Goal: Task Accomplishment & Management: Use online tool/utility

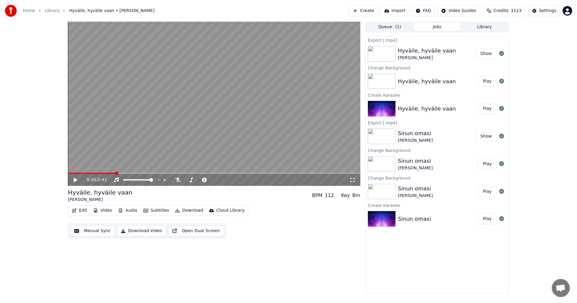
click at [27, 10] on link "Home" at bounding box center [29, 11] width 12 height 6
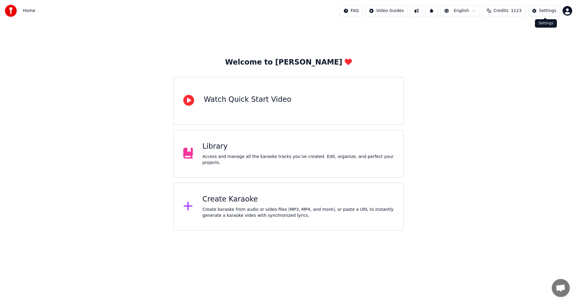
click at [544, 11] on div "Settings" at bounding box center [547, 11] width 17 height 6
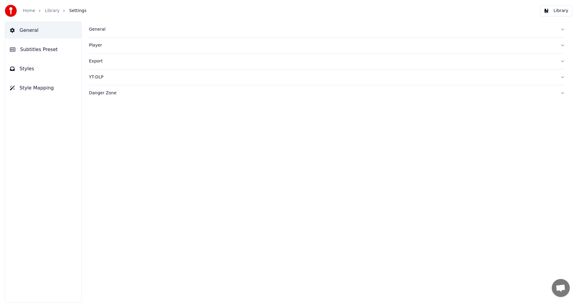
click at [98, 30] on div "General" at bounding box center [322, 29] width 467 height 6
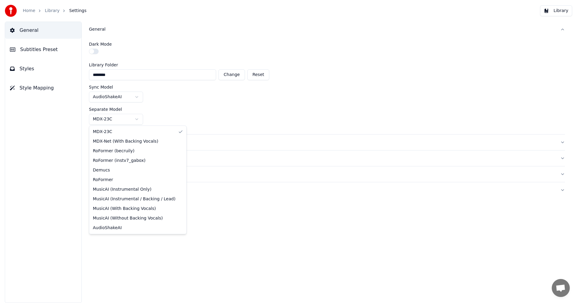
click at [134, 119] on html "Home Library Settings Library General Subtitles Preset Styles Style Mapping Gen…" at bounding box center [288, 151] width 577 height 303
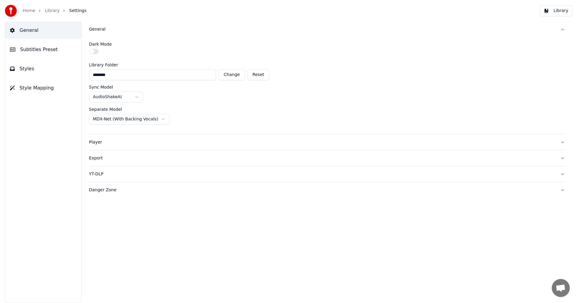
drag, startPoint x: 186, startPoint y: 247, endPoint x: 182, endPoint y: 246, distance: 4.6
click at [186, 247] on div "General Dark Mode Library Folder ******** Change Reset Sync Model AudioShakeAI …" at bounding box center [327, 163] width 500 height 282
click at [31, 11] on link "Home" at bounding box center [29, 11] width 12 height 6
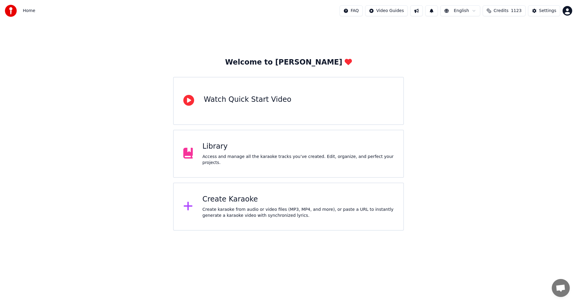
click at [215, 204] on div "Create Karaoke" at bounding box center [298, 200] width 191 height 10
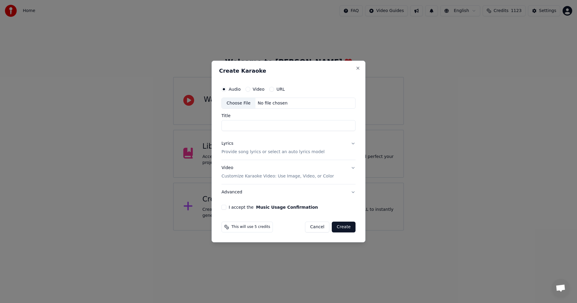
click at [237, 103] on div "Choose File" at bounding box center [239, 103] width 34 height 11
type input "*******"
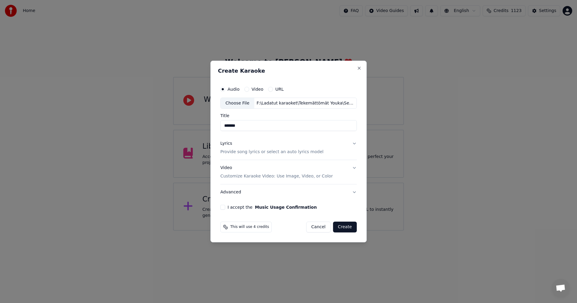
click at [353, 143] on button "Lyrics Provide song lyrics or select an auto lyrics model" at bounding box center [288, 148] width 136 height 24
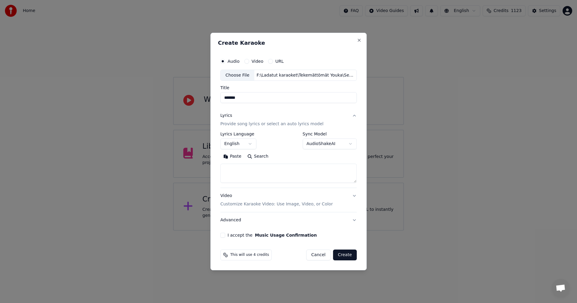
click at [240, 158] on button "Paste" at bounding box center [232, 157] width 24 height 10
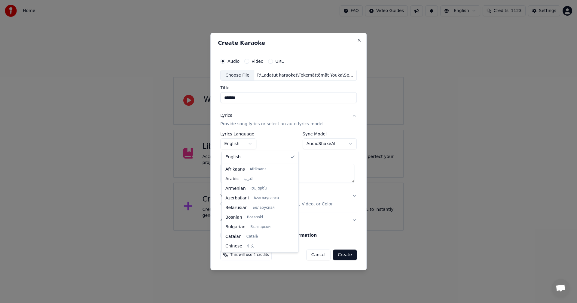
click at [250, 144] on body "**********" at bounding box center [288, 115] width 577 height 231
type textarea "**********"
select select "**"
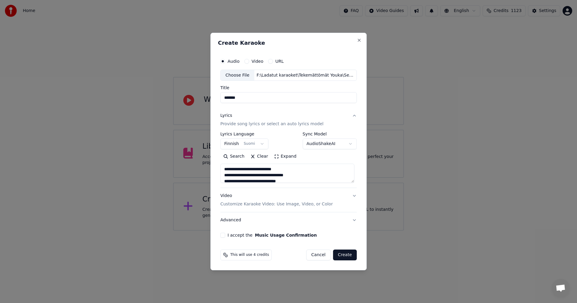
click at [225, 235] on button "I accept the Music Usage Confirmation" at bounding box center [222, 235] width 5 height 5
click at [346, 255] on button "Create" at bounding box center [345, 255] width 24 height 11
type textarea "**********"
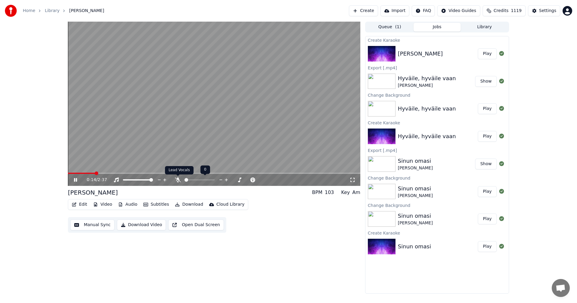
click at [178, 179] on icon at bounding box center [178, 180] width 6 height 5
click at [74, 179] on icon at bounding box center [75, 180] width 3 height 4
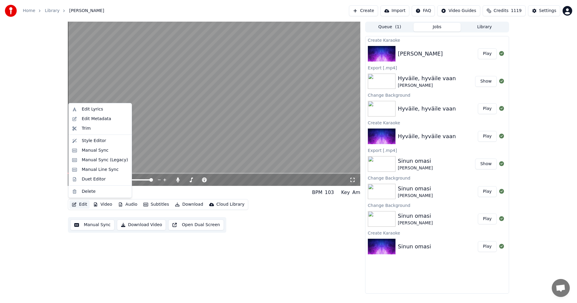
click at [79, 203] on button "Edit" at bounding box center [79, 204] width 20 height 8
click at [108, 159] on div "Manual Sync (Legacy)" at bounding box center [105, 160] width 46 height 6
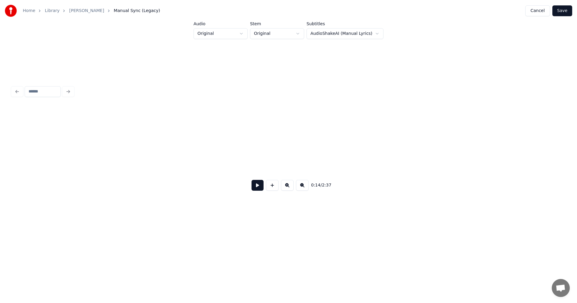
scroll to position [0, 1777]
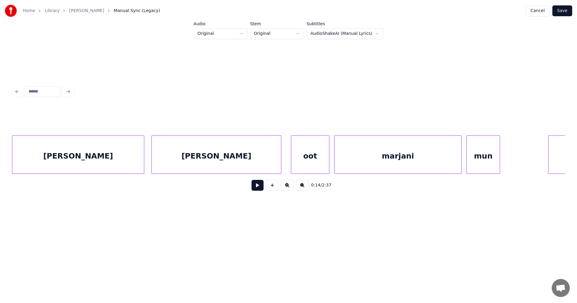
click at [254, 188] on button at bounding box center [258, 185] width 12 height 11
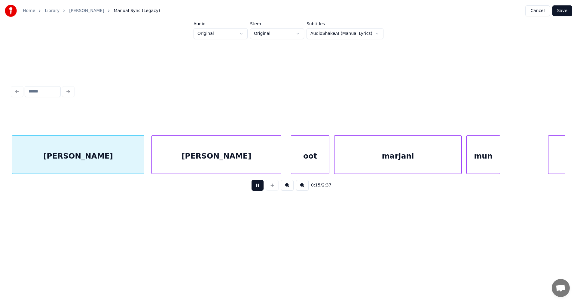
drag, startPoint x: 255, startPoint y: 188, endPoint x: 239, endPoint y: 184, distance: 16.7
click at [254, 187] on button at bounding box center [258, 185] width 12 height 11
click at [134, 167] on div at bounding box center [134, 155] width 2 height 38
click at [176, 161] on div "[PERSON_NAME]" at bounding box center [216, 156] width 129 height 41
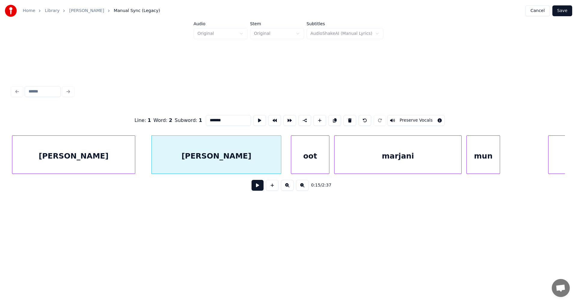
click at [260, 188] on button at bounding box center [258, 185] width 12 height 11
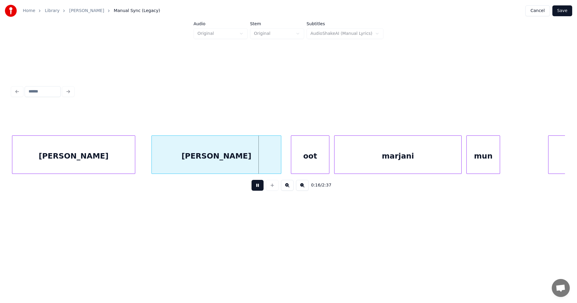
drag, startPoint x: 258, startPoint y: 187, endPoint x: 265, endPoint y: 183, distance: 7.7
click at [257, 186] on button at bounding box center [258, 185] width 12 height 11
click at [278, 162] on div at bounding box center [278, 155] width 2 height 38
click at [298, 161] on div "oot" at bounding box center [305, 156] width 38 height 41
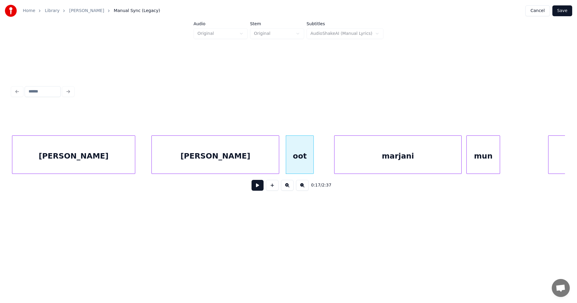
click at [313, 163] on div at bounding box center [313, 155] width 2 height 38
click at [362, 158] on div "marjani" at bounding box center [389, 156] width 127 height 41
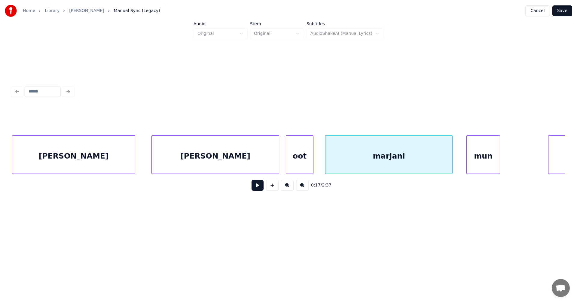
click at [300, 166] on div "oot" at bounding box center [299, 156] width 27 height 41
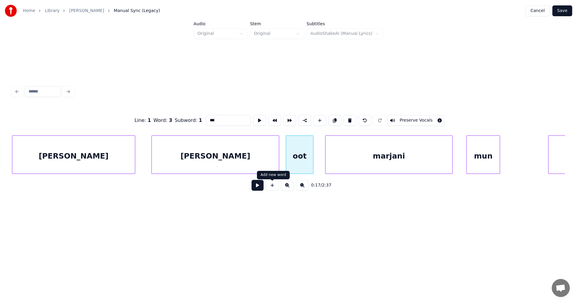
click at [259, 189] on button at bounding box center [258, 185] width 12 height 11
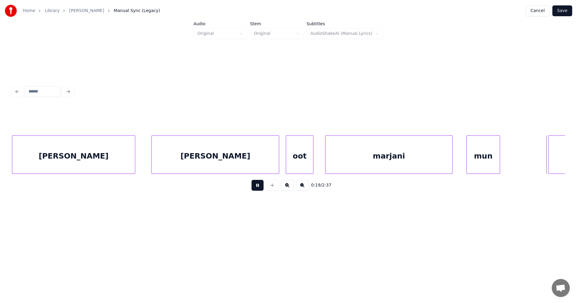
drag, startPoint x: 262, startPoint y: 185, endPoint x: 380, endPoint y: 143, distance: 125.9
click at [262, 185] on button at bounding box center [258, 185] width 12 height 11
click at [388, 151] on div "marjani" at bounding box center [389, 156] width 127 height 41
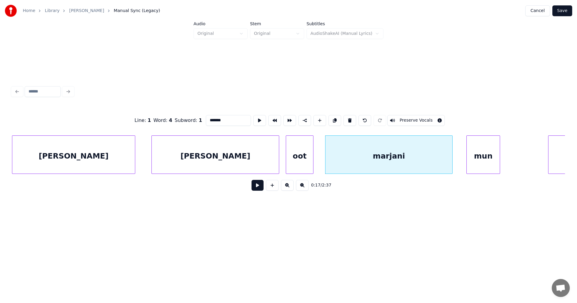
click at [256, 188] on button at bounding box center [258, 185] width 12 height 11
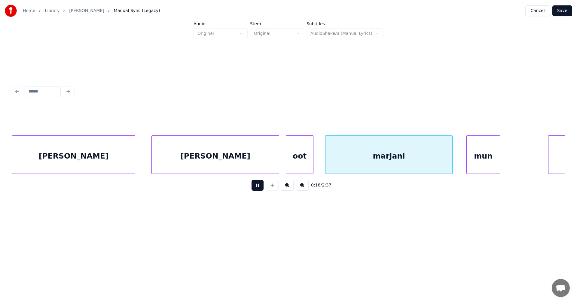
click at [256, 186] on button at bounding box center [258, 185] width 12 height 11
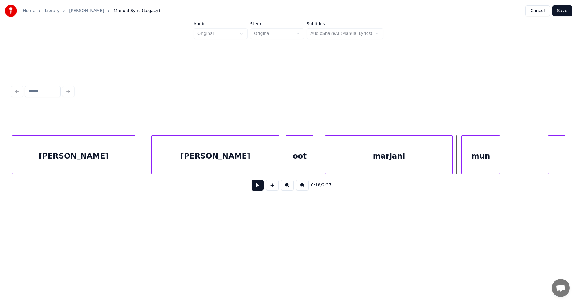
click at [463, 156] on div at bounding box center [463, 155] width 2 height 38
click at [256, 189] on button at bounding box center [258, 185] width 12 height 11
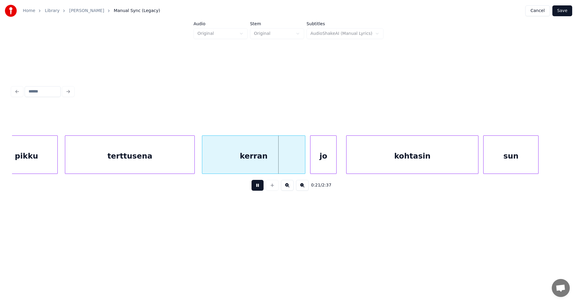
drag, startPoint x: 256, startPoint y: 189, endPoint x: 240, endPoint y: 187, distance: 16.6
click at [256, 188] on button at bounding box center [258, 185] width 12 height 11
click at [188, 167] on div at bounding box center [188, 155] width 2 height 38
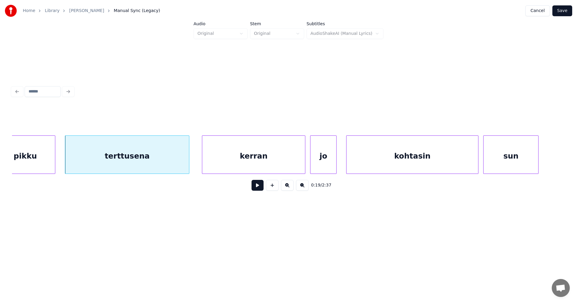
click at [54, 166] on div at bounding box center [54, 155] width 2 height 38
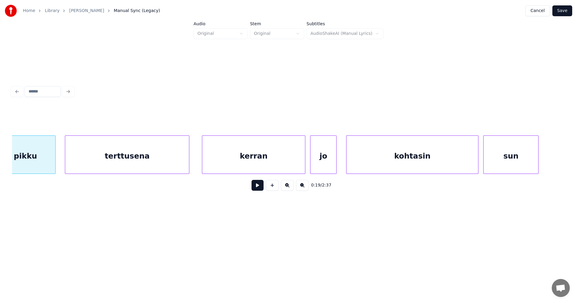
scroll to position [0, 2313]
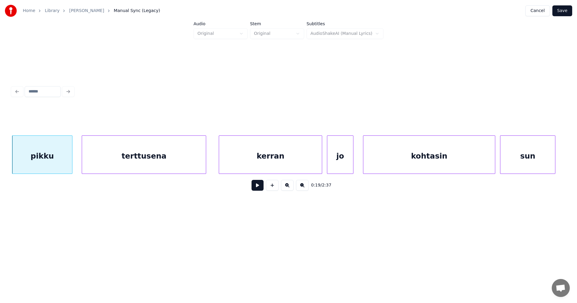
click at [286, 167] on div "kerran" at bounding box center [270, 156] width 103 height 41
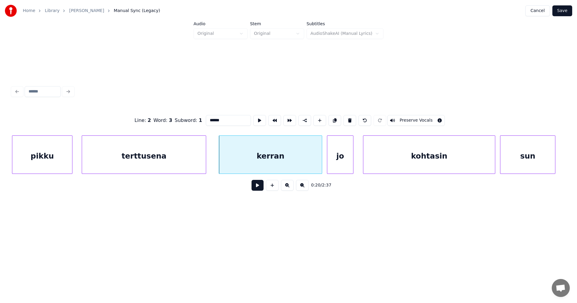
click at [257, 187] on button at bounding box center [258, 185] width 12 height 11
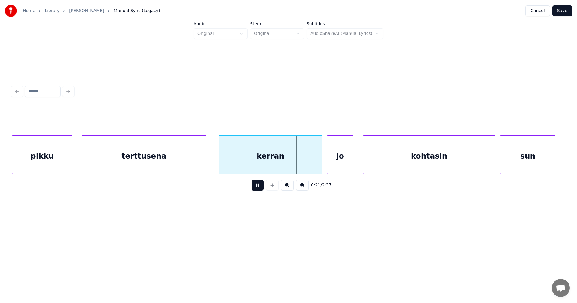
click at [257, 187] on button at bounding box center [258, 185] width 12 height 11
click at [319, 158] on div at bounding box center [319, 155] width 2 height 38
click at [341, 158] on div "jo" at bounding box center [335, 156] width 26 height 41
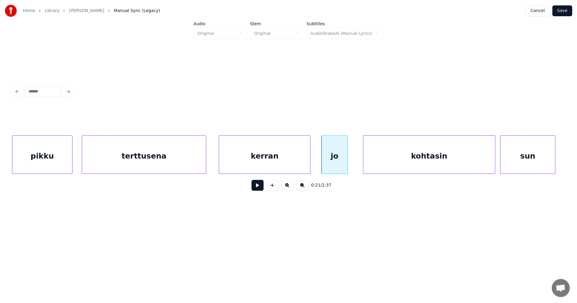
click at [310, 162] on div at bounding box center [309, 155] width 2 height 38
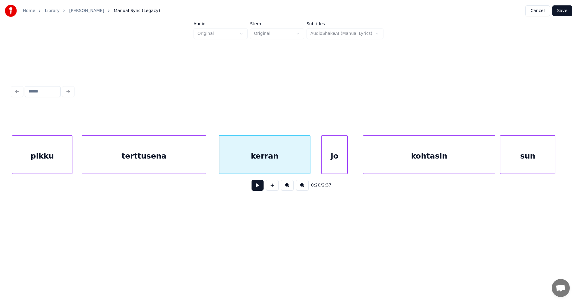
click at [260, 189] on button at bounding box center [258, 185] width 12 height 11
click at [259, 187] on button at bounding box center [258, 185] width 12 height 11
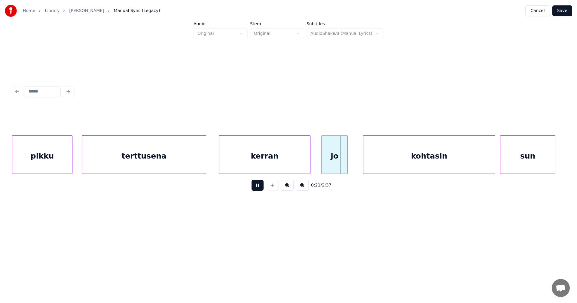
click at [259, 187] on button at bounding box center [258, 185] width 12 height 11
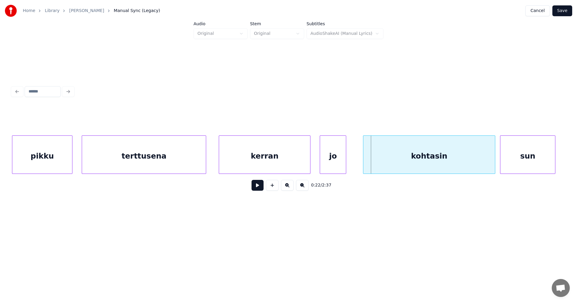
click at [330, 162] on div "jo" at bounding box center [333, 156] width 26 height 41
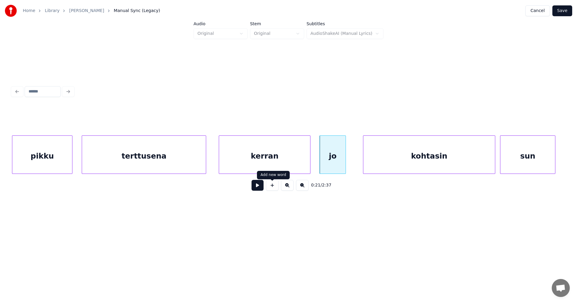
click at [259, 189] on button at bounding box center [258, 185] width 12 height 11
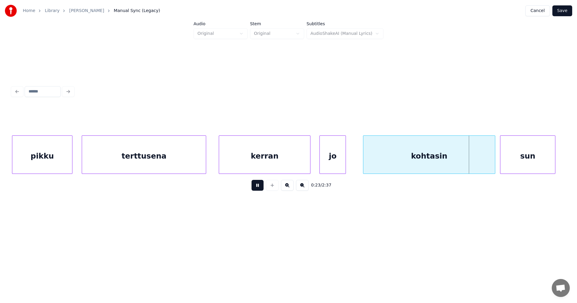
click at [261, 188] on button at bounding box center [258, 185] width 12 height 11
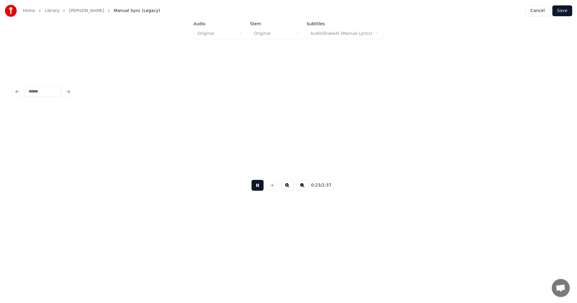
scroll to position [0, 2866]
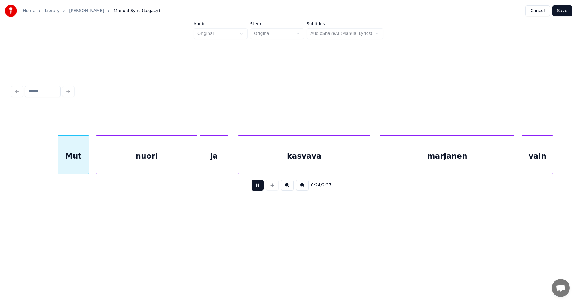
drag, startPoint x: 261, startPoint y: 188, endPoint x: 234, endPoint y: 190, distance: 27.2
click at [260, 187] on button at bounding box center [258, 185] width 12 height 11
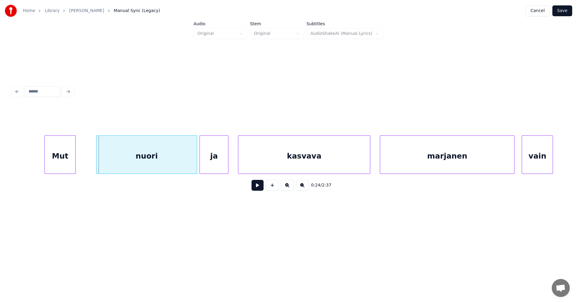
click at [67, 162] on div "Mut" at bounding box center [60, 156] width 31 height 41
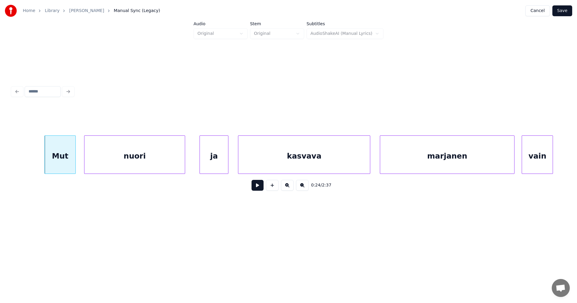
click at [99, 165] on div "nuori" at bounding box center [134, 156] width 100 height 41
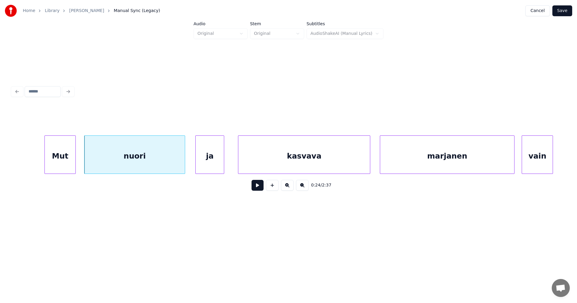
click at [215, 167] on div "ja" at bounding box center [210, 156] width 28 height 41
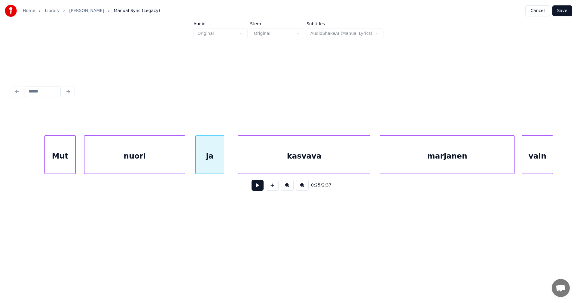
click at [261, 187] on button at bounding box center [258, 185] width 12 height 11
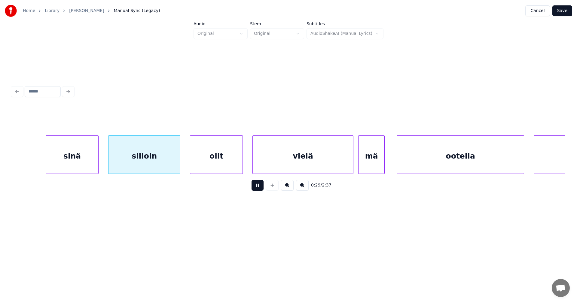
drag, startPoint x: 260, startPoint y: 187, endPoint x: 237, endPoint y: 190, distance: 23.3
click at [257, 186] on button at bounding box center [258, 185] width 12 height 11
click at [59, 153] on div "sinä" at bounding box center [72, 156] width 52 height 41
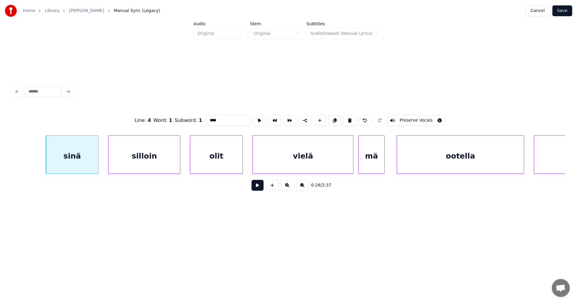
click at [258, 187] on button at bounding box center [258, 185] width 12 height 11
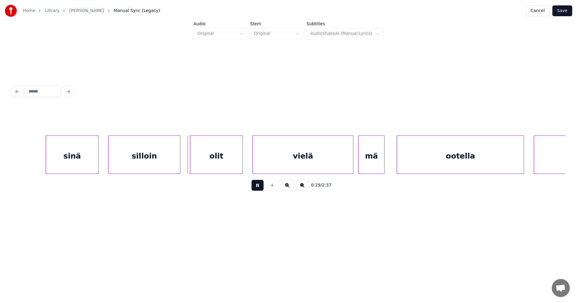
drag, startPoint x: 258, startPoint y: 186, endPoint x: 244, endPoint y: 183, distance: 14.2
click at [258, 186] on button at bounding box center [258, 185] width 12 height 11
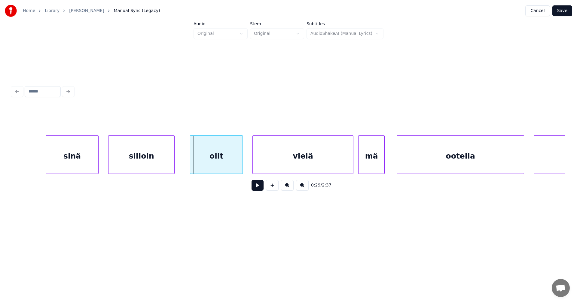
click at [173, 163] on div at bounding box center [174, 155] width 2 height 38
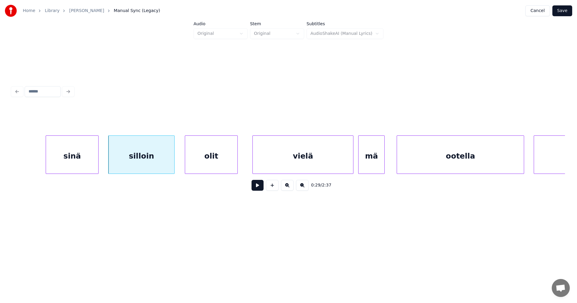
click at [193, 162] on div "olit" at bounding box center [211, 156] width 52 height 41
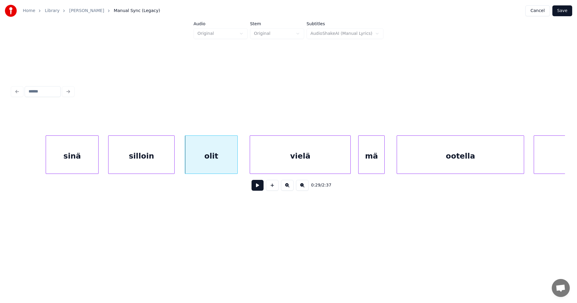
click at [275, 164] on div "vielä" at bounding box center [300, 156] width 100 height 41
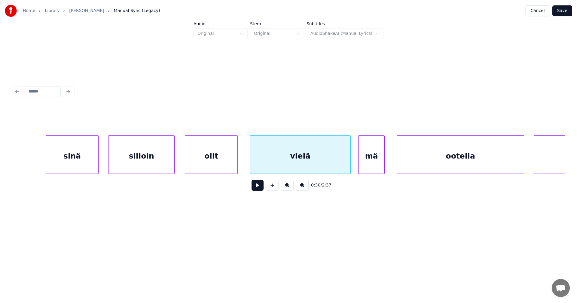
click at [261, 189] on button at bounding box center [258, 185] width 12 height 11
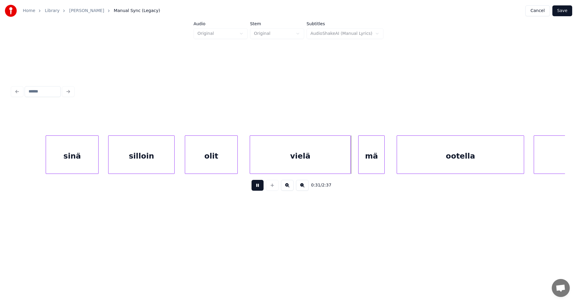
click at [262, 188] on button at bounding box center [258, 185] width 12 height 11
click at [325, 165] on div "vielä" at bounding box center [300, 156] width 100 height 41
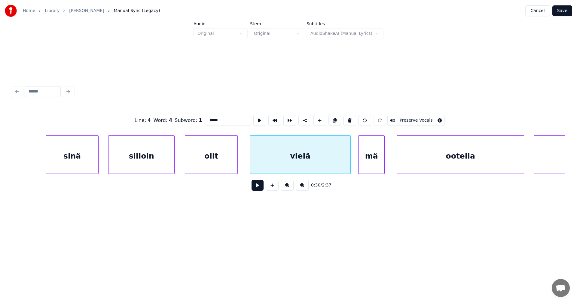
click at [257, 190] on button at bounding box center [258, 185] width 12 height 11
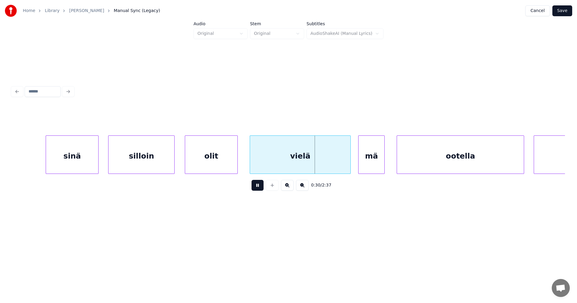
click at [260, 185] on button at bounding box center [258, 185] width 12 height 11
click at [345, 163] on div at bounding box center [346, 155] width 2 height 38
click at [362, 162] on div "mä" at bounding box center [368, 156] width 26 height 41
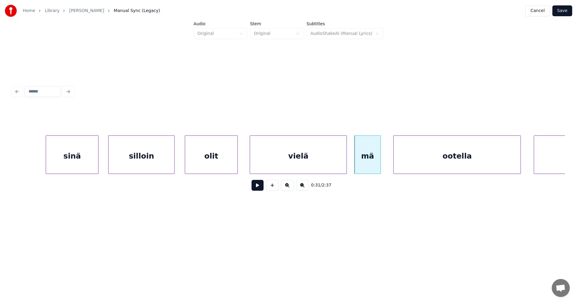
click at [433, 153] on div "ootella" at bounding box center [457, 156] width 127 height 41
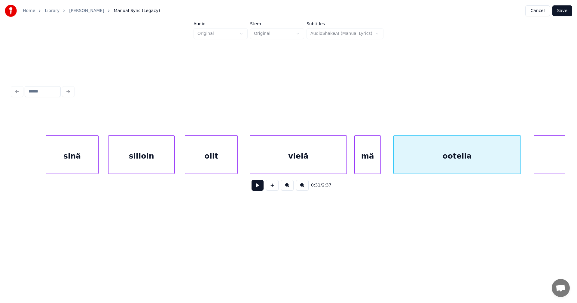
click at [261, 189] on button at bounding box center [258, 185] width 12 height 11
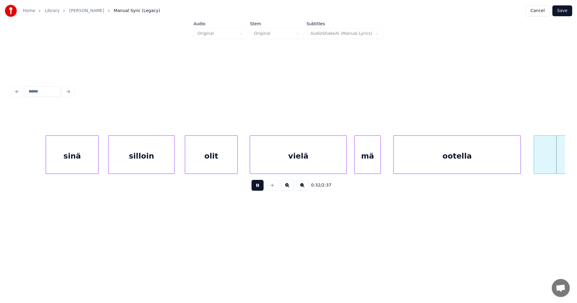
scroll to position [0, 3974]
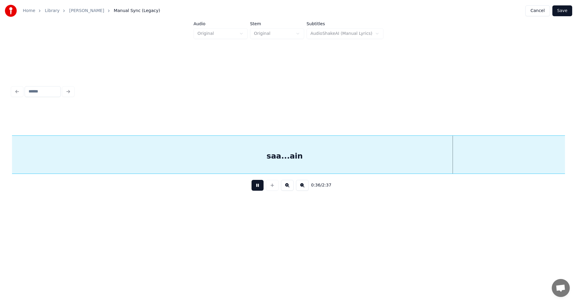
click at [259, 188] on button at bounding box center [258, 185] width 12 height 11
click at [259, 189] on button at bounding box center [258, 185] width 12 height 11
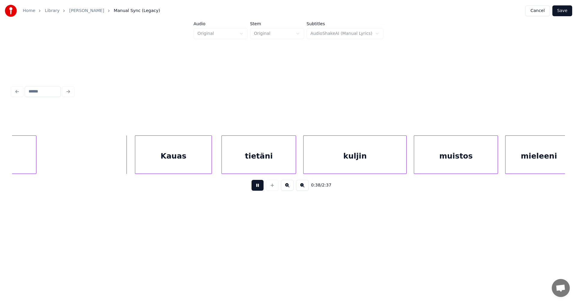
drag, startPoint x: 259, startPoint y: 189, endPoint x: 249, endPoint y: 189, distance: 10.5
click at [258, 188] on button at bounding box center [258, 185] width 12 height 11
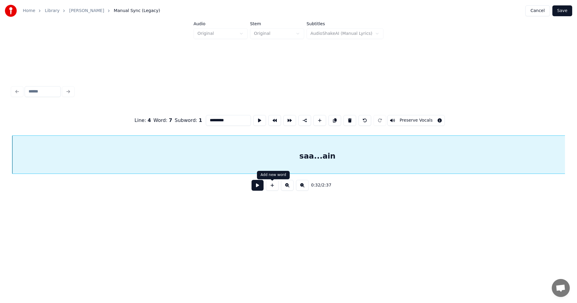
click at [256, 188] on button at bounding box center [258, 185] width 12 height 11
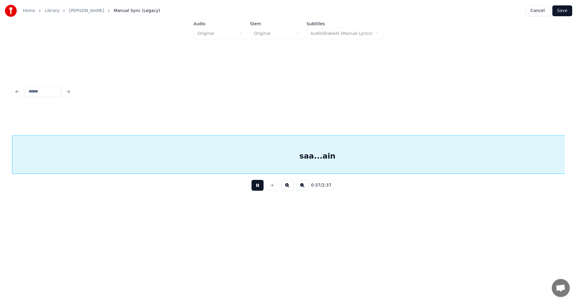
scroll to position [0, 4496]
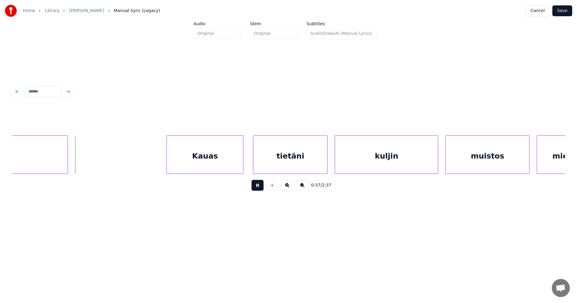
click at [258, 187] on button at bounding box center [258, 185] width 12 height 11
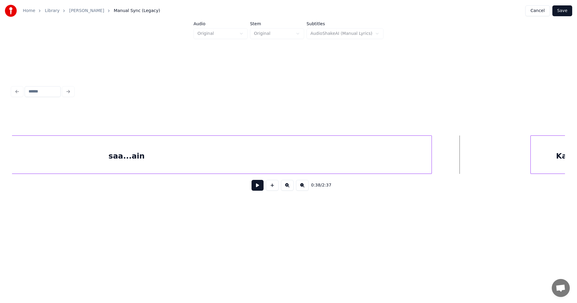
scroll to position [0, 4124]
click at [373, 168] on div at bounding box center [374, 155] width 2 height 38
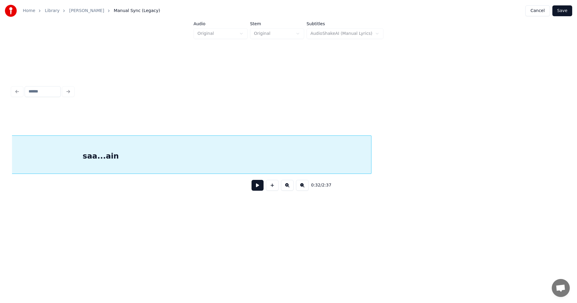
scroll to position [0, 3941]
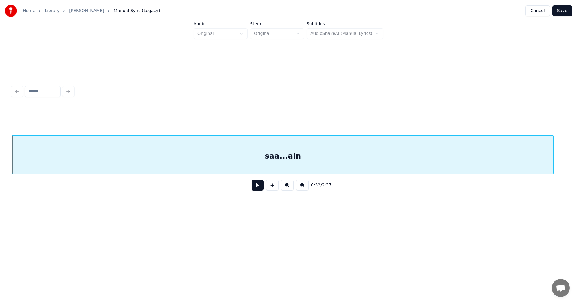
click at [256, 161] on div "saa...ain" at bounding box center [282, 156] width 541 height 41
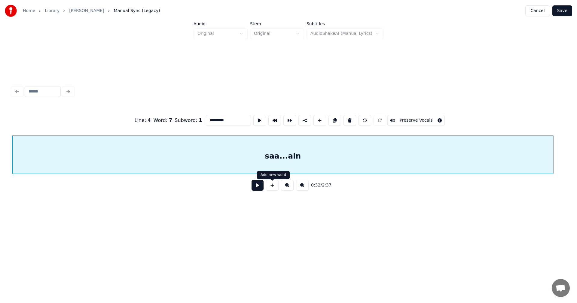
click at [258, 191] on button at bounding box center [258, 185] width 12 height 11
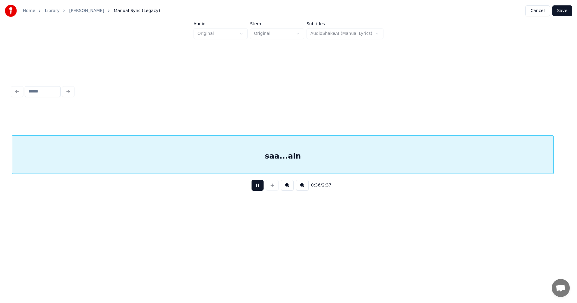
click at [259, 189] on button at bounding box center [258, 185] width 12 height 11
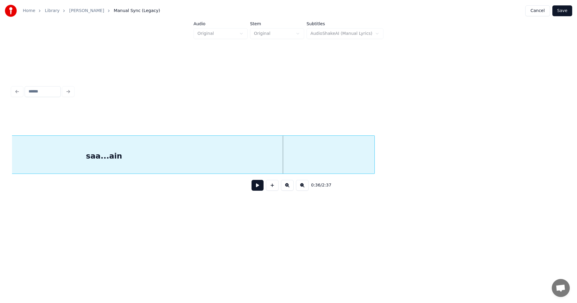
scroll to position [0, 4134]
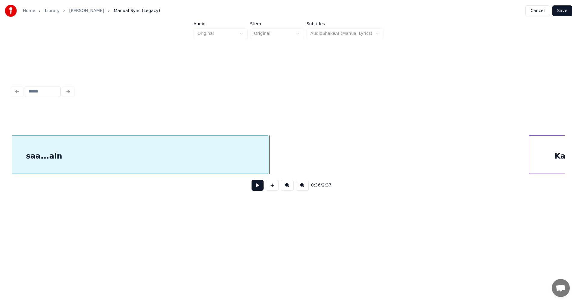
click at [266, 166] on div at bounding box center [267, 155] width 2 height 38
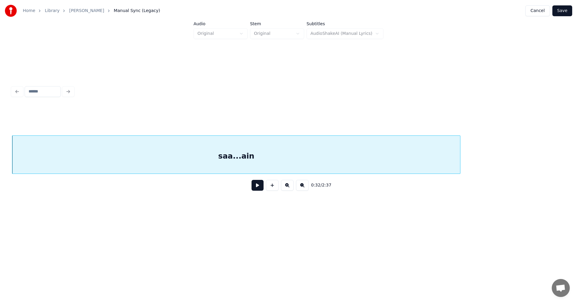
click at [231, 167] on div "saa...ain" at bounding box center [236, 156] width 448 height 41
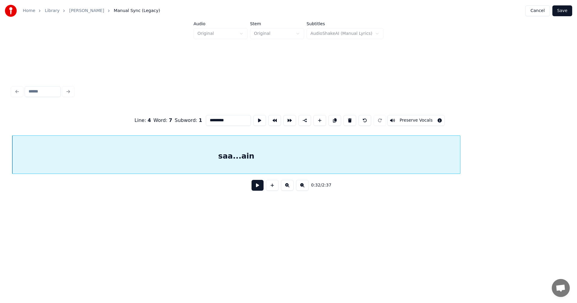
drag, startPoint x: 225, startPoint y: 118, endPoint x: 216, endPoint y: 122, distance: 10.2
click at [216, 122] on input "*********" at bounding box center [228, 120] width 45 height 11
click at [216, 123] on input "*********" at bounding box center [228, 120] width 45 height 11
type input "******"
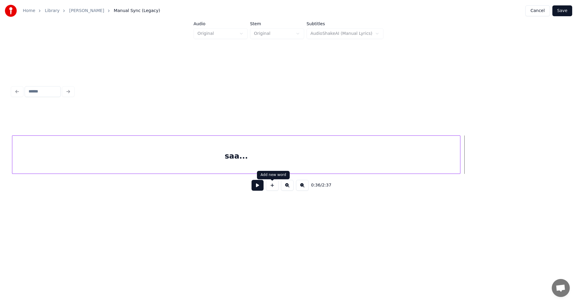
click at [274, 188] on button at bounding box center [272, 185] width 13 height 11
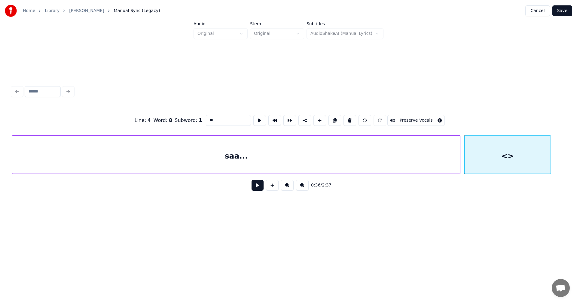
click at [549, 151] on div at bounding box center [550, 155] width 2 height 38
click at [511, 156] on div "<>" at bounding box center [507, 156] width 84 height 41
drag, startPoint x: 224, startPoint y: 117, endPoint x: 207, endPoint y: 123, distance: 18.3
click at [207, 123] on input "**" at bounding box center [228, 120] width 45 height 11
click at [494, 164] on div "ain" at bounding box center [507, 156] width 84 height 41
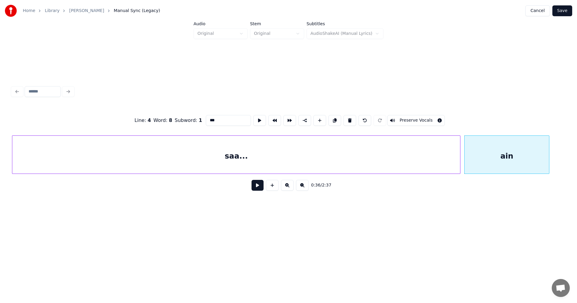
click at [493, 165] on div "ain" at bounding box center [507, 156] width 84 height 41
type input "***"
click at [258, 187] on button at bounding box center [258, 185] width 12 height 11
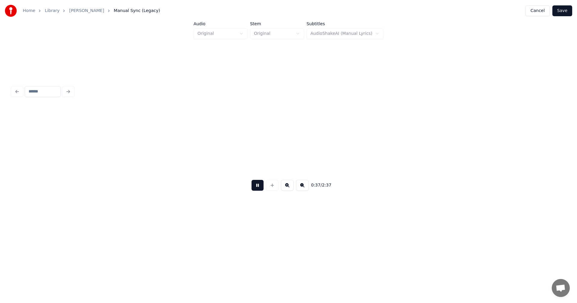
scroll to position [0, 4495]
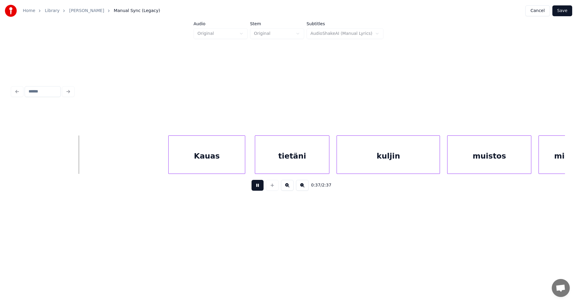
click at [255, 187] on button at bounding box center [258, 185] width 12 height 11
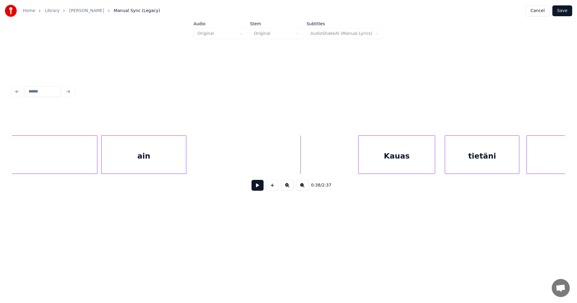
scroll to position [0, 4302]
click at [303, 177] on div "0:38 / 2:37" at bounding box center [288, 151] width 553 height 91
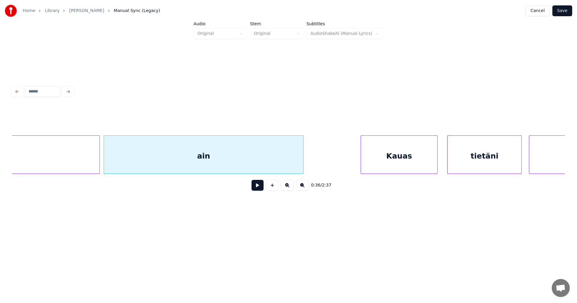
click at [198, 156] on div "ain" at bounding box center [203, 156] width 199 height 41
click at [258, 190] on button at bounding box center [258, 185] width 12 height 11
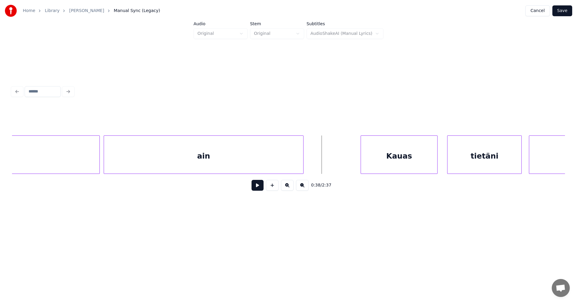
click at [258, 190] on button at bounding box center [258, 185] width 12 height 11
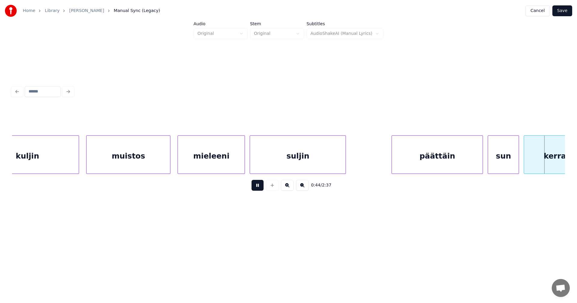
click at [258, 190] on button at bounding box center [258, 185] width 12 height 11
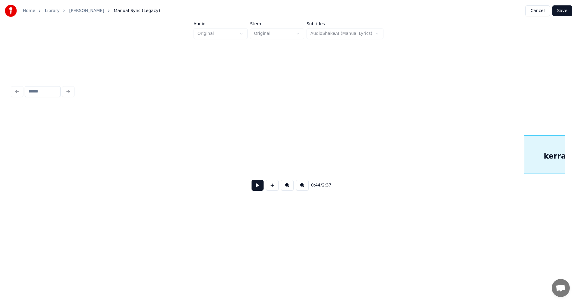
scroll to position [0, 5410]
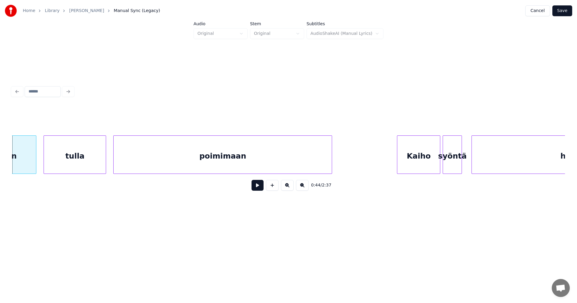
click at [258, 189] on button at bounding box center [258, 185] width 12 height 11
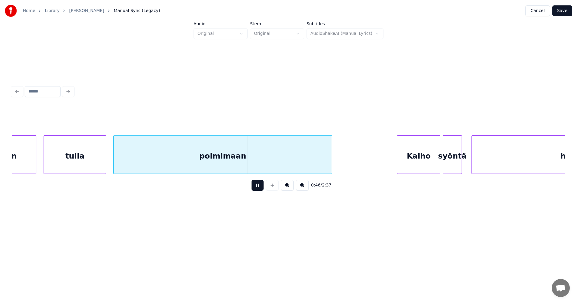
drag, startPoint x: 258, startPoint y: 189, endPoint x: 145, endPoint y: 170, distance: 114.7
click at [255, 186] on button at bounding box center [258, 185] width 12 height 11
click at [87, 162] on div "tulla" at bounding box center [75, 156] width 62 height 41
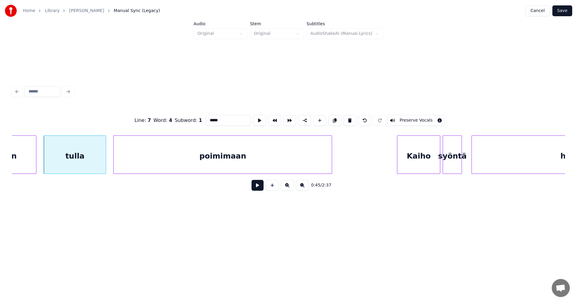
click at [255, 189] on button at bounding box center [258, 185] width 12 height 11
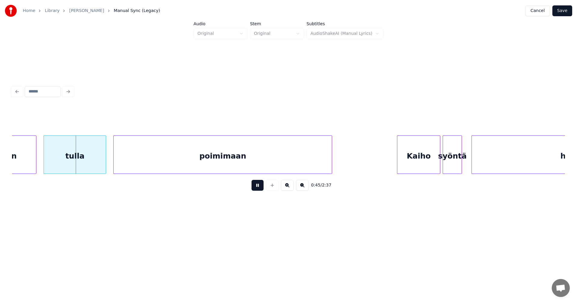
click at [255, 188] on button at bounding box center [258, 185] width 12 height 11
click at [101, 158] on div at bounding box center [102, 155] width 2 height 38
click at [135, 167] on div "poimimaan" at bounding box center [221, 156] width 218 height 41
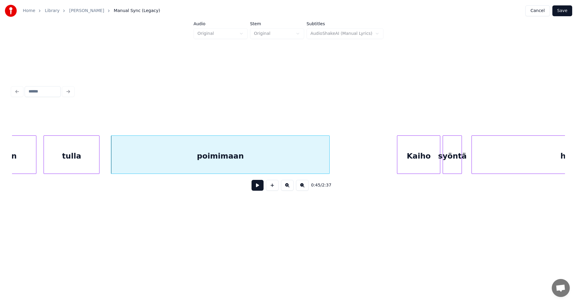
click at [416, 164] on div "Kaiho" at bounding box center [418, 156] width 43 height 41
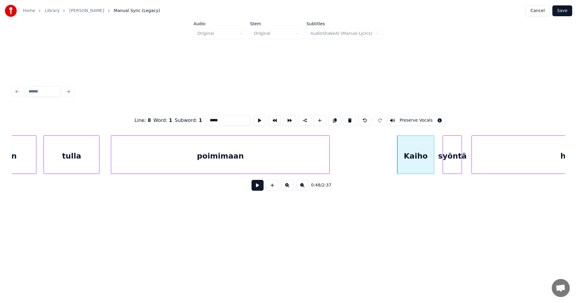
click at [433, 164] on div at bounding box center [433, 155] width 2 height 38
click at [256, 189] on button at bounding box center [258, 185] width 12 height 11
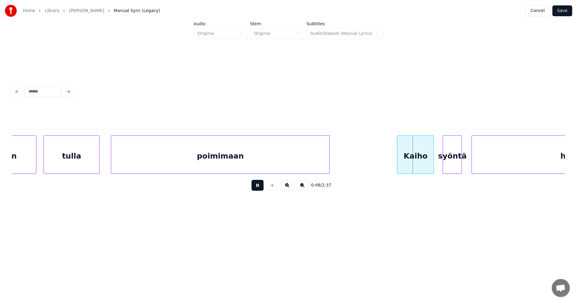
click at [257, 188] on button at bounding box center [258, 185] width 12 height 11
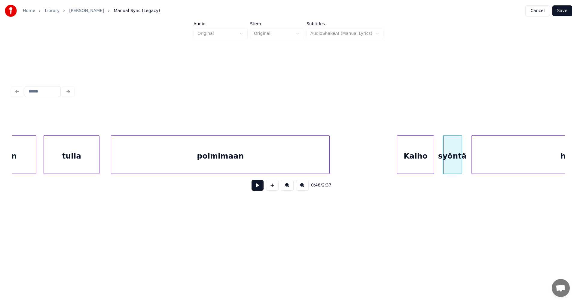
click at [257, 188] on button at bounding box center [258, 185] width 12 height 11
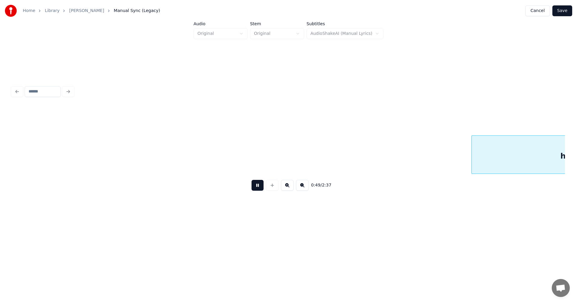
scroll to position [0, 5965]
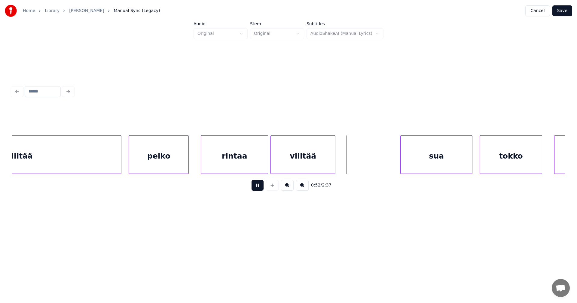
click at [257, 188] on button at bounding box center [258, 185] width 12 height 11
click at [354, 164] on div at bounding box center [355, 155] width 2 height 38
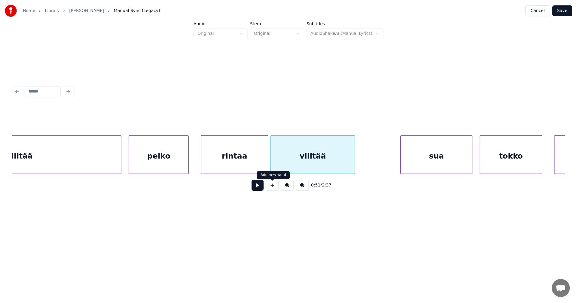
click at [257, 188] on button at bounding box center [258, 185] width 12 height 11
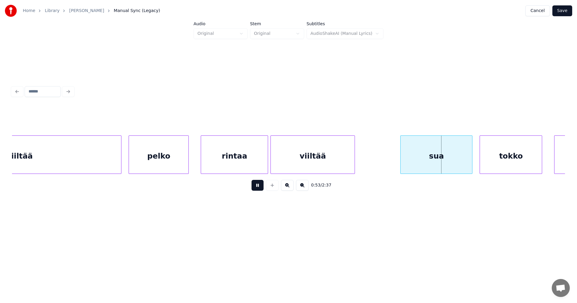
click at [259, 186] on button at bounding box center [258, 185] width 12 height 11
click at [57, 153] on div "hiiltää" at bounding box center [19, 156] width 204 height 41
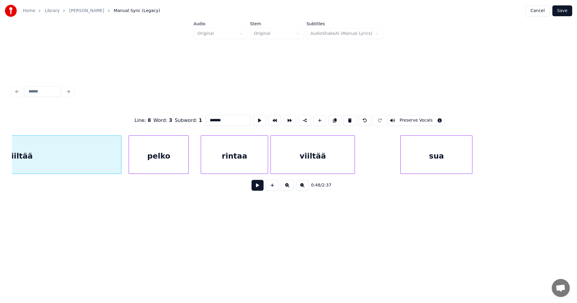
scroll to position [0, 5870]
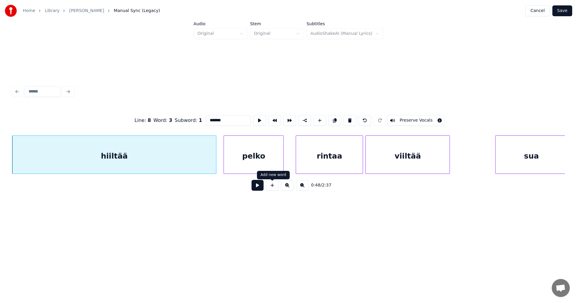
click at [256, 189] on button at bounding box center [258, 185] width 12 height 11
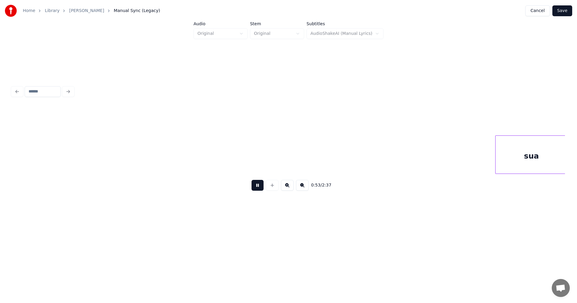
scroll to position [0, 6424]
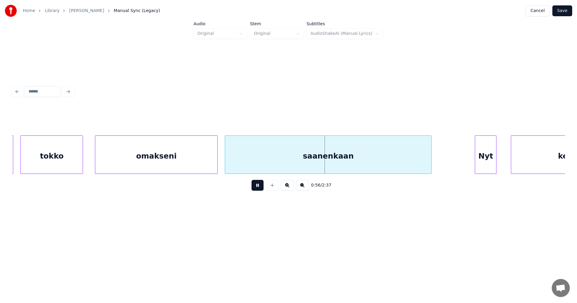
drag, startPoint x: 258, startPoint y: 188, endPoint x: 110, endPoint y: 181, distance: 148.4
click at [258, 187] on button at bounding box center [258, 185] width 12 height 11
click at [71, 161] on div "tokko" at bounding box center [52, 156] width 62 height 41
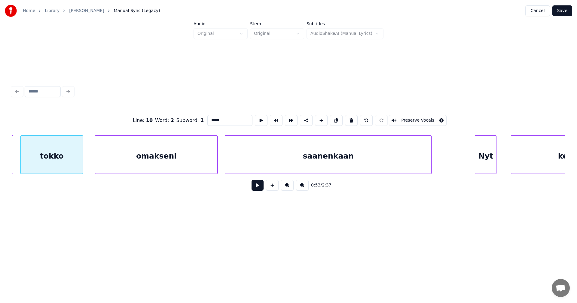
click at [257, 188] on button at bounding box center [258, 185] width 12 height 11
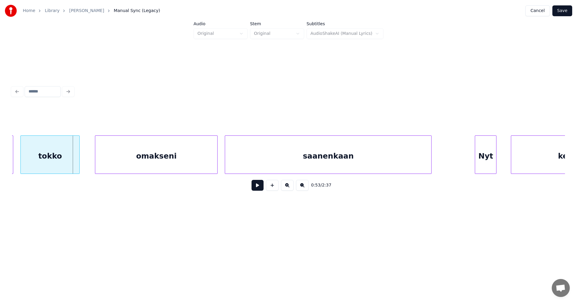
click at [78, 159] on div at bounding box center [79, 155] width 2 height 38
click at [110, 167] on div "omakseni" at bounding box center [152, 156] width 122 height 41
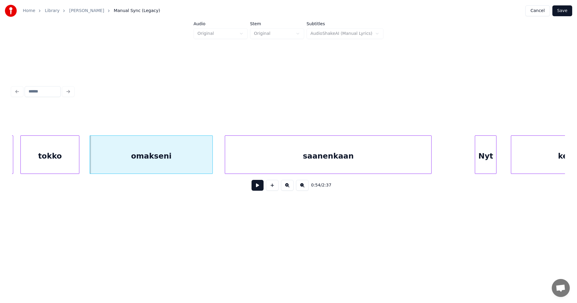
click at [90, 161] on div at bounding box center [91, 155] width 2 height 38
click at [260, 188] on button at bounding box center [258, 185] width 12 height 11
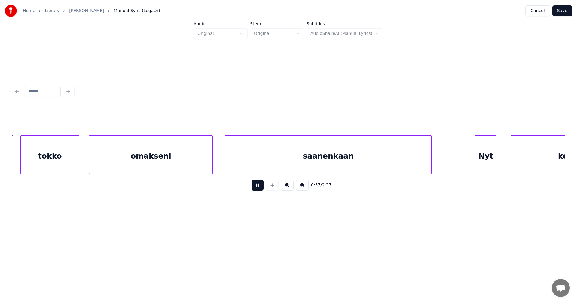
drag, startPoint x: 260, startPoint y: 188, endPoint x: 287, endPoint y: 190, distance: 27.4
click at [260, 188] on button at bounding box center [258, 185] width 12 height 11
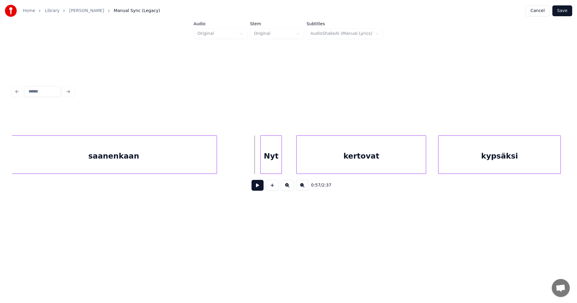
scroll to position [0, 6641]
click at [262, 166] on div "Nyt" at bounding box center [256, 156] width 21 height 41
click at [275, 167] on div at bounding box center [275, 155] width 2 height 38
click at [263, 189] on button at bounding box center [258, 185] width 12 height 11
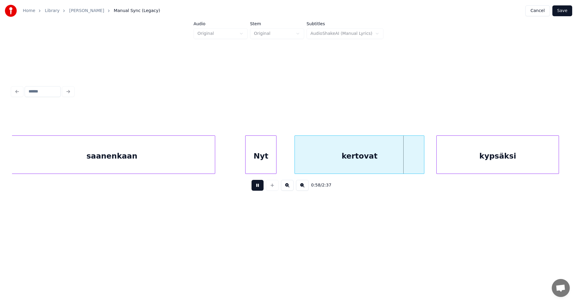
click at [262, 189] on button at bounding box center [258, 185] width 12 height 11
click at [408, 164] on div at bounding box center [409, 155] width 2 height 38
click at [442, 164] on div "kypsäksi" at bounding box center [498, 156] width 122 height 41
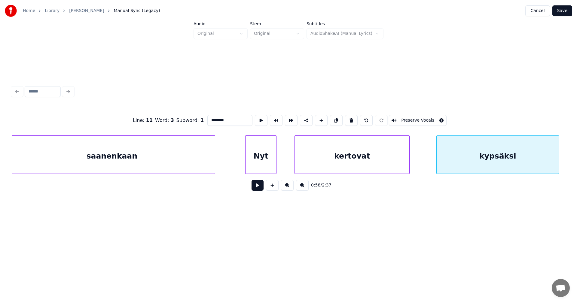
click at [261, 187] on button at bounding box center [258, 185] width 12 height 11
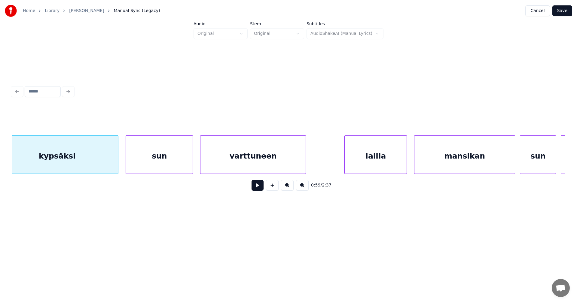
scroll to position [0, 7086]
click at [186, 163] on div at bounding box center [186, 155] width 2 height 38
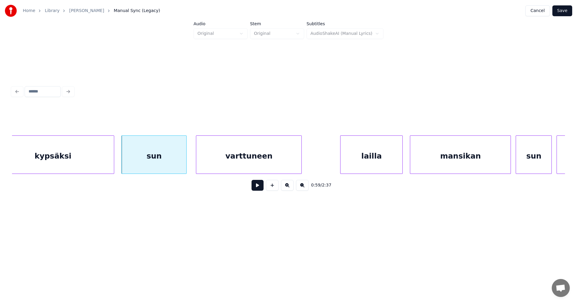
click at [178, 164] on div "sun" at bounding box center [154, 156] width 65 height 41
click at [262, 190] on button at bounding box center [258, 185] width 12 height 11
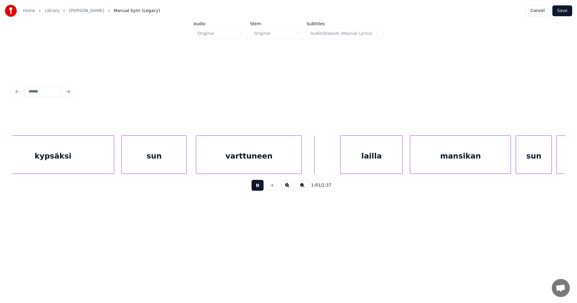
click at [261, 190] on button at bounding box center [258, 185] width 12 height 11
click at [346, 163] on div "lailla" at bounding box center [364, 156] width 62 height 41
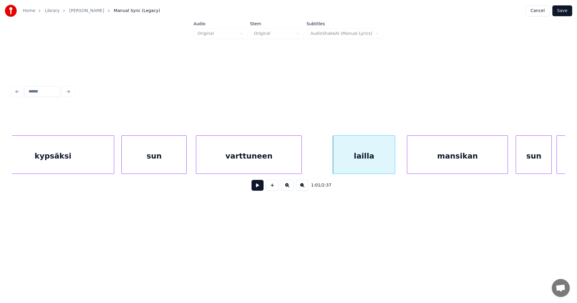
click at [434, 158] on div "mansikan" at bounding box center [457, 156] width 100 height 41
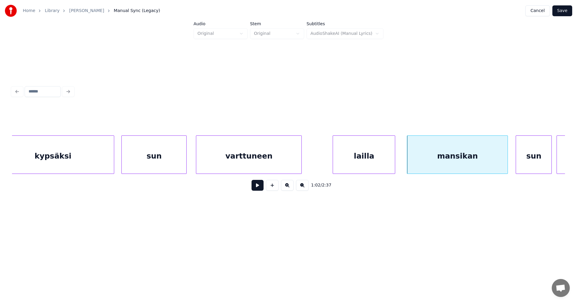
click at [262, 189] on button at bounding box center [258, 185] width 12 height 11
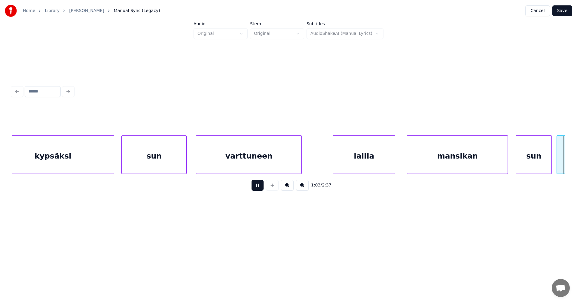
scroll to position [0, 7641]
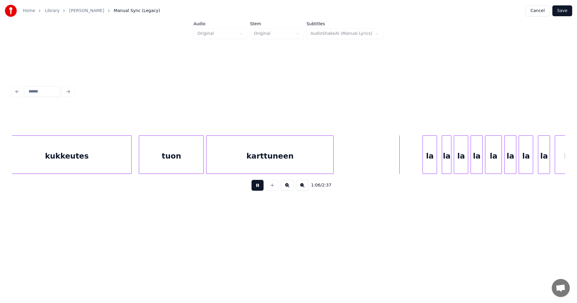
click at [262, 187] on button at bounding box center [258, 185] width 12 height 11
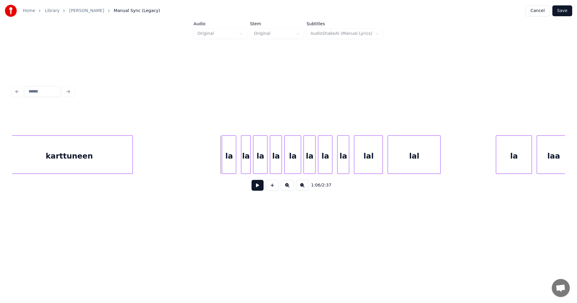
scroll to position [0, 7845]
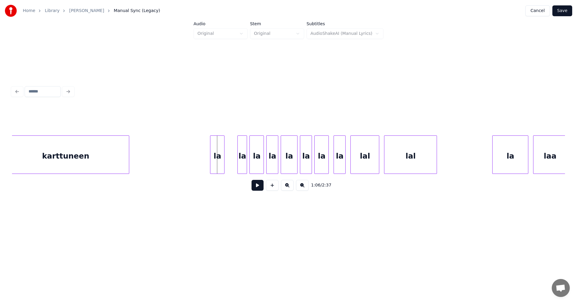
click at [221, 166] on div "la" at bounding box center [217, 156] width 14 height 41
click at [260, 189] on button at bounding box center [258, 185] width 12 height 11
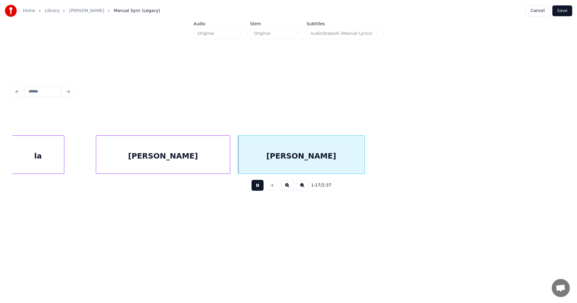
scroll to position [0, 9235]
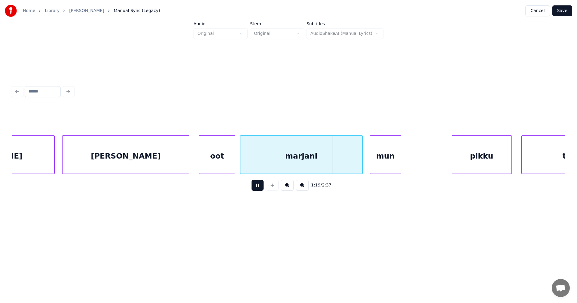
drag, startPoint x: 257, startPoint y: 188, endPoint x: 249, endPoint y: 180, distance: 10.6
click at [257, 186] on button at bounding box center [258, 185] width 12 height 11
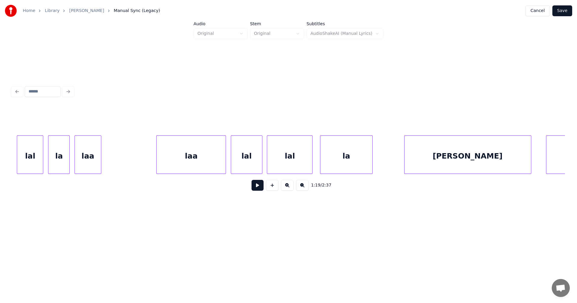
click at [529, 163] on div at bounding box center [530, 155] width 2 height 38
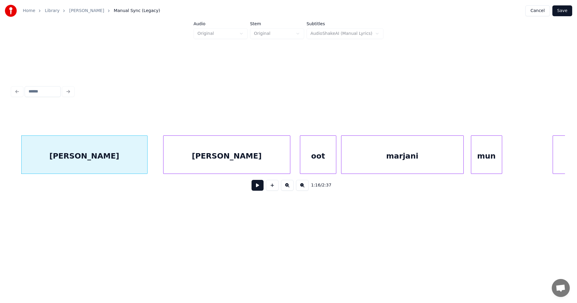
scroll to position [0, 9136]
click at [284, 166] on div at bounding box center [285, 155] width 2 height 38
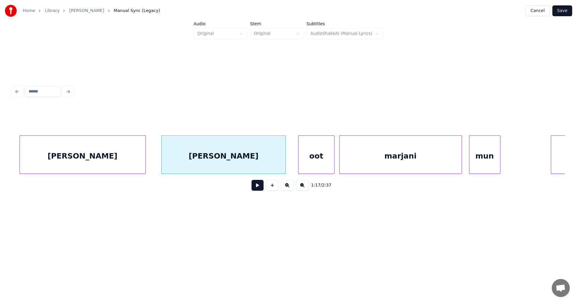
click at [136, 155] on div "[PERSON_NAME]" at bounding box center [83, 156] width 126 height 41
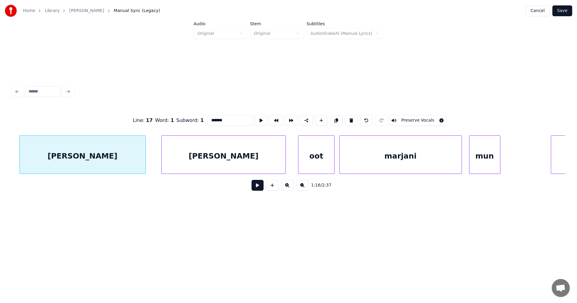
click at [259, 189] on button at bounding box center [258, 185] width 12 height 11
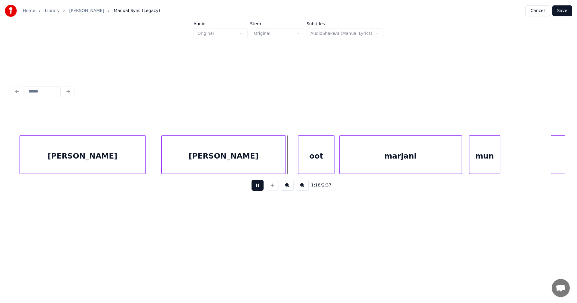
click at [259, 189] on button at bounding box center [258, 185] width 12 height 11
click at [307, 168] on div "oot" at bounding box center [311, 156] width 35 height 41
click at [321, 164] on div at bounding box center [321, 155] width 2 height 38
click at [344, 165] on div "marjani" at bounding box center [389, 156] width 122 height 41
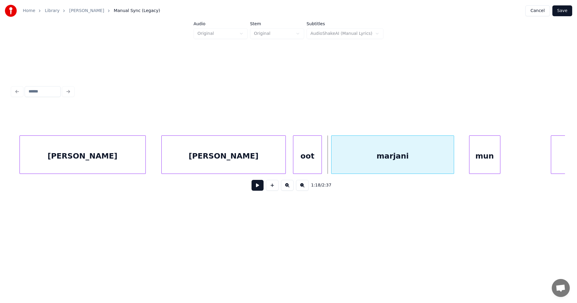
click at [349, 162] on div "marjani" at bounding box center [393, 156] width 122 height 41
click at [262, 188] on button at bounding box center [258, 185] width 12 height 11
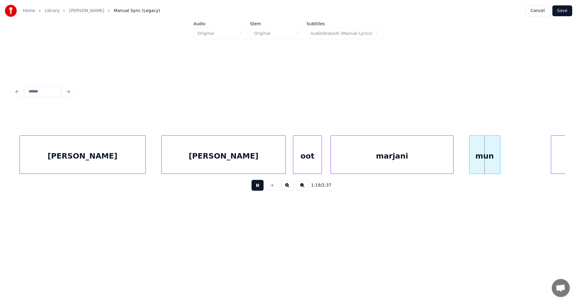
drag, startPoint x: 262, startPoint y: 188, endPoint x: 279, endPoint y: 167, distance: 27.3
click at [262, 187] on button at bounding box center [258, 185] width 12 height 11
click at [303, 161] on div "oot" at bounding box center [307, 156] width 28 height 41
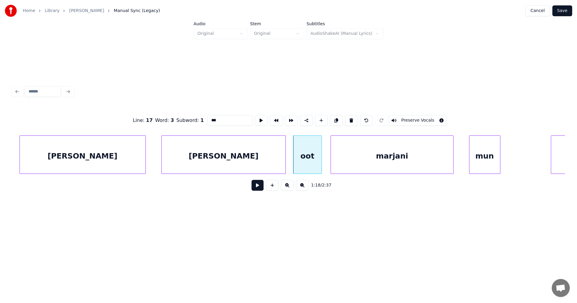
click at [259, 189] on button at bounding box center [258, 185] width 12 height 11
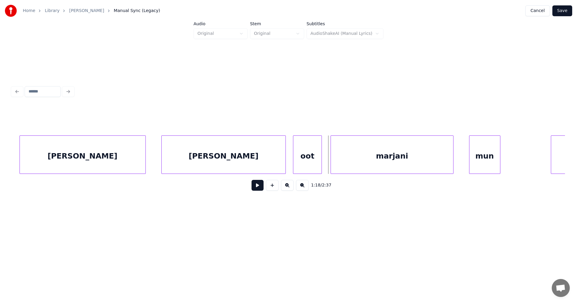
click at [260, 188] on button at bounding box center [258, 185] width 12 height 11
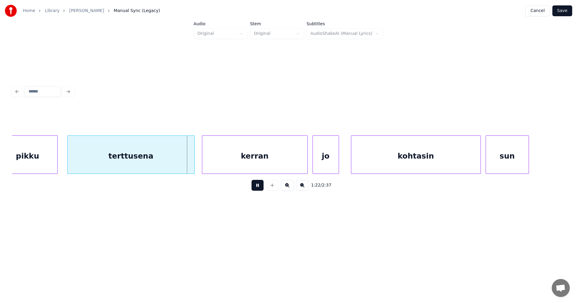
click at [262, 187] on button at bounding box center [258, 185] width 12 height 11
click at [191, 166] on div at bounding box center [191, 155] width 2 height 38
click at [248, 165] on div "kerran" at bounding box center [254, 156] width 105 height 41
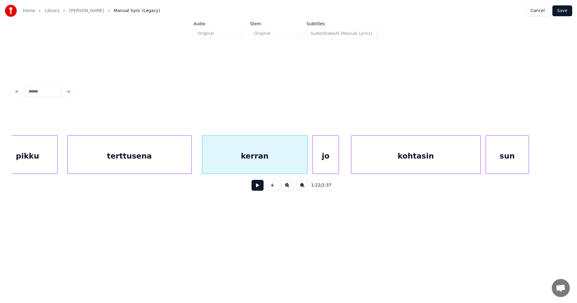
click at [256, 188] on button at bounding box center [258, 185] width 12 height 11
click at [304, 165] on div at bounding box center [305, 155] width 2 height 38
click at [298, 166] on div at bounding box center [299, 155] width 2 height 38
click at [315, 164] on div "jo" at bounding box center [319, 156] width 26 height 41
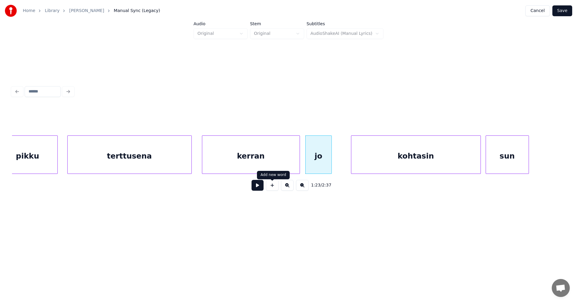
click at [256, 189] on button at bounding box center [258, 185] width 12 height 11
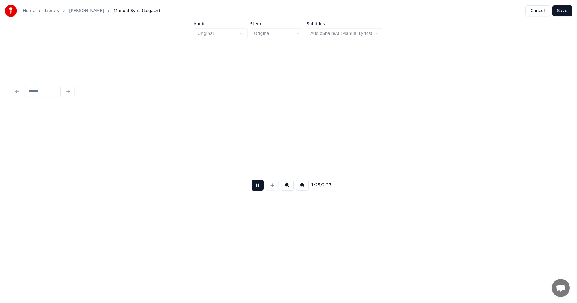
scroll to position [0, 10244]
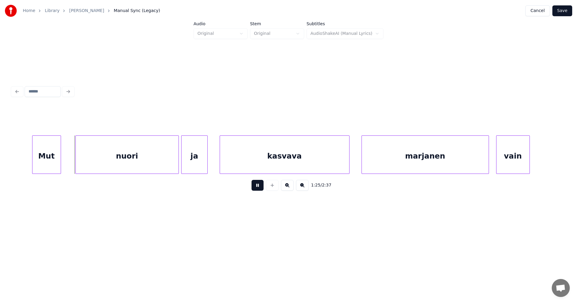
click at [262, 185] on button at bounding box center [258, 185] width 12 height 11
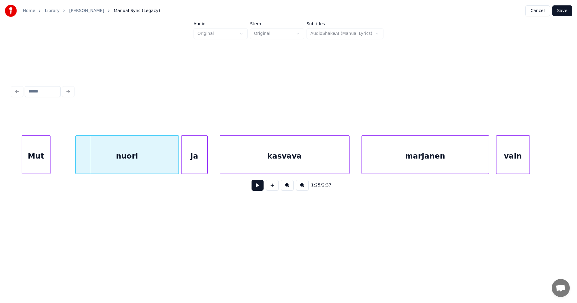
click at [34, 162] on div "Mut" at bounding box center [36, 156] width 28 height 41
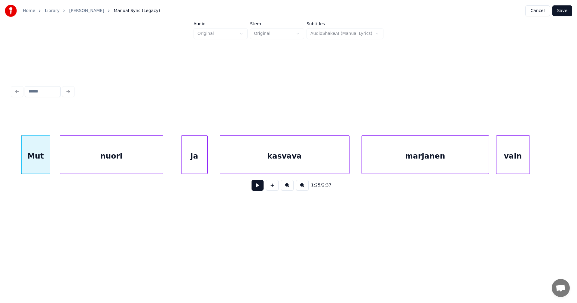
click at [101, 161] on div "nuori" at bounding box center [111, 156] width 103 height 41
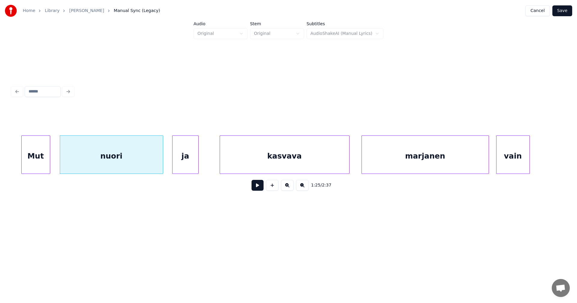
click at [189, 164] on div "ja" at bounding box center [186, 156] width 26 height 41
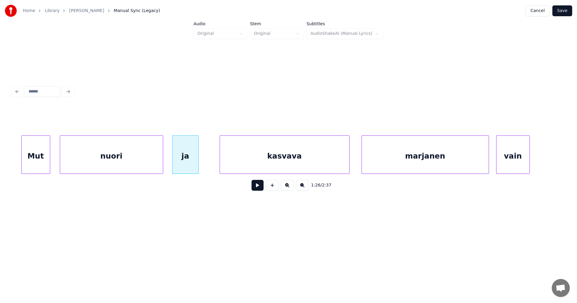
click at [256, 188] on button at bounding box center [258, 185] width 12 height 11
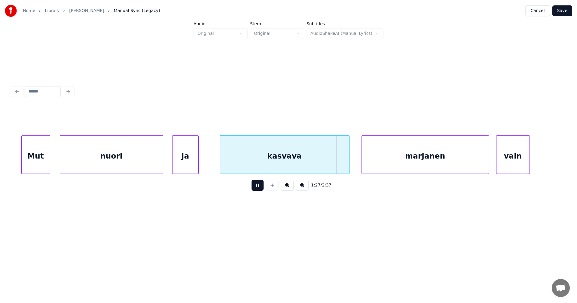
click at [256, 187] on button at bounding box center [258, 185] width 12 height 11
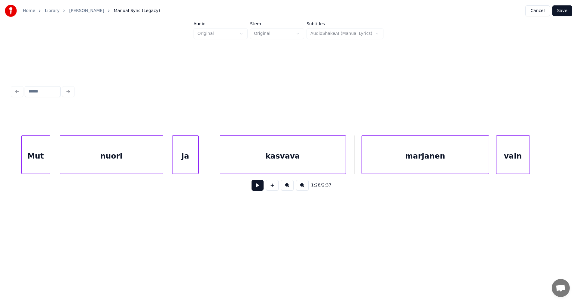
click at [345, 167] on div at bounding box center [345, 155] width 2 height 38
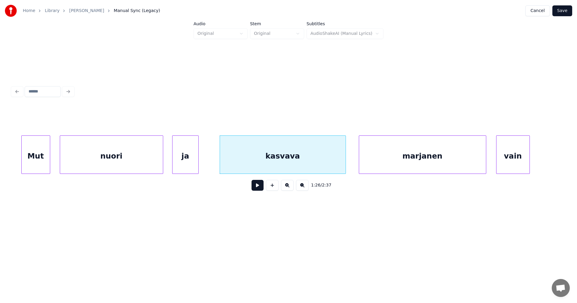
click at [399, 164] on div "marjanen" at bounding box center [422, 156] width 127 height 41
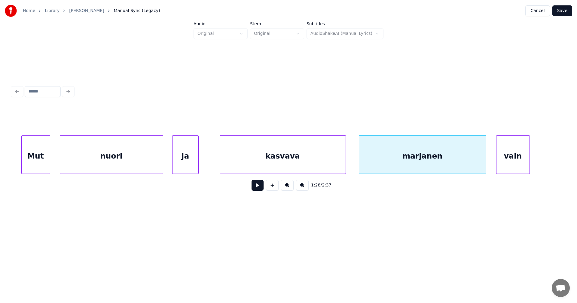
click at [261, 188] on button at bounding box center [258, 185] width 12 height 11
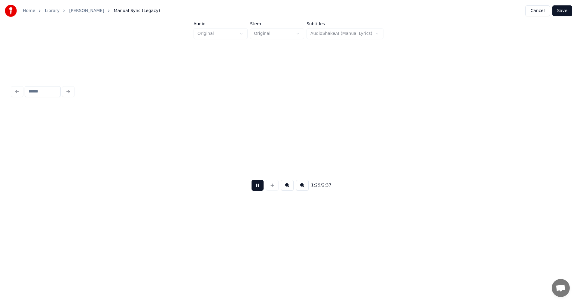
scroll to position [0, 10798]
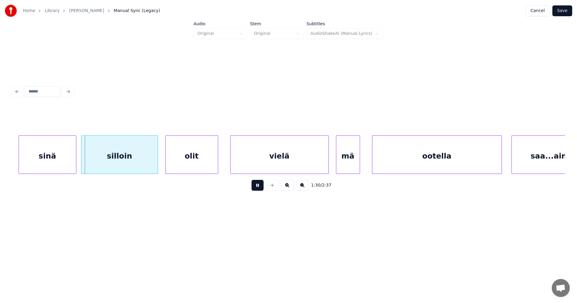
drag, startPoint x: 262, startPoint y: 188, endPoint x: 258, endPoint y: 186, distance: 4.3
click at [260, 186] on button at bounding box center [258, 185] width 12 height 11
click at [51, 162] on div "sinä" at bounding box center [41, 156] width 57 height 41
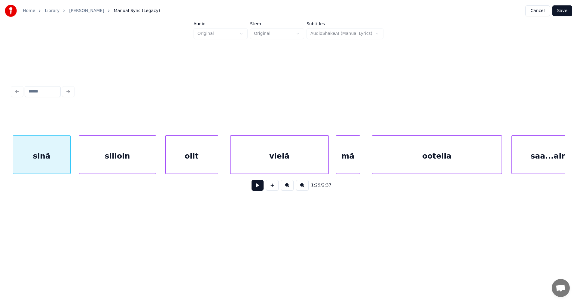
click at [118, 165] on div "silloin" at bounding box center [117, 156] width 76 height 41
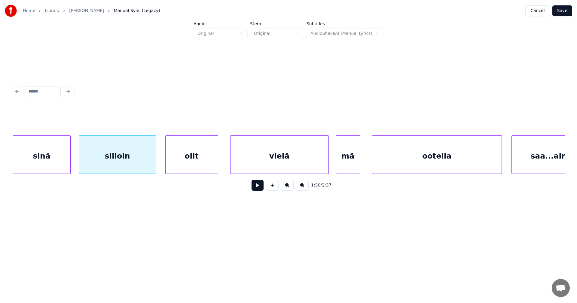
click at [261, 190] on button at bounding box center [258, 185] width 12 height 11
drag, startPoint x: 262, startPoint y: 188, endPoint x: 243, endPoint y: 182, distance: 20.1
click at [260, 188] on button at bounding box center [258, 185] width 12 height 11
click at [87, 163] on div "silloin" at bounding box center [117, 156] width 76 height 41
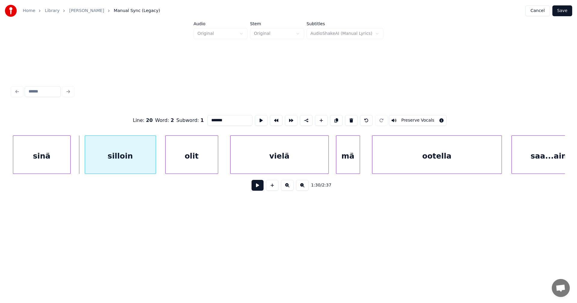
click at [85, 166] on div at bounding box center [86, 155] width 2 height 38
click at [259, 190] on button at bounding box center [258, 185] width 12 height 11
drag, startPoint x: 259, startPoint y: 190, endPoint x: 247, endPoint y: 188, distance: 12.5
click at [259, 190] on button at bounding box center [258, 185] width 12 height 11
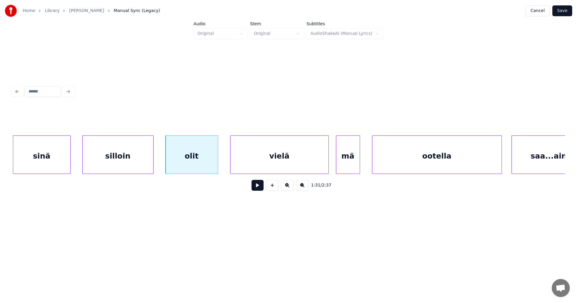
click at [106, 163] on div "silloin" at bounding box center [118, 156] width 71 height 41
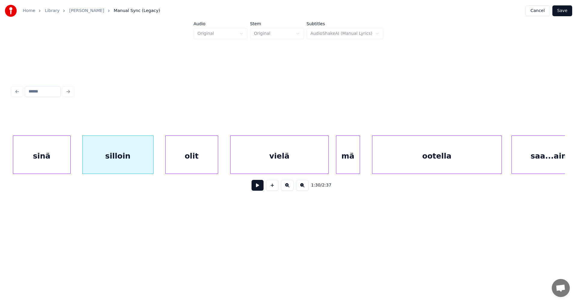
click at [254, 188] on button at bounding box center [258, 185] width 12 height 11
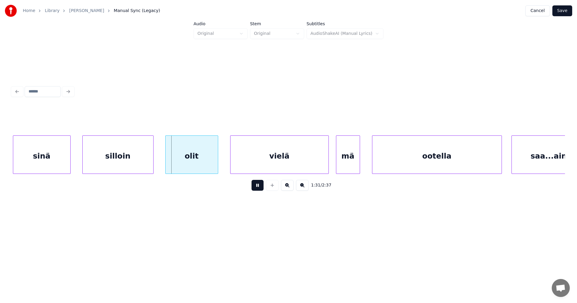
drag, startPoint x: 259, startPoint y: 187, endPoint x: 237, endPoint y: 180, distance: 23.0
click at [258, 187] on button at bounding box center [258, 185] width 12 height 11
click at [189, 170] on div "olit" at bounding box center [187, 156] width 52 height 41
click at [268, 163] on div "vielä" at bounding box center [280, 156] width 98 height 41
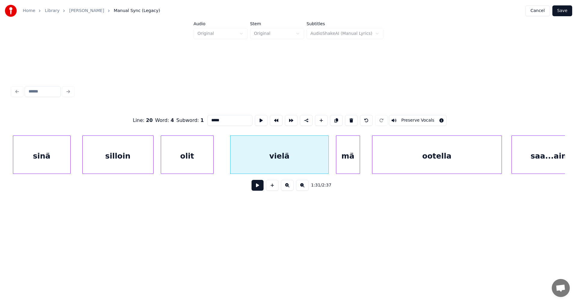
click at [259, 188] on button at bounding box center [258, 185] width 12 height 11
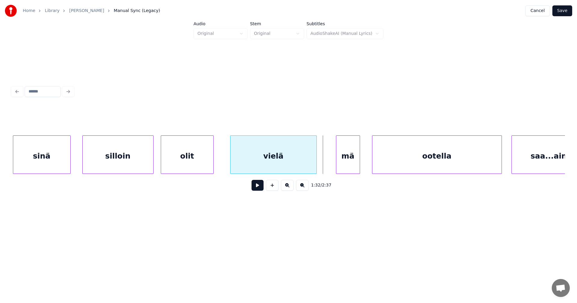
click at [315, 169] on div at bounding box center [316, 155] width 2 height 38
click at [335, 169] on div "mä" at bounding box center [340, 156] width 23 height 41
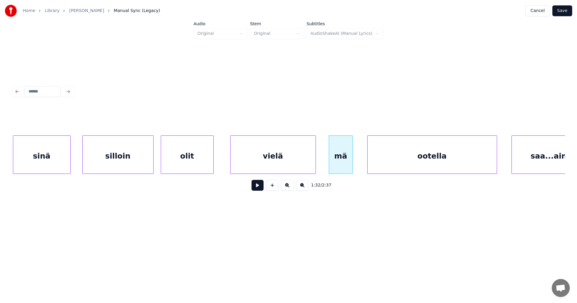
click at [414, 158] on div "ootella" at bounding box center [432, 156] width 129 height 41
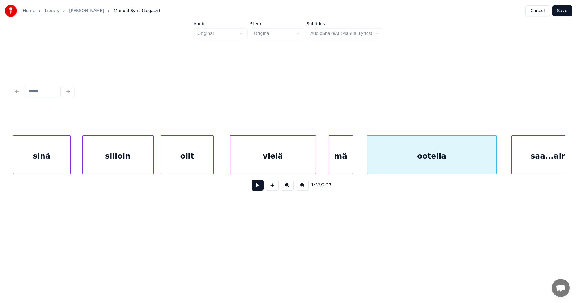
click at [260, 190] on button at bounding box center [258, 185] width 12 height 11
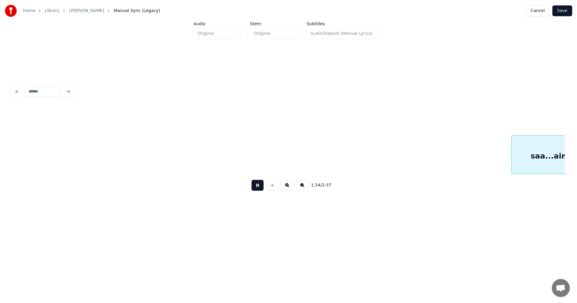
scroll to position [0, 11353]
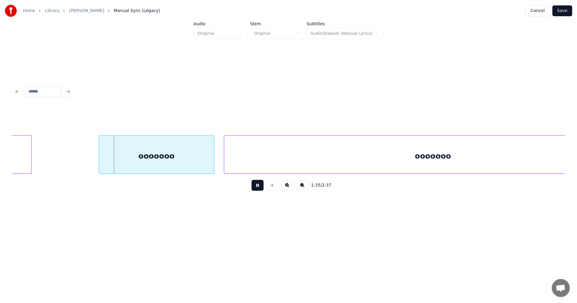
click at [262, 188] on button at bounding box center [258, 185] width 12 height 11
click at [188, 177] on div "1:35 / 2:37" at bounding box center [288, 185] width 553 height 23
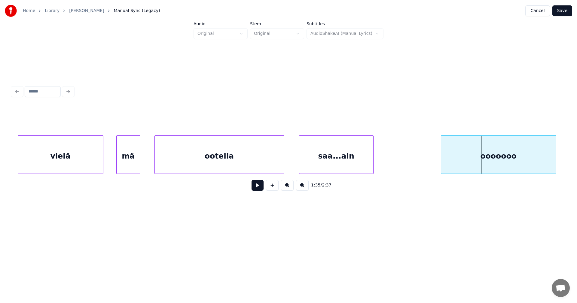
scroll to position [0, 11013]
click at [336, 158] on div "saa...ain" at bounding box center [334, 156] width 74 height 41
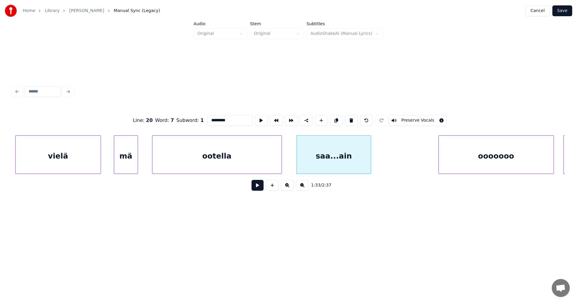
click at [217, 118] on input "*********" at bounding box center [229, 120] width 45 height 11
click at [214, 119] on input "******" at bounding box center [229, 120] width 45 height 11
click at [272, 165] on div "ootella" at bounding box center [216, 156] width 129 height 41
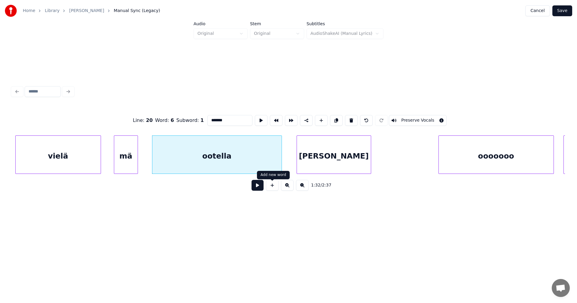
type input "*******"
click at [259, 190] on button at bounding box center [258, 185] width 12 height 11
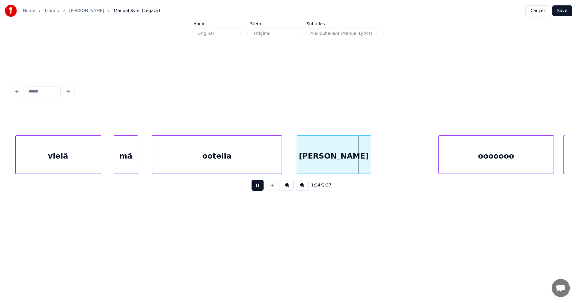
click at [260, 188] on button at bounding box center [258, 185] width 12 height 11
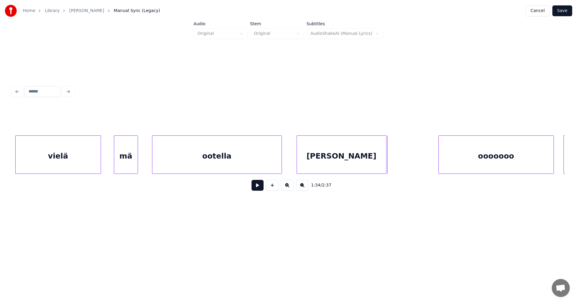
click at [386, 169] on div at bounding box center [385, 155] width 2 height 38
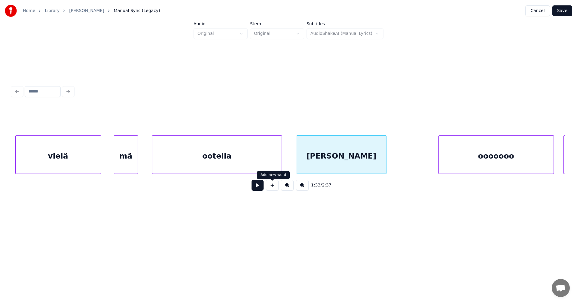
click at [263, 188] on button at bounding box center [258, 185] width 12 height 11
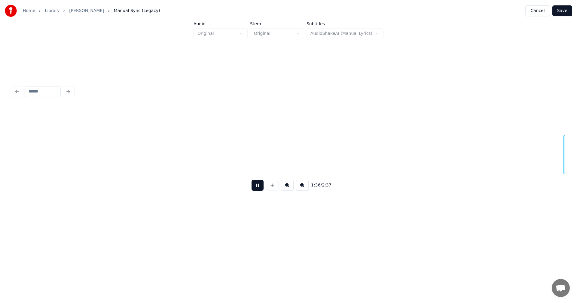
scroll to position [0, 11566]
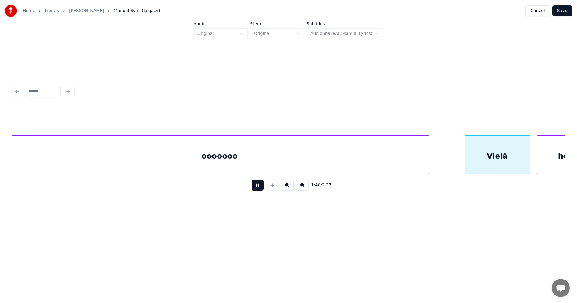
click at [264, 187] on div "1:40 / 2:37" at bounding box center [288, 185] width 543 height 13
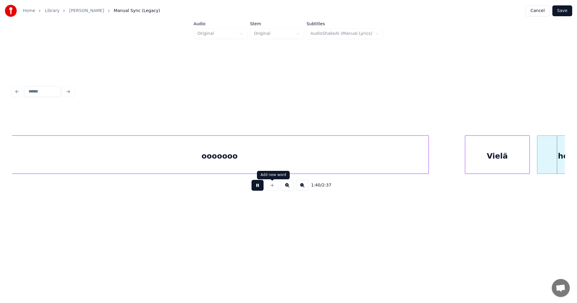
scroll to position [0, 12121]
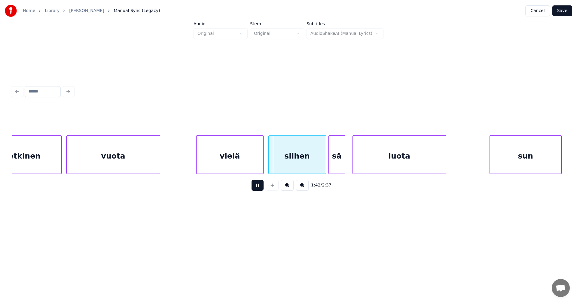
click at [261, 187] on button at bounding box center [258, 185] width 12 height 11
click at [258, 165] on div at bounding box center [259, 155] width 2 height 38
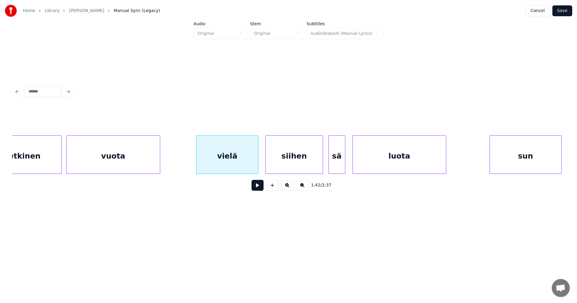
click at [310, 159] on div "siihen" at bounding box center [294, 156] width 57 height 41
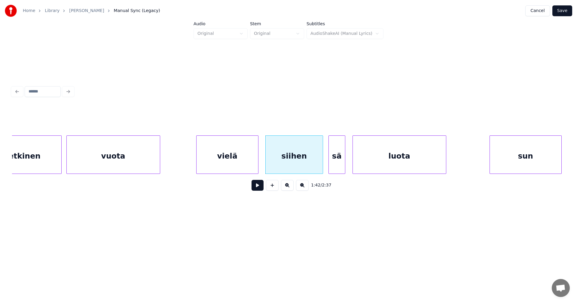
click at [261, 188] on button at bounding box center [258, 185] width 12 height 11
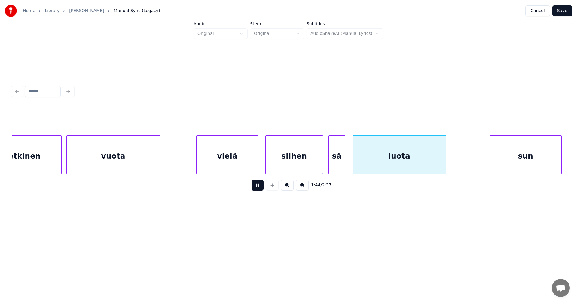
click at [261, 187] on button at bounding box center [258, 185] width 12 height 11
click at [419, 166] on div at bounding box center [419, 155] width 2 height 38
click at [398, 159] on div "luota" at bounding box center [386, 156] width 67 height 41
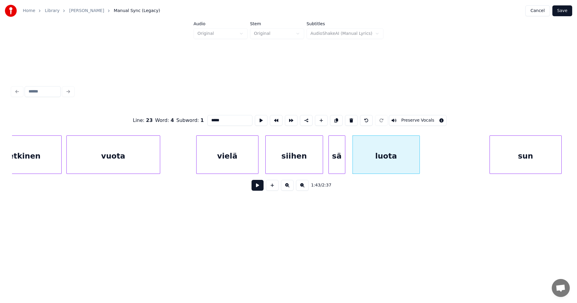
click at [261, 188] on button at bounding box center [258, 185] width 12 height 11
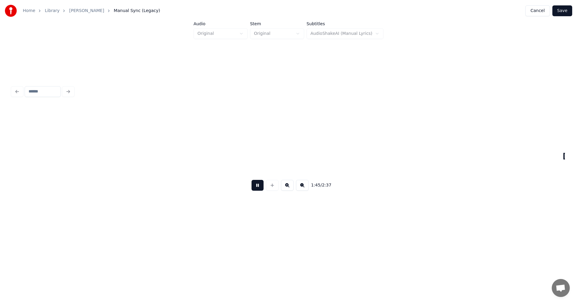
scroll to position [0, 12676]
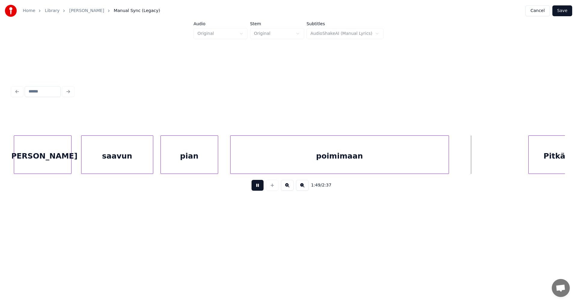
drag, startPoint x: 263, startPoint y: 186, endPoint x: 499, endPoint y: 191, distance: 236.3
click at [265, 185] on div "1:49 / 2:37" at bounding box center [288, 185] width 543 height 13
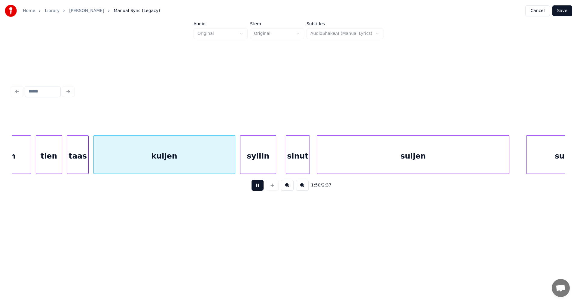
click at [262, 189] on button at bounding box center [258, 185] width 12 height 11
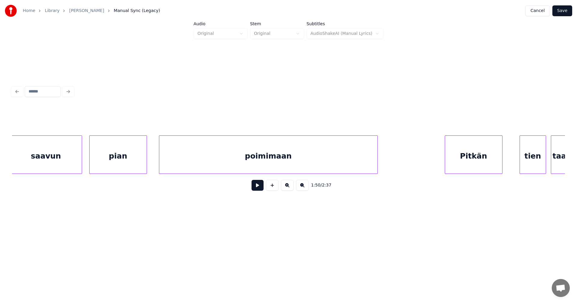
click at [482, 161] on div "Pitkän" at bounding box center [473, 156] width 57 height 41
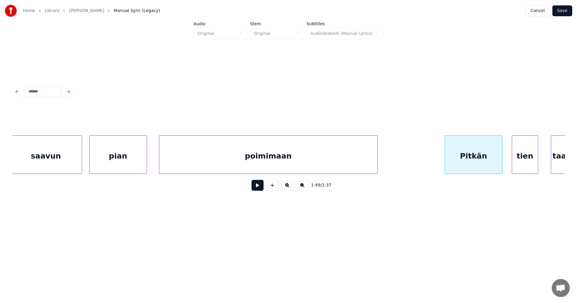
click at [522, 161] on div "tien" at bounding box center [525, 156] width 26 height 41
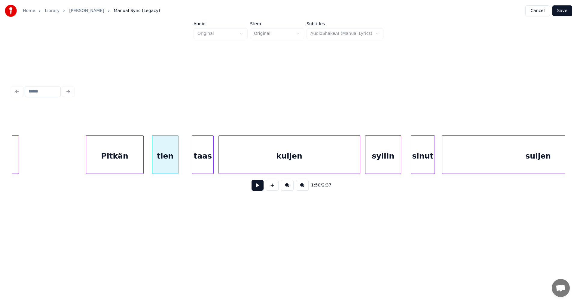
scroll to position [0, 13108]
click at [199, 160] on div "taas" at bounding box center [198, 156] width 21 height 41
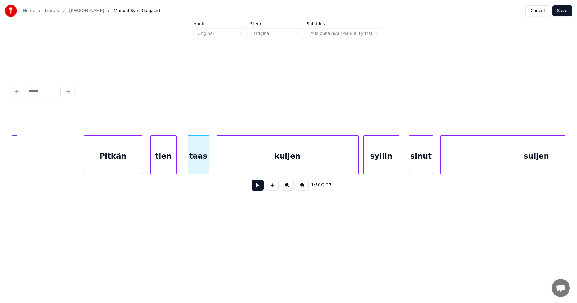
click at [130, 160] on div "Pitkän" at bounding box center [112, 156] width 57 height 41
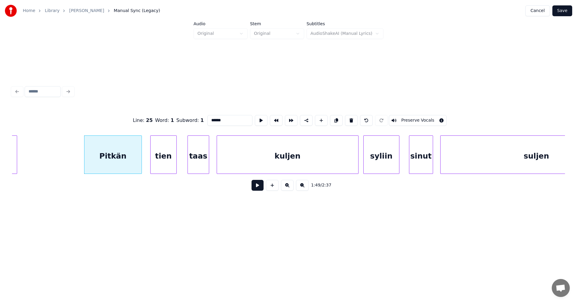
click at [258, 189] on button at bounding box center [258, 185] width 12 height 11
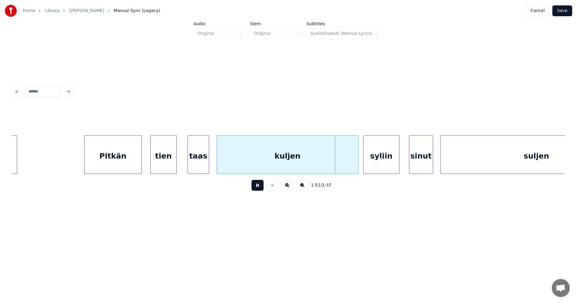
click at [259, 187] on button at bounding box center [258, 185] width 12 height 11
click at [350, 166] on div at bounding box center [351, 155] width 2 height 38
click at [257, 187] on button at bounding box center [258, 185] width 12 height 11
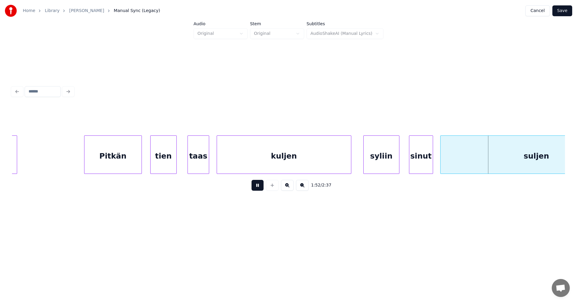
drag, startPoint x: 263, startPoint y: 184, endPoint x: 383, endPoint y: 167, distance: 121.3
click at [263, 183] on button at bounding box center [258, 185] width 12 height 11
click at [421, 156] on div "sinut" at bounding box center [420, 156] width 23 height 41
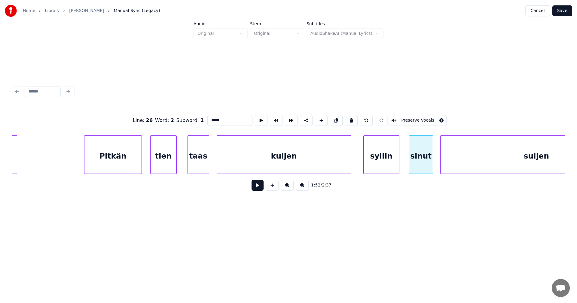
click at [260, 186] on button at bounding box center [258, 185] width 12 height 11
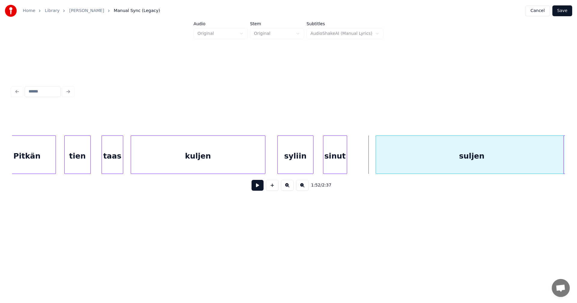
scroll to position [0, 13206]
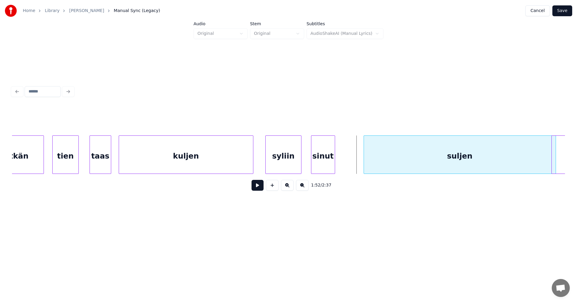
click at [485, 156] on div "suljen" at bounding box center [460, 156] width 192 height 41
click at [344, 161] on div "sinut" at bounding box center [340, 156] width 23 height 41
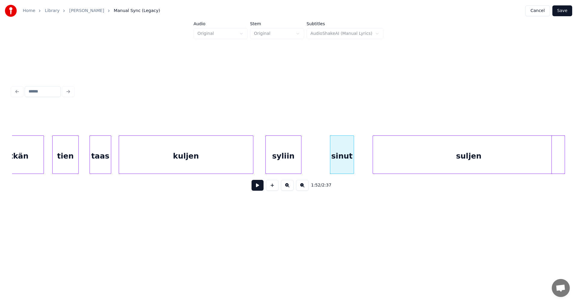
click at [286, 164] on div "syliin" at bounding box center [283, 156] width 35 height 41
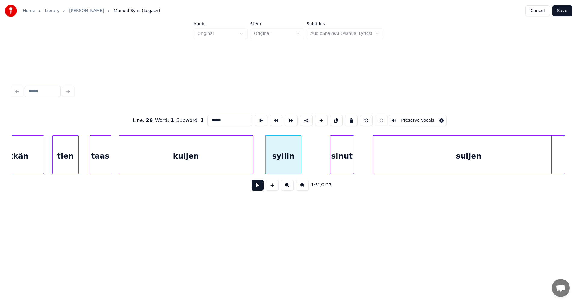
click at [259, 190] on button at bounding box center [258, 185] width 12 height 11
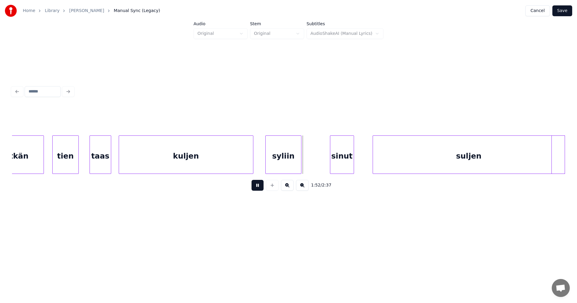
click at [261, 187] on button at bounding box center [258, 185] width 12 height 11
click at [315, 168] on div at bounding box center [316, 155] width 2 height 38
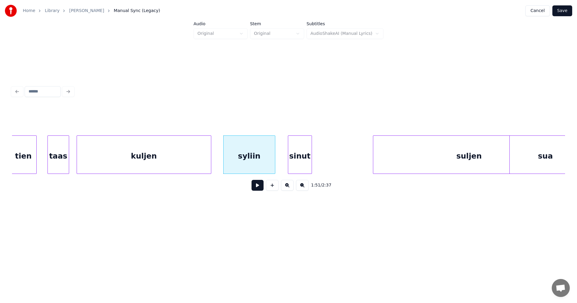
scroll to position [0, 13254]
click at [454, 148] on div "suljen" at bounding box center [464, 156] width 192 height 41
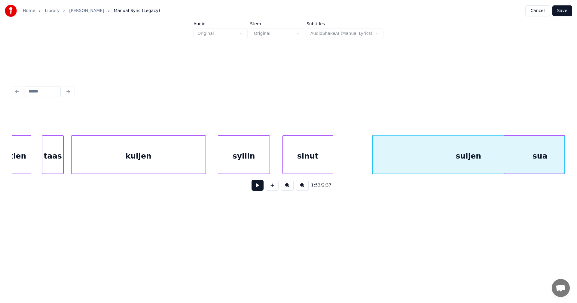
click at [332, 155] on div at bounding box center [332, 155] width 2 height 38
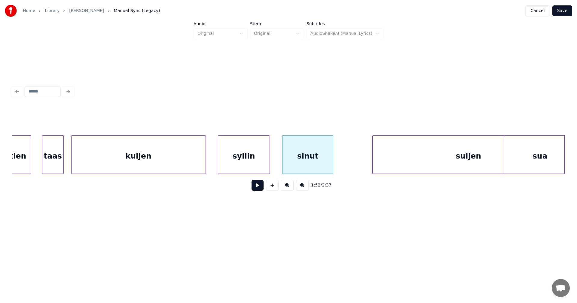
click at [244, 164] on div "syliin" at bounding box center [243, 156] width 51 height 41
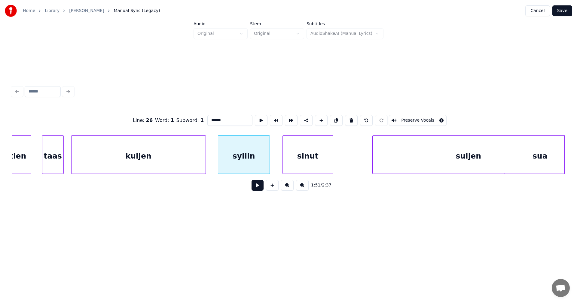
click at [177, 163] on div "kuljen" at bounding box center [139, 156] width 134 height 41
type input "******"
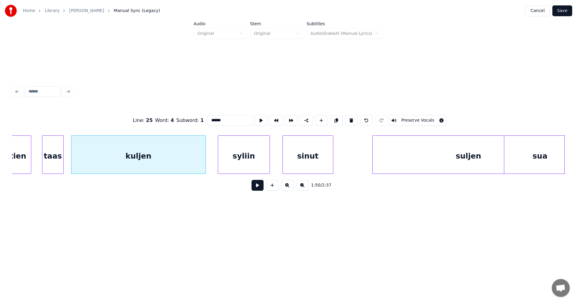
click at [254, 189] on button at bounding box center [258, 185] width 12 height 11
click at [256, 187] on button at bounding box center [258, 185] width 12 height 11
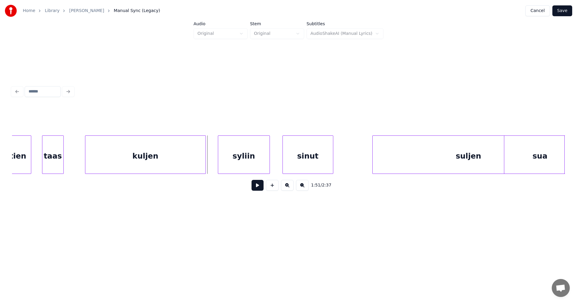
click at [87, 161] on div at bounding box center [86, 155] width 2 height 38
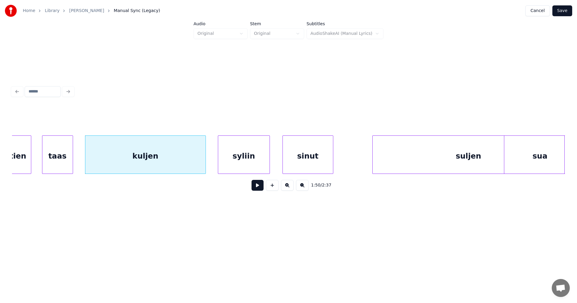
click at [73, 164] on div at bounding box center [72, 155] width 2 height 38
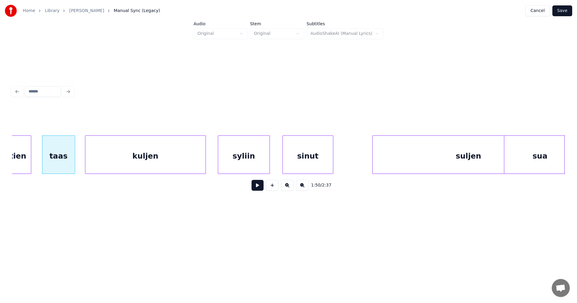
click at [175, 164] on div "kuljen" at bounding box center [145, 156] width 120 height 41
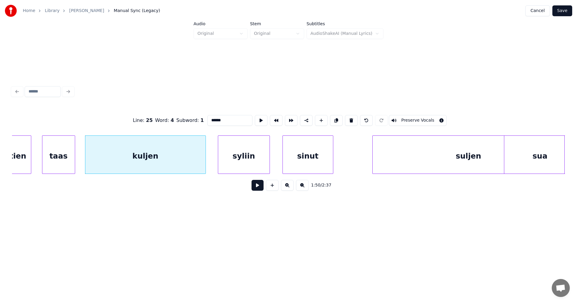
click at [260, 188] on button at bounding box center [258, 185] width 12 height 11
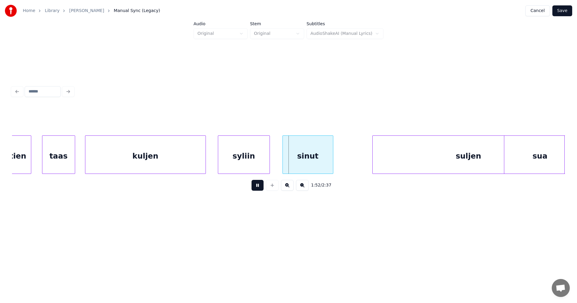
click at [260, 188] on button at bounding box center [258, 185] width 12 height 11
click at [260, 164] on div "syliin" at bounding box center [248, 156] width 51 height 41
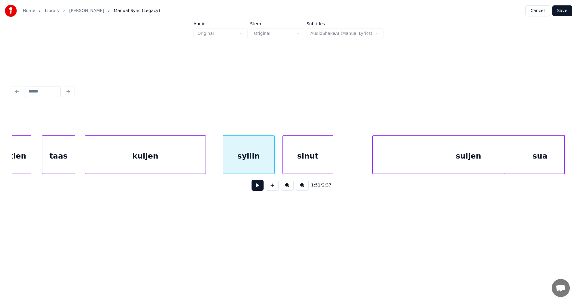
click at [257, 188] on button at bounding box center [258, 185] width 12 height 11
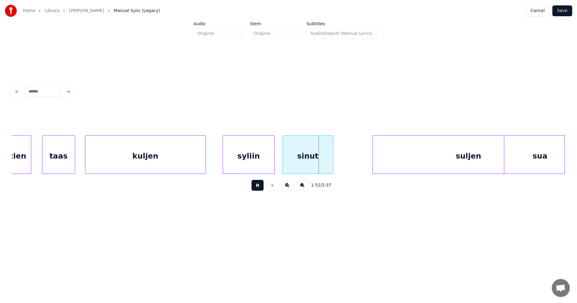
click at [260, 185] on button at bounding box center [258, 185] width 12 height 11
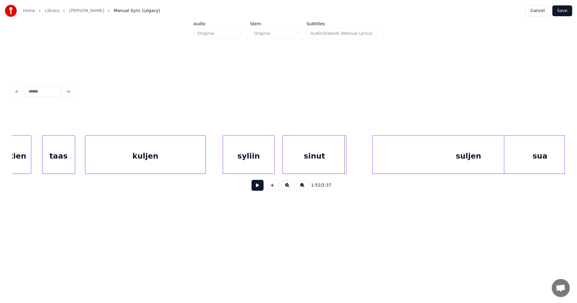
click at [344, 166] on div at bounding box center [345, 155] width 2 height 38
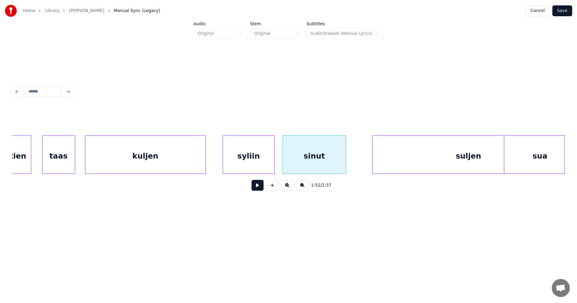
click at [261, 188] on button at bounding box center [258, 185] width 12 height 11
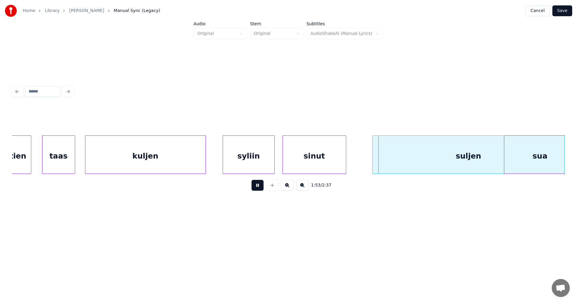
drag, startPoint x: 264, startPoint y: 185, endPoint x: 364, endPoint y: 171, distance: 100.7
click at [265, 185] on div "1:53 / 2:37" at bounding box center [288, 185] width 543 height 13
click at [260, 191] on button at bounding box center [258, 185] width 12 height 11
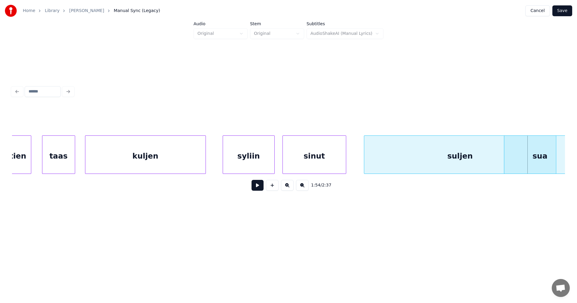
click at [428, 164] on div "suljen" at bounding box center [460, 156] width 192 height 41
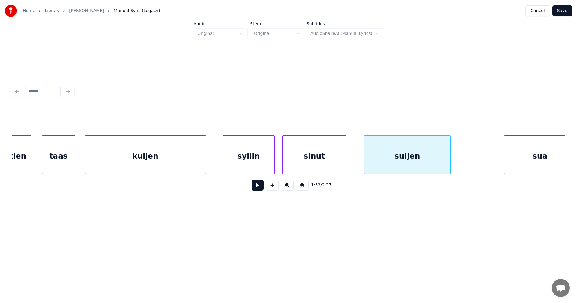
click at [449, 162] on div at bounding box center [450, 155] width 2 height 38
click at [405, 156] on div "suljen" at bounding box center [399, 156] width 86 height 41
click at [255, 188] on button at bounding box center [258, 185] width 12 height 11
drag, startPoint x: 256, startPoint y: 188, endPoint x: 305, endPoint y: 170, distance: 51.9
click at [258, 186] on button at bounding box center [258, 185] width 12 height 11
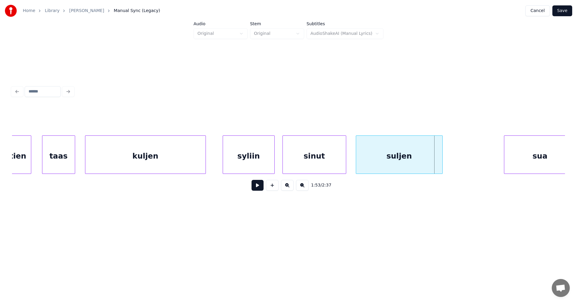
click at [259, 189] on button at bounding box center [258, 185] width 12 height 11
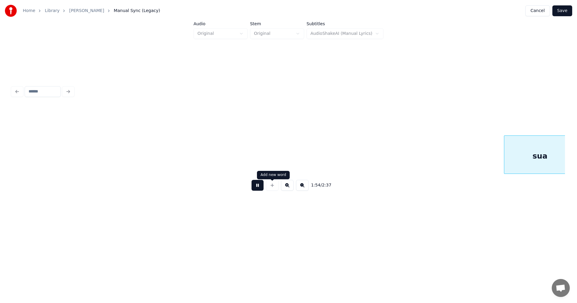
scroll to position [0, 13808]
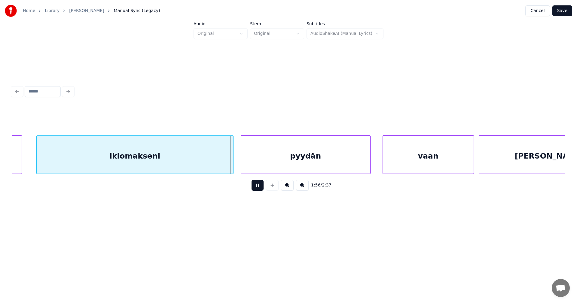
click at [259, 188] on button at bounding box center [258, 185] width 12 height 11
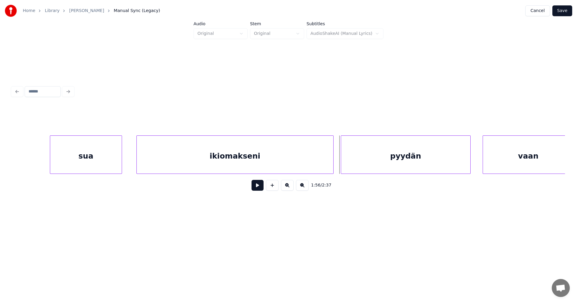
scroll to position [0, 13700]
click at [96, 162] on div "sua" at bounding box center [94, 156] width 72 height 41
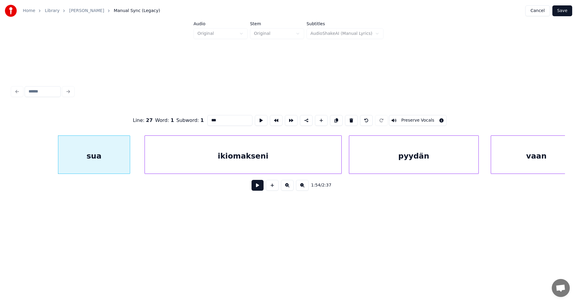
click at [257, 187] on button at bounding box center [258, 185] width 12 height 11
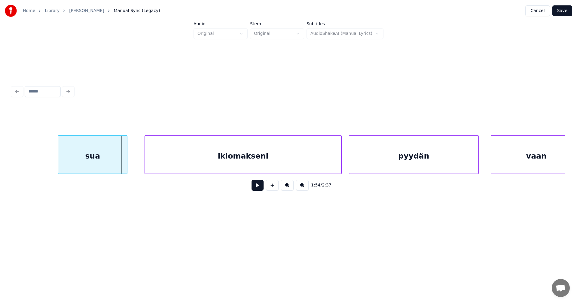
click at [126, 165] on div at bounding box center [126, 155] width 2 height 38
click at [137, 163] on div at bounding box center [138, 155] width 2 height 38
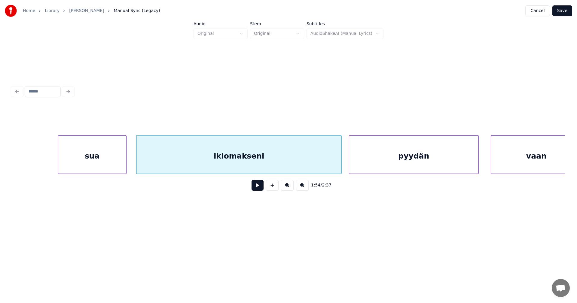
click at [258, 191] on button at bounding box center [258, 185] width 12 height 11
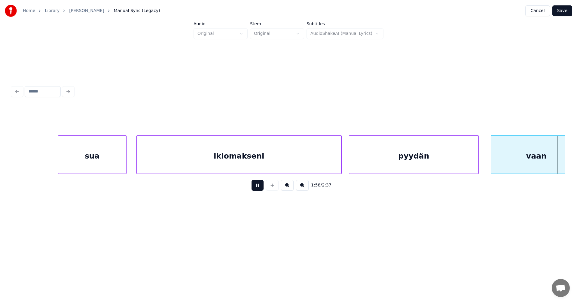
scroll to position [0, 14253]
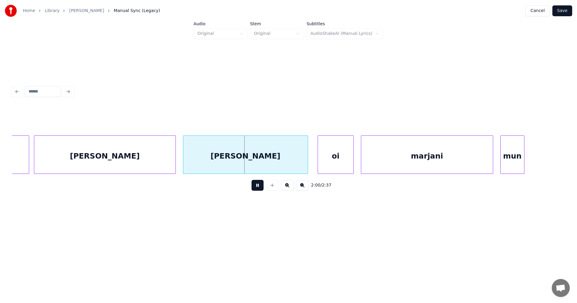
click at [259, 189] on button at bounding box center [258, 185] width 12 height 11
drag, startPoint x: 259, startPoint y: 189, endPoint x: 277, endPoint y: 165, distance: 29.8
click at [259, 189] on button at bounding box center [258, 185] width 12 height 11
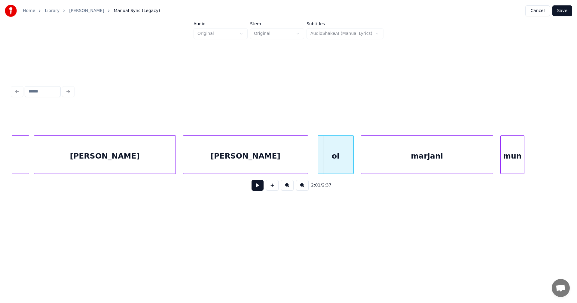
click at [306, 167] on div at bounding box center [307, 155] width 2 height 38
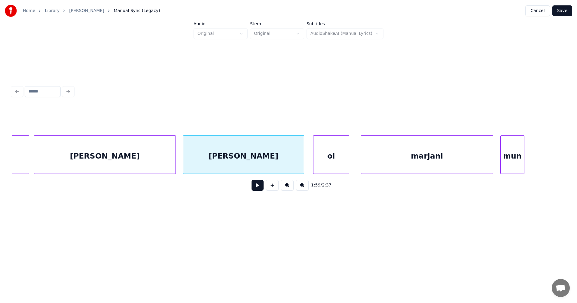
click at [322, 167] on div "oi" at bounding box center [331, 156] width 35 height 41
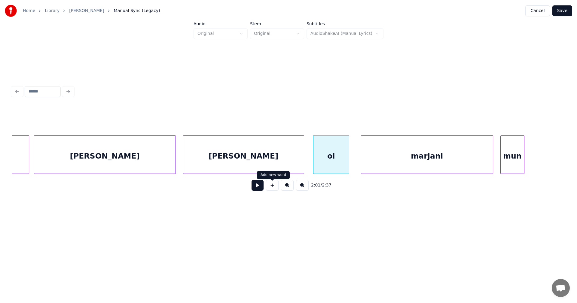
click at [257, 188] on button at bounding box center [258, 185] width 12 height 11
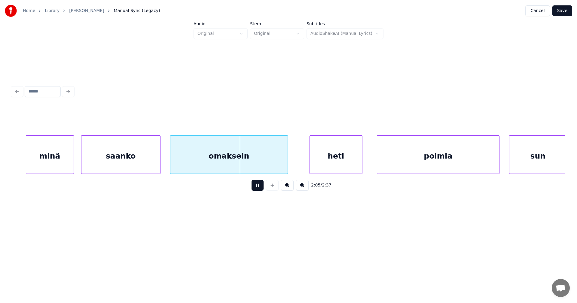
click at [264, 185] on div "2:05 / 2:37" at bounding box center [288, 185] width 543 height 13
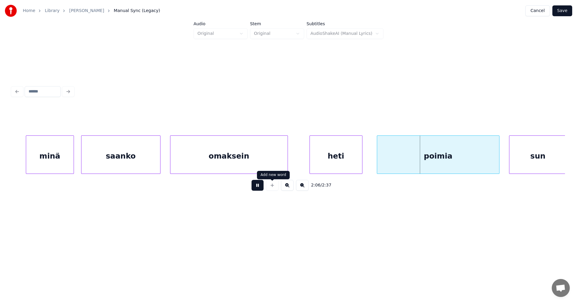
click at [257, 188] on button at bounding box center [258, 185] width 12 height 11
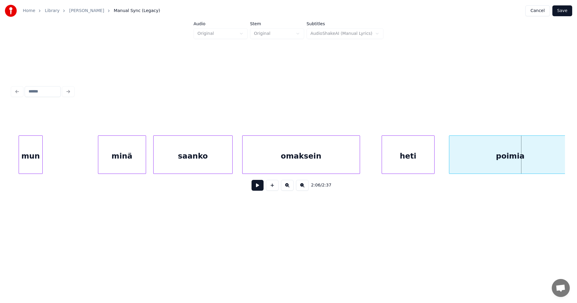
scroll to position [0, 14723]
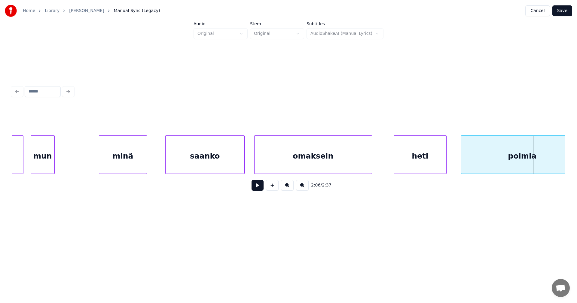
click at [128, 159] on div "minä" at bounding box center [122, 156] width 47 height 41
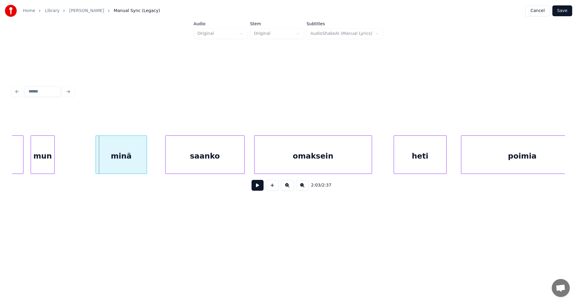
click at [97, 164] on div at bounding box center [97, 155] width 2 height 38
click at [258, 190] on button at bounding box center [258, 185] width 12 height 11
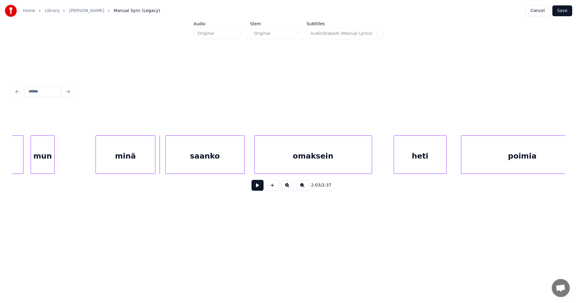
click at [153, 162] on div at bounding box center [154, 155] width 2 height 38
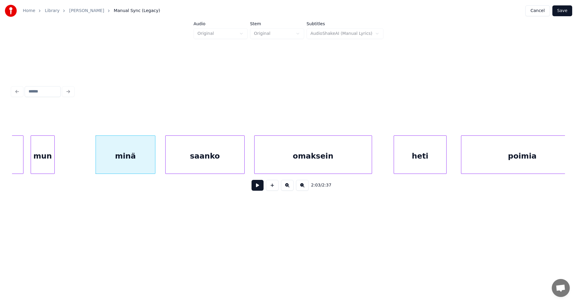
click at [258, 189] on button at bounding box center [258, 185] width 12 height 11
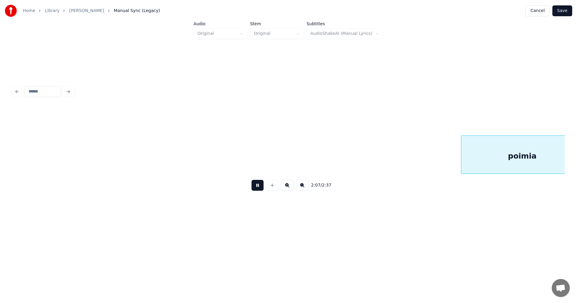
scroll to position [0, 15276]
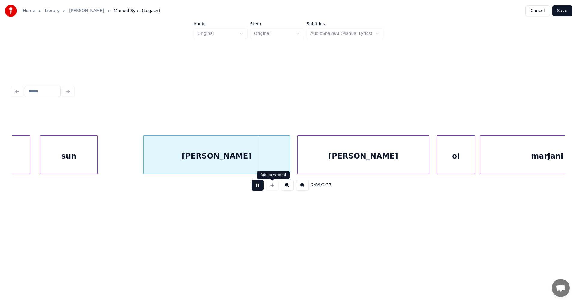
click at [266, 185] on div at bounding box center [272, 185] width 15 height 11
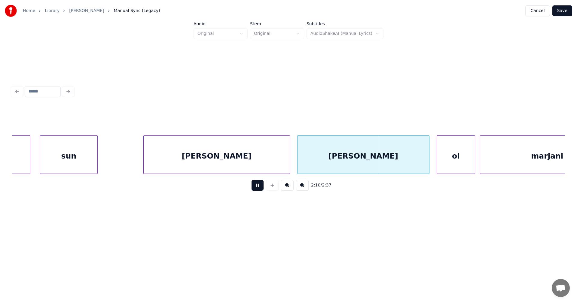
click at [257, 184] on button at bounding box center [258, 185] width 12 height 11
click at [280, 168] on div at bounding box center [281, 155] width 2 height 38
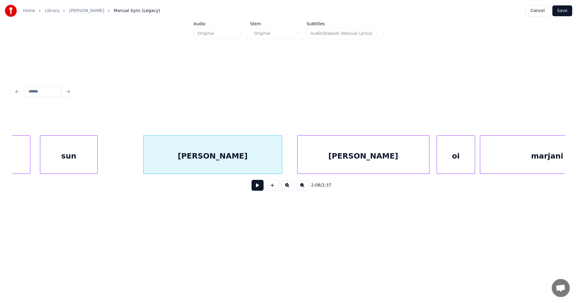
click at [348, 165] on div "[PERSON_NAME]" at bounding box center [364, 156] width 132 height 41
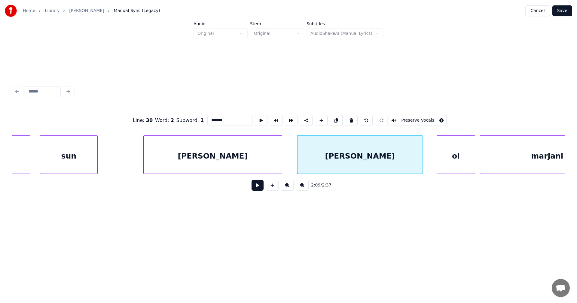
click at [422, 166] on div at bounding box center [422, 155] width 2 height 38
click at [448, 161] on div "oi" at bounding box center [453, 156] width 38 height 41
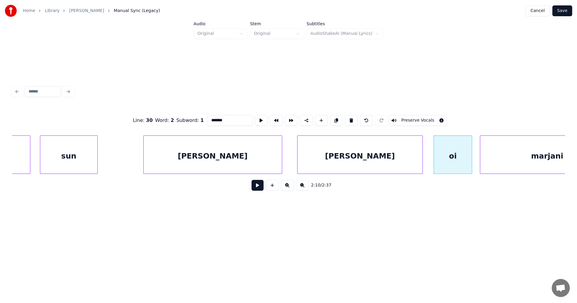
click at [257, 188] on button at bounding box center [258, 185] width 12 height 11
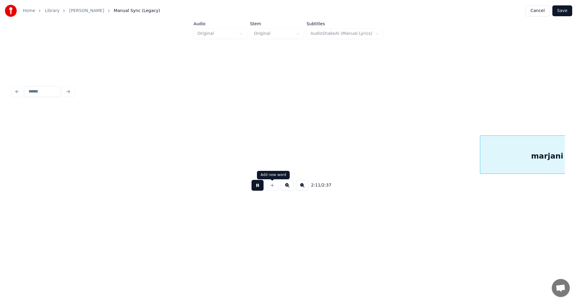
scroll to position [0, 15829]
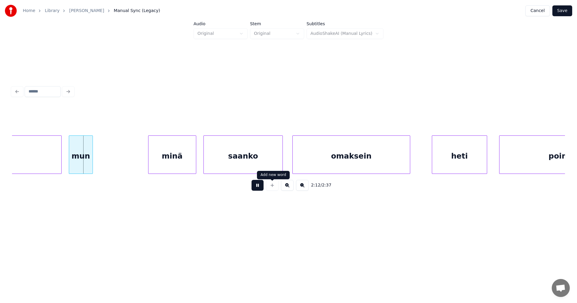
click at [268, 184] on div at bounding box center [272, 185] width 15 height 11
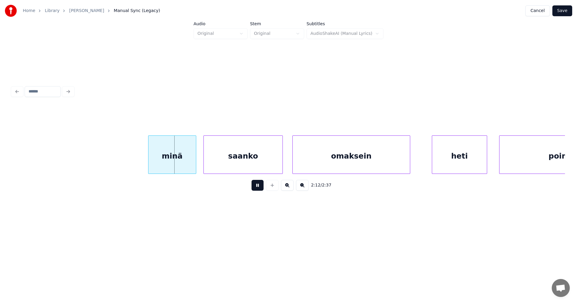
scroll to position [0, 15975]
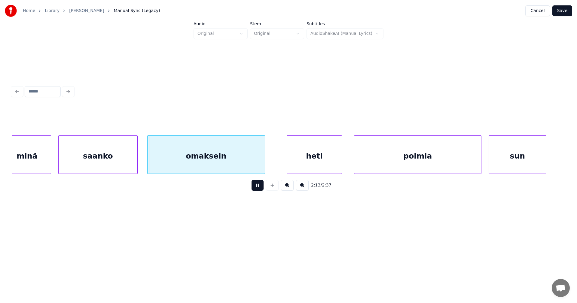
click at [260, 189] on button at bounding box center [258, 185] width 12 height 11
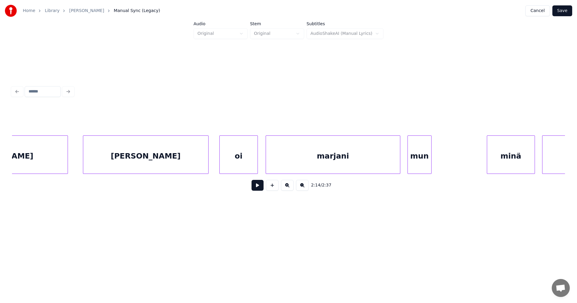
click at [350, 167] on div "marjani" at bounding box center [333, 156] width 134 height 41
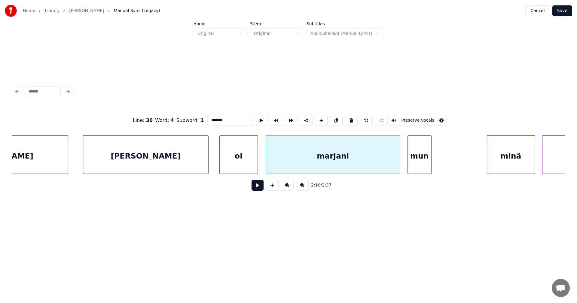
click at [257, 190] on button at bounding box center [258, 185] width 12 height 11
click at [258, 188] on button at bounding box center [258, 185] width 12 height 11
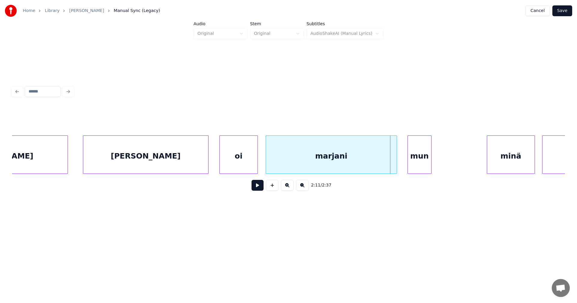
click at [395, 167] on div at bounding box center [396, 155] width 2 height 38
click at [403, 165] on div at bounding box center [404, 155] width 2 height 38
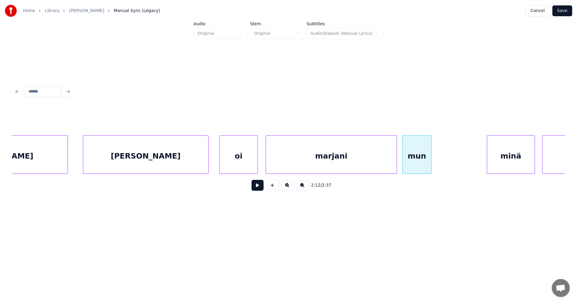
click at [259, 191] on button at bounding box center [258, 185] width 12 height 11
click at [492, 164] on div "minä" at bounding box center [500, 156] width 47 height 41
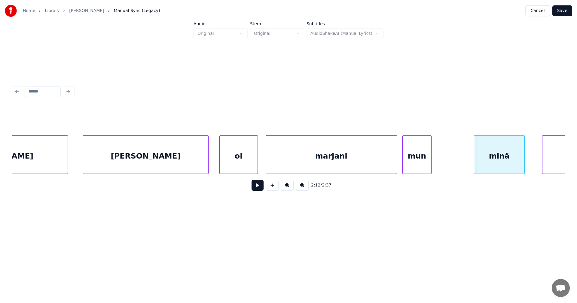
click at [474, 165] on div at bounding box center [475, 155] width 2 height 38
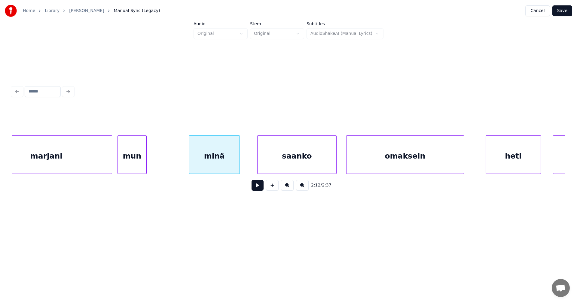
scroll to position [0, 15791]
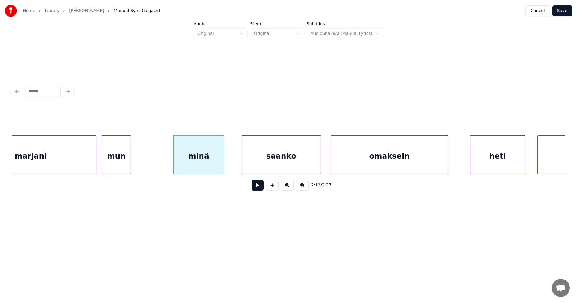
click at [299, 166] on div "saanko" at bounding box center [281, 156] width 79 height 41
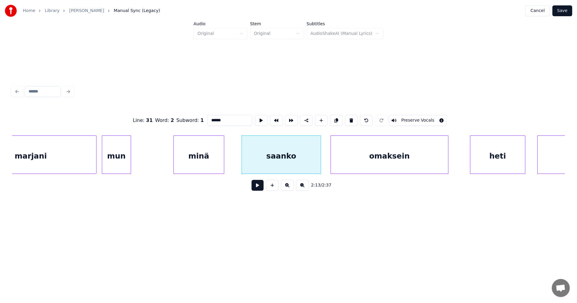
click at [259, 189] on button at bounding box center [258, 185] width 12 height 11
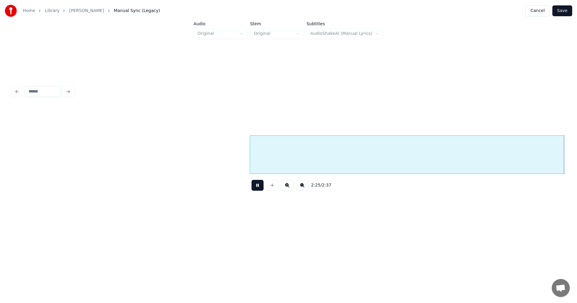
scroll to position [0, 17457]
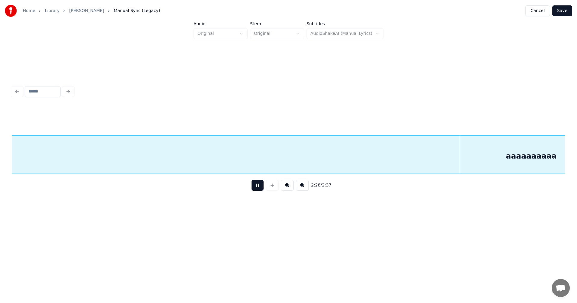
click at [260, 189] on button at bounding box center [258, 185] width 12 height 11
click at [561, 10] on button "Save" at bounding box center [562, 10] width 20 height 11
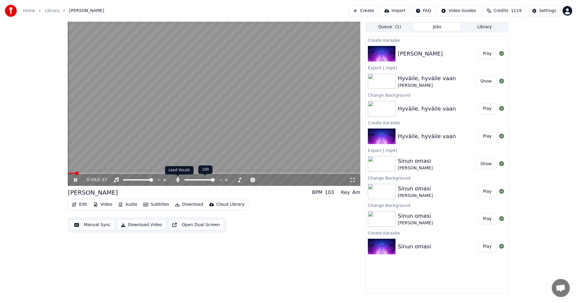
drag, startPoint x: 178, startPoint y: 180, endPoint x: 120, endPoint y: 186, distance: 58.0
click at [178, 180] on icon at bounding box center [177, 180] width 3 height 5
click at [154, 173] on span at bounding box center [214, 173] width 292 height 1
click at [75, 181] on icon at bounding box center [80, 180] width 14 height 5
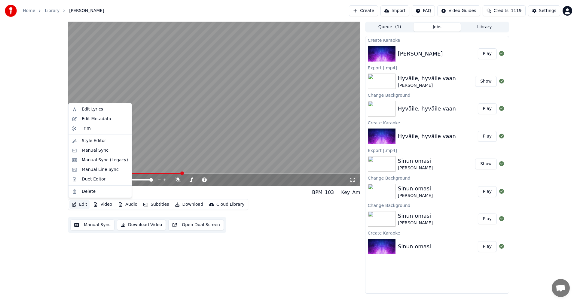
click at [81, 203] on button "Edit" at bounding box center [79, 204] width 20 height 8
click at [104, 163] on div "Manual Sync (Legacy)" at bounding box center [105, 160] width 46 height 6
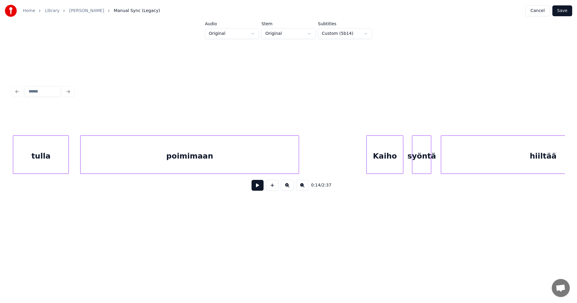
scroll to position [0, 5682]
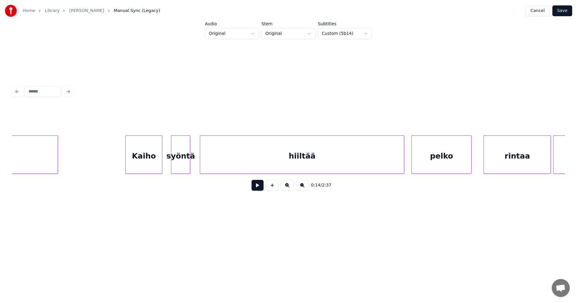
click at [154, 164] on div "Kaiho" at bounding box center [144, 156] width 36 height 41
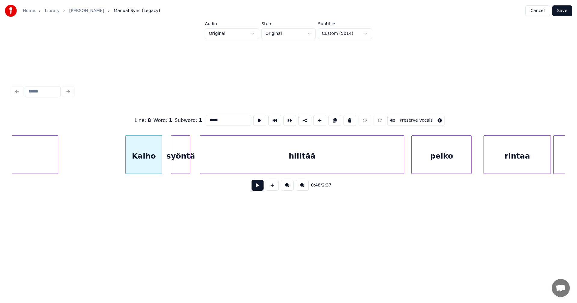
click at [257, 187] on button at bounding box center [258, 185] width 12 height 11
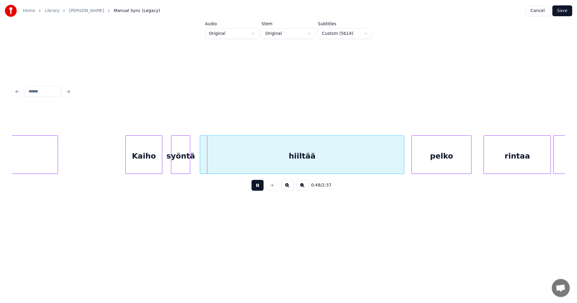
drag, startPoint x: 256, startPoint y: 187, endPoint x: 191, endPoint y: 192, distance: 65.8
click at [250, 185] on div "0:48 / 2:37" at bounding box center [288, 185] width 543 height 13
drag, startPoint x: 253, startPoint y: 189, endPoint x: 189, endPoint y: 192, distance: 63.8
click at [253, 189] on button at bounding box center [258, 185] width 12 height 11
click at [155, 164] on div "Kaiho" at bounding box center [144, 156] width 36 height 41
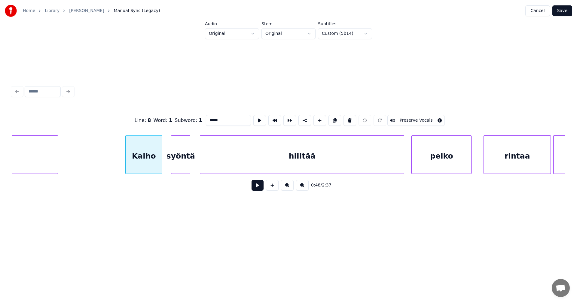
drag, startPoint x: 260, startPoint y: 186, endPoint x: 257, endPoint y: 188, distance: 3.2
click at [259, 186] on button at bounding box center [258, 185] width 12 height 11
drag, startPoint x: 256, startPoint y: 186, endPoint x: 246, endPoint y: 188, distance: 9.7
click at [250, 187] on div "0:48 / 2:37" at bounding box center [288, 185] width 543 height 13
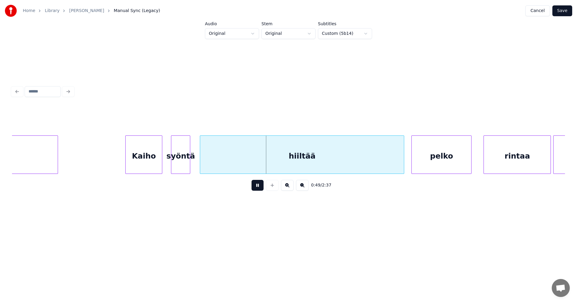
click at [255, 186] on button at bounding box center [258, 185] width 12 height 11
click at [178, 166] on div "syöntä" at bounding box center [180, 156] width 19 height 41
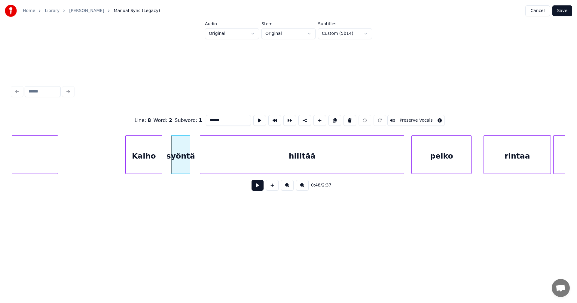
click at [258, 188] on button at bounding box center [258, 185] width 12 height 11
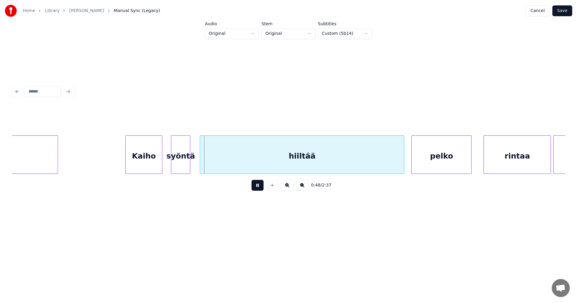
drag, startPoint x: 257, startPoint y: 188, endPoint x: 253, endPoint y: 187, distance: 4.0
click at [256, 187] on button at bounding box center [258, 185] width 12 height 11
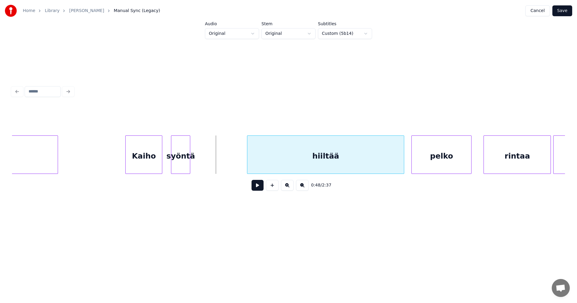
click at [248, 155] on div at bounding box center [248, 155] width 2 height 38
click at [256, 189] on button at bounding box center [258, 185] width 12 height 11
drag, startPoint x: 256, startPoint y: 189, endPoint x: 255, endPoint y: 183, distance: 5.8
click at [256, 185] on button at bounding box center [258, 185] width 12 height 11
click at [273, 160] on div at bounding box center [274, 155] width 2 height 38
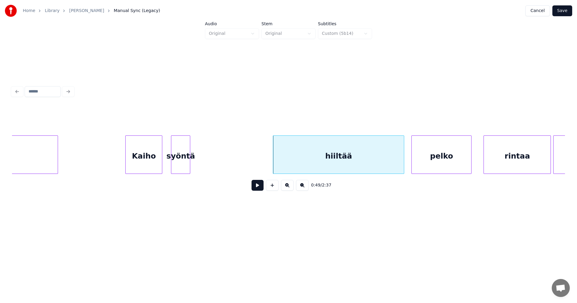
click at [258, 188] on button at bounding box center [258, 185] width 12 height 11
drag, startPoint x: 258, startPoint y: 188, endPoint x: 250, endPoint y: 185, distance: 8.7
click at [258, 187] on button at bounding box center [258, 185] width 12 height 11
click at [260, 154] on div at bounding box center [260, 155] width 2 height 38
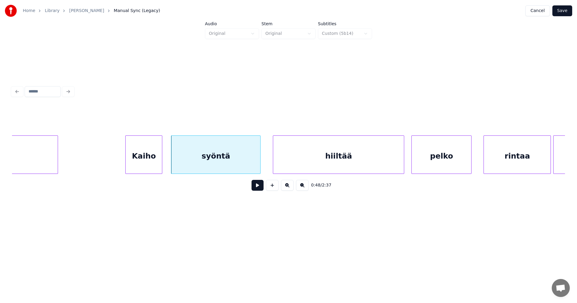
click at [236, 161] on div "syöntä" at bounding box center [215, 156] width 89 height 41
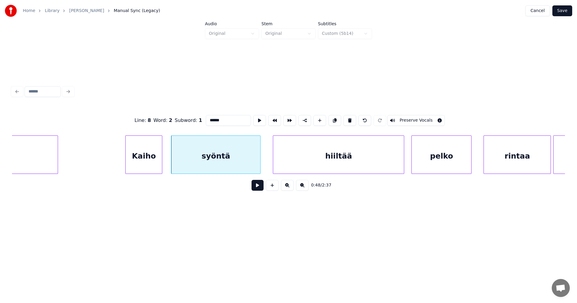
click at [258, 187] on button at bounding box center [258, 185] width 12 height 11
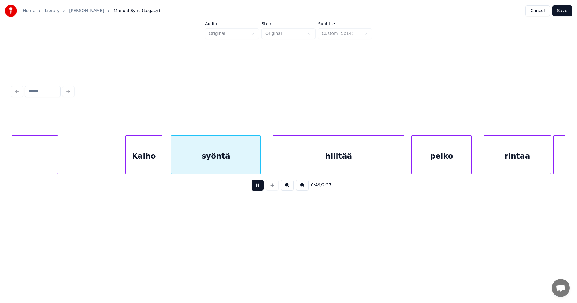
drag, startPoint x: 258, startPoint y: 187, endPoint x: 231, endPoint y: 178, distance: 28.1
click at [258, 187] on button at bounding box center [258, 185] width 12 height 11
click at [196, 161] on div at bounding box center [197, 155] width 2 height 38
click at [187, 158] on div at bounding box center [188, 155] width 2 height 38
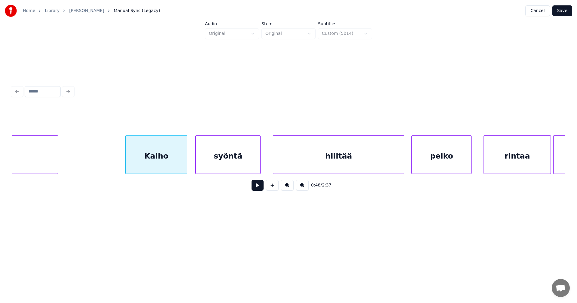
click at [256, 188] on button at bounding box center [258, 185] width 12 height 11
click at [184, 163] on div at bounding box center [184, 155] width 2 height 38
click at [195, 161] on div at bounding box center [195, 155] width 2 height 38
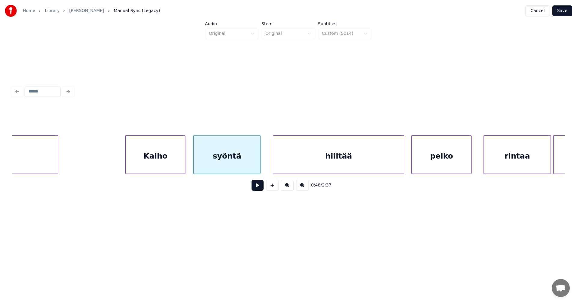
click at [257, 188] on button at bounding box center [258, 185] width 12 height 11
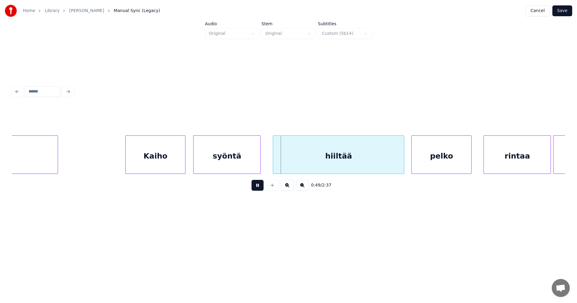
click at [257, 188] on button at bounding box center [258, 185] width 12 height 11
click at [248, 167] on div "syöntä" at bounding box center [227, 156] width 67 height 41
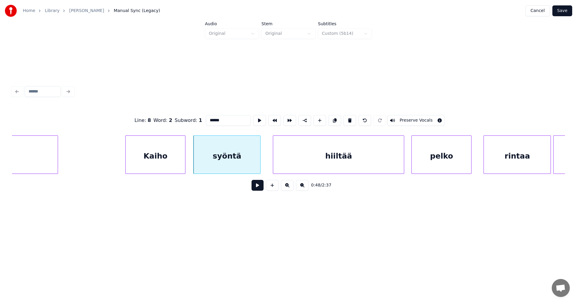
click at [258, 185] on button at bounding box center [258, 185] width 12 height 11
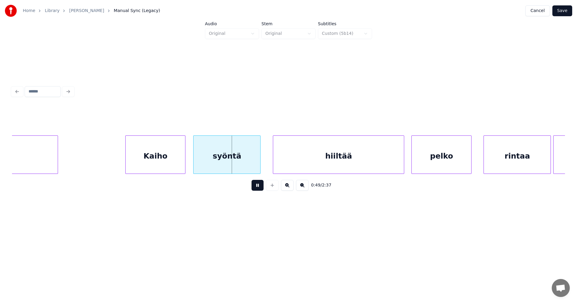
drag, startPoint x: 258, startPoint y: 185, endPoint x: 243, endPoint y: 177, distance: 17.1
click at [257, 185] on button at bounding box center [258, 185] width 12 height 11
click at [255, 185] on button at bounding box center [258, 185] width 12 height 11
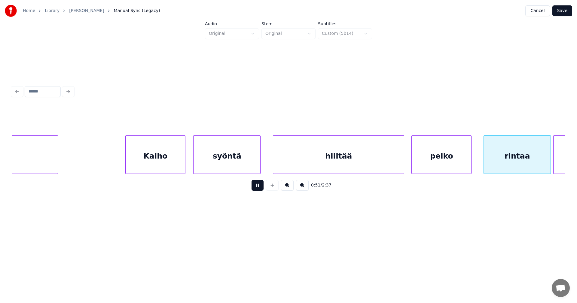
click at [256, 187] on button at bounding box center [258, 185] width 12 height 11
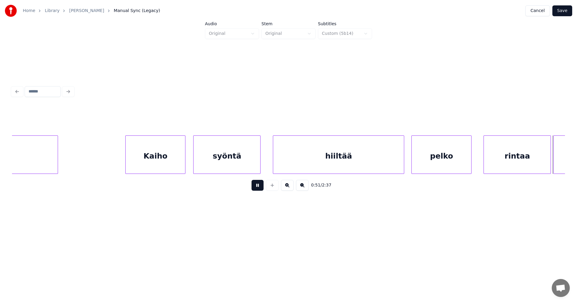
scroll to position [0, 6236]
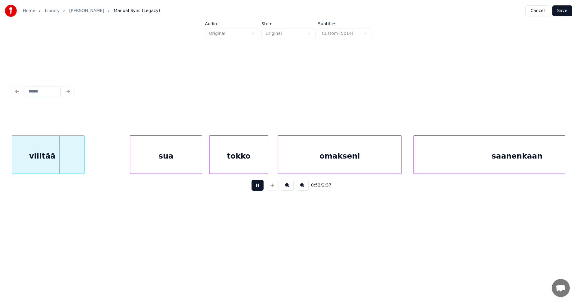
click at [252, 188] on button at bounding box center [258, 185] width 12 height 11
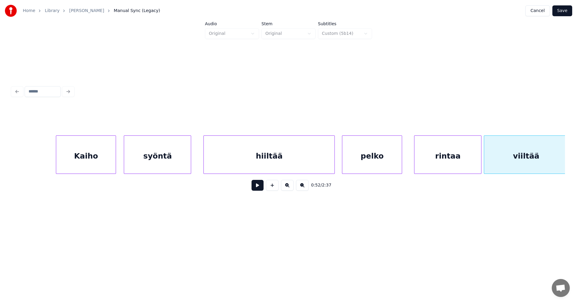
click at [437, 155] on div "rintaa" at bounding box center [448, 156] width 67 height 41
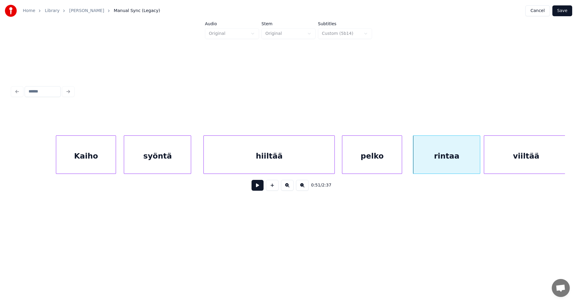
click at [257, 190] on button at bounding box center [258, 185] width 12 height 11
click at [257, 189] on button at bounding box center [258, 185] width 12 height 11
click at [472, 158] on div at bounding box center [473, 155] width 2 height 38
click at [478, 158] on div at bounding box center [479, 155] width 2 height 38
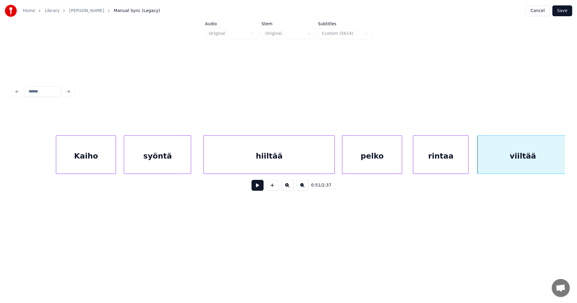
click at [458, 163] on div "rintaa" at bounding box center [440, 156] width 55 height 41
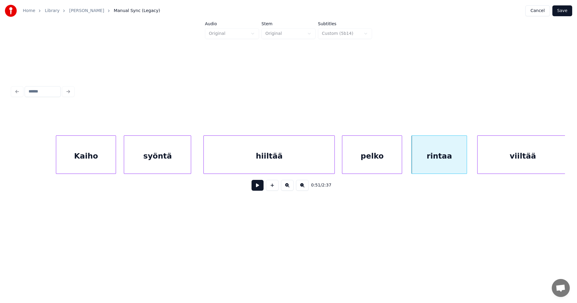
click at [259, 189] on button at bounding box center [258, 185] width 12 height 11
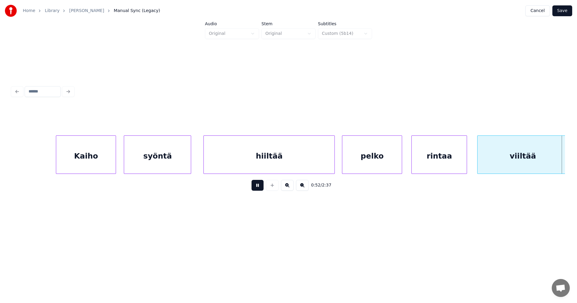
scroll to position [0, 6307]
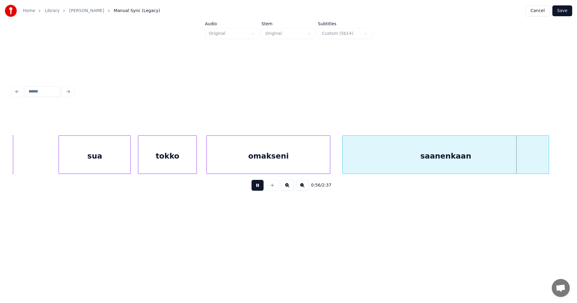
click at [261, 188] on button at bounding box center [258, 185] width 12 height 11
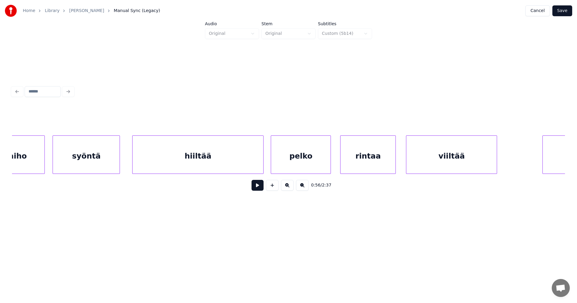
scroll to position [0, 5339]
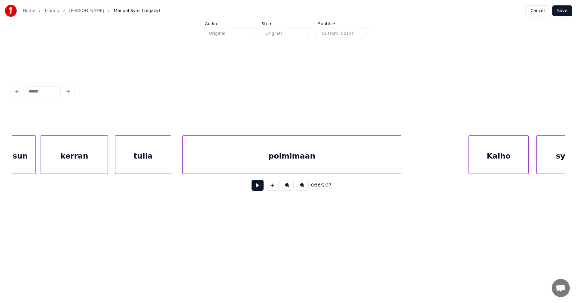
click at [500, 151] on div "Kaiho" at bounding box center [499, 156] width 60 height 41
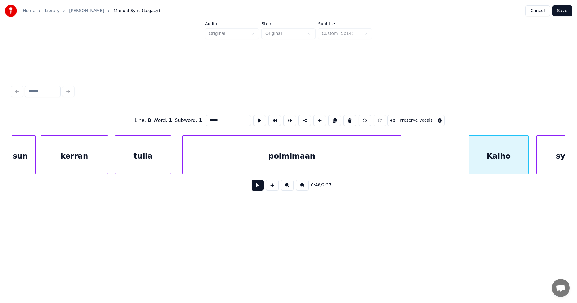
drag, startPoint x: 413, startPoint y: 118, endPoint x: 419, endPoint y: 118, distance: 6.6
click at [413, 118] on button "Preserve Vocals" at bounding box center [416, 120] width 58 height 11
click at [553, 152] on div "syöntä" at bounding box center [570, 156] width 67 height 41
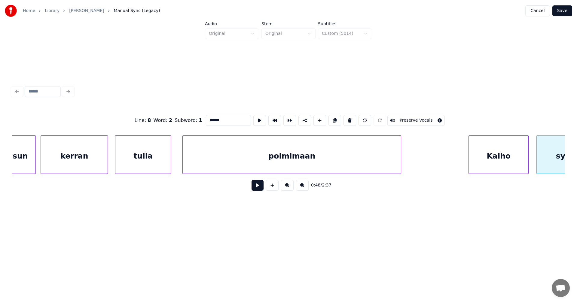
click at [430, 115] on button "Preserve Vocals" at bounding box center [416, 120] width 58 height 11
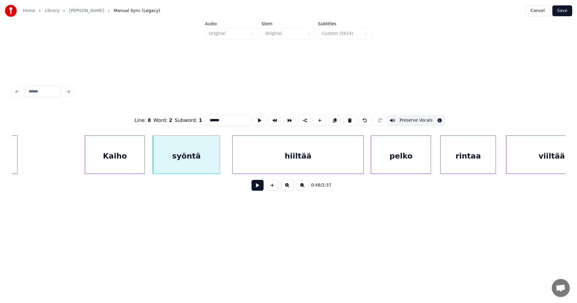
scroll to position [0, 5736]
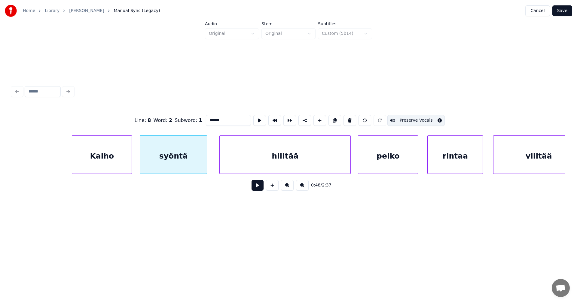
click at [114, 161] on div "Kaiho" at bounding box center [102, 156] width 60 height 41
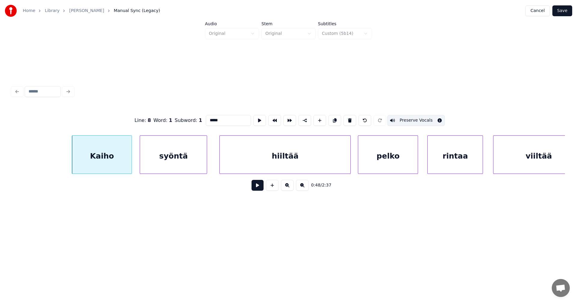
click at [160, 164] on div "syöntä" at bounding box center [173, 156] width 67 height 41
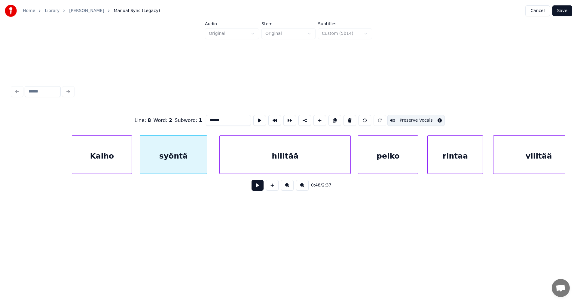
click at [261, 157] on div "hiiltää" at bounding box center [285, 156] width 131 height 41
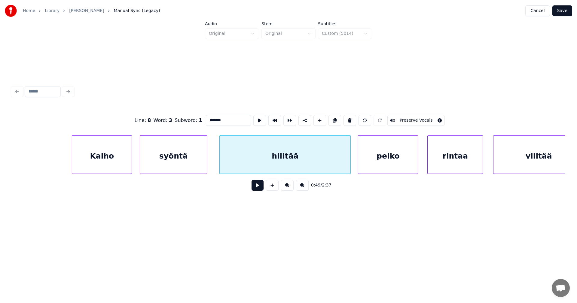
click at [412, 115] on button "Preserve Vocals" at bounding box center [416, 120] width 58 height 11
click at [386, 150] on div "pelko" at bounding box center [388, 156] width 60 height 41
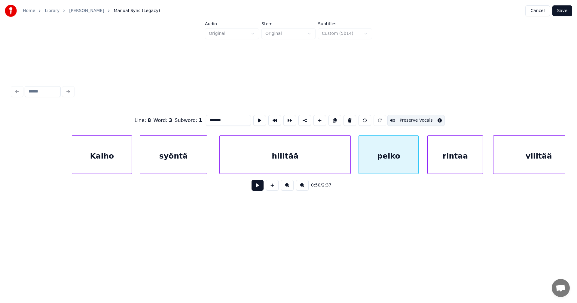
click at [321, 169] on div "hiiltää" at bounding box center [285, 156] width 131 height 41
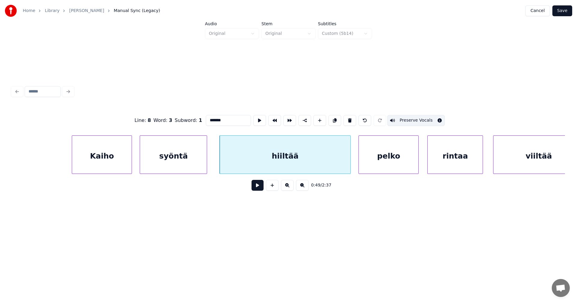
click at [368, 158] on div "pelko" at bounding box center [389, 156] width 60 height 41
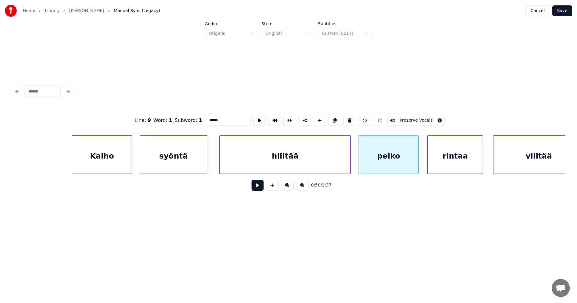
click at [423, 115] on button "Preserve Vocals" at bounding box center [416, 120] width 58 height 11
click at [444, 140] on div "rintaa" at bounding box center [455, 156] width 55 height 41
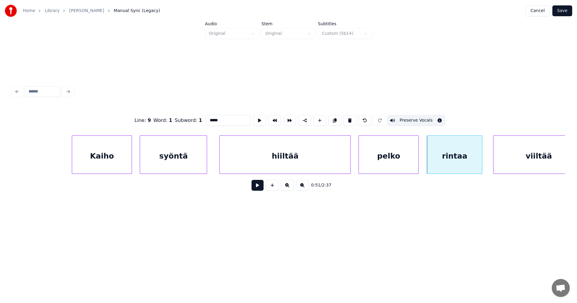
click at [428, 116] on button "Preserve Vocals" at bounding box center [416, 120] width 58 height 11
click at [510, 142] on div "viiltää" at bounding box center [539, 156] width 90 height 41
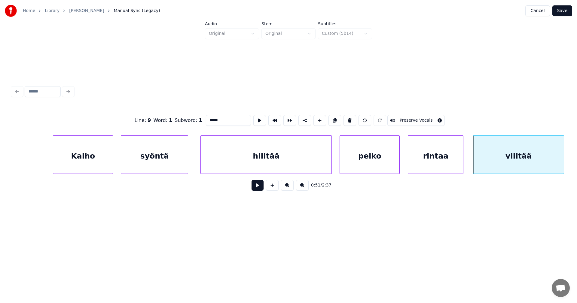
click at [426, 119] on button "Preserve Vocals" at bounding box center [416, 120] width 58 height 11
click at [380, 170] on div "pelko" at bounding box center [370, 156] width 60 height 41
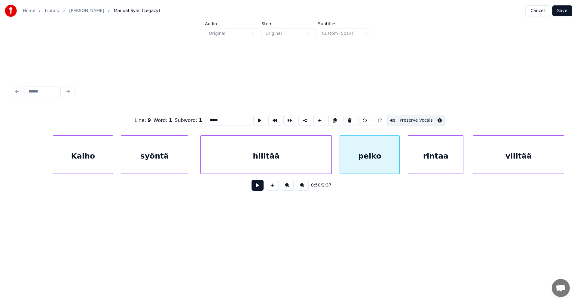
click at [424, 159] on div "rintaa" at bounding box center [435, 156] width 55 height 41
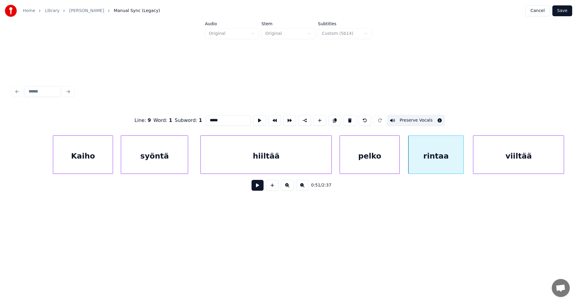
click at [517, 156] on div "viiltää" at bounding box center [518, 156] width 90 height 41
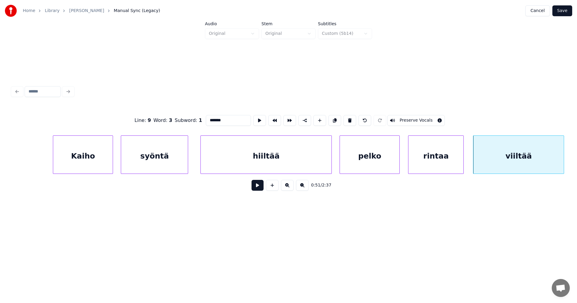
click at [424, 120] on button "Preserve Vocals" at bounding box center [416, 120] width 58 height 11
click at [95, 164] on div "Kaiho" at bounding box center [83, 156] width 60 height 41
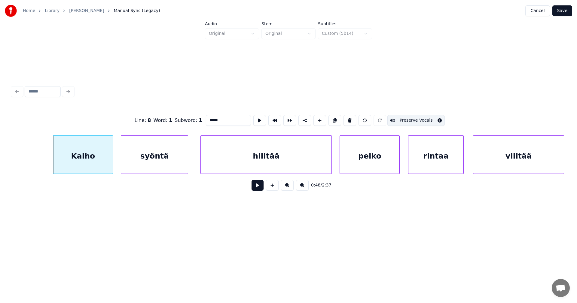
click at [150, 159] on div "syöntä" at bounding box center [154, 156] width 67 height 41
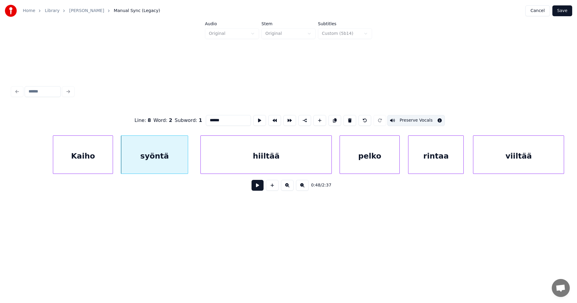
click at [238, 152] on div "hiiltää" at bounding box center [266, 156] width 131 height 41
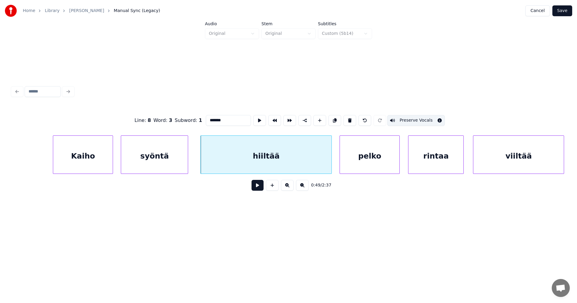
click at [351, 153] on div "pelko" at bounding box center [370, 156] width 60 height 41
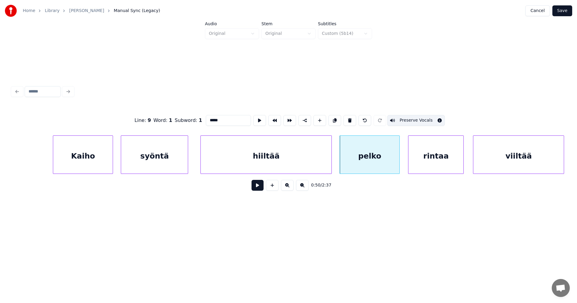
click at [430, 149] on div "rintaa" at bounding box center [436, 156] width 55 height 41
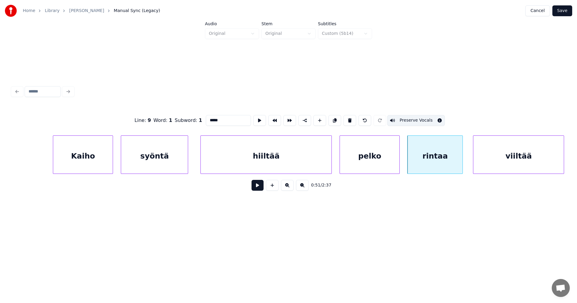
click at [507, 150] on div "viiltää" at bounding box center [518, 156] width 90 height 41
type input "*******"
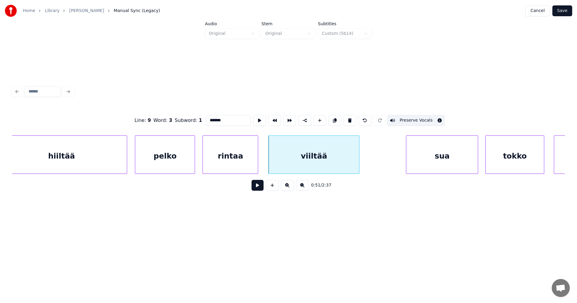
scroll to position [0, 5971]
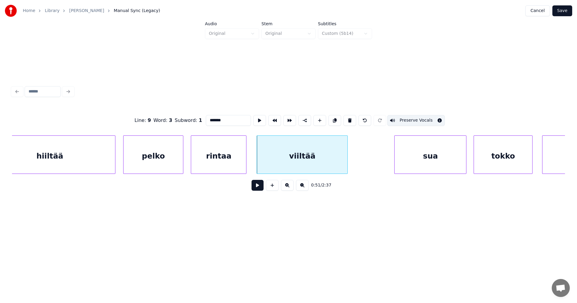
click at [565, 11] on button "Save" at bounding box center [562, 10] width 20 height 11
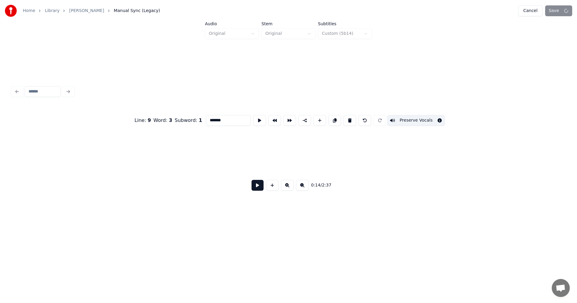
scroll to position [0, 1777]
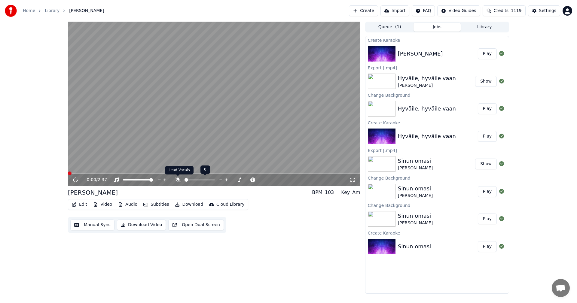
click at [179, 181] on icon at bounding box center [178, 180] width 6 height 5
click at [179, 180] on icon at bounding box center [178, 180] width 6 height 5
click at [485, 55] on button "Play" at bounding box center [487, 53] width 19 height 11
click at [178, 178] on icon at bounding box center [178, 180] width 6 height 5
click at [100, 172] on video at bounding box center [214, 104] width 292 height 164
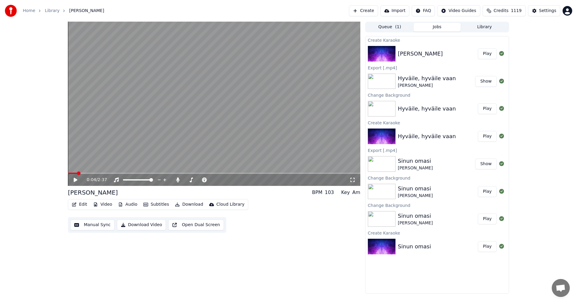
click at [99, 173] on span at bounding box center [214, 173] width 292 height 1
click at [75, 179] on icon at bounding box center [76, 180] width 4 height 4
click at [179, 179] on icon at bounding box center [177, 180] width 3 height 5
click at [77, 179] on icon at bounding box center [75, 180] width 3 height 4
click at [78, 207] on button "Edit" at bounding box center [79, 204] width 20 height 8
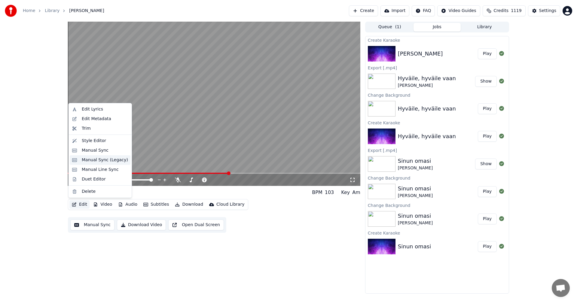
click at [108, 162] on div "Manual Sync (Legacy)" at bounding box center [105, 160] width 46 height 6
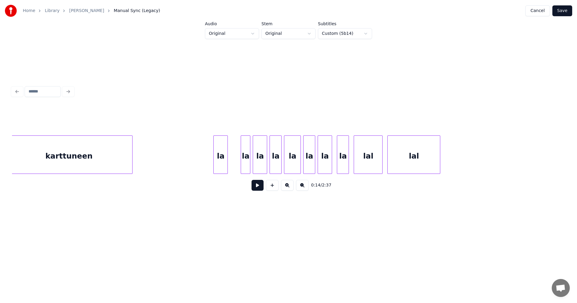
scroll to position [0, 7716]
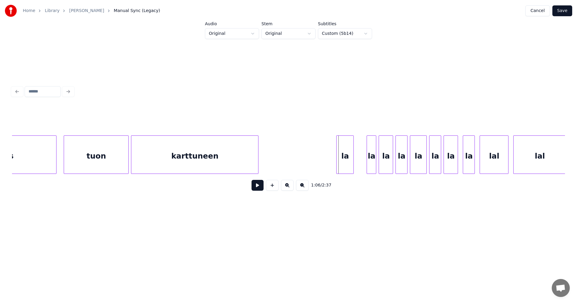
click at [337, 158] on div at bounding box center [338, 155] width 2 height 38
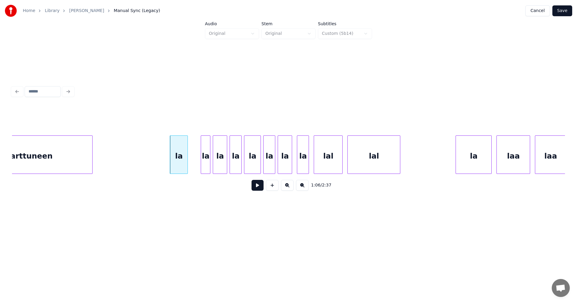
scroll to position [0, 7884]
click at [366, 154] on div "lal" at bounding box center [371, 156] width 52 height 41
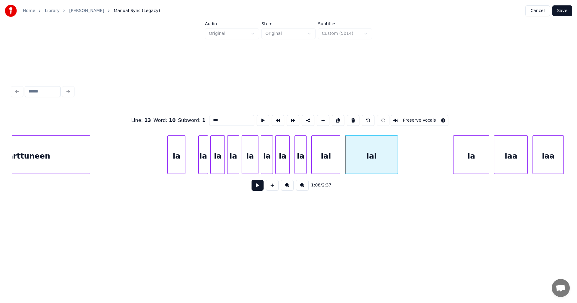
click at [175, 157] on div "la" at bounding box center [176, 156] width 17 height 41
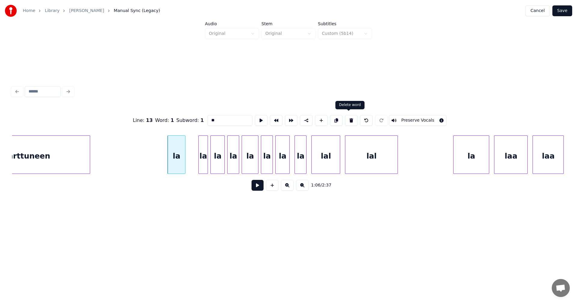
click at [348, 119] on button at bounding box center [351, 120] width 13 height 11
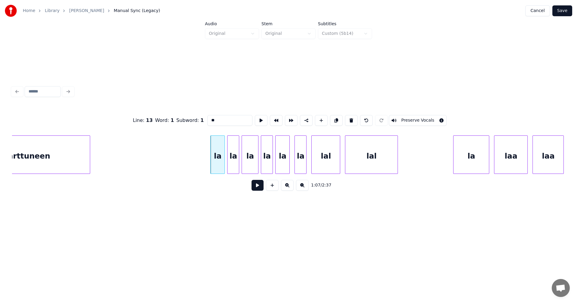
click at [348, 119] on button at bounding box center [351, 120] width 13 height 11
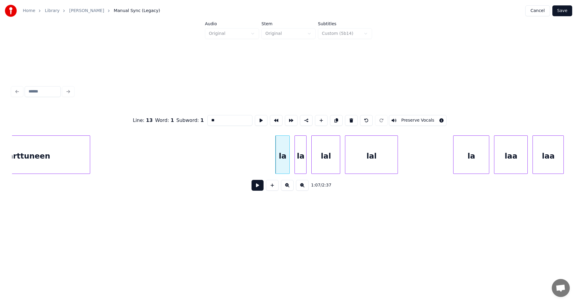
click at [348, 119] on button at bounding box center [351, 120] width 13 height 11
click at [348, 118] on button at bounding box center [351, 120] width 13 height 11
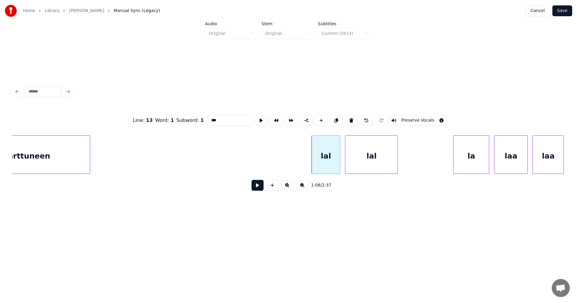
click at [348, 118] on button at bounding box center [351, 120] width 13 height 11
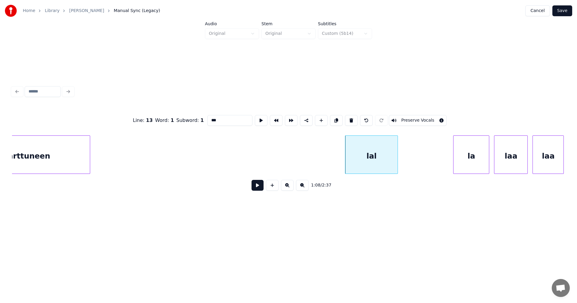
click at [348, 118] on button at bounding box center [351, 120] width 13 height 11
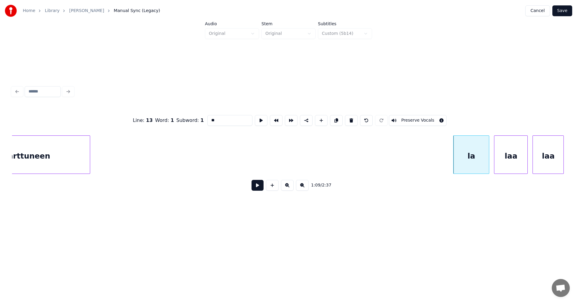
click at [348, 118] on button at bounding box center [351, 120] width 13 height 11
type input "***"
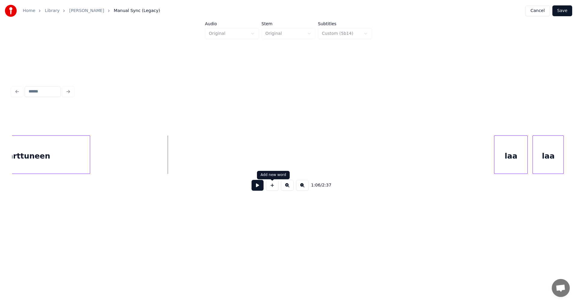
click at [271, 189] on button at bounding box center [272, 185] width 13 height 11
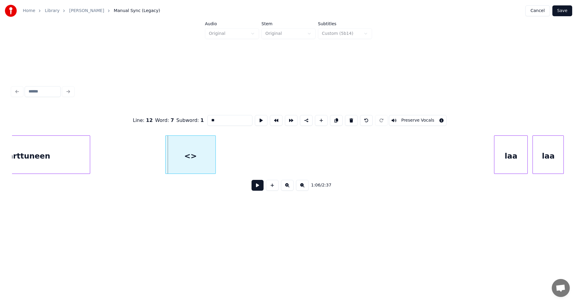
click at [166, 160] on div at bounding box center [167, 155] width 2 height 38
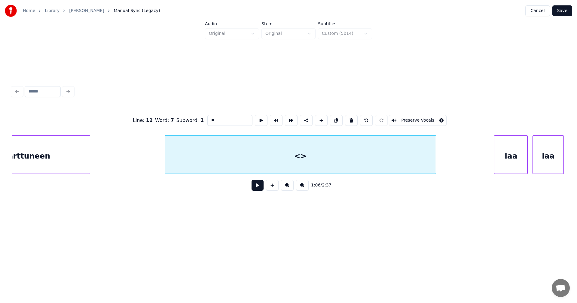
click at [435, 139] on div at bounding box center [435, 155] width 2 height 38
click at [303, 154] on div "<>" at bounding box center [300, 156] width 271 height 41
drag, startPoint x: 221, startPoint y: 121, endPoint x: 209, endPoint y: 142, distance: 24.4
click at [205, 127] on div "Line : 12 Word : 7 Subword : 1 ** Preserve Vocals" at bounding box center [288, 121] width 553 height 30
click at [333, 158] on div at bounding box center [300, 156] width 271 height 41
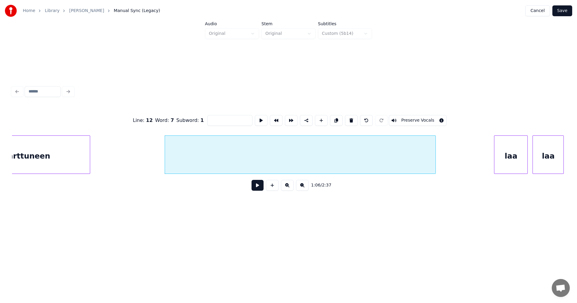
drag, startPoint x: 411, startPoint y: 117, endPoint x: 415, endPoint y: 126, distance: 9.2
click at [411, 117] on button "Preserve Vocals" at bounding box center [418, 120] width 58 height 11
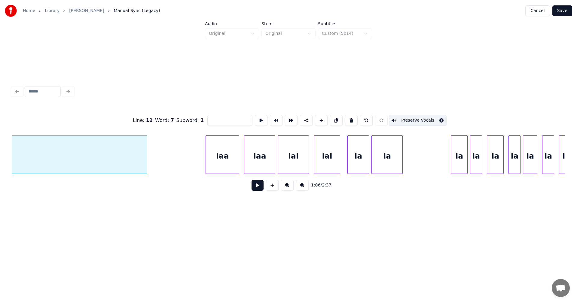
click at [142, 152] on div at bounding box center [11, 156] width 271 height 41
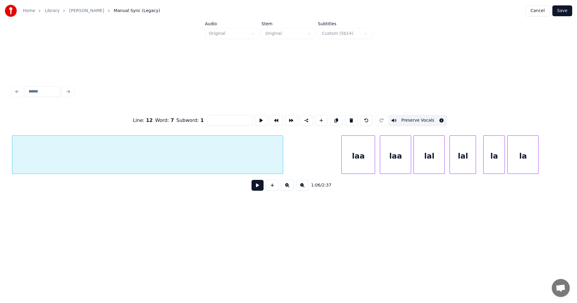
click at [259, 188] on button at bounding box center [258, 185] width 12 height 11
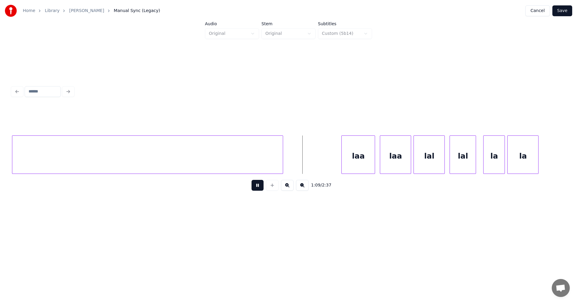
drag, startPoint x: 256, startPoint y: 187, endPoint x: 271, endPoint y: 178, distance: 17.4
click at [256, 187] on button at bounding box center [258, 185] width 12 height 11
click at [353, 155] on div "laa" at bounding box center [358, 156] width 33 height 41
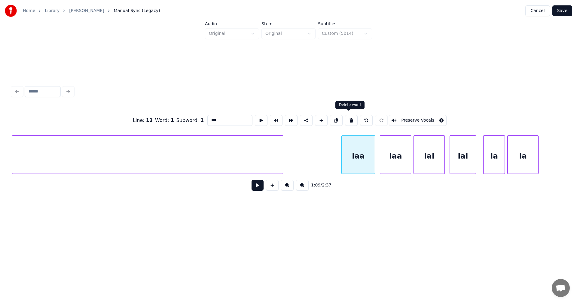
click at [351, 117] on button at bounding box center [351, 120] width 13 height 11
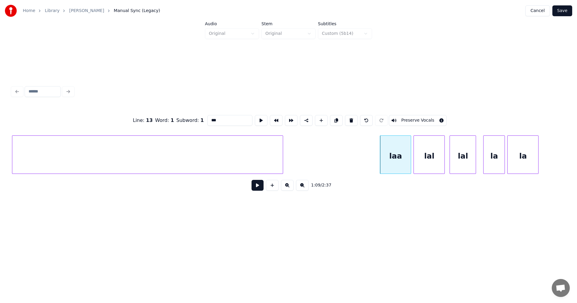
click at [351, 117] on button at bounding box center [351, 120] width 13 height 11
type input "**"
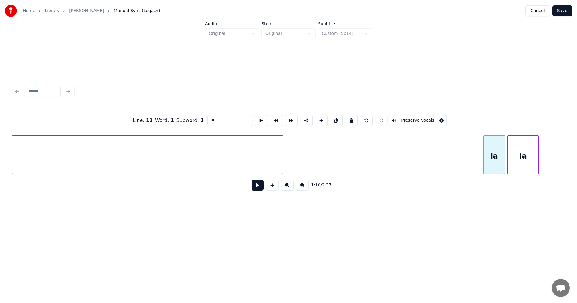
click at [351, 117] on button at bounding box center [351, 120] width 13 height 11
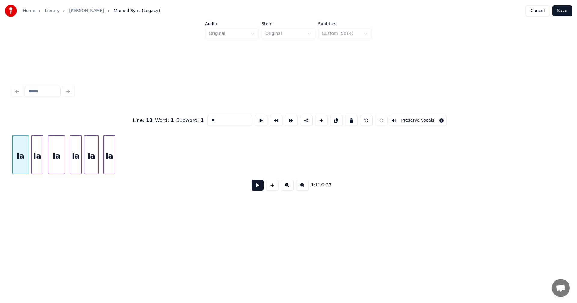
scroll to position [0, 8128]
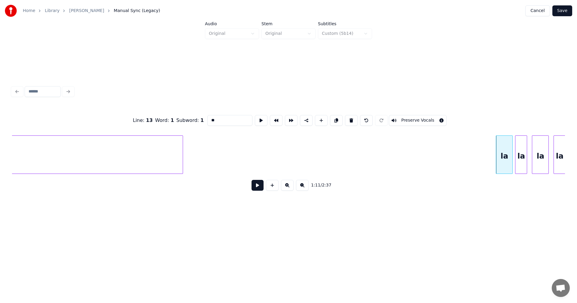
click at [181, 160] on div at bounding box center [182, 155] width 2 height 38
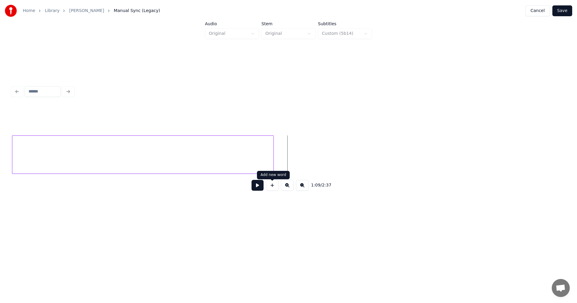
click at [269, 187] on button at bounding box center [272, 185] width 13 height 11
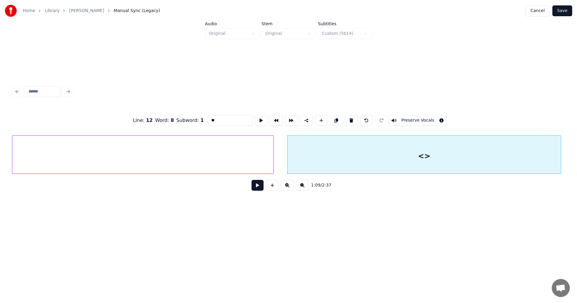
click at [560, 132] on div "Line : 12 Word : 8 Subword : 1 ** Preserve Vocals 1:09 / 2:37" at bounding box center [288, 151] width 553 height 91
click at [431, 155] on div "<>" at bounding box center [424, 156] width 273 height 41
drag, startPoint x: 219, startPoint y: 119, endPoint x: 202, endPoint y: 125, distance: 17.6
click at [202, 125] on div "Line : 12 Word : 8 Subword : 1 ** Preserve Vocals" at bounding box center [288, 121] width 553 height 30
click at [219, 154] on div at bounding box center [142, 156] width 261 height 41
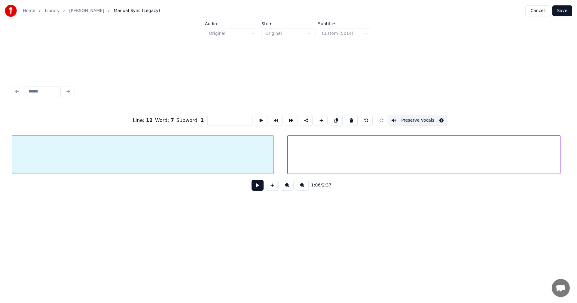
click at [329, 149] on div at bounding box center [424, 156] width 273 height 41
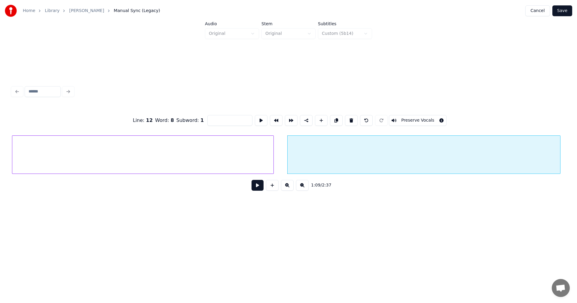
click at [408, 117] on button "Preserve Vocals" at bounding box center [418, 120] width 58 height 11
click at [252, 163] on div at bounding box center [142, 156] width 261 height 41
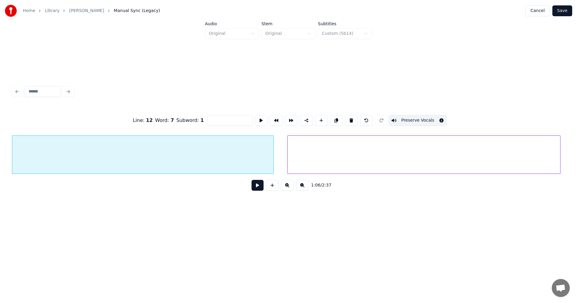
click at [336, 161] on div at bounding box center [424, 156] width 273 height 41
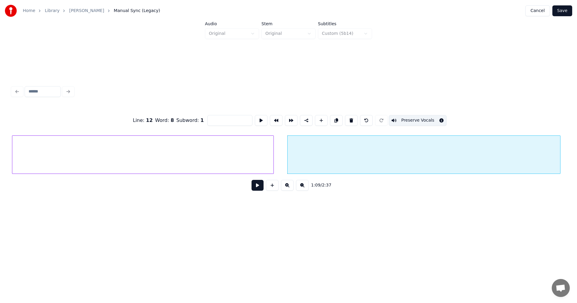
click at [565, 12] on button "Save" at bounding box center [562, 10] width 20 height 11
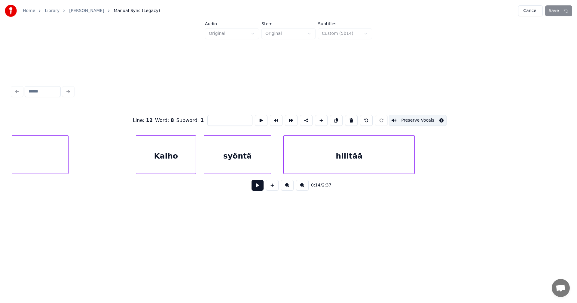
scroll to position [0, 5829]
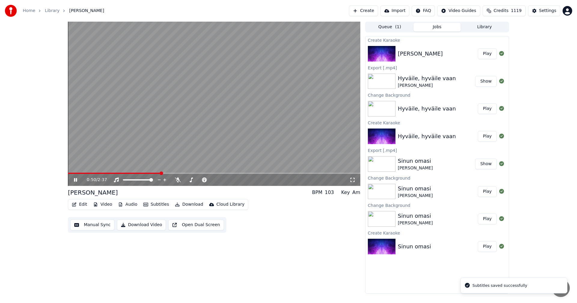
click at [161, 174] on span at bounding box center [214, 173] width 292 height 1
click at [197, 174] on span at bounding box center [214, 173] width 292 height 1
click at [185, 173] on span at bounding box center [132, 173] width 128 height 1
click at [78, 179] on icon at bounding box center [80, 180] width 14 height 5
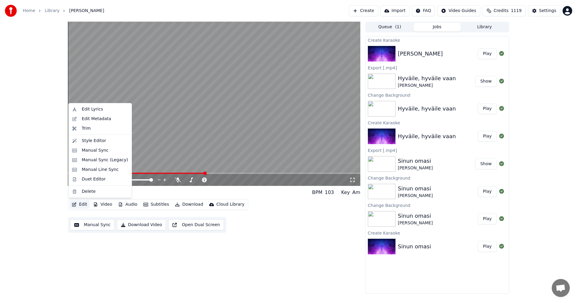
click at [85, 205] on button "Edit" at bounding box center [79, 204] width 20 height 8
click at [108, 170] on div "Manual Line Sync" at bounding box center [100, 170] width 37 height 6
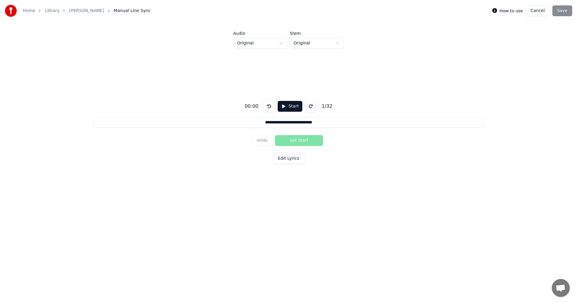
click at [545, 9] on button "Cancel" at bounding box center [537, 10] width 24 height 11
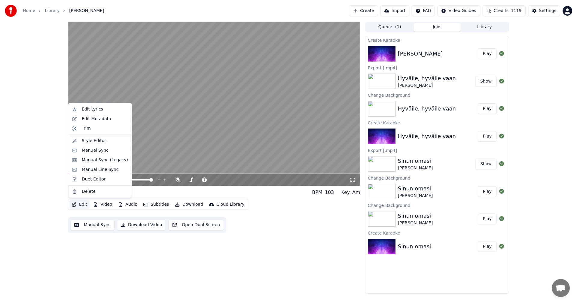
click at [84, 204] on button "Edit" at bounding box center [79, 204] width 20 height 8
click at [108, 161] on div "Manual Sync (Legacy)" at bounding box center [105, 160] width 46 height 6
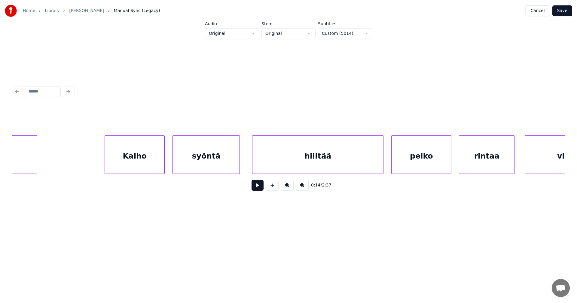
scroll to position [0, 5661]
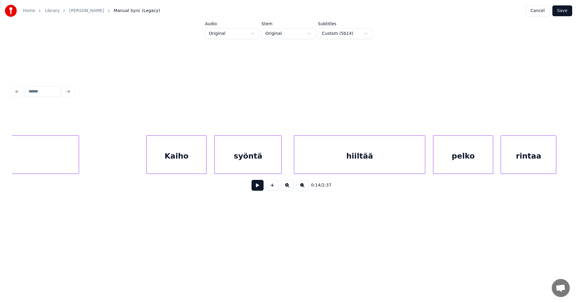
click at [161, 162] on div "Kaiho" at bounding box center [177, 156] width 60 height 41
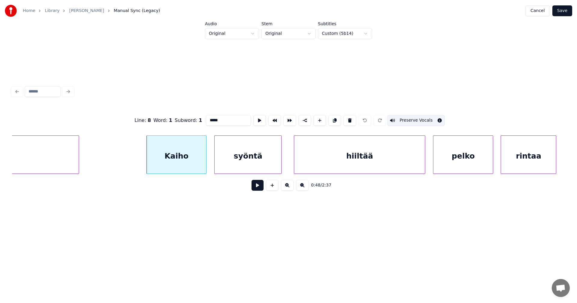
click at [414, 115] on button "Preserve Vocals" at bounding box center [416, 120] width 58 height 11
click at [267, 166] on div "syöntä" at bounding box center [248, 156] width 67 height 41
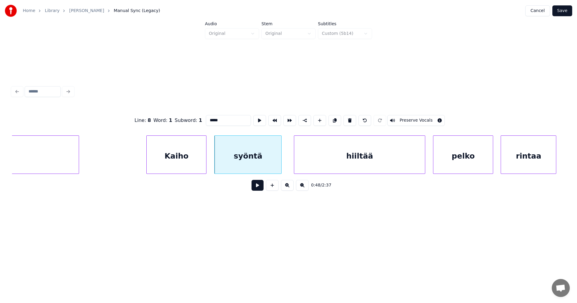
drag, startPoint x: 403, startPoint y: 114, endPoint x: 398, endPoint y: 114, distance: 4.8
click at [403, 115] on button "Preserve Vocals" at bounding box center [416, 120] width 58 height 11
click at [195, 166] on div "Kaiho" at bounding box center [177, 156] width 60 height 41
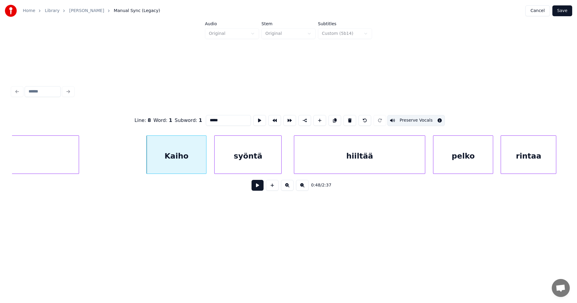
click at [245, 158] on div "syöntä" at bounding box center [248, 156] width 67 height 41
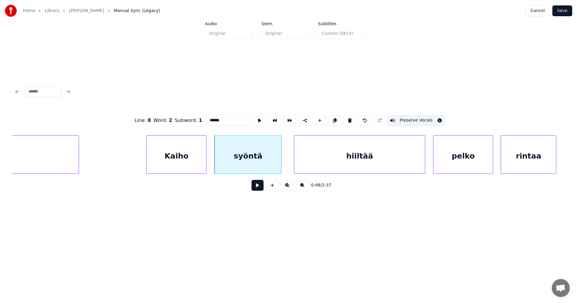
click at [201, 164] on div "Kaiho" at bounding box center [177, 156] width 60 height 41
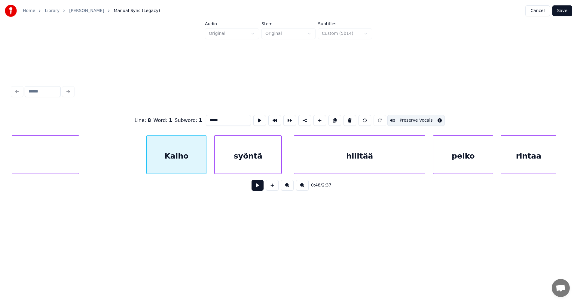
click at [390, 119] on button "Preserve Vocals" at bounding box center [416, 120] width 58 height 11
click at [404, 120] on button "Preserve Vocals" at bounding box center [416, 120] width 58 height 11
click at [195, 164] on div "Kaiho" at bounding box center [177, 156] width 60 height 41
click at [341, 153] on div "hiiltää" at bounding box center [359, 156] width 131 height 41
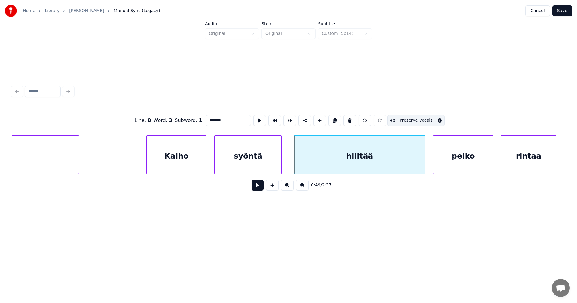
click at [268, 166] on div "syöntä" at bounding box center [248, 156] width 67 height 41
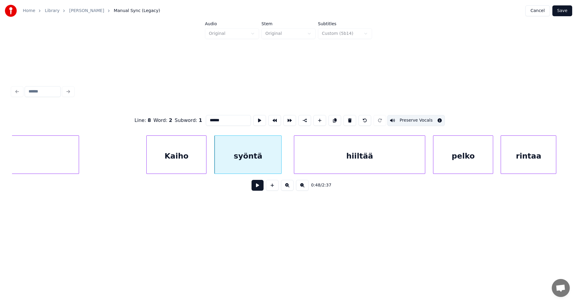
click at [421, 118] on button "Preserve Vocals" at bounding box center [416, 120] width 58 height 11
click at [460, 147] on div "pelko" at bounding box center [463, 156] width 60 height 41
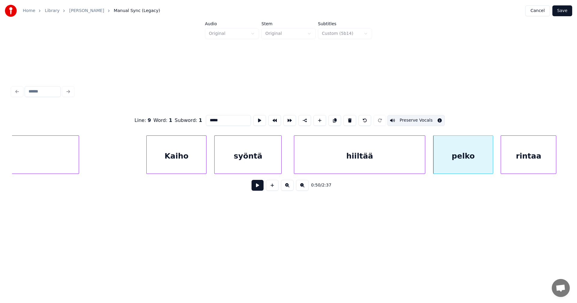
click at [406, 161] on div "hiiltää" at bounding box center [359, 156] width 131 height 41
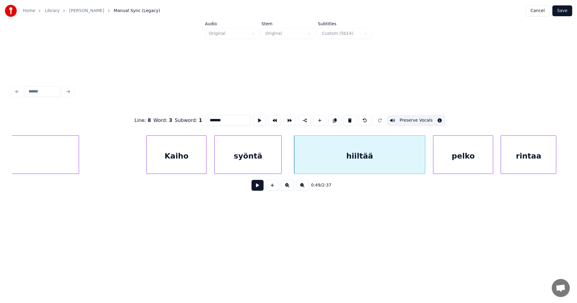
click at [411, 119] on button "Preserve Vocals" at bounding box center [416, 120] width 58 height 11
click at [185, 164] on div "Kaiho" at bounding box center [177, 156] width 60 height 41
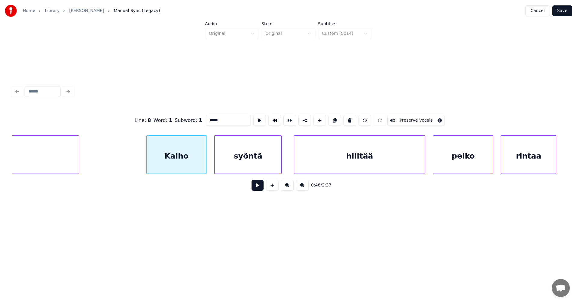
click at [263, 158] on div "syöntä" at bounding box center [248, 156] width 67 height 41
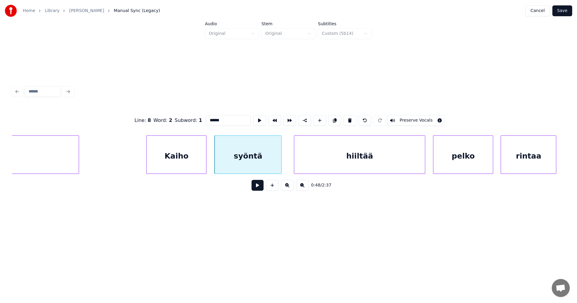
click at [352, 151] on div "hiiltää" at bounding box center [359, 156] width 131 height 41
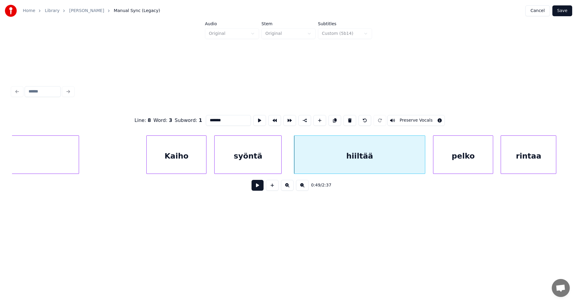
click at [462, 158] on div "pelko" at bounding box center [463, 156] width 60 height 41
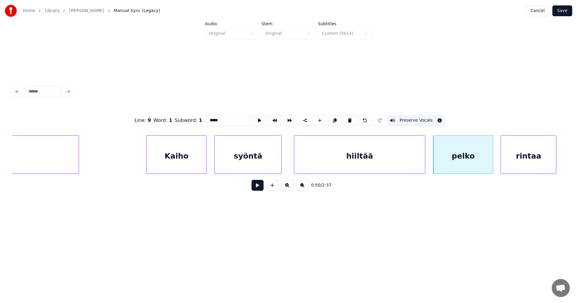
click at [419, 118] on button "Preserve Vocals" at bounding box center [416, 120] width 58 height 11
click at [531, 153] on div "rintaa" at bounding box center [528, 156] width 55 height 41
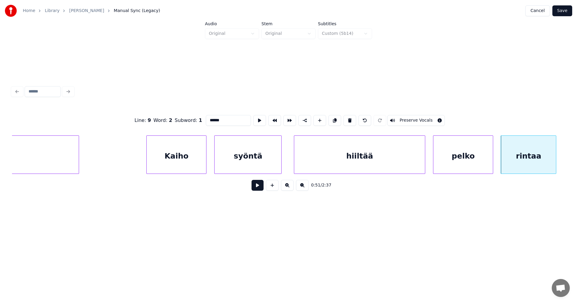
click at [424, 120] on button "Preserve Vocals" at bounding box center [416, 120] width 58 height 11
click at [172, 162] on div "Kaiho" at bounding box center [177, 156] width 60 height 41
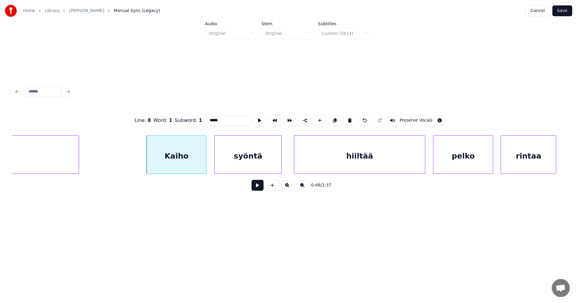
click at [240, 153] on div "syöntä" at bounding box center [248, 156] width 67 height 41
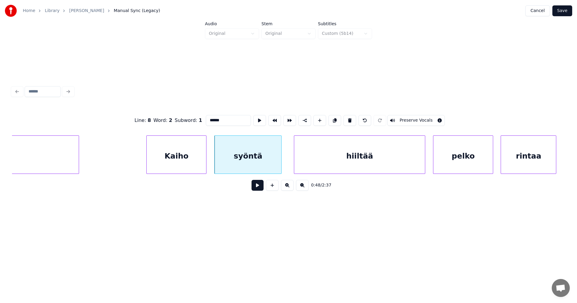
click at [326, 165] on div "hiiltää" at bounding box center [359, 156] width 131 height 41
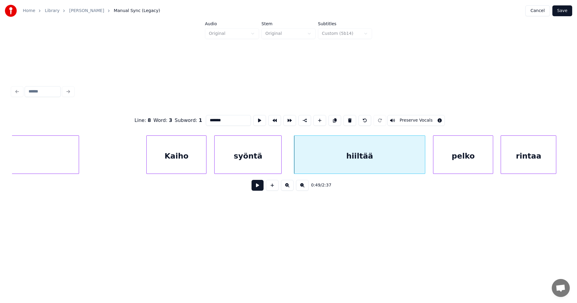
click at [459, 160] on div "pelko" at bounding box center [463, 156] width 60 height 41
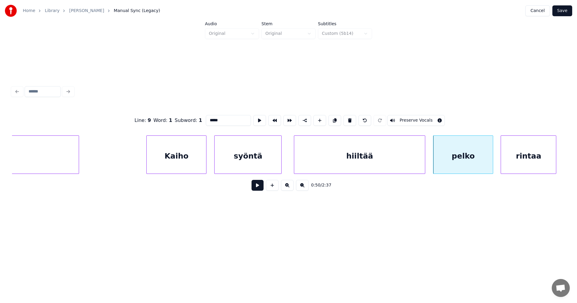
click at [534, 163] on div "rintaa" at bounding box center [528, 156] width 55 height 41
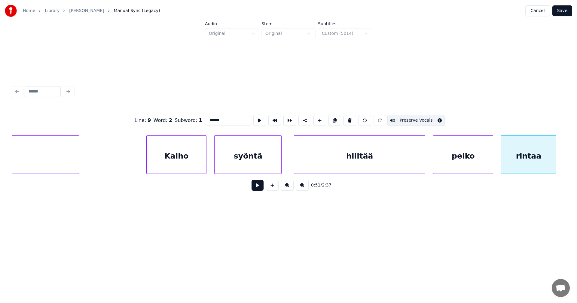
click at [420, 121] on button "Preserve Vocals" at bounding box center [416, 120] width 58 height 11
click at [451, 156] on div "pelko" at bounding box center [463, 156] width 60 height 41
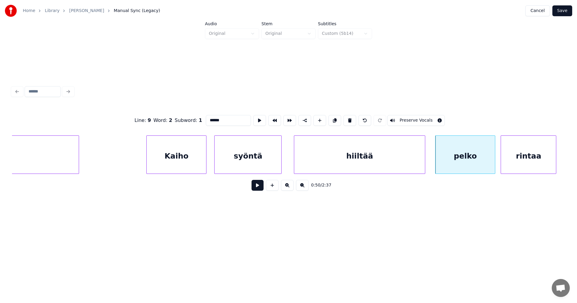
click at [522, 158] on div "rintaa" at bounding box center [528, 156] width 55 height 41
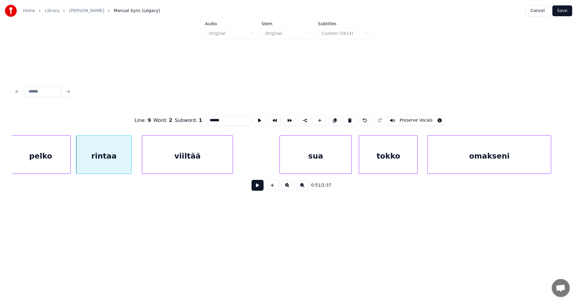
scroll to position [0, 6094]
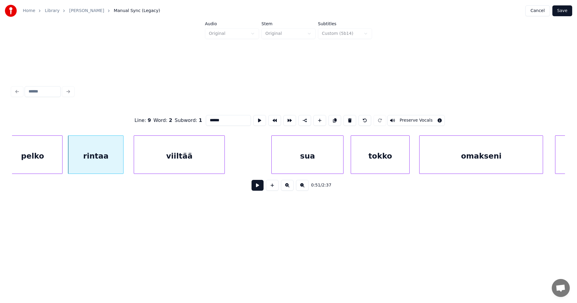
click at [195, 150] on div "viiltää" at bounding box center [179, 156] width 90 height 41
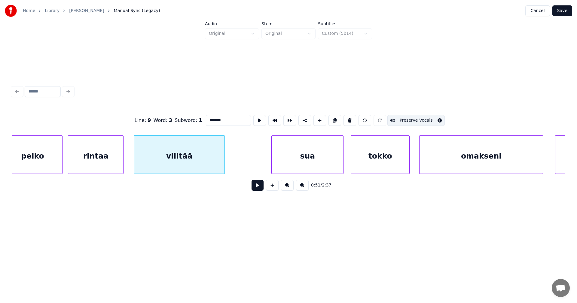
click at [413, 115] on button "Preserve Vocals" at bounding box center [416, 120] width 58 height 11
click at [325, 153] on div "sua" at bounding box center [308, 156] width 72 height 41
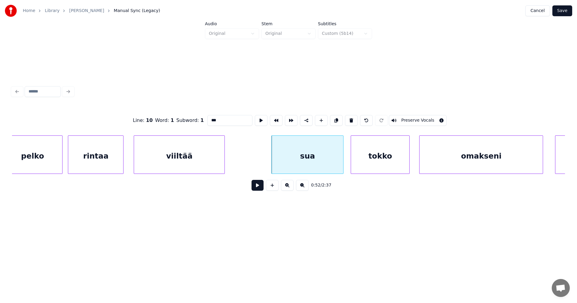
click at [385, 157] on div "tokko" at bounding box center [380, 156] width 58 height 41
type input "*****"
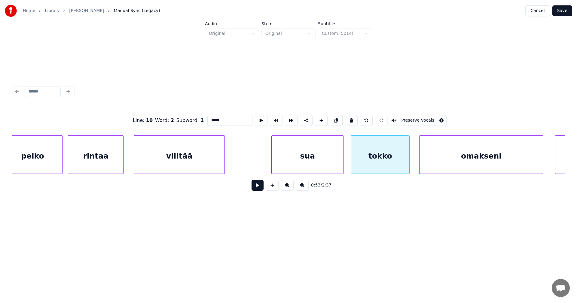
click at [473, 152] on div "omakseni" at bounding box center [481, 156] width 123 height 41
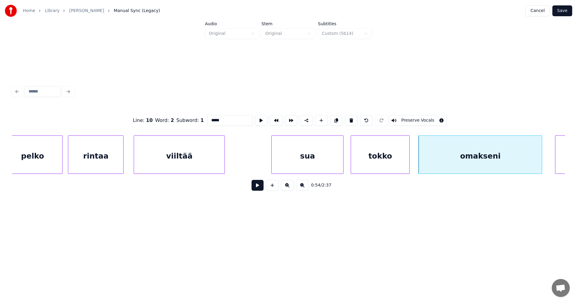
click at [563, 10] on button "Save" at bounding box center [562, 10] width 20 height 11
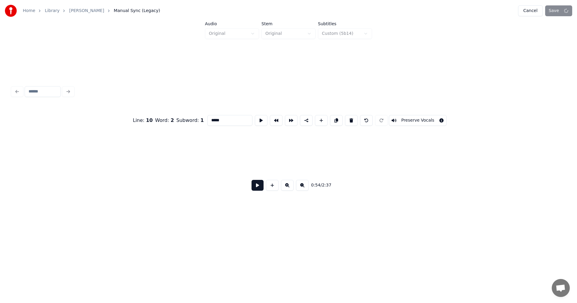
scroll to position [0, 1777]
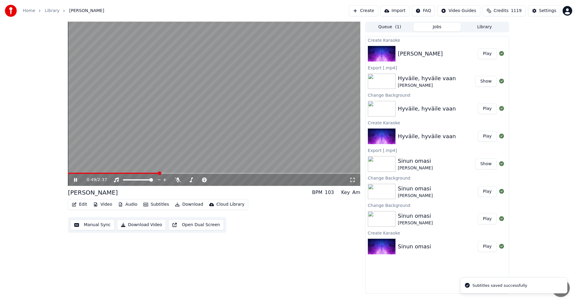
click at [158, 173] on span at bounding box center [214, 173] width 292 height 1
click at [135, 173] on span at bounding box center [116, 173] width 97 height 1
click at [75, 182] on icon at bounding box center [80, 180] width 14 height 5
click at [86, 205] on button "Edit" at bounding box center [79, 204] width 20 height 8
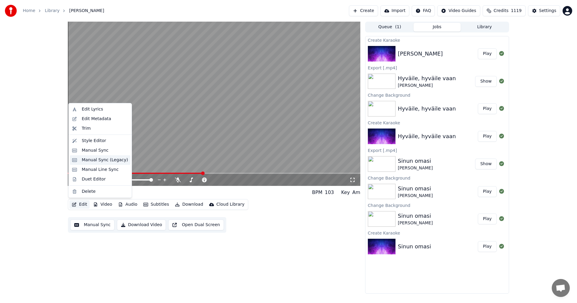
click at [106, 164] on div "Manual Sync (Legacy)" at bounding box center [100, 160] width 61 height 10
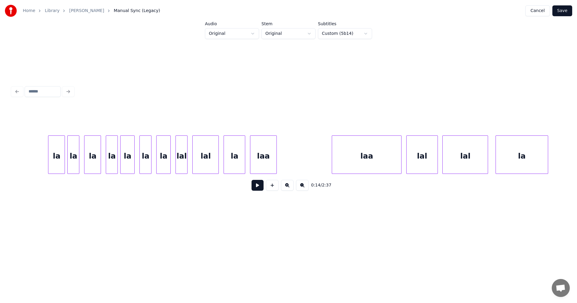
scroll to position [0, 8586]
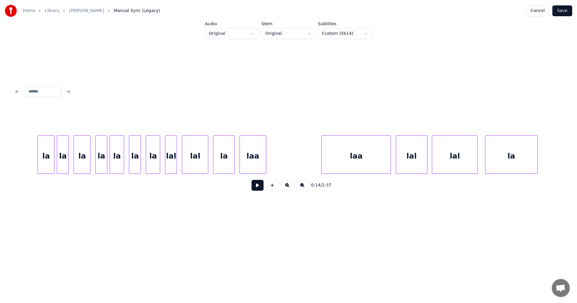
click at [51, 161] on div "la" at bounding box center [46, 156] width 16 height 41
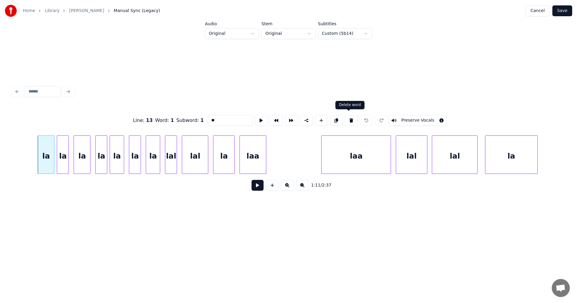
click at [350, 120] on button at bounding box center [351, 120] width 13 height 11
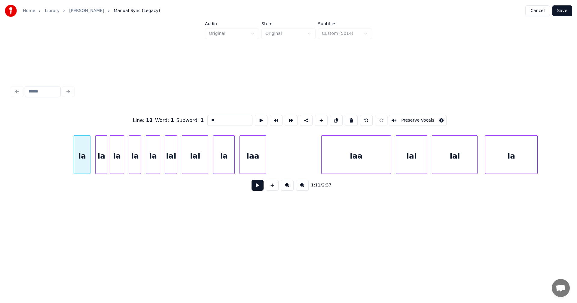
click at [350, 119] on button at bounding box center [351, 120] width 13 height 11
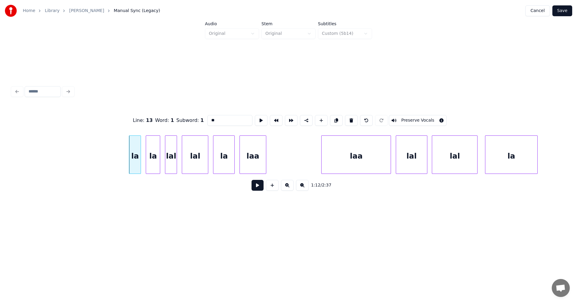
click at [350, 119] on button at bounding box center [351, 120] width 13 height 11
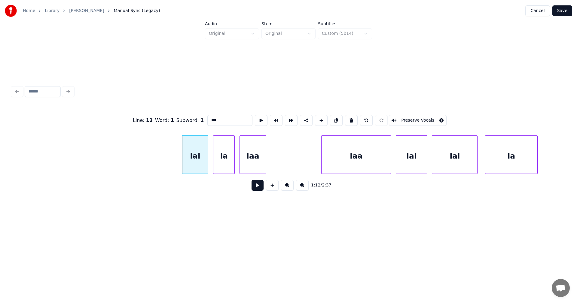
click at [350, 118] on button at bounding box center [351, 120] width 13 height 11
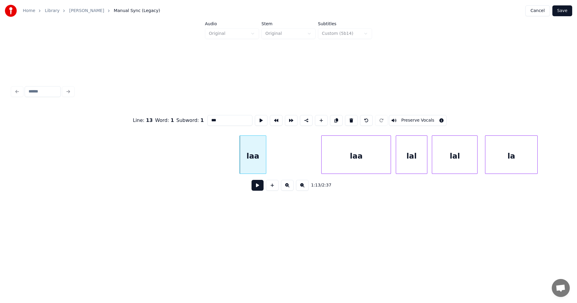
click at [350, 118] on button at bounding box center [351, 120] width 13 height 11
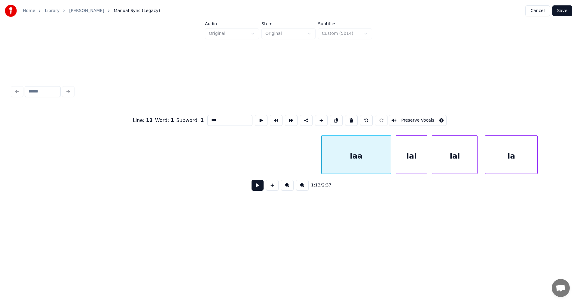
click at [350, 118] on button at bounding box center [351, 120] width 13 height 11
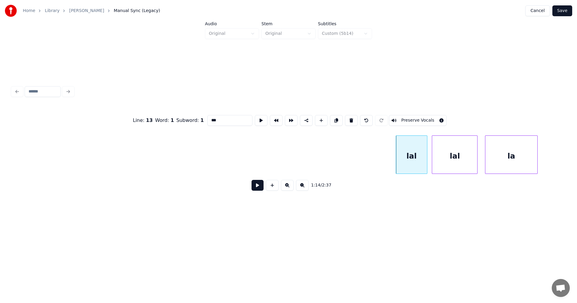
click at [350, 118] on button at bounding box center [351, 120] width 13 height 11
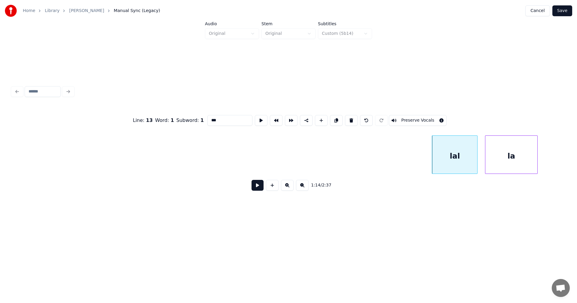
click at [350, 118] on button at bounding box center [351, 120] width 13 height 11
type input "**"
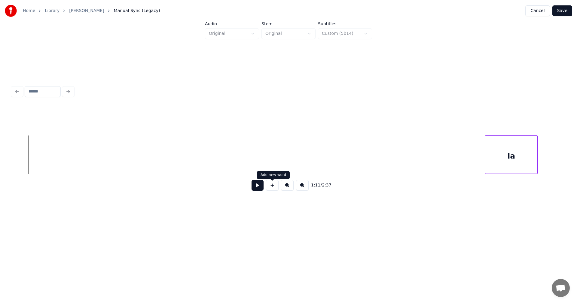
click at [272, 189] on button at bounding box center [272, 185] width 13 height 11
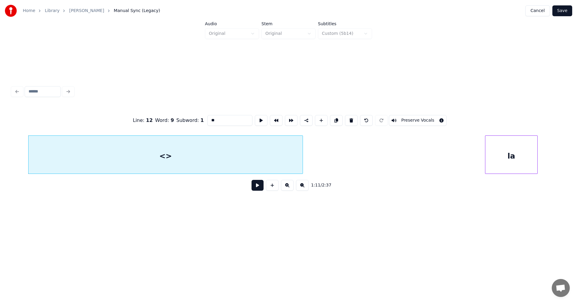
click at [301, 167] on div at bounding box center [302, 155] width 2 height 38
click at [260, 165] on div "<>" at bounding box center [166, 156] width 274 height 41
drag, startPoint x: 218, startPoint y: 118, endPoint x: 208, endPoint y: 122, distance: 10.6
click at [208, 122] on input "**" at bounding box center [229, 120] width 45 height 11
click at [424, 118] on button "Preserve Vocals" at bounding box center [418, 120] width 58 height 11
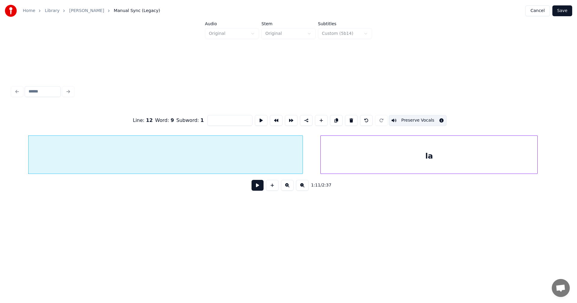
click at [322, 174] on div "la" at bounding box center [288, 155] width 553 height 38
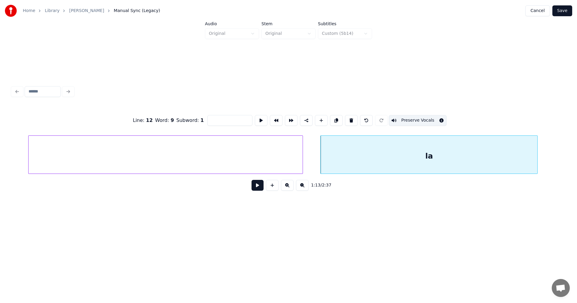
click at [268, 159] on div at bounding box center [166, 156] width 274 height 41
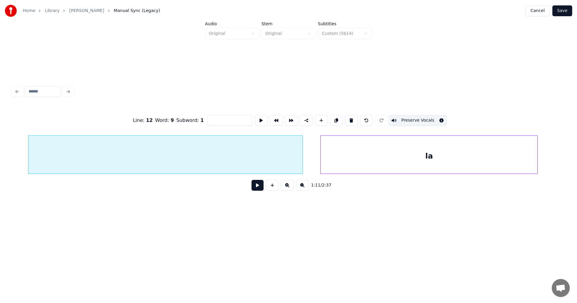
click at [259, 189] on button at bounding box center [258, 185] width 12 height 11
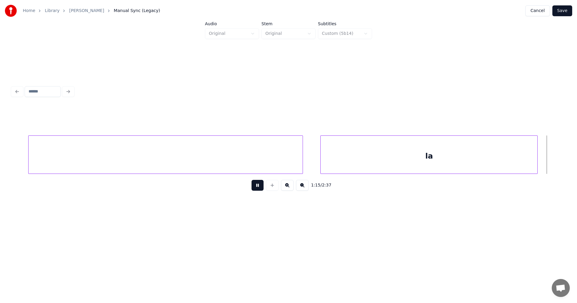
click at [259, 188] on button at bounding box center [258, 185] width 12 height 11
click at [355, 166] on div "la" at bounding box center [248, 156] width 217 height 41
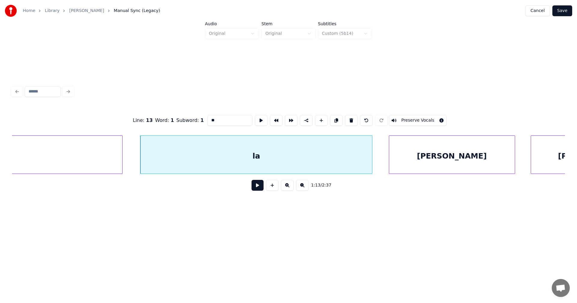
click at [372, 162] on div at bounding box center [371, 155] width 2 height 38
click at [354, 162] on div "la" at bounding box center [256, 156] width 232 height 41
click at [255, 190] on button at bounding box center [258, 185] width 12 height 11
drag, startPoint x: 257, startPoint y: 189, endPoint x: 262, endPoint y: 165, distance: 24.2
click at [257, 188] on button at bounding box center [258, 185] width 12 height 11
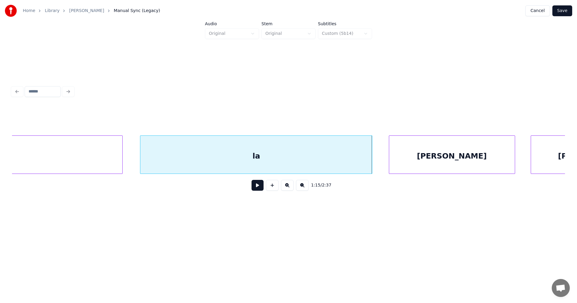
click at [260, 151] on div "la" at bounding box center [256, 156] width 232 height 41
click at [215, 118] on input "**" at bounding box center [229, 120] width 45 height 11
type input "*"
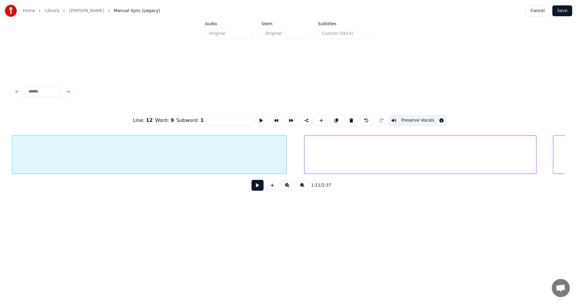
click at [409, 118] on button "Preserve Vocals" at bounding box center [418, 120] width 58 height 11
click at [386, 149] on div at bounding box center [421, 156] width 232 height 41
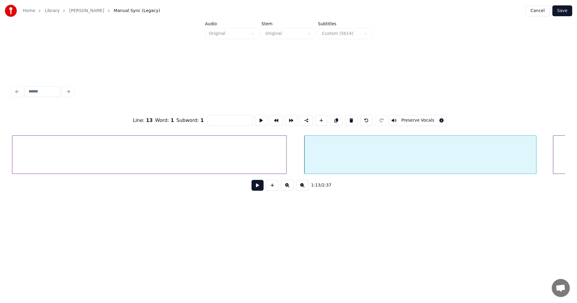
click at [250, 158] on div at bounding box center [149, 156] width 274 height 41
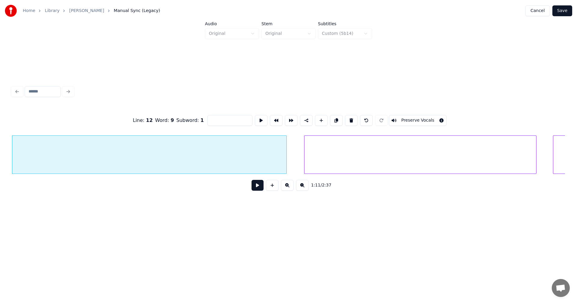
click at [400, 115] on button "Preserve Vocals" at bounding box center [418, 120] width 58 height 11
click at [400, 149] on div at bounding box center [421, 156] width 232 height 41
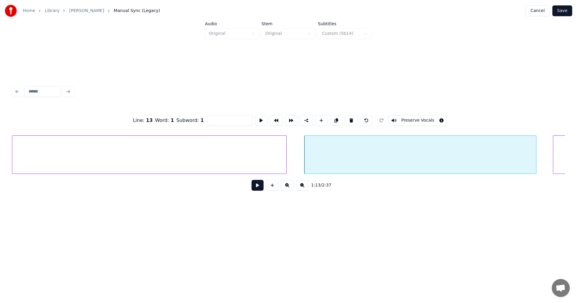
click at [252, 159] on div at bounding box center [149, 156] width 274 height 41
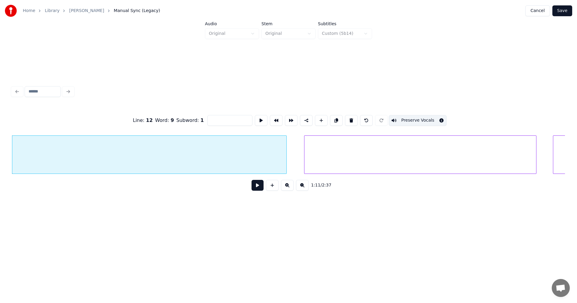
click at [393, 145] on div at bounding box center [421, 156] width 232 height 41
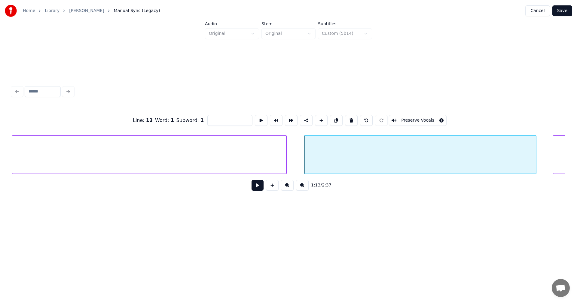
click at [565, 12] on button "Save" at bounding box center [562, 10] width 20 height 11
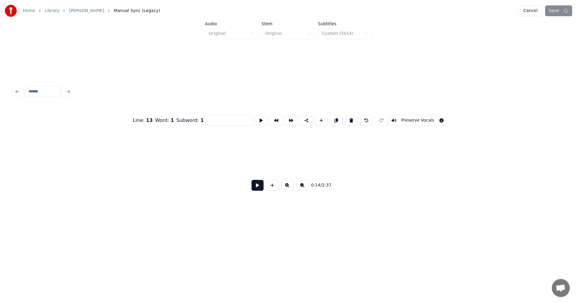
scroll to position [0, 1777]
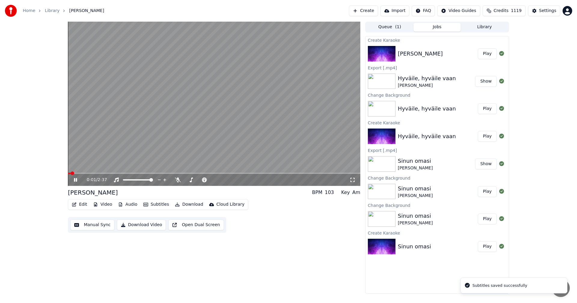
click at [173, 174] on div "0:01 / 2:37" at bounding box center [214, 180] width 292 height 12
click at [173, 173] on span at bounding box center [214, 173] width 292 height 1
click at [204, 174] on span at bounding box center [214, 173] width 292 height 1
click at [196, 172] on video at bounding box center [214, 104] width 292 height 164
click at [195, 173] on span at bounding box center [140, 173] width 145 height 1
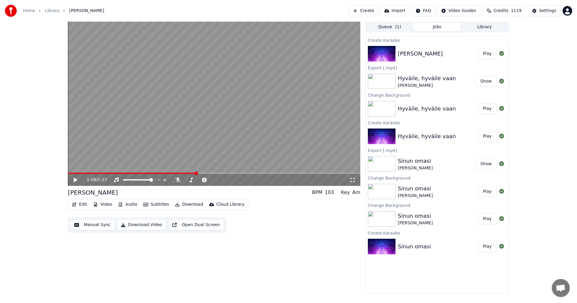
click at [75, 181] on icon at bounding box center [76, 180] width 4 height 4
click at [185, 173] on span at bounding box center [126, 173] width 117 height 1
click at [76, 179] on icon at bounding box center [75, 180] width 3 height 4
click at [87, 203] on button "Edit" at bounding box center [79, 204] width 20 height 8
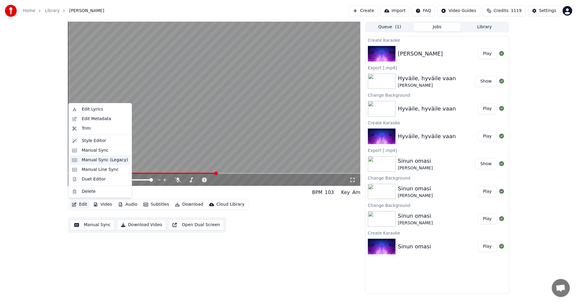
click at [114, 162] on div "Manual Sync (Legacy)" at bounding box center [105, 160] width 46 height 6
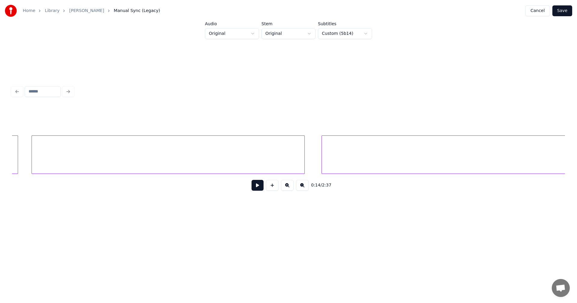
scroll to position [0, 8229]
click at [256, 164] on div at bounding box center [231, 155] width 273 height 38
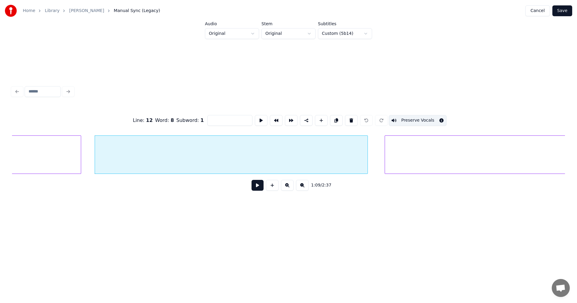
click at [436, 146] on div at bounding box center [522, 155] width 275 height 38
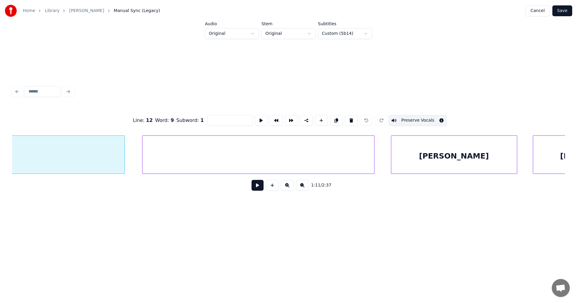
scroll to position [0, 8890]
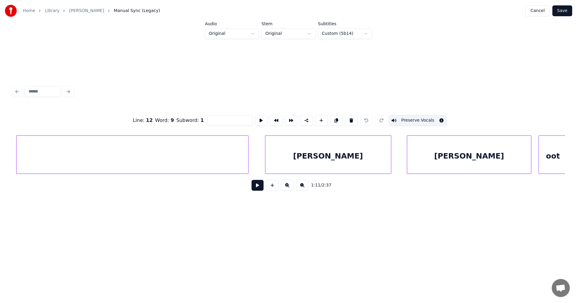
click at [225, 161] on div at bounding box center [132, 155] width 232 height 38
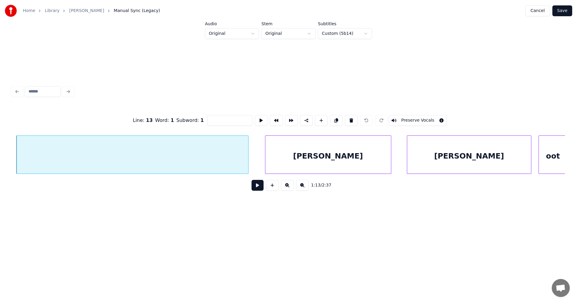
click at [400, 119] on button "Preserve Vocals" at bounding box center [418, 120] width 58 height 11
click at [316, 151] on div "[PERSON_NAME]" at bounding box center [328, 156] width 126 height 41
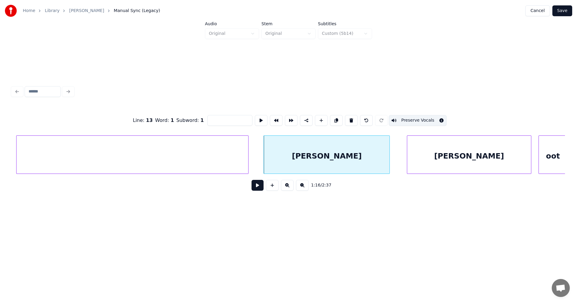
click at [240, 163] on div at bounding box center [132, 155] width 232 height 38
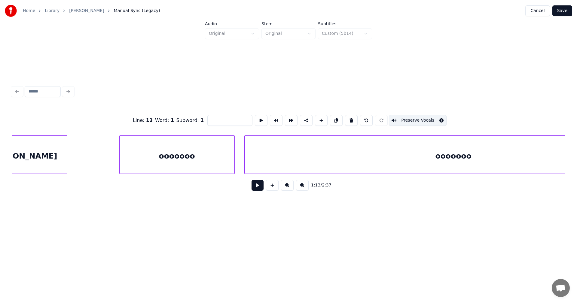
scroll to position [0, 11312]
click at [174, 168] on div "ooooooo" at bounding box center [194, 156] width 115 height 41
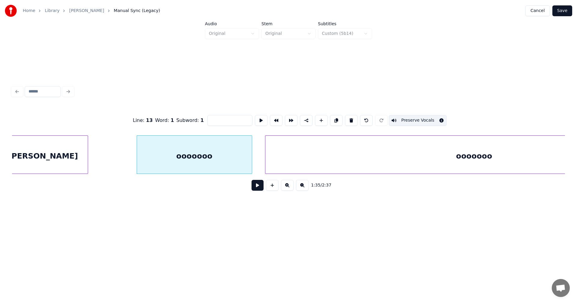
click at [185, 166] on div "ooooooo" at bounding box center [194, 156] width 115 height 41
type input "*******"
click at [256, 188] on button at bounding box center [258, 185] width 12 height 11
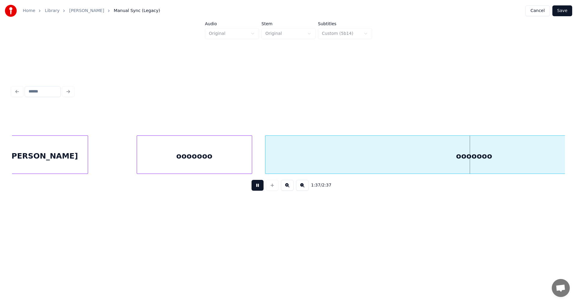
click at [257, 189] on button at bounding box center [258, 185] width 12 height 11
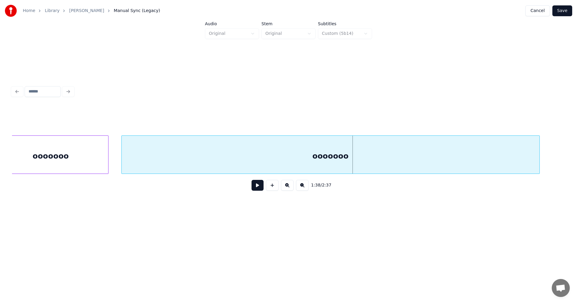
scroll to position [0, 11456]
click at [458, 156] on div "ooooooo" at bounding box center [330, 156] width 418 height 41
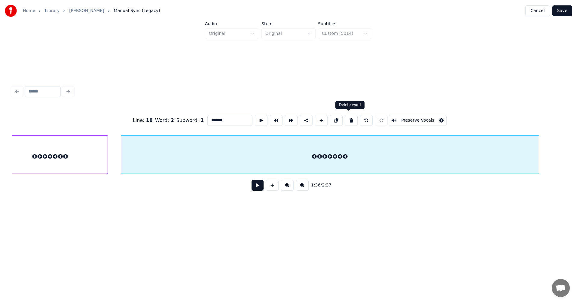
click at [348, 119] on button at bounding box center [351, 120] width 13 height 11
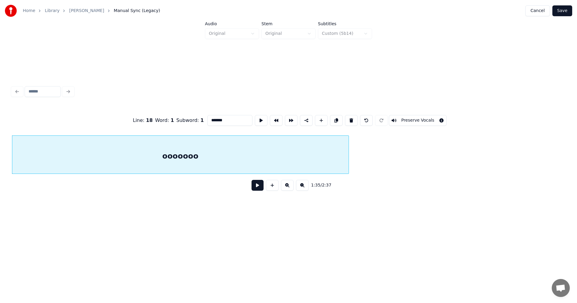
click at [349, 136] on div at bounding box center [348, 155] width 2 height 38
click at [216, 165] on div "ooooooo" at bounding box center [186, 156] width 349 height 41
click at [258, 185] on button at bounding box center [258, 185] width 12 height 11
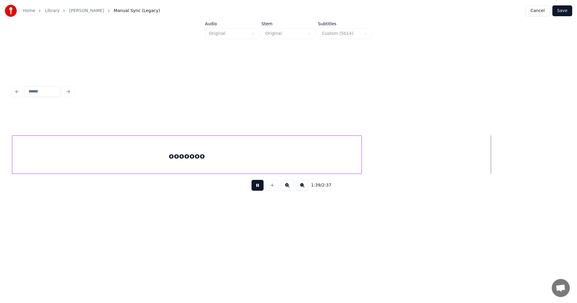
click at [258, 186] on button at bounding box center [258, 185] width 12 height 11
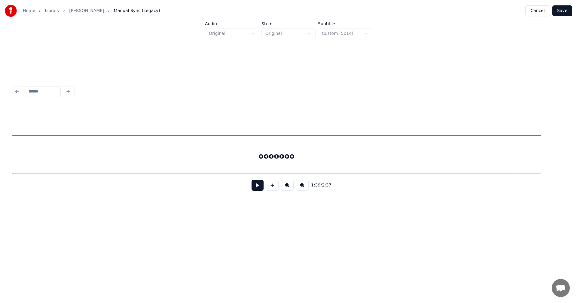
click at [539, 136] on div at bounding box center [540, 155] width 2 height 38
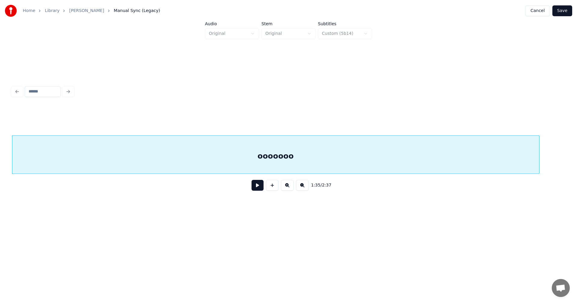
click at [293, 163] on div "ooooooo" at bounding box center [275, 156] width 527 height 41
drag, startPoint x: 233, startPoint y: 120, endPoint x: 198, endPoint y: 143, distance: 41.5
click at [203, 130] on div "Line : 18 Word : 1 Subword : 1 ******* Preserve Vocals" at bounding box center [288, 121] width 553 height 30
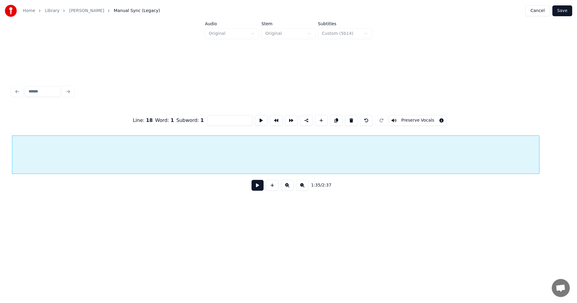
click at [259, 188] on button at bounding box center [258, 185] width 12 height 11
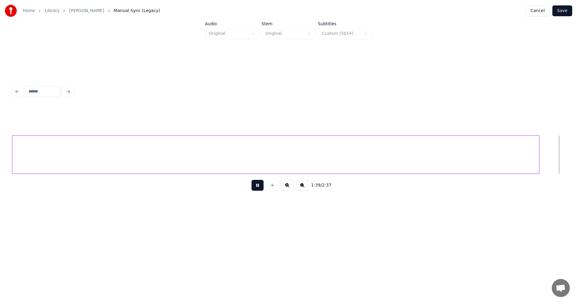
scroll to position [0, 11991]
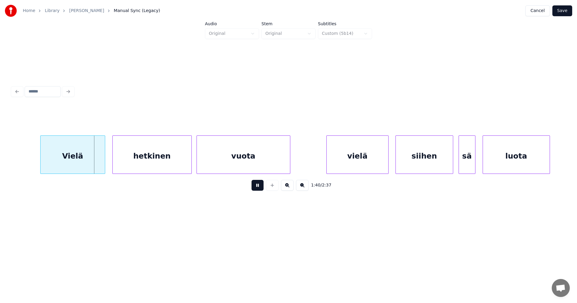
drag, startPoint x: 258, startPoint y: 187, endPoint x: 75, endPoint y: 220, distance: 185.7
click at [248, 187] on div "1:40 / 2:37" at bounding box center [288, 185] width 543 height 13
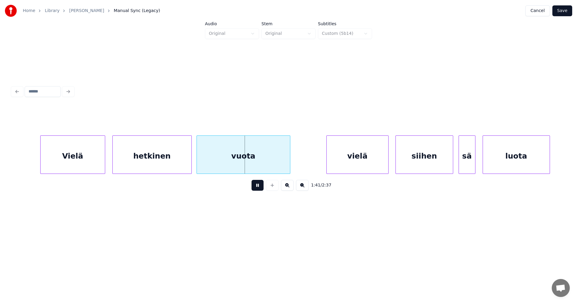
click at [258, 187] on button at bounding box center [258, 185] width 12 height 11
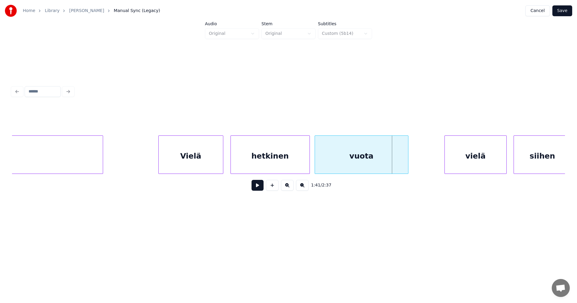
scroll to position [0, 11871]
click at [135, 152] on div at bounding box center [136, 155] width 2 height 38
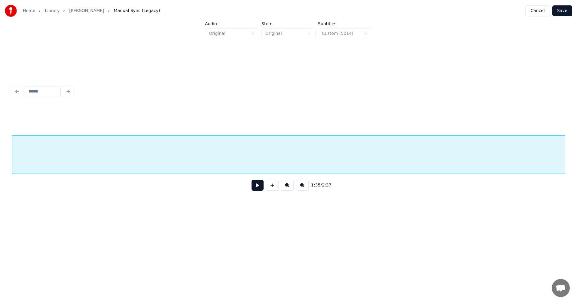
click at [132, 153] on div at bounding box center [291, 156] width 558 height 41
click at [257, 188] on button at bounding box center [258, 185] width 12 height 11
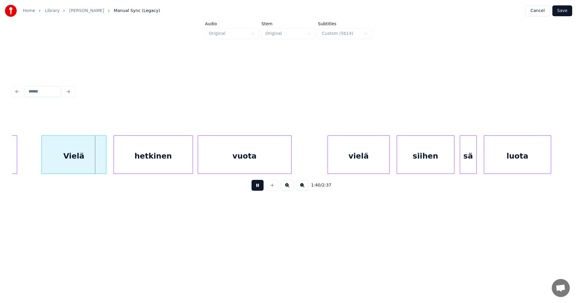
drag, startPoint x: 257, startPoint y: 187, endPoint x: 151, endPoint y: 190, distance: 106.4
click at [254, 186] on button at bounding box center [258, 185] width 12 height 11
click at [15, 158] on div at bounding box center [16, 155] width 2 height 38
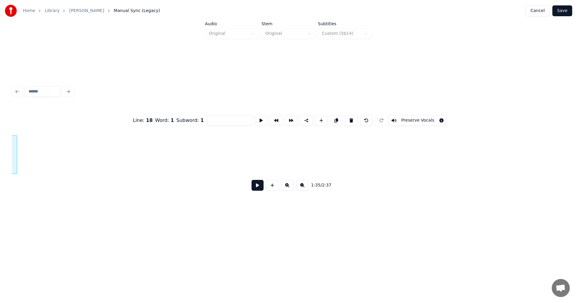
scroll to position [0, 11437]
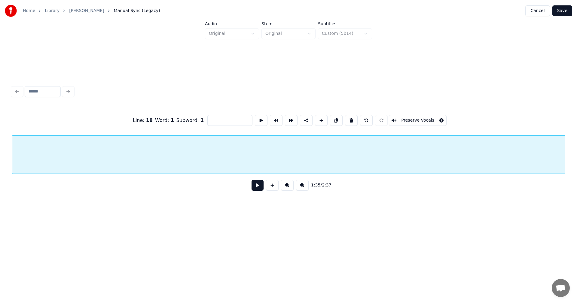
click at [412, 115] on button "Preserve Vocals" at bounding box center [418, 120] width 58 height 11
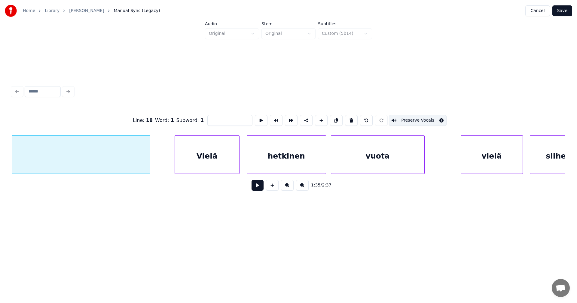
scroll to position [0, 11846]
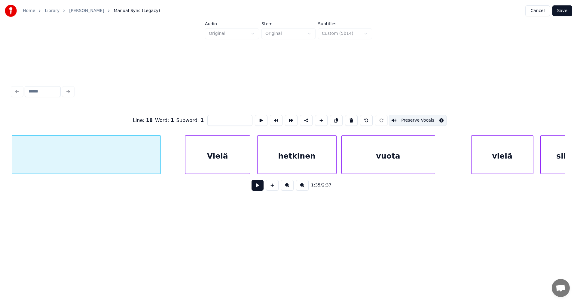
click at [220, 158] on div "Vielä" at bounding box center [217, 156] width 64 height 41
type input "*****"
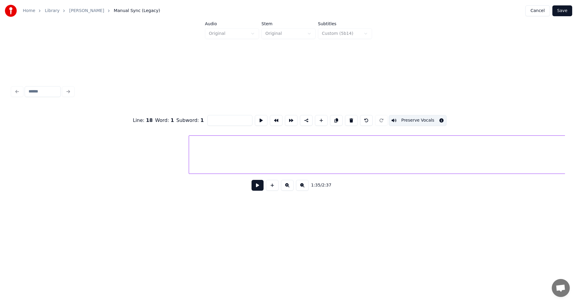
scroll to position [0, 16994]
type input "**********"
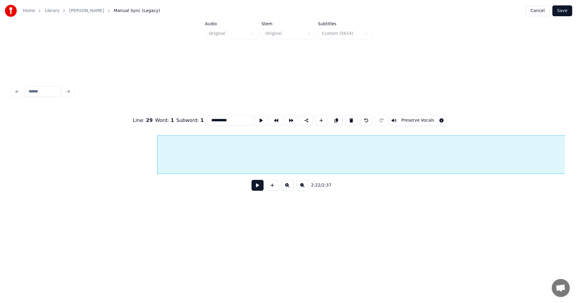
click at [259, 189] on button at bounding box center [258, 185] width 12 height 11
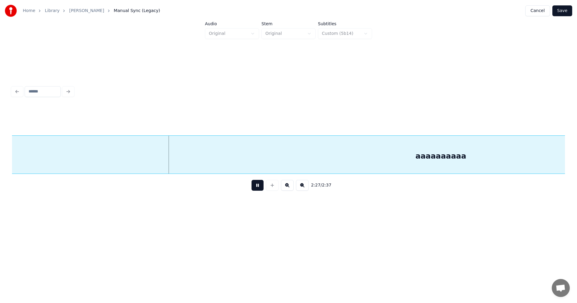
click at [258, 185] on button at bounding box center [258, 185] width 12 height 11
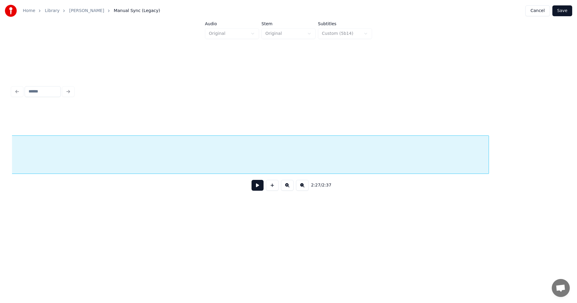
scroll to position [0, 18378]
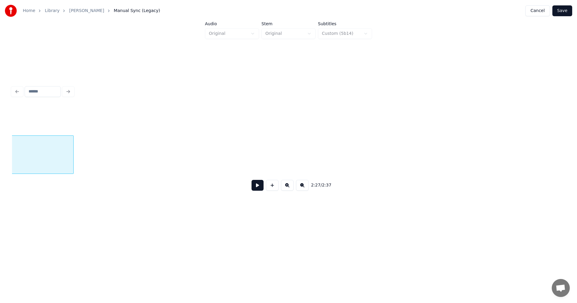
click at [63, 174] on div "aaaaaaaaaa" at bounding box center [288, 155] width 553 height 38
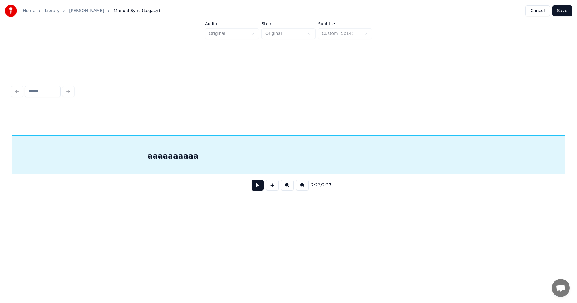
scroll to position [0, 18107]
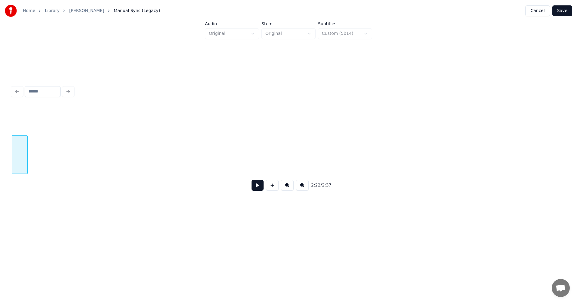
click at [27, 160] on div at bounding box center [27, 155] width 2 height 38
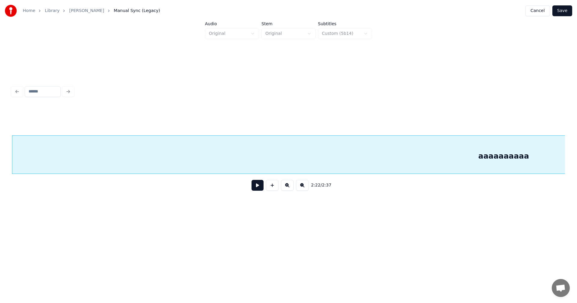
scroll to position [0, 17623]
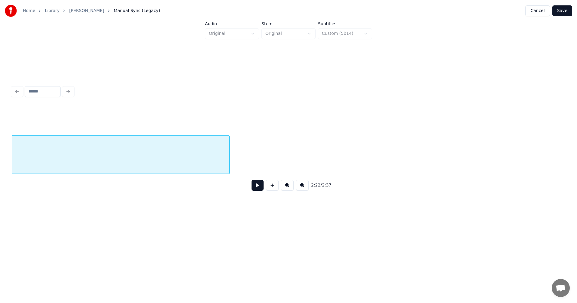
click at [228, 170] on div at bounding box center [229, 155] width 2 height 38
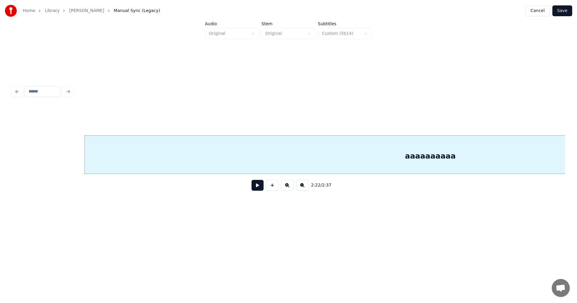
scroll to position [0, 17055]
click at [113, 158] on div "aaaaaaaaaa" at bounding box center [441, 156] width 691 height 41
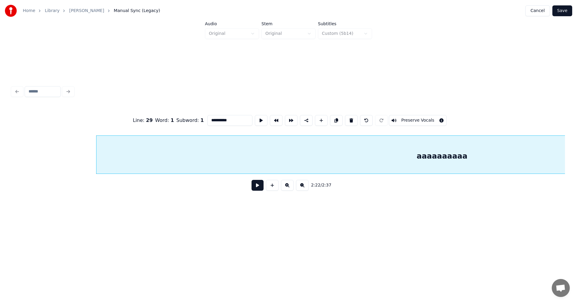
click at [254, 187] on button at bounding box center [258, 185] width 12 height 11
click at [255, 186] on button at bounding box center [258, 185] width 12 height 11
click at [96, 164] on div at bounding box center [97, 155] width 2 height 38
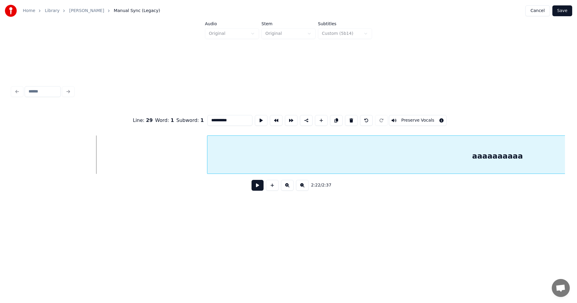
click at [208, 152] on div at bounding box center [208, 155] width 2 height 38
click at [259, 189] on button at bounding box center [258, 185] width 12 height 11
drag, startPoint x: 259, startPoint y: 189, endPoint x: 210, endPoint y: 175, distance: 50.1
click at [255, 187] on button at bounding box center [258, 185] width 12 height 11
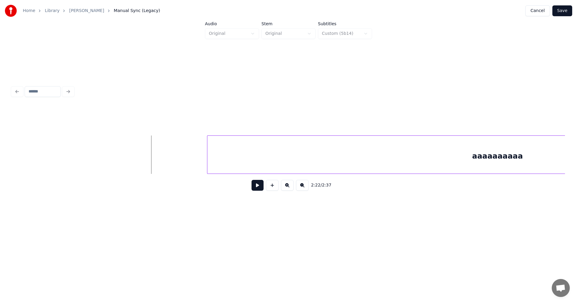
click at [255, 189] on button at bounding box center [258, 185] width 12 height 11
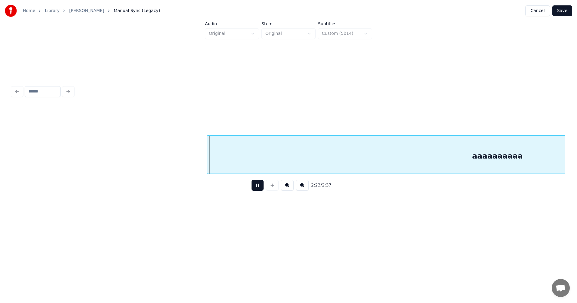
drag, startPoint x: 255, startPoint y: 188, endPoint x: 241, endPoint y: 183, distance: 15.2
click at [246, 184] on div "2:23 / 2:37" at bounding box center [288, 185] width 543 height 13
drag, startPoint x: 258, startPoint y: 187, endPoint x: 253, endPoint y: 182, distance: 7.4
click at [258, 185] on button at bounding box center [258, 185] width 12 height 11
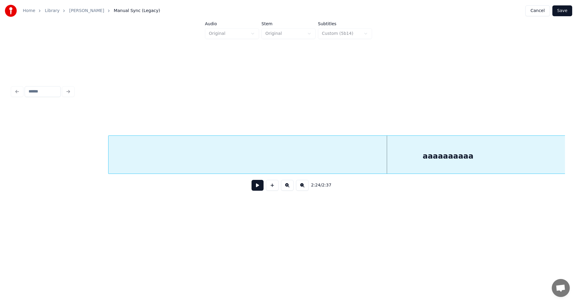
click at [109, 150] on div at bounding box center [110, 155] width 2 height 38
click at [257, 189] on button at bounding box center [258, 185] width 12 height 11
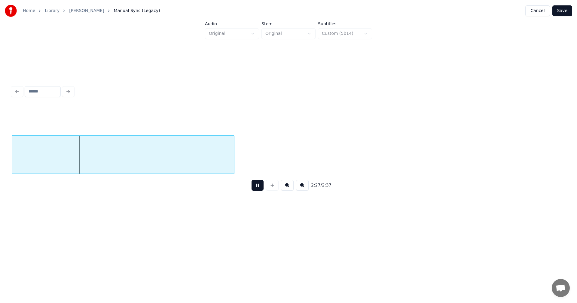
drag, startPoint x: 258, startPoint y: 189, endPoint x: 253, endPoint y: 185, distance: 5.8
click at [258, 188] on button at bounding box center [258, 185] width 12 height 11
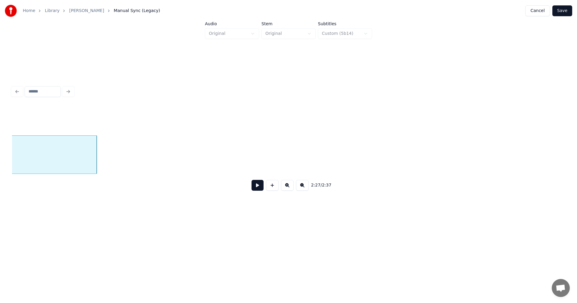
click at [96, 159] on div at bounding box center [96, 155] width 2 height 38
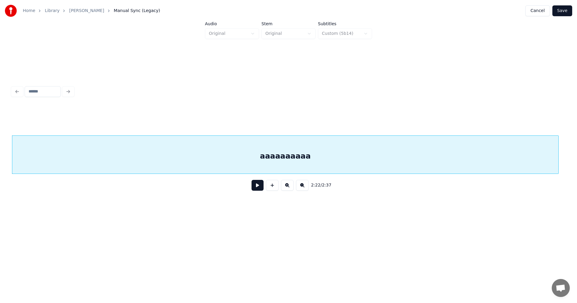
click at [222, 168] on div "aaaaaaaaaa" at bounding box center [285, 156] width 546 height 41
drag, startPoint x: 240, startPoint y: 115, endPoint x: 194, endPoint y: 126, distance: 46.8
click at [194, 126] on div "**********" at bounding box center [288, 121] width 553 height 30
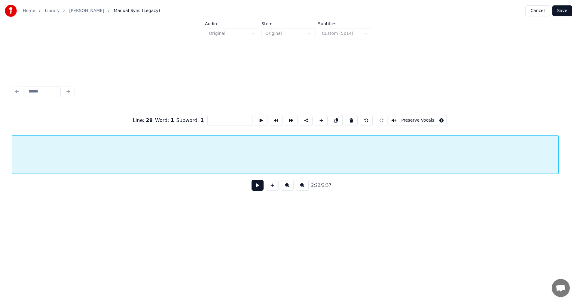
click at [431, 117] on button "Preserve Vocals" at bounding box center [418, 120] width 58 height 11
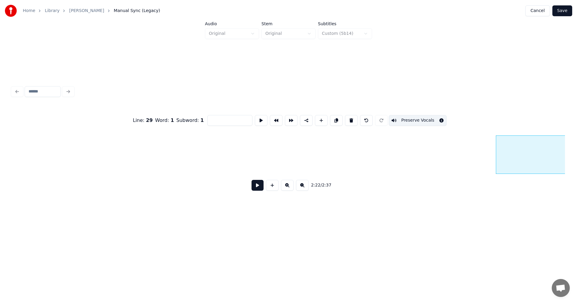
click at [567, 11] on button "Save" at bounding box center [562, 10] width 20 height 11
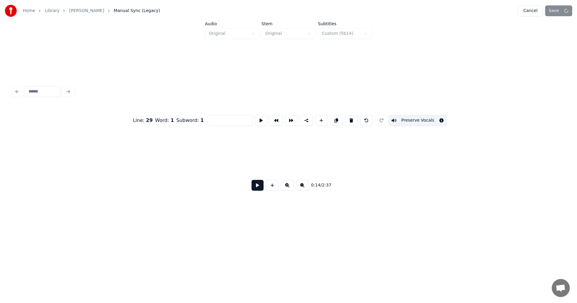
scroll to position [0, 1777]
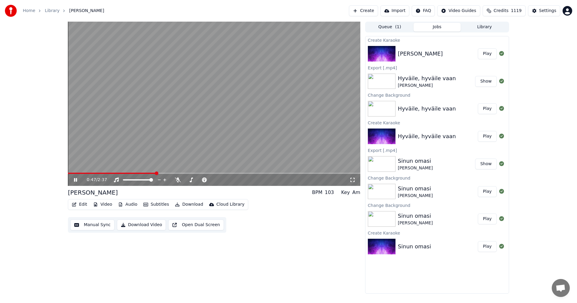
click at [77, 178] on icon at bounding box center [80, 180] width 14 height 5
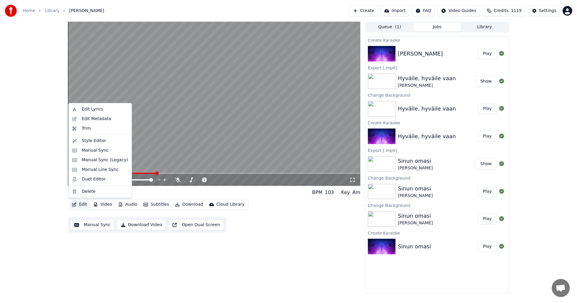
click at [84, 202] on button "Edit" at bounding box center [79, 204] width 20 height 8
click at [117, 156] on div "Manual Sync (Legacy)" at bounding box center [100, 160] width 61 height 10
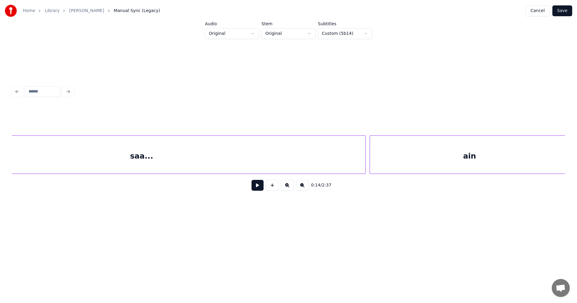
scroll to position [0, 3868]
click at [138, 161] on div "saa..." at bounding box center [309, 156] width 448 height 41
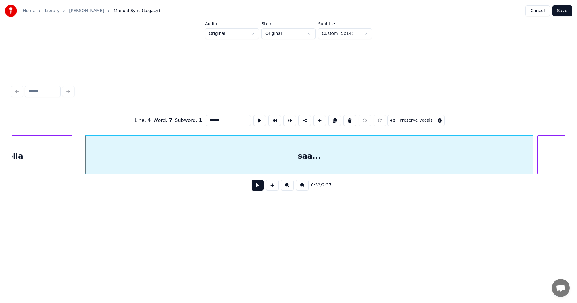
click at [258, 189] on button at bounding box center [258, 185] width 12 height 11
drag, startPoint x: 259, startPoint y: 188, endPoint x: 252, endPoint y: 183, distance: 8.6
click at [259, 185] on button at bounding box center [258, 185] width 12 height 11
click at [226, 157] on div "saa..." at bounding box center [309, 156] width 448 height 41
click at [257, 187] on button at bounding box center [258, 185] width 12 height 11
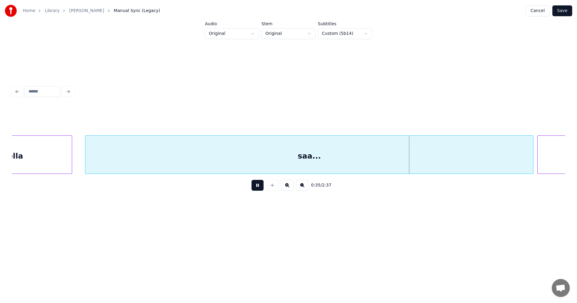
click at [260, 183] on button at bounding box center [258, 185] width 12 height 11
click at [58, 147] on div "ootella" at bounding box center [8, 156] width 127 height 41
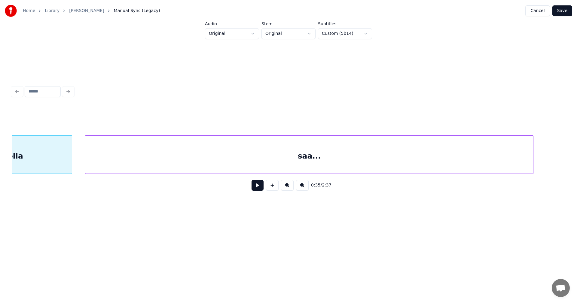
scroll to position [0, 3801]
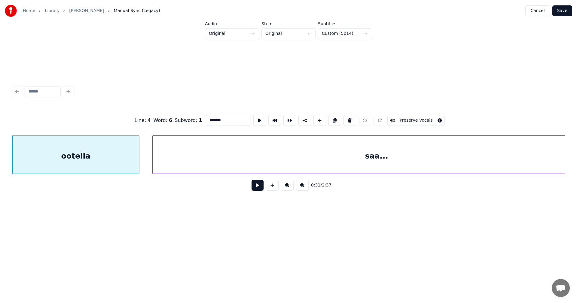
click at [257, 185] on button at bounding box center [258, 185] width 12 height 11
click at [260, 185] on button at bounding box center [258, 185] width 12 height 11
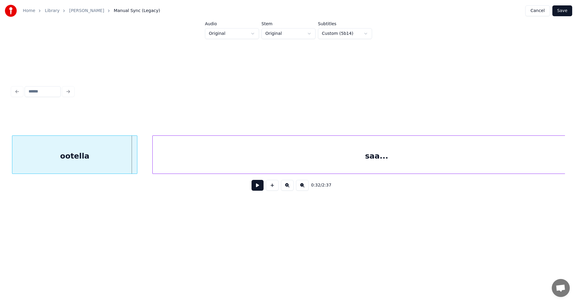
click at [135, 162] on div at bounding box center [136, 155] width 2 height 38
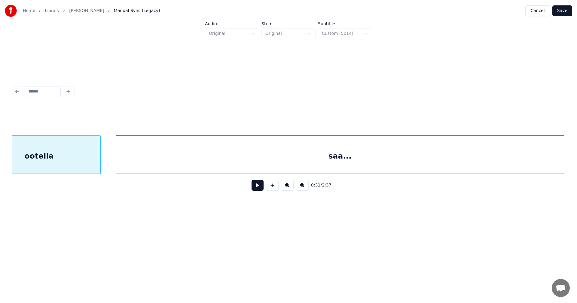
click at [161, 166] on div "saa..." at bounding box center [340, 156] width 448 height 41
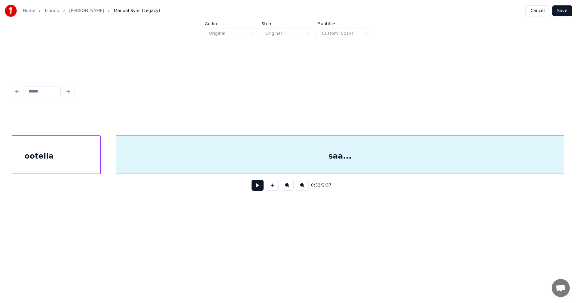
click at [253, 190] on button at bounding box center [258, 185] width 12 height 11
click at [256, 188] on button at bounding box center [258, 185] width 12 height 11
click at [250, 157] on div "saa..." at bounding box center [340, 156] width 448 height 41
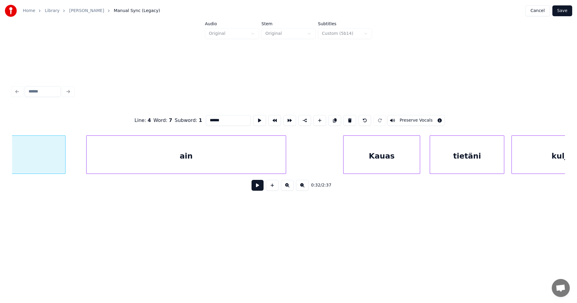
click at [63, 161] on div at bounding box center [64, 155] width 2 height 38
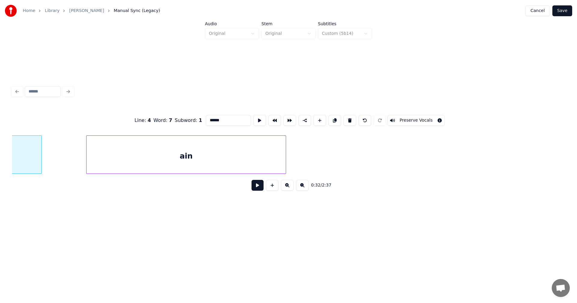
scroll to position [0, 3939]
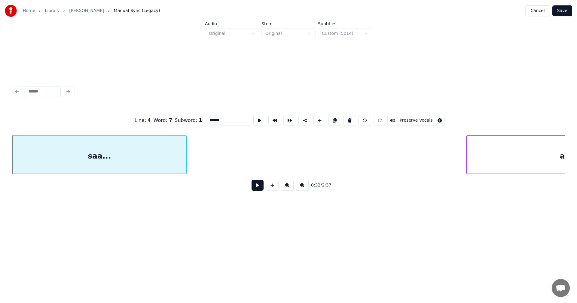
click at [185, 167] on div at bounding box center [186, 155] width 2 height 38
click at [148, 165] on div "saa..." at bounding box center [89, 156] width 155 height 41
click at [260, 189] on button at bounding box center [258, 185] width 12 height 11
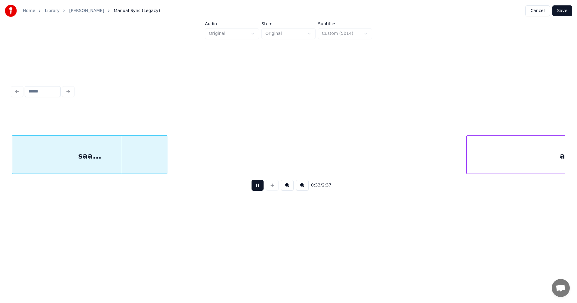
click at [260, 189] on button at bounding box center [258, 185] width 12 height 11
click at [260, 187] on button at bounding box center [258, 185] width 12 height 11
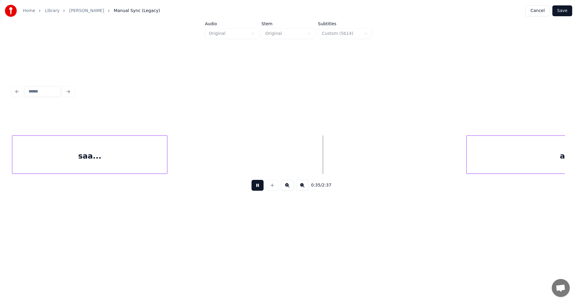
click at [260, 189] on button at bounding box center [258, 185] width 12 height 11
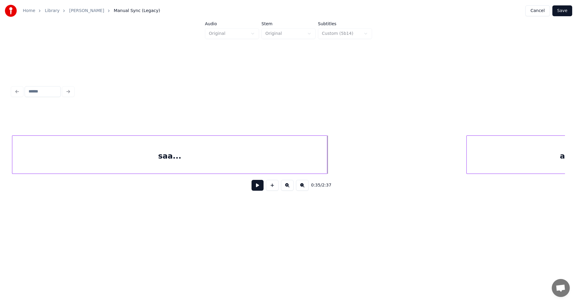
click at [325, 164] on div at bounding box center [326, 155] width 2 height 38
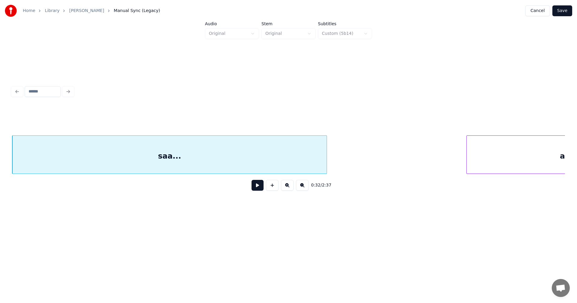
click at [266, 164] on div "saa..." at bounding box center [169, 156] width 314 height 41
click at [260, 190] on button at bounding box center [258, 185] width 12 height 11
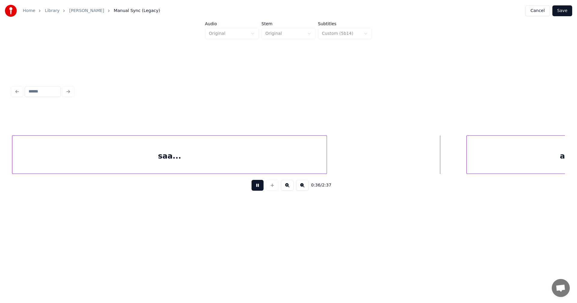
click at [260, 189] on button at bounding box center [258, 185] width 12 height 11
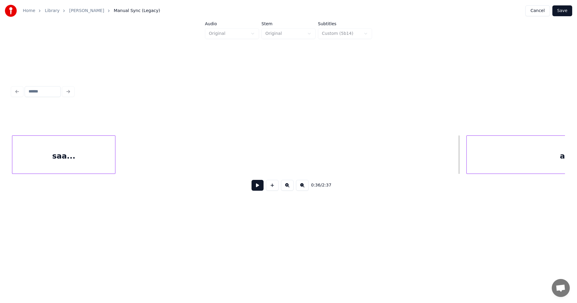
click at [114, 166] on div at bounding box center [114, 155] width 2 height 38
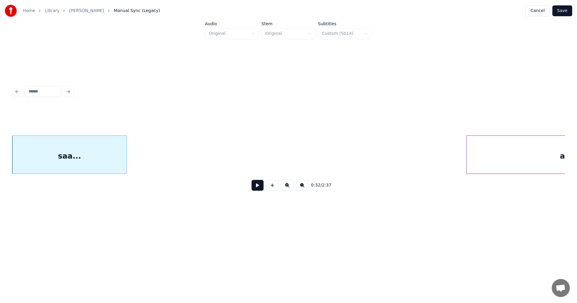
click at [125, 164] on div at bounding box center [126, 155] width 2 height 38
click at [256, 189] on button at bounding box center [258, 185] width 12 height 11
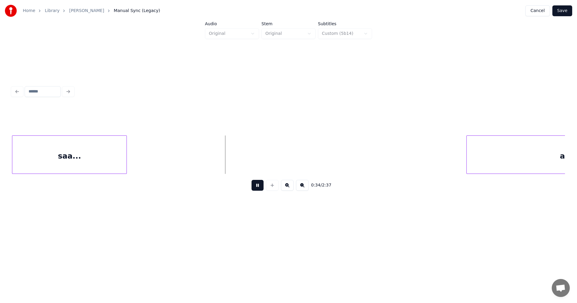
click at [257, 189] on button at bounding box center [258, 185] width 12 height 11
click at [273, 191] on button at bounding box center [272, 185] width 13 height 11
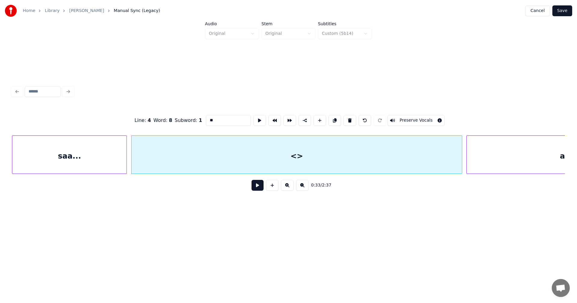
click at [461, 156] on div at bounding box center [461, 155] width 2 height 38
click at [307, 157] on div "<>" at bounding box center [297, 156] width 330 height 41
click at [305, 156] on div "<>" at bounding box center [297, 156] width 330 height 41
click at [199, 124] on div "Line : 4 Word : 8 Subword : 1 ** Preserve Vocals" at bounding box center [288, 121] width 553 height 30
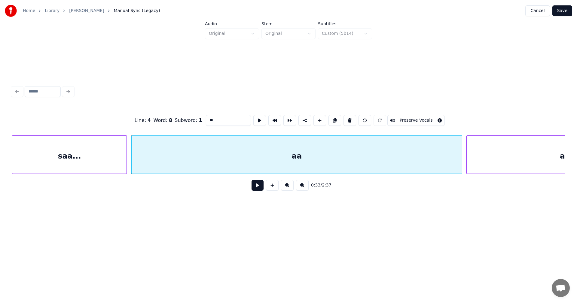
click at [74, 159] on div "saa..." at bounding box center [69, 156] width 114 height 41
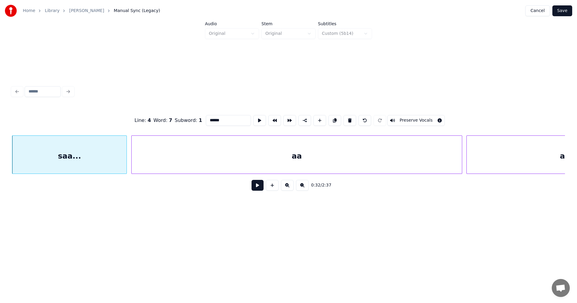
type input "******"
click at [259, 189] on button at bounding box center [258, 185] width 12 height 11
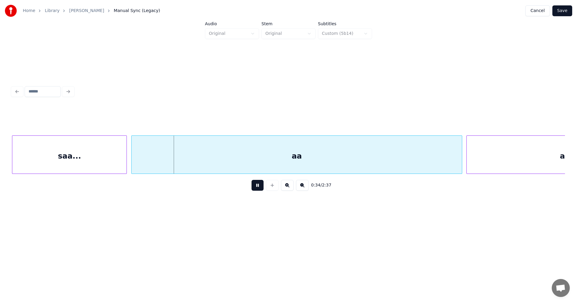
drag, startPoint x: 259, startPoint y: 188, endPoint x: 233, endPoint y: 176, distance: 28.6
click at [258, 188] on button at bounding box center [258, 185] width 12 height 11
click at [106, 156] on div at bounding box center [107, 155] width 2 height 38
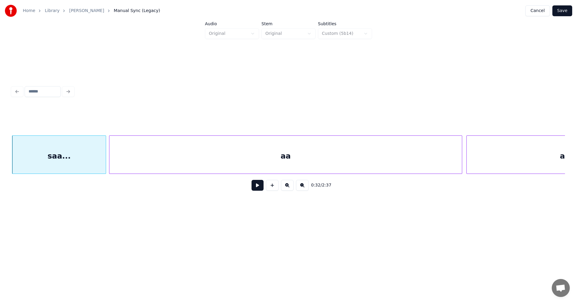
click at [109, 160] on div at bounding box center [110, 155] width 2 height 38
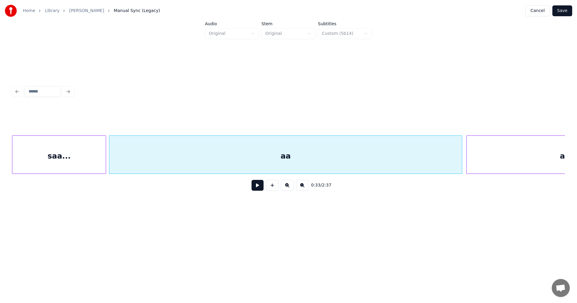
click at [96, 154] on div "saa..." at bounding box center [58, 156] width 93 height 41
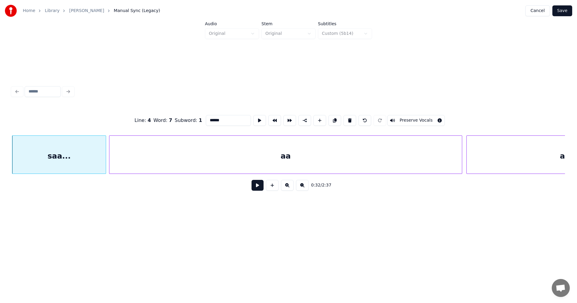
click at [257, 187] on button at bounding box center [258, 185] width 12 height 11
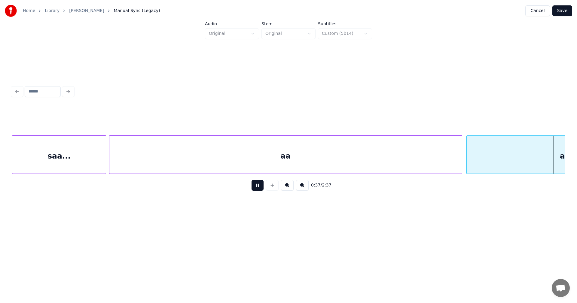
click at [257, 187] on button at bounding box center [258, 185] width 12 height 11
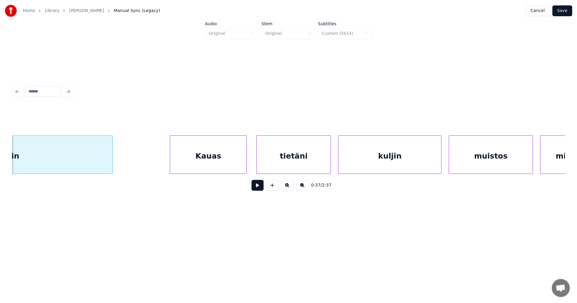
scroll to position [0, 4009]
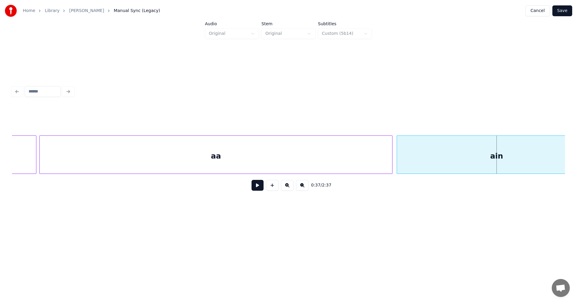
click at [208, 170] on div "aa" at bounding box center [216, 156] width 353 height 41
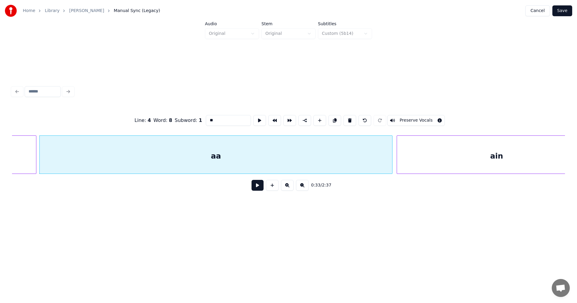
click at [223, 116] on input "**" at bounding box center [228, 120] width 45 height 11
type input "*****"
click at [564, 12] on button "Save" at bounding box center [562, 10] width 20 height 11
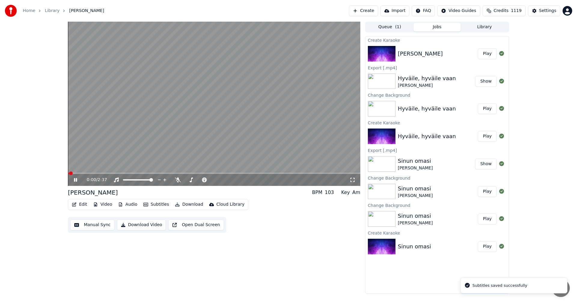
click at [112, 173] on video at bounding box center [214, 104] width 292 height 164
click at [113, 174] on span at bounding box center [214, 173] width 292 height 1
click at [76, 182] on icon at bounding box center [80, 180] width 14 height 5
click at [177, 180] on icon at bounding box center [178, 180] width 6 height 5
click at [178, 180] on icon at bounding box center [177, 180] width 3 height 5
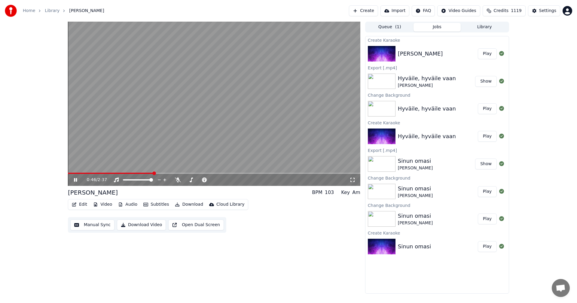
click at [153, 174] on span at bounding box center [110, 173] width 85 height 1
click at [75, 180] on icon at bounding box center [80, 180] width 14 height 5
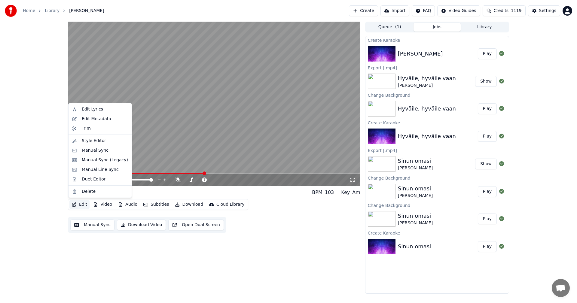
click at [86, 205] on button "Edit" at bounding box center [79, 204] width 20 height 8
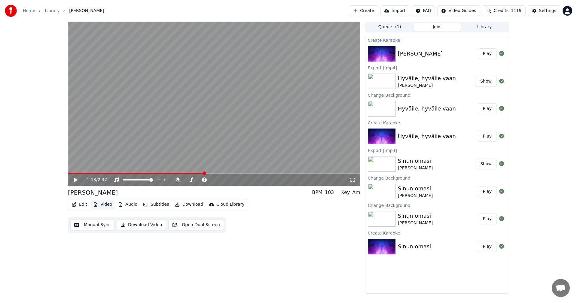
click at [108, 202] on button "Video" at bounding box center [103, 204] width 24 height 8
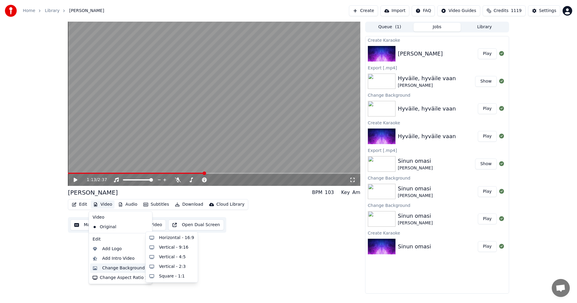
click at [124, 268] on div "Change Background" at bounding box center [123, 268] width 43 height 6
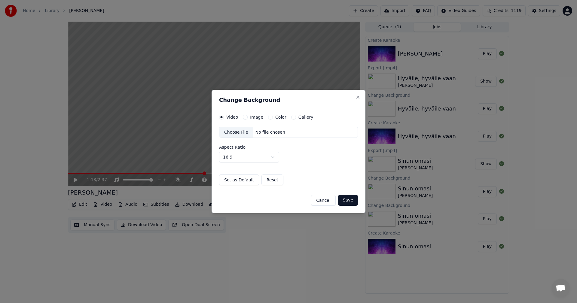
click at [247, 117] on button "Image" at bounding box center [245, 117] width 5 height 5
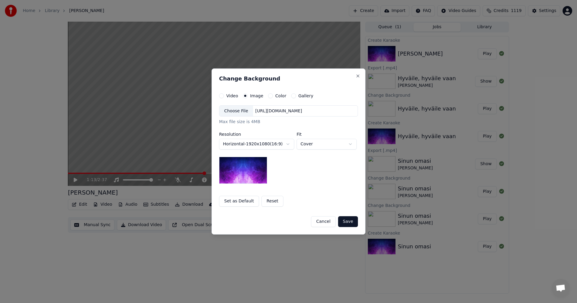
click at [242, 114] on div "Choose File" at bounding box center [236, 111] width 34 height 11
click at [347, 222] on button "Save" at bounding box center [348, 221] width 20 height 11
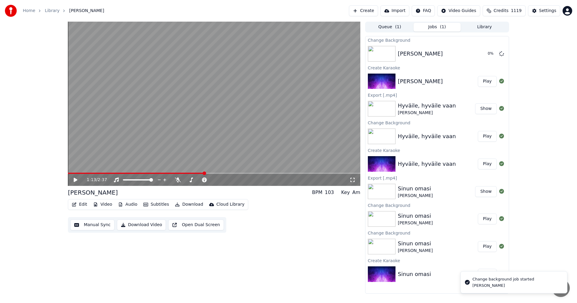
click at [75, 179] on icon at bounding box center [76, 180] width 4 height 4
click at [205, 173] on span at bounding box center [136, 173] width 137 height 1
drag, startPoint x: 74, startPoint y: 179, endPoint x: 73, endPoint y: 201, distance: 21.7
click at [74, 179] on icon at bounding box center [80, 180] width 14 height 5
click at [81, 203] on button "Edit" at bounding box center [79, 204] width 20 height 8
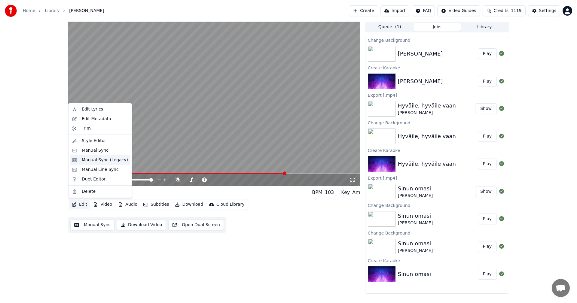
click at [107, 162] on div "Manual Sync (Legacy)" at bounding box center [105, 160] width 46 height 6
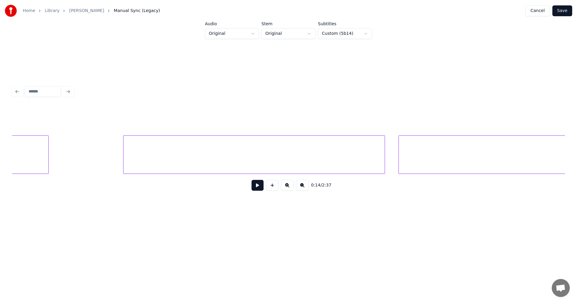
scroll to position [0, 7978]
click at [258, 156] on div at bounding box center [202, 155] width 262 height 38
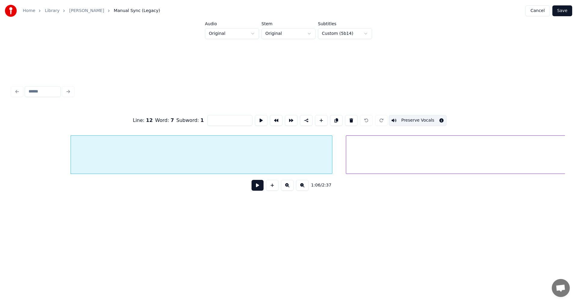
click at [413, 116] on button "Preserve Vocals" at bounding box center [418, 120] width 58 height 11
click at [399, 149] on div at bounding box center [482, 155] width 273 height 38
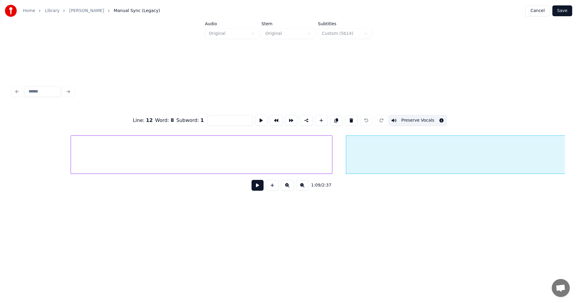
click at [421, 119] on button "Preserve Vocals" at bounding box center [418, 120] width 58 height 11
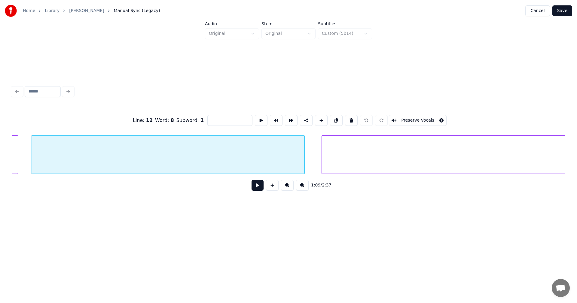
scroll to position [0, 8376]
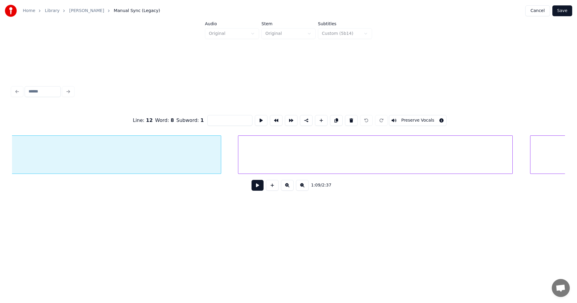
click at [267, 152] on div at bounding box center [375, 155] width 275 height 38
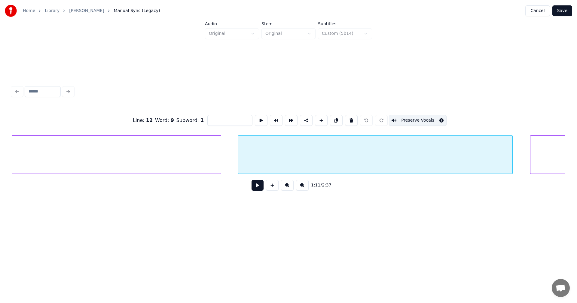
click at [403, 117] on button "Preserve Vocals" at bounding box center [418, 120] width 58 height 11
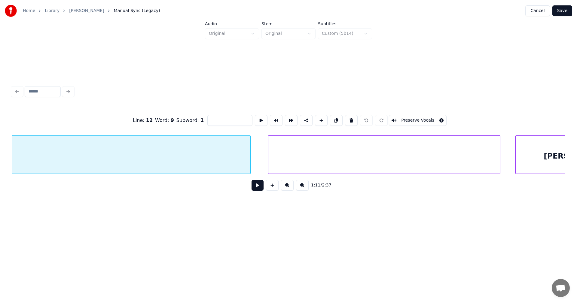
scroll to position [0, 8649]
click at [313, 152] on div at bounding box center [373, 155] width 232 height 38
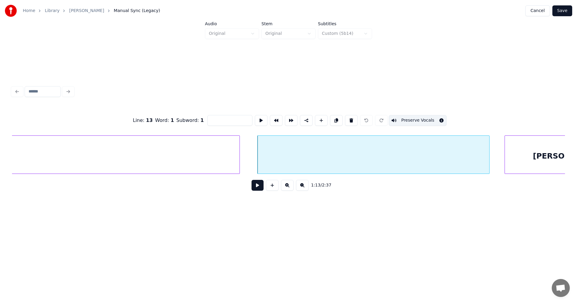
click at [399, 118] on button "Preserve Vocals" at bounding box center [418, 120] width 58 height 11
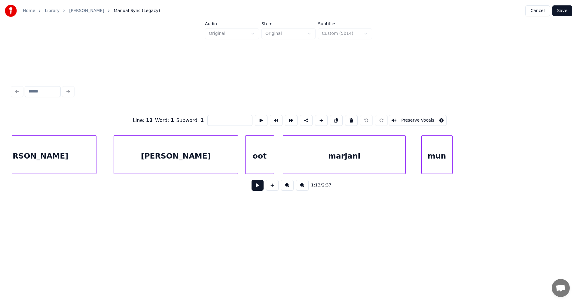
scroll to position [0, 9006]
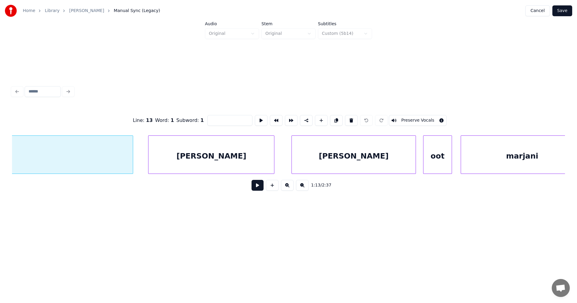
click at [106, 166] on div at bounding box center [17, 155] width 232 height 38
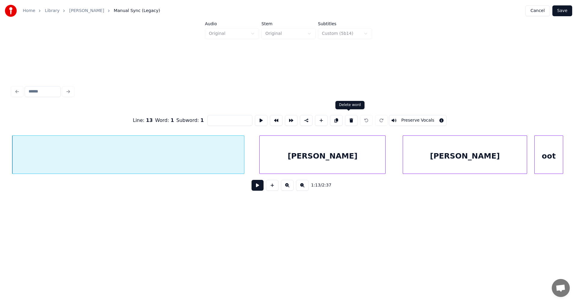
click at [350, 118] on button at bounding box center [351, 120] width 13 height 11
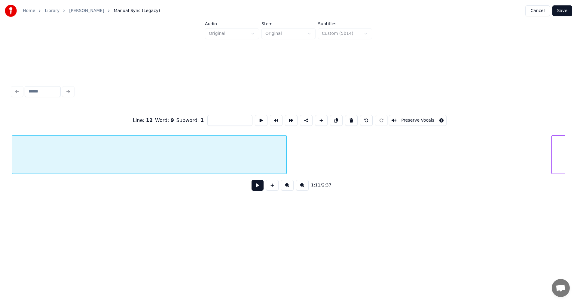
click at [265, 167] on div at bounding box center [149, 155] width 275 height 38
click at [351, 119] on button at bounding box center [351, 120] width 13 height 11
click at [219, 166] on div at bounding box center [148, 155] width 273 height 38
click at [348, 116] on button at bounding box center [351, 120] width 13 height 11
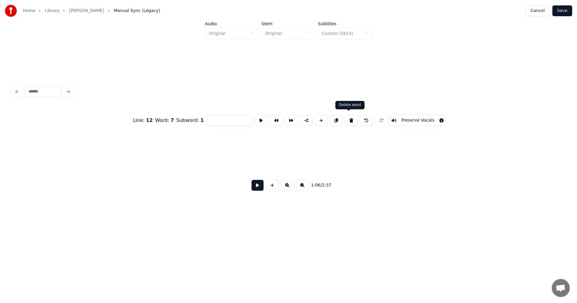
scroll to position [0, 8037]
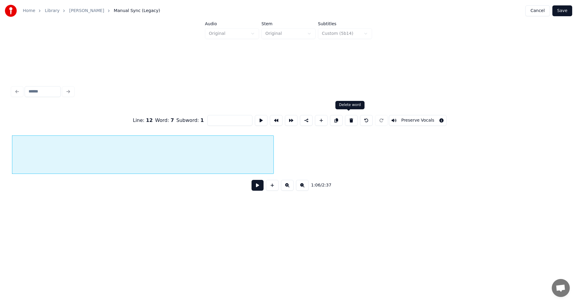
drag, startPoint x: 350, startPoint y: 117, endPoint x: 341, endPoint y: 124, distance: 10.8
click at [350, 117] on button at bounding box center [351, 120] width 13 height 11
type input "**********"
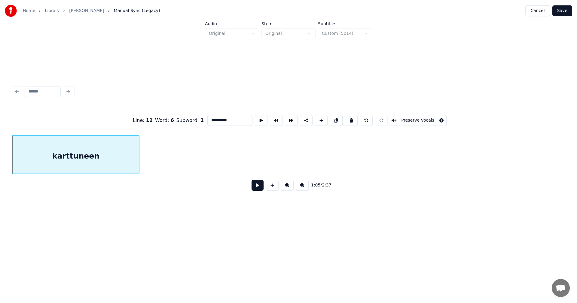
click at [564, 11] on button "Save" at bounding box center [562, 10] width 20 height 11
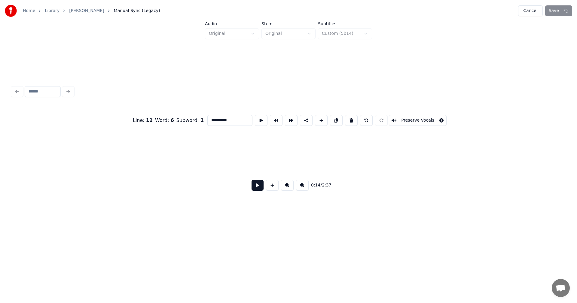
scroll to position [0, 1777]
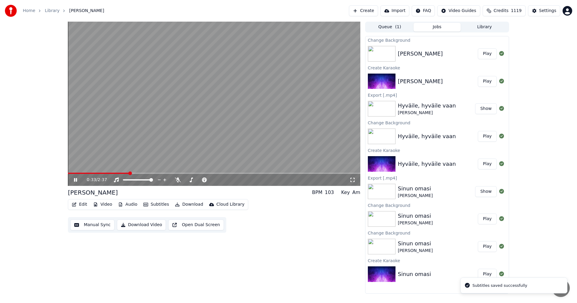
click at [130, 173] on span at bounding box center [214, 173] width 292 height 1
click at [201, 174] on div "1:20 / 2:37" at bounding box center [214, 180] width 292 height 12
click at [202, 173] on video at bounding box center [214, 104] width 292 height 164
click at [202, 174] on span at bounding box center [135, 173] width 134 height 1
click at [78, 180] on icon at bounding box center [80, 180] width 14 height 5
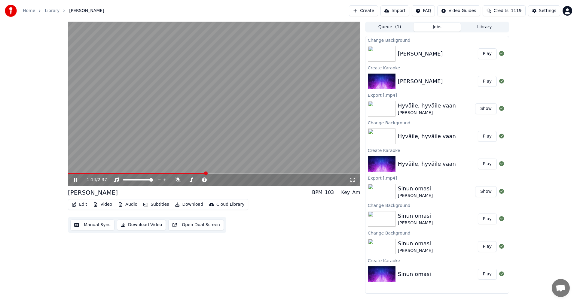
click at [78, 180] on icon at bounding box center [80, 180] width 14 height 5
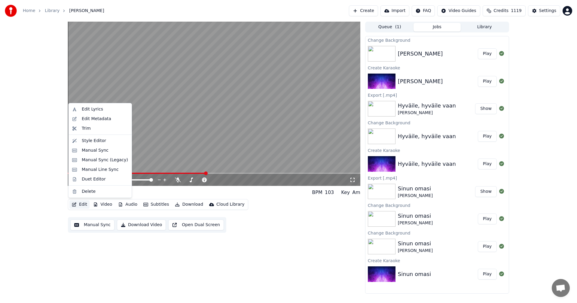
click at [79, 203] on button "Edit" at bounding box center [79, 204] width 20 height 8
click at [106, 157] on div "Manual Sync (Legacy)" at bounding box center [105, 160] width 46 height 6
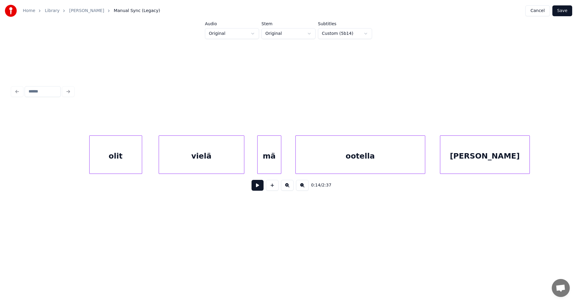
scroll to position [0, 11354]
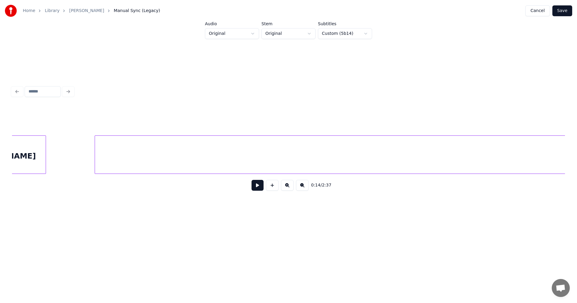
click at [350, 157] on div at bounding box center [374, 155] width 559 height 38
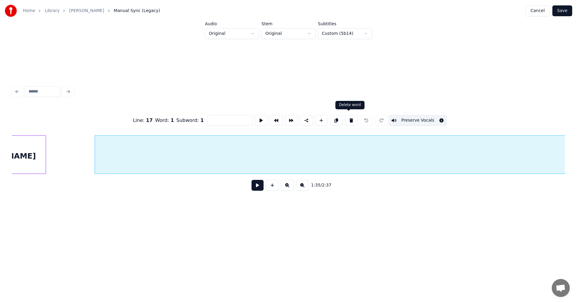
click at [350, 119] on button at bounding box center [351, 120] width 13 height 11
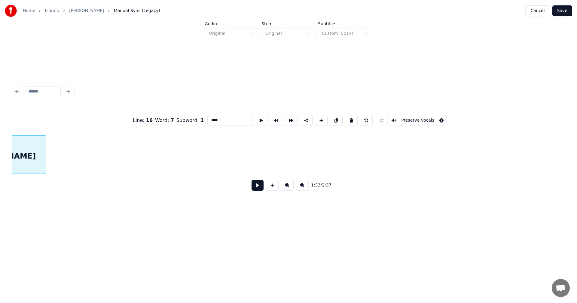
type input "****"
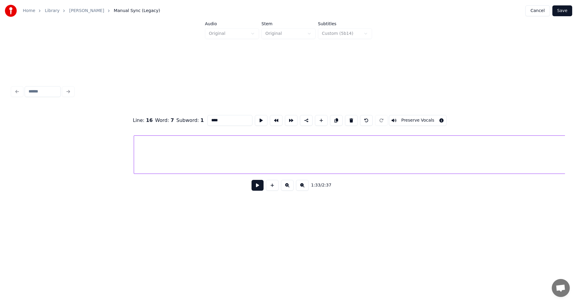
scroll to position [0, 16941]
click at [458, 161] on div at bounding box center [491, 155] width 547 height 38
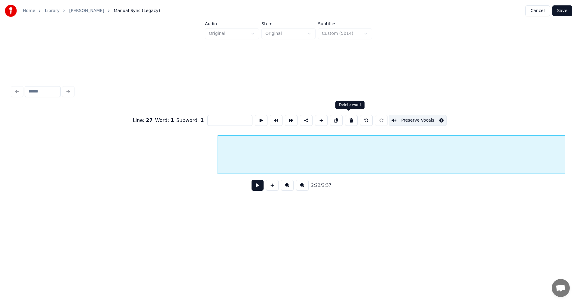
click at [349, 119] on button at bounding box center [351, 120] width 13 height 11
type input "***"
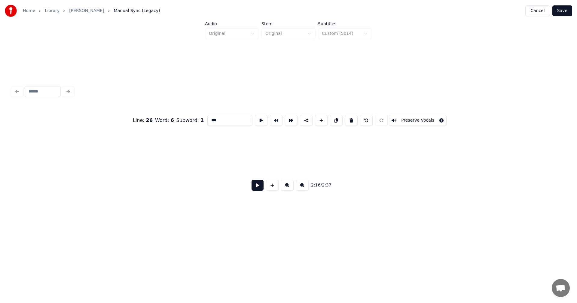
scroll to position [0, 17748]
click at [564, 11] on button "Save" at bounding box center [562, 10] width 20 height 11
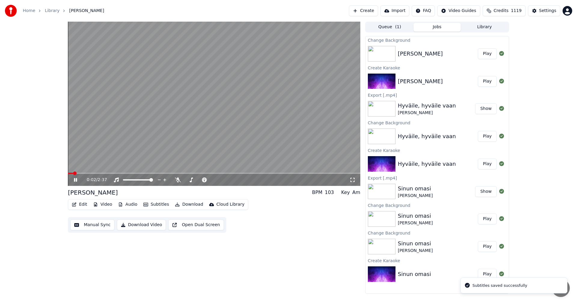
click at [76, 179] on icon at bounding box center [75, 180] width 3 height 4
click at [552, 5] on div "Home Library Kalinka Create Import FAQ Video Guides Credits 1119 Settings" at bounding box center [288, 11] width 577 height 22
click at [551, 8] on button "Settings" at bounding box center [544, 10] width 32 height 11
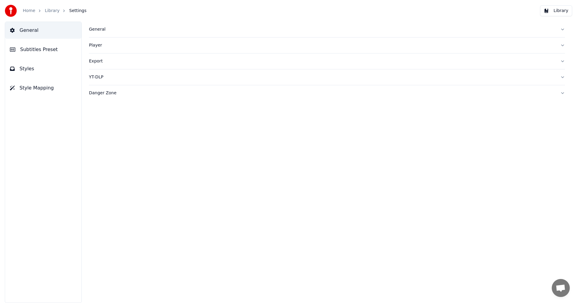
click at [51, 53] on span "Subtitles Preset" at bounding box center [39, 49] width 38 height 7
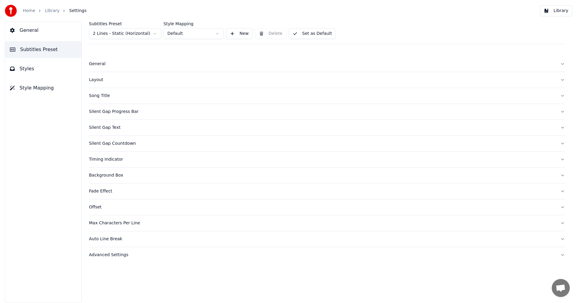
click at [143, 31] on html "Home Library Settings Library General Subtitles Preset Styles Style Mapping Sub…" at bounding box center [288, 151] width 577 height 303
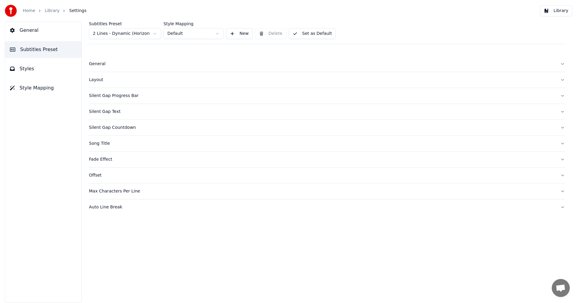
click at [30, 67] on span "Styles" at bounding box center [27, 68] width 15 height 7
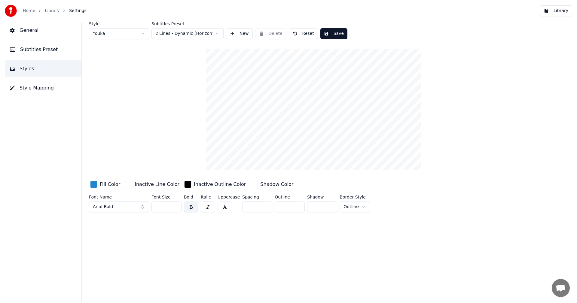
click at [175, 209] on input "**" at bounding box center [167, 207] width 30 height 11
click at [175, 208] on input "**" at bounding box center [167, 207] width 30 height 11
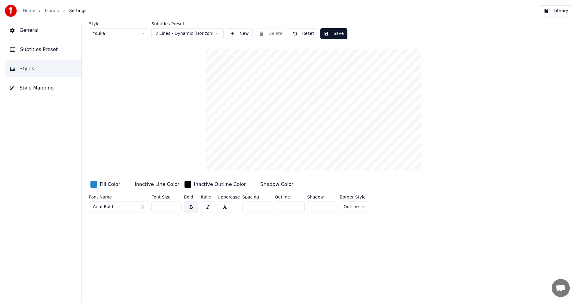
type input "**"
click at [175, 208] on input "**" at bounding box center [167, 207] width 30 height 11
click at [335, 33] on button "Save" at bounding box center [333, 33] width 27 height 11
click at [560, 10] on button "Library" at bounding box center [556, 10] width 32 height 11
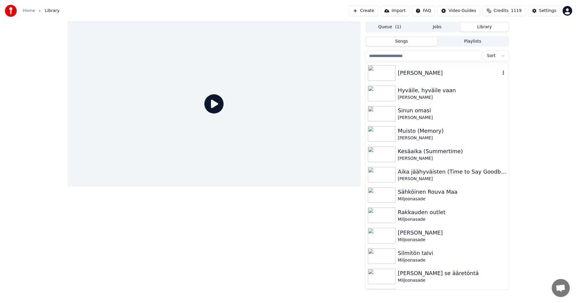
click at [397, 72] on div at bounding box center [383, 73] width 30 height 16
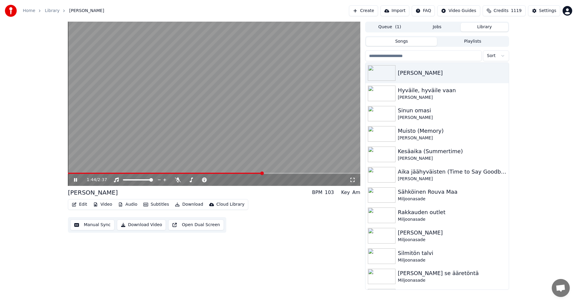
click at [248, 174] on span at bounding box center [165, 173] width 195 height 1
click at [237, 173] on video at bounding box center [214, 104] width 292 height 164
click at [235, 173] on span at bounding box center [151, 173] width 167 height 1
click at [73, 179] on icon at bounding box center [80, 180] width 14 height 5
click at [78, 180] on icon at bounding box center [80, 180] width 14 height 5
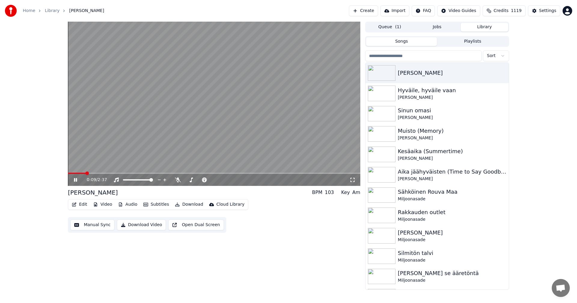
click at [76, 181] on icon at bounding box center [75, 180] width 3 height 4
click at [83, 204] on button "Edit" at bounding box center [79, 204] width 20 height 8
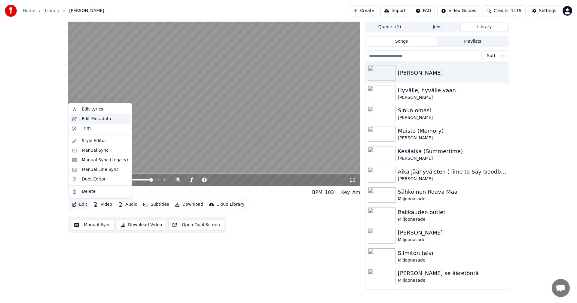
click at [97, 119] on div "Edit Metadata" at bounding box center [96, 119] width 29 height 6
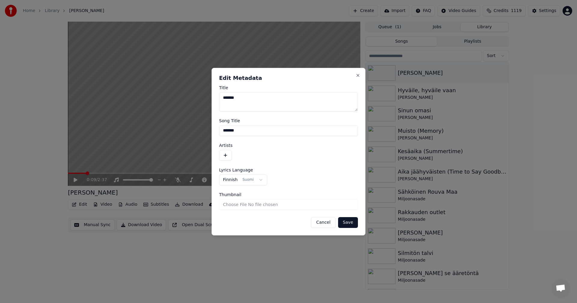
click at [224, 155] on button "button" at bounding box center [225, 155] width 13 height 11
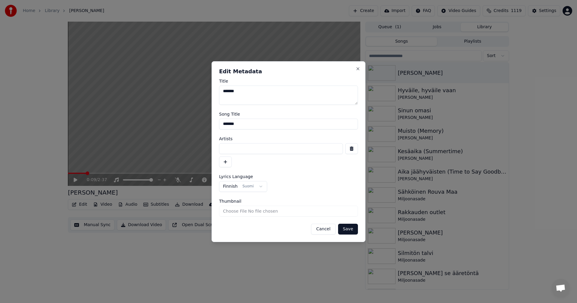
drag, startPoint x: 231, startPoint y: 149, endPoint x: 255, endPoint y: 164, distance: 28.1
click at [232, 150] on input at bounding box center [281, 148] width 124 height 11
type input "**********"
click at [351, 232] on button "Save" at bounding box center [348, 229] width 20 height 11
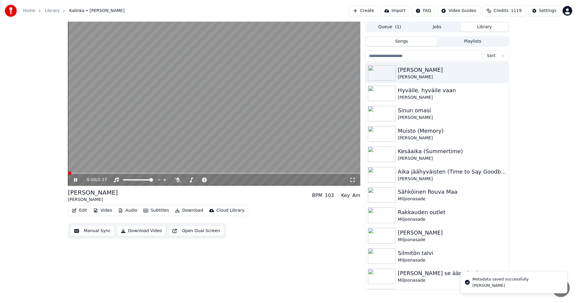
click at [75, 181] on icon at bounding box center [75, 180] width 3 height 4
click at [75, 180] on icon at bounding box center [76, 180] width 4 height 4
click at [68, 173] on span at bounding box center [68, 173] width 0 height 1
drag, startPoint x: 78, startPoint y: 186, endPoint x: 76, endPoint y: 182, distance: 4.7
click at [75, 181] on icon at bounding box center [75, 180] width 3 height 4
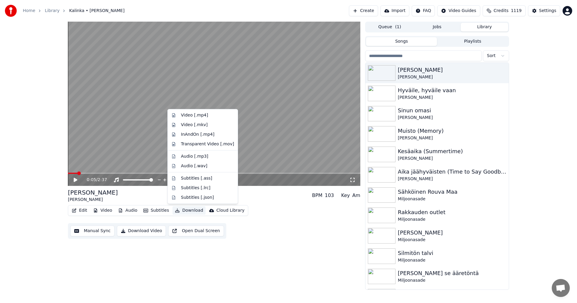
click at [190, 213] on button "Download" at bounding box center [189, 211] width 33 height 8
click at [195, 117] on div "Video [.mp4]" at bounding box center [194, 115] width 27 height 6
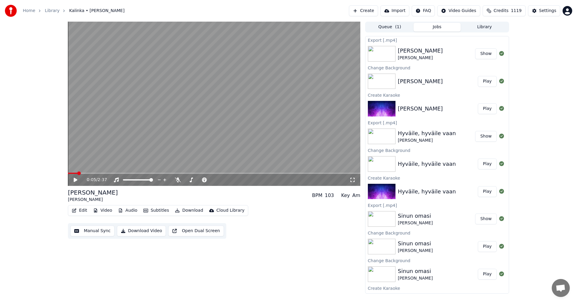
click at [488, 50] on button "Show" at bounding box center [486, 53] width 22 height 11
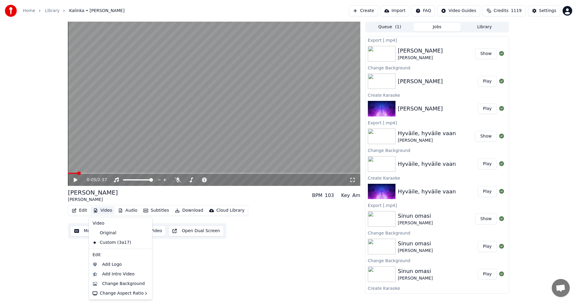
click at [105, 212] on button "Video" at bounding box center [103, 211] width 24 height 8
click at [125, 284] on div "Change Background" at bounding box center [123, 284] width 43 height 6
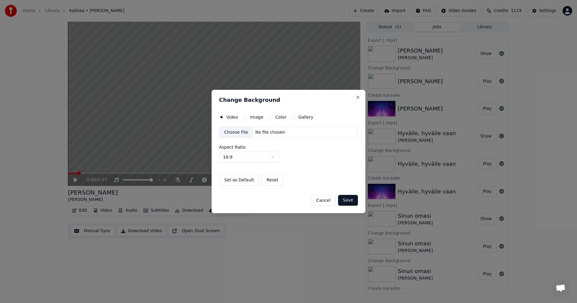
click at [245, 116] on button "Image" at bounding box center [245, 117] width 5 height 5
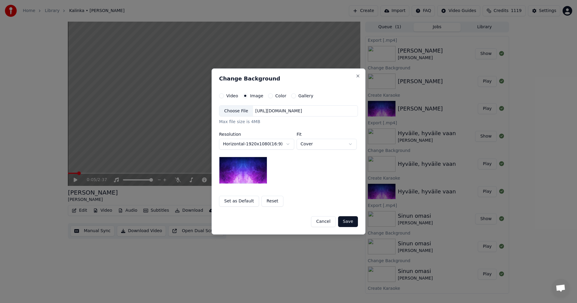
click at [238, 113] on div "Choose File" at bounding box center [236, 111] width 34 height 11
click at [352, 219] on button "Save" at bounding box center [348, 221] width 20 height 11
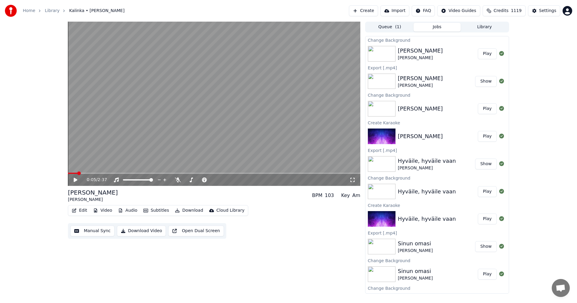
click at [489, 54] on button "Play" at bounding box center [487, 53] width 19 height 11
click at [75, 180] on icon at bounding box center [75, 180] width 3 height 4
click at [187, 212] on button "Download" at bounding box center [189, 211] width 33 height 8
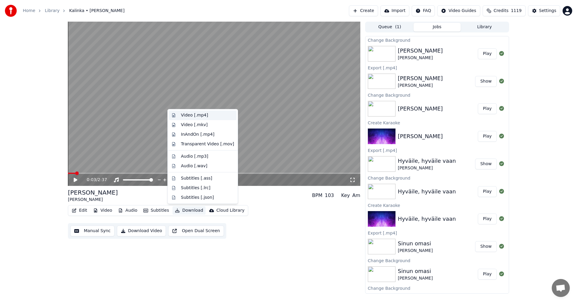
click at [197, 112] on div "Video [.mp4]" at bounding box center [194, 115] width 27 height 6
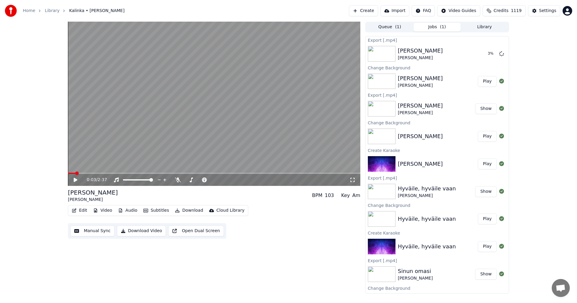
click at [35, 122] on div "0:03 / 2:37 Kalinka [PERSON_NAME] BPM 103 Key Am Edit Video Audio Subtitles Dow…" at bounding box center [288, 158] width 577 height 272
click at [485, 55] on button "Show" at bounding box center [486, 53] width 22 height 11
click at [103, 212] on button "Video" at bounding box center [103, 211] width 24 height 8
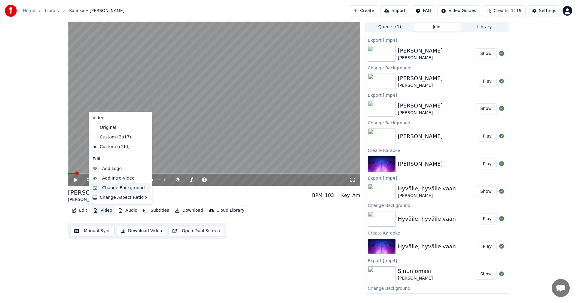
click at [116, 188] on div "Change Background" at bounding box center [123, 188] width 43 height 6
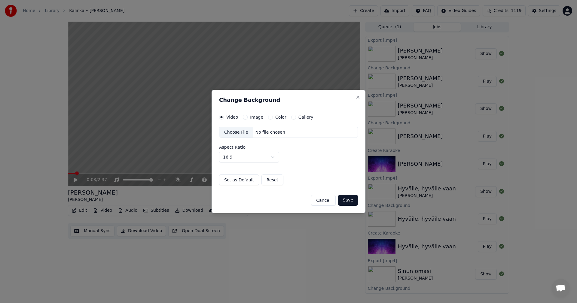
click at [246, 118] on button "Image" at bounding box center [245, 117] width 5 height 5
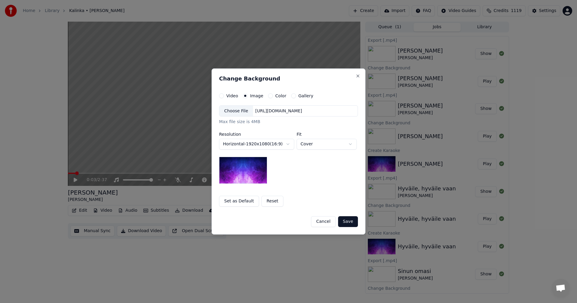
click at [240, 112] on div "Choose File" at bounding box center [236, 111] width 34 height 11
click at [347, 223] on button "Save" at bounding box center [348, 221] width 20 height 11
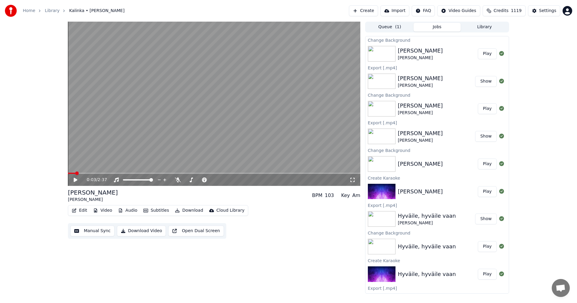
click at [489, 52] on button "Play" at bounding box center [487, 53] width 19 height 11
click at [74, 178] on icon at bounding box center [80, 180] width 14 height 5
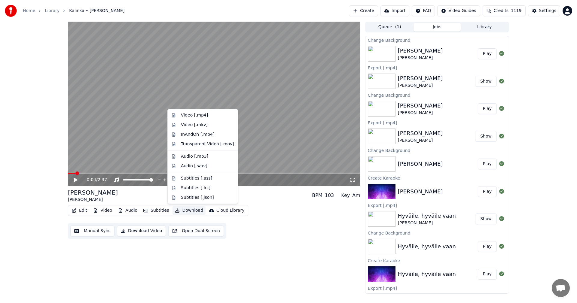
click at [192, 209] on button "Download" at bounding box center [189, 211] width 33 height 8
click at [208, 116] on div "Video [.mp4]" at bounding box center [207, 115] width 53 height 6
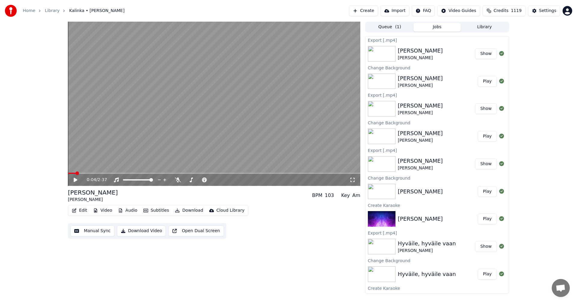
click at [488, 55] on button "Show" at bounding box center [486, 53] width 22 height 11
click at [84, 210] on button "Edit" at bounding box center [79, 211] width 20 height 8
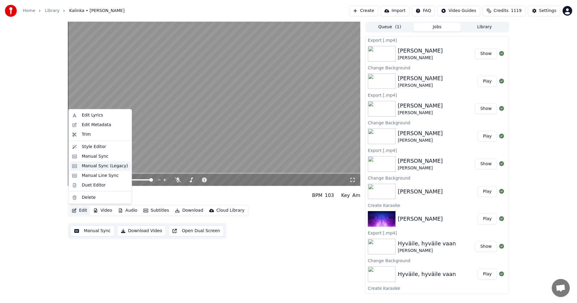
click at [99, 167] on div "Manual Sync (Legacy)" at bounding box center [105, 166] width 46 height 6
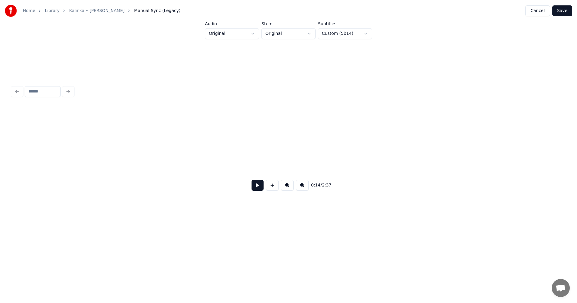
scroll to position [0, 1777]
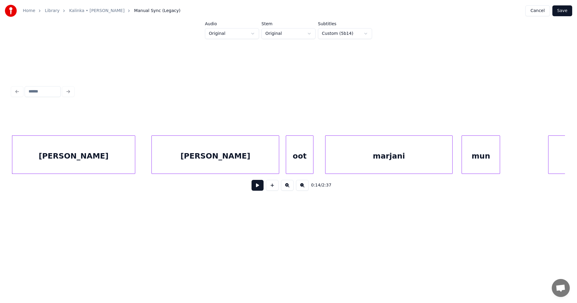
click at [101, 155] on div "[PERSON_NAME]" at bounding box center [73, 156] width 123 height 41
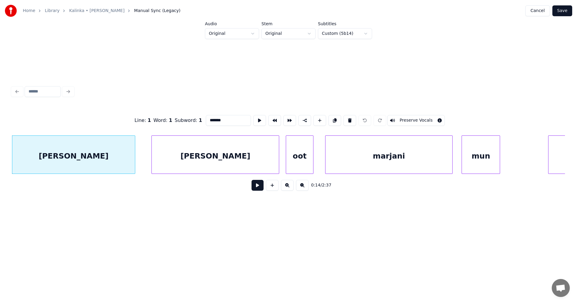
drag, startPoint x: 225, startPoint y: 116, endPoint x: 205, endPoint y: 122, distance: 20.3
click at [206, 121] on input "*******" at bounding box center [228, 120] width 45 height 11
type input "*******"
click at [154, 162] on div at bounding box center [154, 155] width 2 height 38
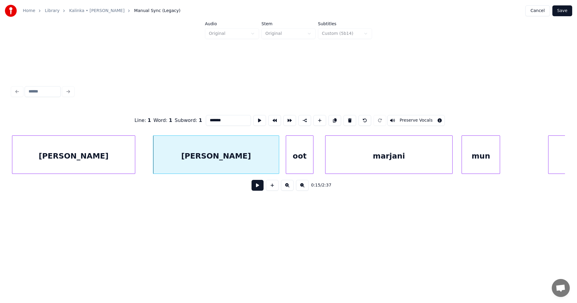
click at [568, 11] on button "Save" at bounding box center [562, 10] width 20 height 11
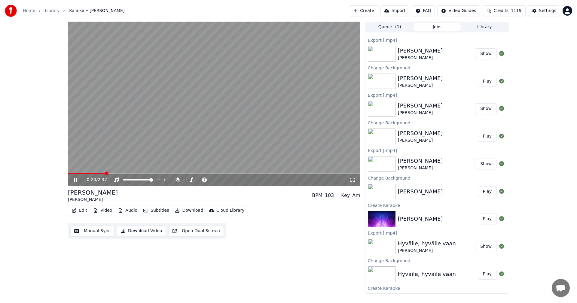
click at [75, 181] on icon at bounding box center [75, 180] width 3 height 4
click at [546, 11] on div "Settings" at bounding box center [547, 11] width 17 height 6
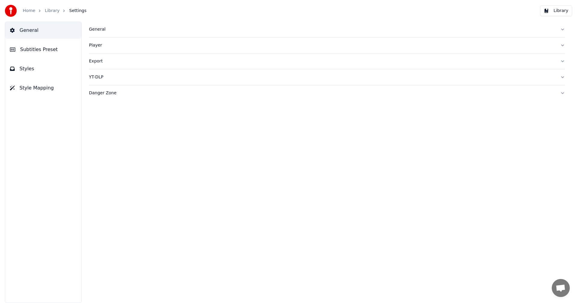
click at [36, 49] on span "Subtitles Preset" at bounding box center [39, 49] width 38 height 7
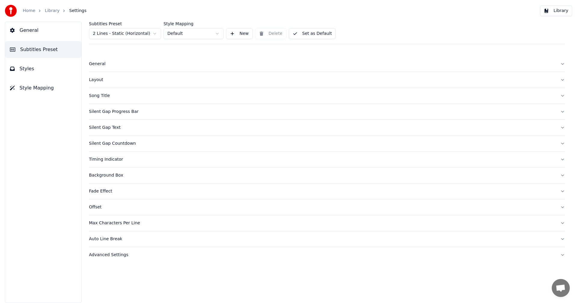
click at [136, 34] on html "Home Library Settings Library General Subtitles Preset Styles Style Mapping Sub…" at bounding box center [288, 151] width 577 height 303
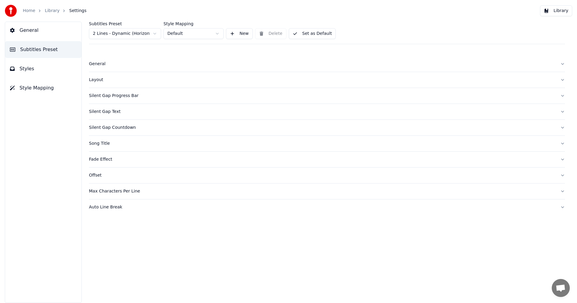
click at [32, 69] on button "Styles" at bounding box center [43, 68] width 76 height 17
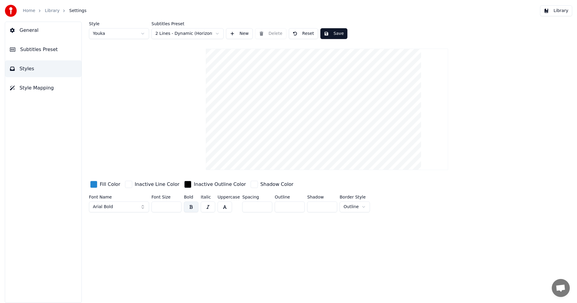
type input "**"
click at [176, 204] on input "**" at bounding box center [167, 207] width 30 height 11
click at [338, 31] on button "Save" at bounding box center [333, 33] width 27 height 11
click at [559, 11] on button "Library" at bounding box center [556, 10] width 32 height 11
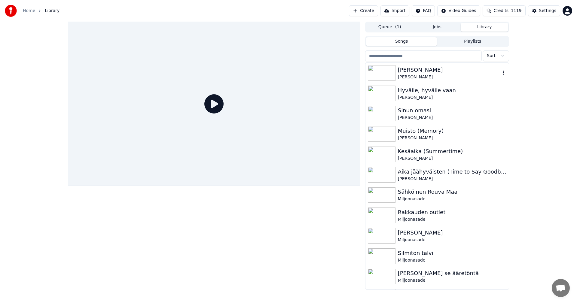
click at [409, 72] on div "[PERSON_NAME]" at bounding box center [449, 70] width 103 height 8
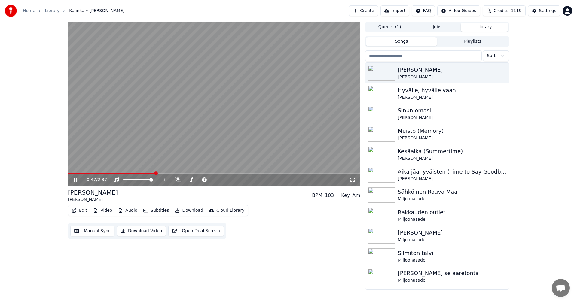
click at [156, 174] on span at bounding box center [214, 173] width 292 height 1
click at [172, 173] on span at bounding box center [214, 173] width 292 height 1
click at [186, 174] on div "0:56 / 2:37" at bounding box center [214, 179] width 292 height 13
click at [187, 173] on span at bounding box center [214, 173] width 292 height 1
click at [197, 174] on span at bounding box center [214, 173] width 292 height 1
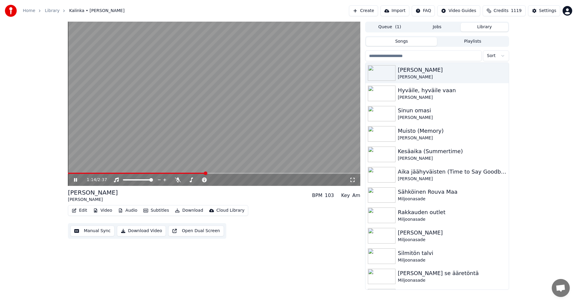
click at [205, 173] on span at bounding box center [214, 173] width 292 height 1
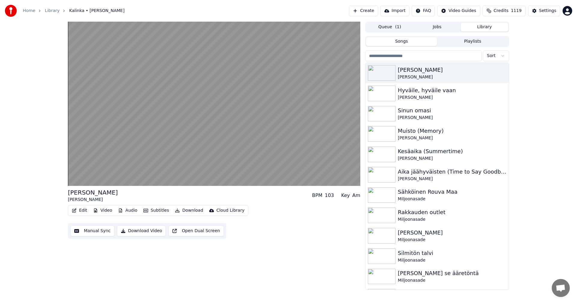
click at [87, 207] on button "Edit" at bounding box center [79, 211] width 20 height 8
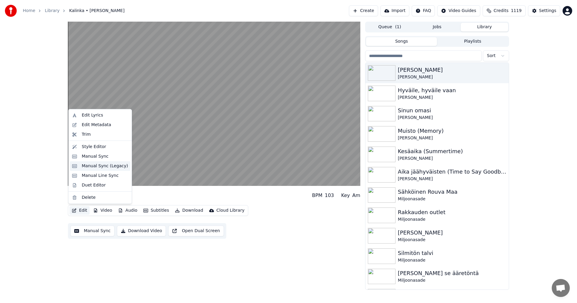
click at [100, 165] on div "Manual Sync (Legacy)" at bounding box center [105, 166] width 46 height 6
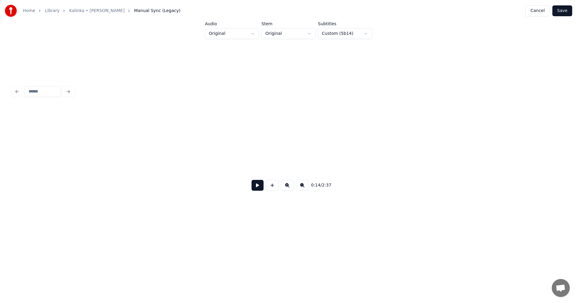
scroll to position [0, 1777]
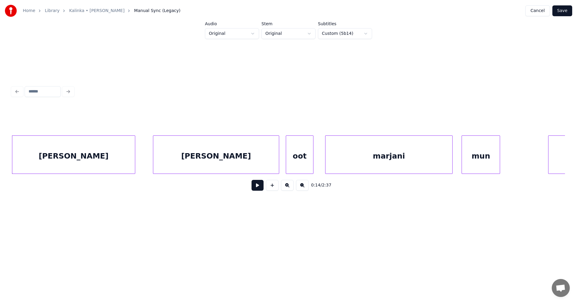
click at [202, 161] on div "[PERSON_NAME]" at bounding box center [216, 156] width 126 height 41
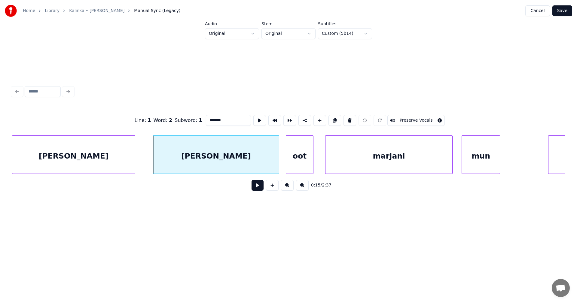
drag, startPoint x: 228, startPoint y: 121, endPoint x: 192, endPoint y: 130, distance: 37.8
click at [192, 130] on div "Line : 1 Word : 2 Subword : 1 ******* Preserve Vocals" at bounding box center [288, 121] width 553 height 30
type input "*******"
click at [346, 118] on button at bounding box center [350, 120] width 13 height 11
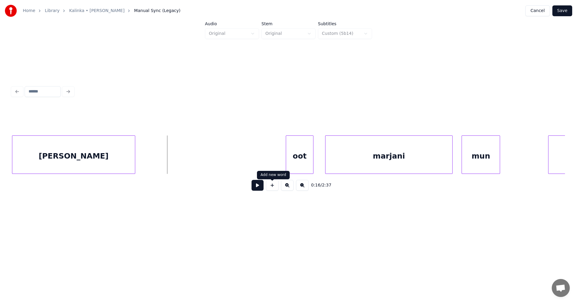
click at [273, 189] on button at bounding box center [272, 185] width 13 height 11
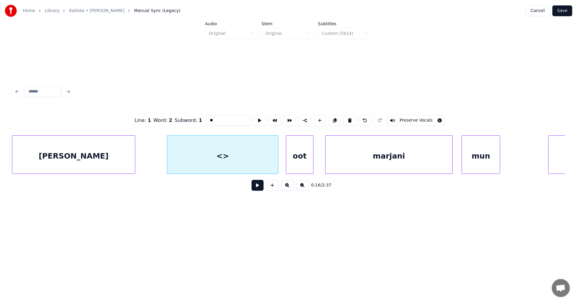
click at [276, 154] on div at bounding box center [277, 155] width 2 height 38
click at [158, 160] on div at bounding box center [158, 155] width 2 height 38
drag, startPoint x: 217, startPoint y: 121, endPoint x: 196, endPoint y: 124, distance: 21.3
click at [196, 124] on div "Line : 1 Word : 2 Subword : 1 ** Preserve Vocals" at bounding box center [288, 121] width 553 height 30
type input "*******"
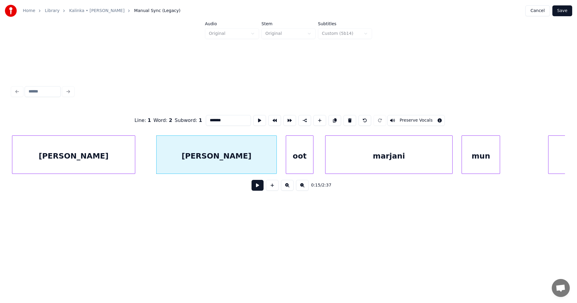
click at [566, 12] on button "Save" at bounding box center [562, 10] width 20 height 11
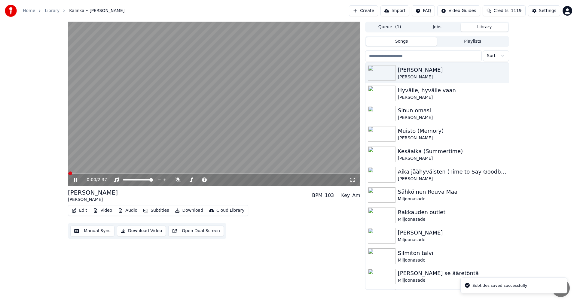
click at [84, 173] on span at bounding box center [214, 173] width 292 height 1
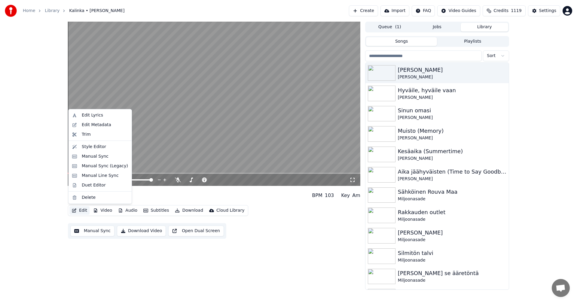
click at [82, 211] on button "Edit" at bounding box center [79, 211] width 20 height 8
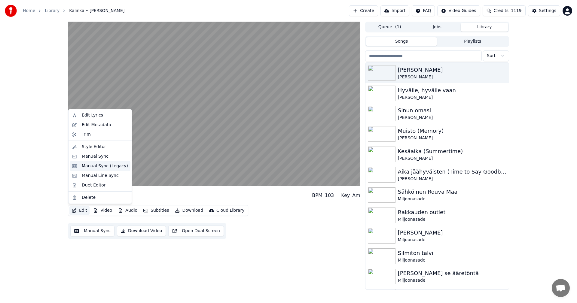
click at [100, 167] on div "Manual Sync (Legacy)" at bounding box center [105, 166] width 46 height 6
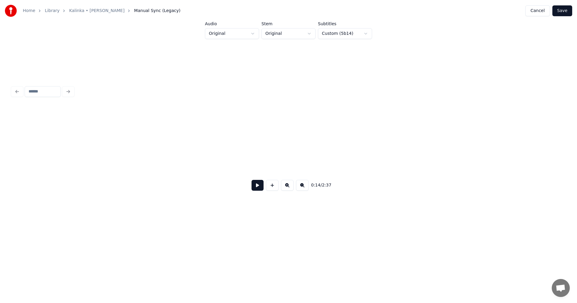
scroll to position [0, 1777]
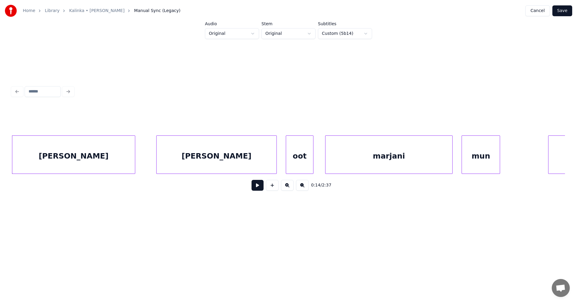
click at [102, 165] on div "[PERSON_NAME]" at bounding box center [73, 156] width 123 height 41
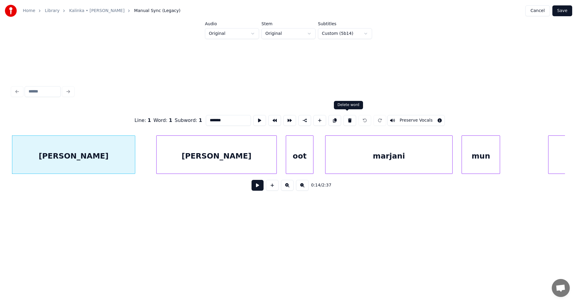
click at [349, 118] on button at bounding box center [350, 120] width 13 height 11
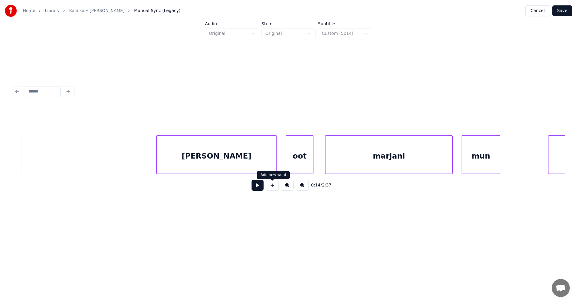
drag, startPoint x: 267, startPoint y: 189, endPoint x: 224, endPoint y: 185, distance: 43.6
click at [267, 189] on button at bounding box center [272, 185] width 13 height 11
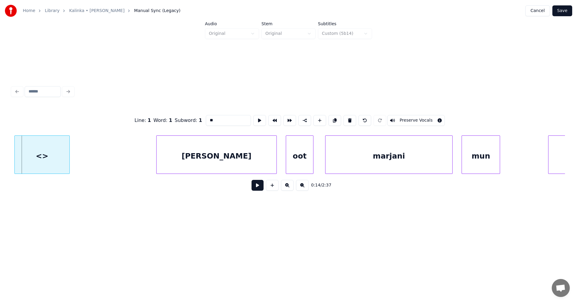
click at [15, 160] on div at bounding box center [16, 155] width 2 height 38
click at [68, 162] on div "<>" at bounding box center [41, 155] width 55 height 38
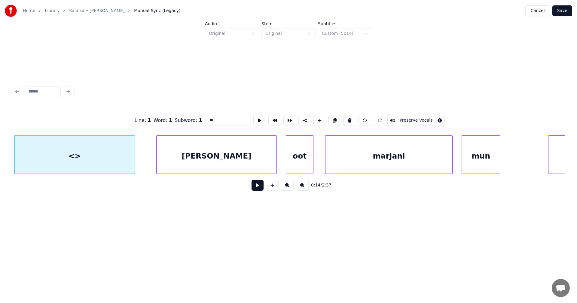
click at [133, 157] on div at bounding box center [134, 155] width 2 height 38
drag, startPoint x: 227, startPoint y: 118, endPoint x: 190, endPoint y: 124, distance: 37.4
click at [193, 122] on div "Line : 1 Word : 1 Subword : 1 ** Preserve Vocals" at bounding box center [288, 121] width 553 height 30
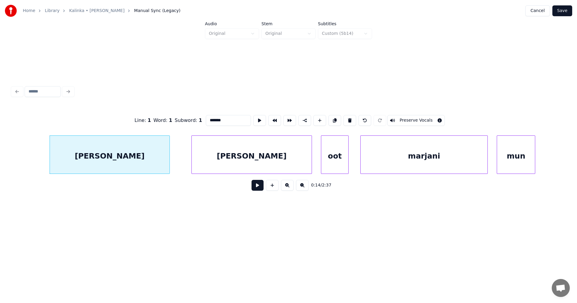
scroll to position [0, 1741]
type input "*******"
click at [570, 6] on button "Save" at bounding box center [562, 10] width 20 height 11
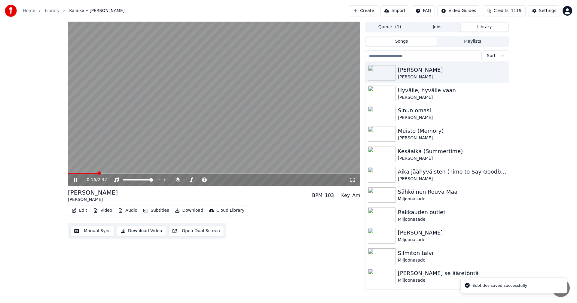
click at [97, 173] on span at bounding box center [214, 173] width 292 height 1
click at [90, 173] on span at bounding box center [79, 173] width 22 height 1
click at [77, 180] on icon at bounding box center [75, 180] width 3 height 4
click at [82, 212] on button "Edit" at bounding box center [79, 211] width 20 height 8
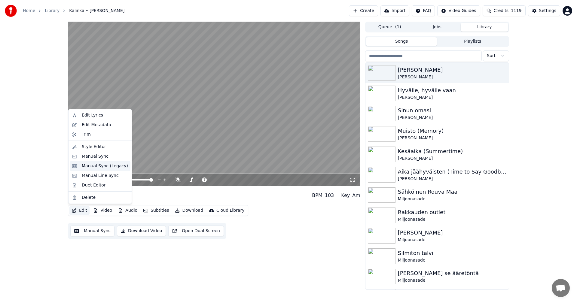
click at [114, 167] on div "Manual Sync (Legacy)" at bounding box center [105, 166] width 46 height 6
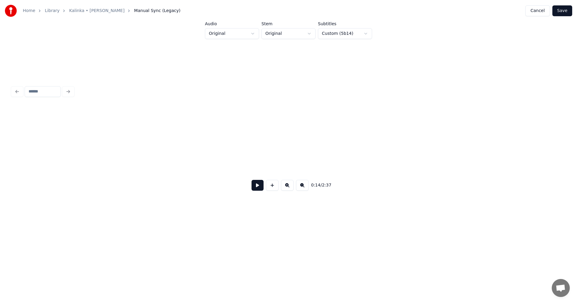
scroll to position [0, 1779]
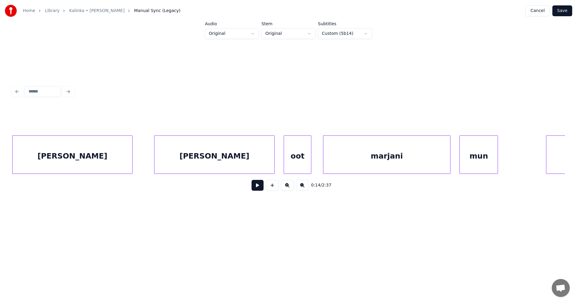
click at [191, 165] on div "[PERSON_NAME]" at bounding box center [215, 156] width 120 height 41
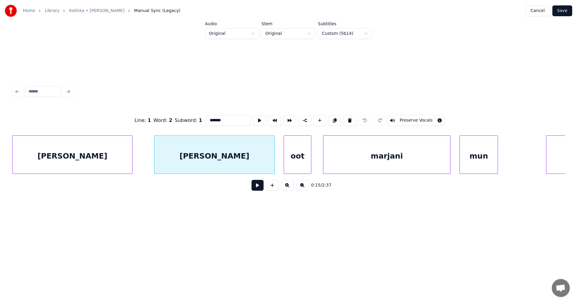
click at [103, 165] on div "[PERSON_NAME]" at bounding box center [73, 156] width 120 height 41
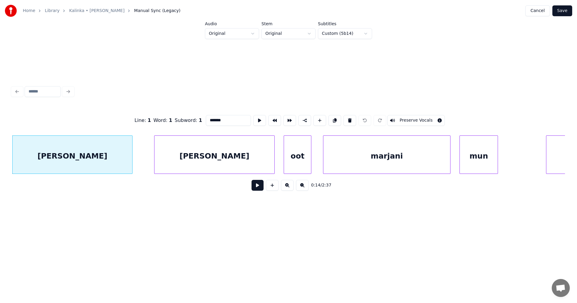
click at [179, 156] on div "[PERSON_NAME]" at bounding box center [215, 156] width 120 height 41
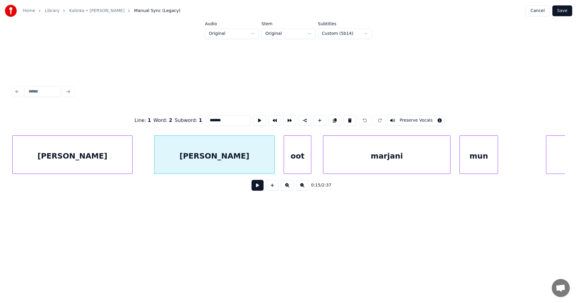
click at [286, 188] on button at bounding box center [287, 185] width 13 height 11
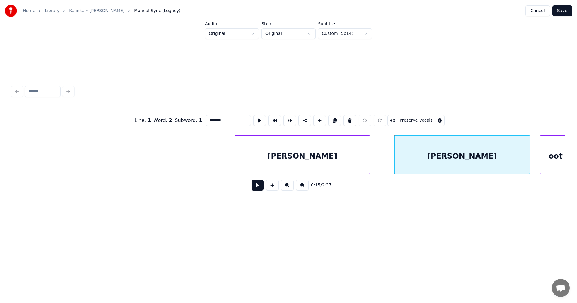
scroll to position [0, 2019]
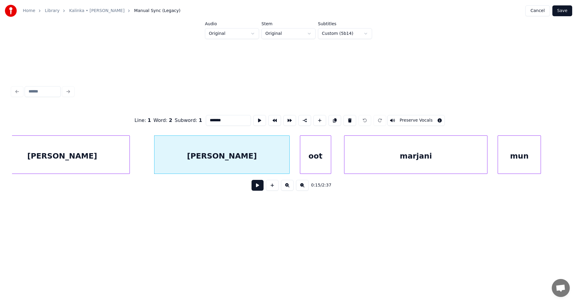
click at [300, 188] on button at bounding box center [302, 185] width 13 height 11
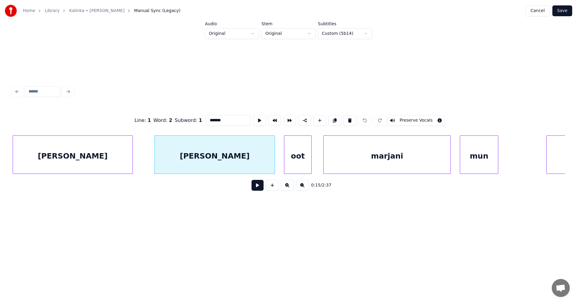
click at [286, 188] on button at bounding box center [287, 185] width 13 height 11
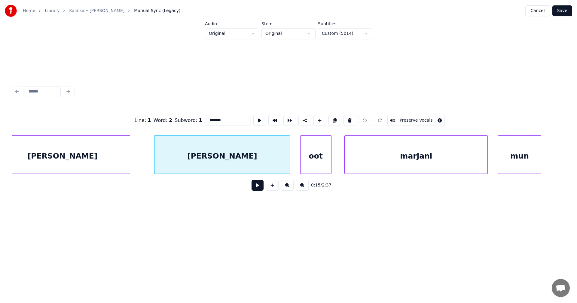
click at [563, 9] on button "Save" at bounding box center [562, 10] width 20 height 11
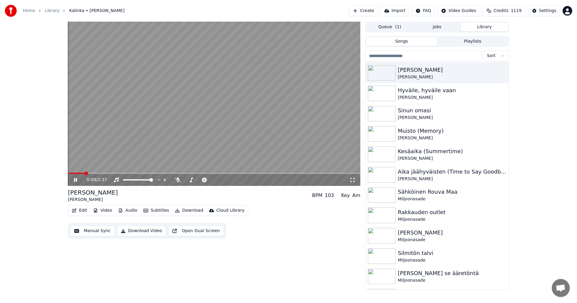
click at [85, 174] on span at bounding box center [214, 173] width 292 height 1
click at [96, 173] on span at bounding box center [214, 173] width 292 height 1
click at [255, 173] on span at bounding box center [214, 173] width 292 height 1
click at [271, 173] on span at bounding box center [214, 173] width 292 height 1
click at [280, 173] on span at bounding box center [214, 173] width 292 height 1
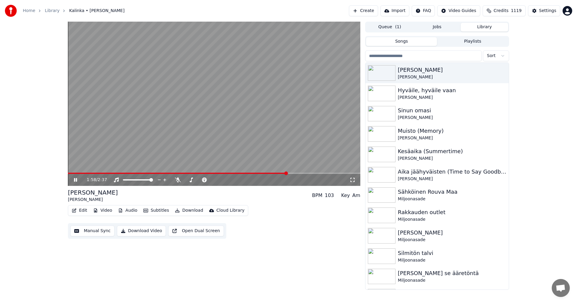
click at [286, 173] on span at bounding box center [214, 173] width 292 height 1
click at [278, 173] on span at bounding box center [173, 173] width 210 height 1
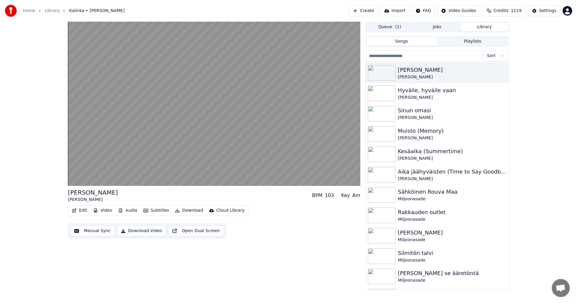
click at [78, 209] on button "Edit" at bounding box center [79, 211] width 20 height 8
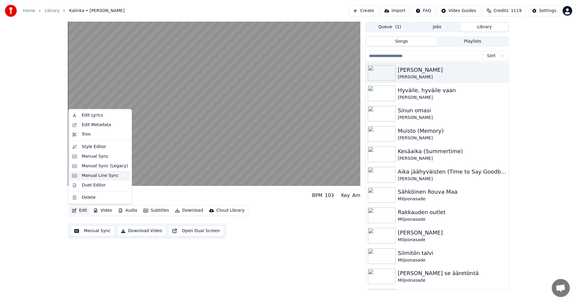
click at [98, 174] on div "Manual Line Sync" at bounding box center [100, 176] width 37 height 6
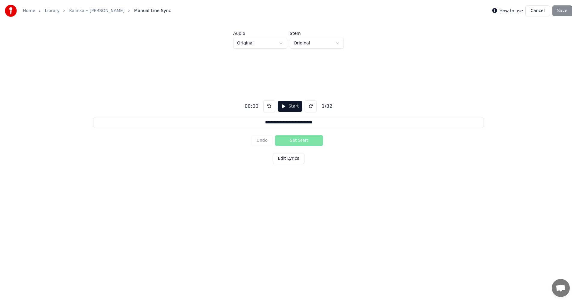
click at [544, 14] on button "Cancel" at bounding box center [537, 10] width 24 height 11
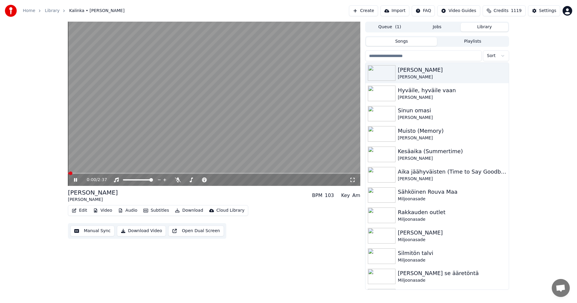
click at [82, 212] on button "Edit" at bounding box center [79, 211] width 20 height 8
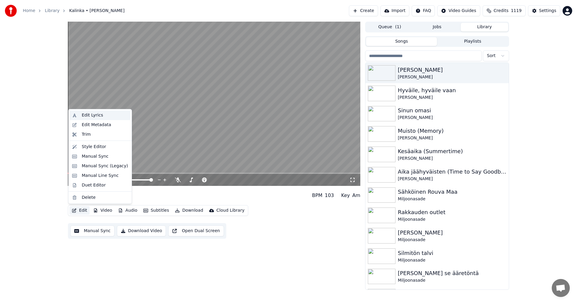
click at [102, 117] on div "Edit Lyrics" at bounding box center [105, 115] width 46 height 6
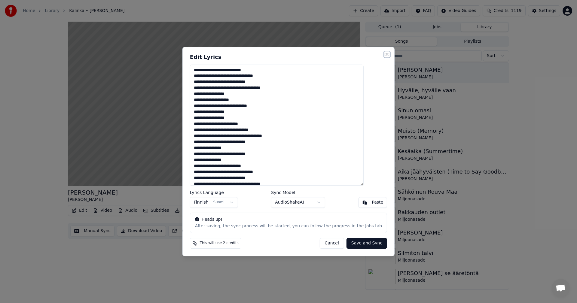
click at [385, 55] on button "Close" at bounding box center [387, 54] width 5 height 5
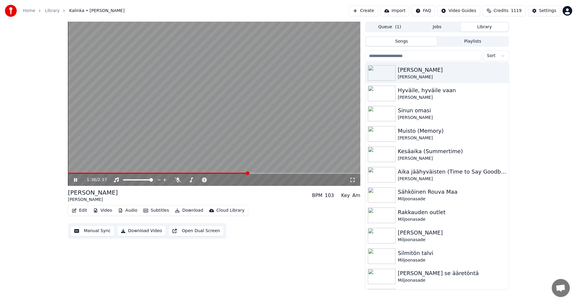
click at [260, 174] on span at bounding box center [214, 173] width 292 height 1
click at [281, 174] on span at bounding box center [214, 173] width 292 height 1
click at [295, 173] on span at bounding box center [214, 173] width 292 height 1
click at [286, 172] on video at bounding box center [214, 104] width 292 height 164
click at [76, 182] on icon at bounding box center [80, 180] width 14 height 5
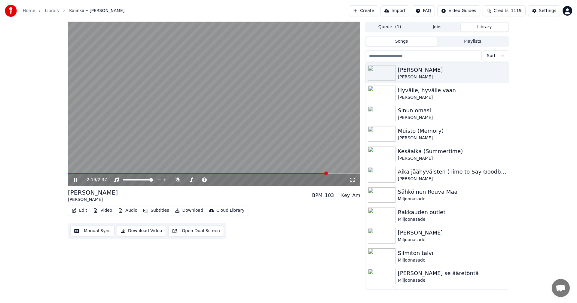
click at [331, 173] on span at bounding box center [214, 173] width 292 height 1
click at [83, 174] on span at bounding box center [75, 173] width 15 height 1
click at [75, 180] on icon at bounding box center [75, 180] width 3 height 4
click at [539, 8] on button "Settings" at bounding box center [544, 10] width 32 height 11
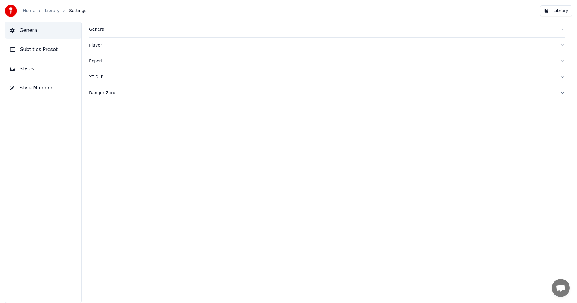
click at [35, 48] on span "Subtitles Preset" at bounding box center [39, 49] width 38 height 7
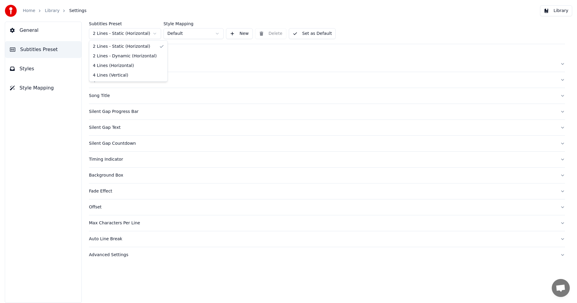
click at [133, 34] on html "Home Library Settings Library General Subtitles Preset Styles Style Mapping Sub…" at bounding box center [288, 151] width 577 height 303
drag, startPoint x: 55, startPoint y: 135, endPoint x: 54, endPoint y: 131, distance: 4.0
click at [55, 133] on html "Home Library Settings Library General Subtitles Preset Styles Style Mapping Sub…" at bounding box center [288, 151] width 577 height 303
click at [53, 12] on link "Library" at bounding box center [52, 11] width 15 height 6
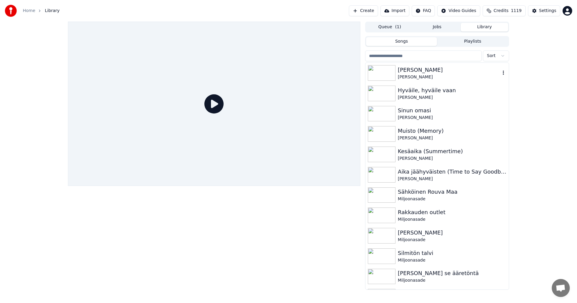
drag, startPoint x: 402, startPoint y: 74, endPoint x: 394, endPoint y: 79, distance: 9.1
click at [402, 73] on div "Kalinka [PERSON_NAME]" at bounding box center [449, 73] width 103 height 14
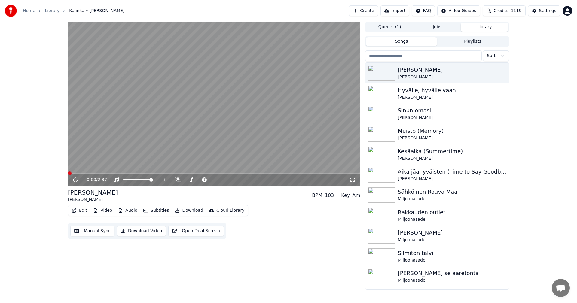
click at [164, 210] on button "Subtitles" at bounding box center [156, 211] width 30 height 8
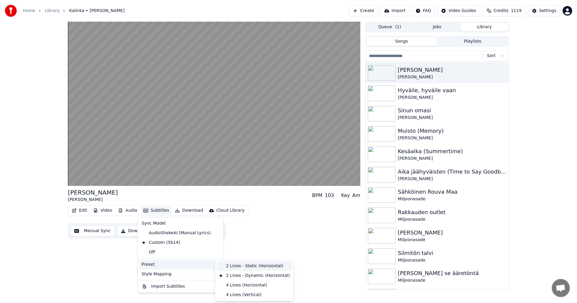
click at [239, 266] on div "2 Lines - Static (Horizontal)" at bounding box center [254, 267] width 76 height 10
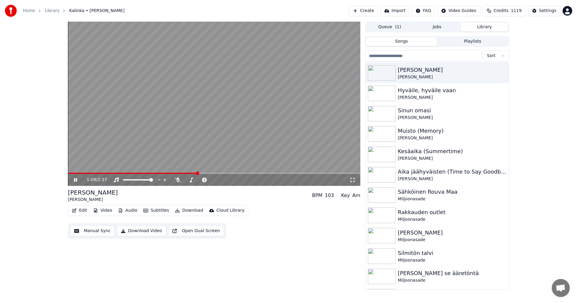
click at [203, 173] on span at bounding box center [214, 173] width 292 height 1
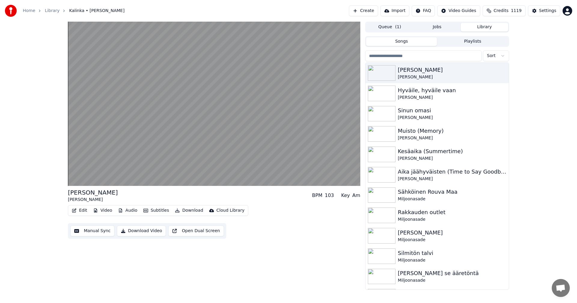
click at [83, 211] on button "Edit" at bounding box center [79, 211] width 20 height 8
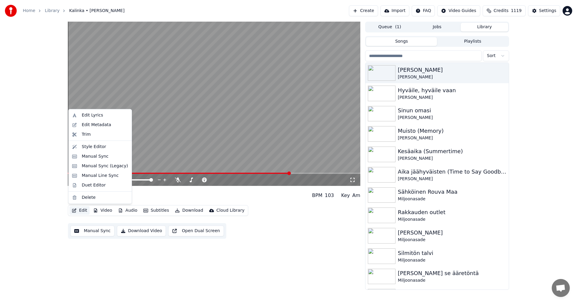
click at [267, 204] on div "Kalinka [PERSON_NAME] BPM 103 Key Am Edit Video Audio Subtitles Download Cloud …" at bounding box center [214, 213] width 292 height 51
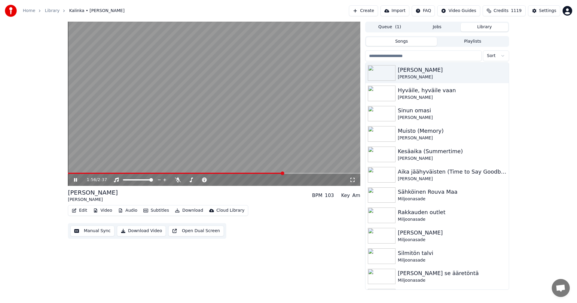
click at [283, 174] on span at bounding box center [176, 173] width 216 height 1
click at [75, 179] on icon at bounding box center [80, 180] width 14 height 5
click at [542, 11] on div "Settings" at bounding box center [547, 11] width 17 height 6
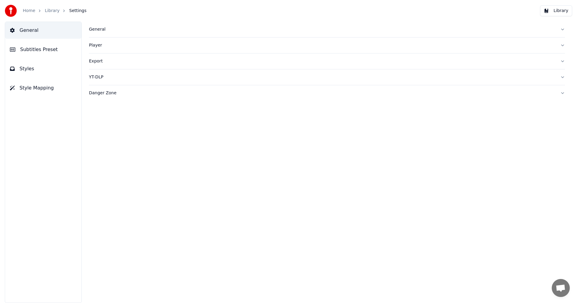
click at [48, 50] on span "Subtitles Preset" at bounding box center [39, 49] width 38 height 7
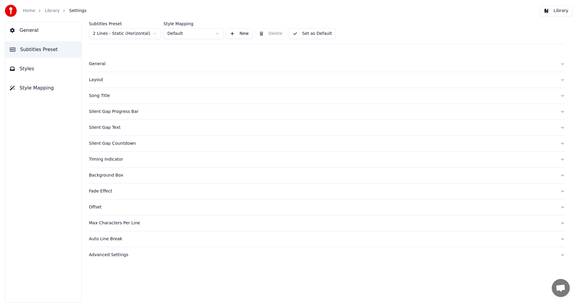
click at [33, 69] on button "Styles" at bounding box center [43, 68] width 76 height 17
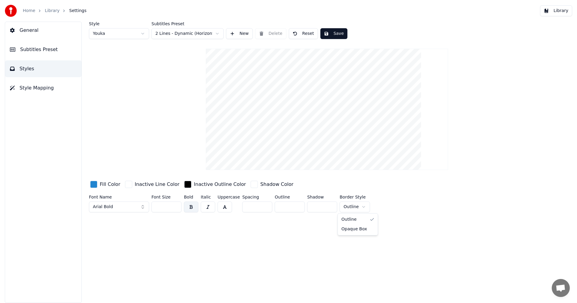
click at [361, 207] on html "Home Library Settings Library General Subtitles Preset Styles Style Mapping Sty…" at bounding box center [288, 151] width 577 height 303
click at [363, 208] on html "Home Library Settings Library General Subtitles Preset Styles Style Mapping Sty…" at bounding box center [288, 151] width 577 height 303
click at [556, 11] on html "Home Library Settings Library General Subtitles Preset Styles Style Mapping Sty…" at bounding box center [288, 151] width 577 height 303
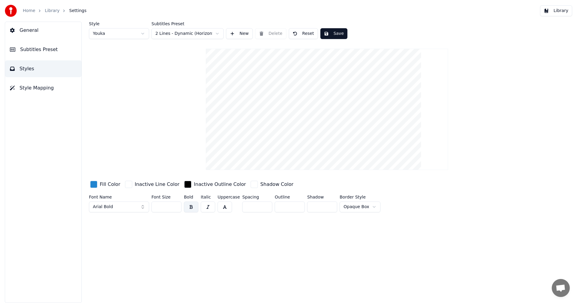
click at [561, 10] on button "Library" at bounding box center [556, 10] width 32 height 11
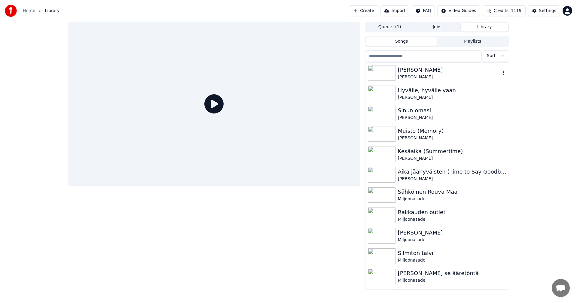
drag, startPoint x: 406, startPoint y: 72, endPoint x: 389, endPoint y: 88, distance: 23.2
click at [406, 73] on div "[PERSON_NAME]" at bounding box center [449, 70] width 103 height 8
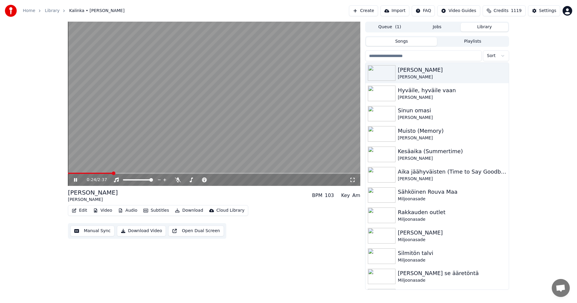
click at [113, 173] on span at bounding box center [214, 173] width 292 height 1
click at [76, 179] on icon at bounding box center [80, 180] width 14 height 5
click at [541, 13] on div "Settings" at bounding box center [547, 11] width 17 height 6
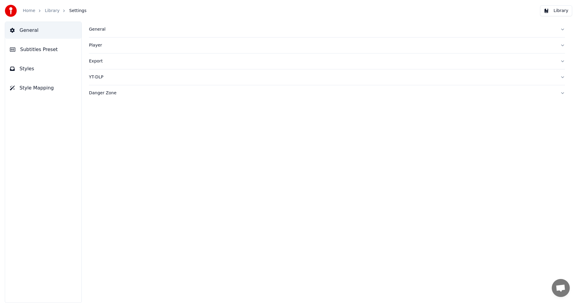
click at [52, 54] on button "Subtitles Preset" at bounding box center [43, 49] width 76 height 17
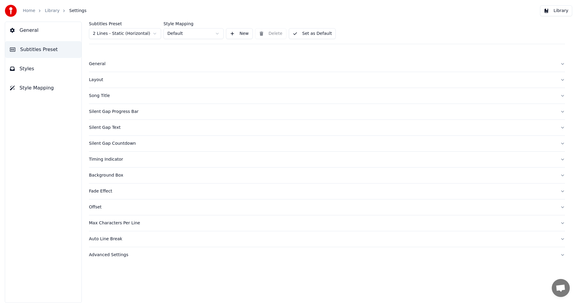
click at [101, 66] on div "General" at bounding box center [322, 64] width 467 height 6
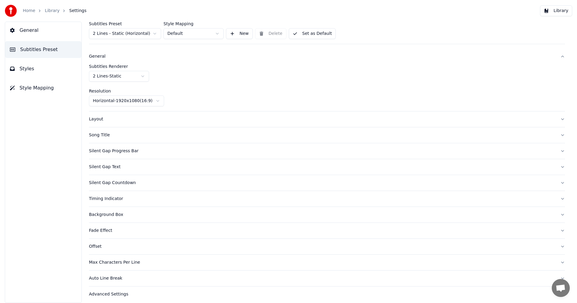
scroll to position [11, 0]
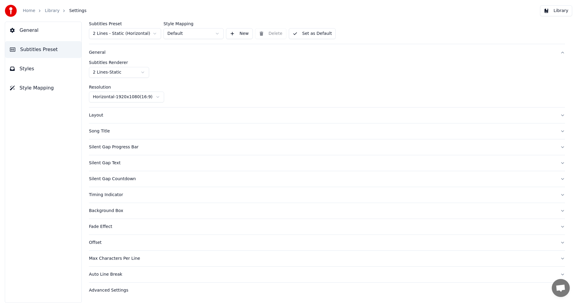
click at [35, 73] on button "Styles" at bounding box center [43, 68] width 76 height 17
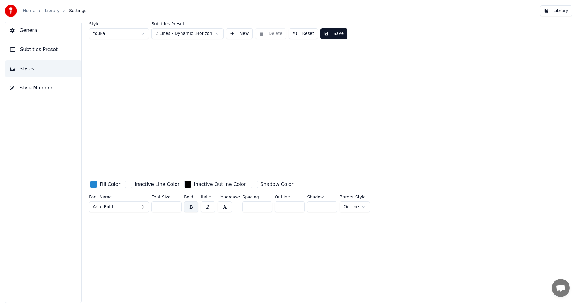
scroll to position [0, 0]
click at [360, 206] on html "Home Library Settings Library General Subtitles Preset Styles Style Mapping Sty…" at bounding box center [288, 151] width 577 height 303
drag, startPoint x: 333, startPoint y: 34, endPoint x: 471, endPoint y: 14, distance: 139.3
click at [333, 33] on button "Save" at bounding box center [333, 33] width 27 height 11
click at [559, 11] on button "Library" at bounding box center [556, 10] width 32 height 11
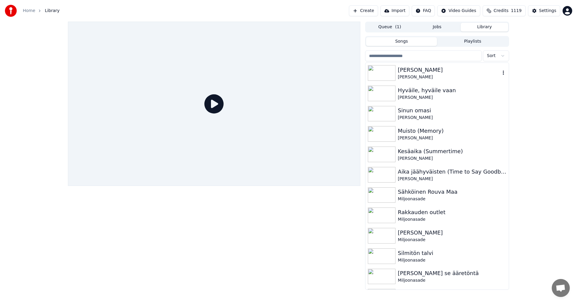
click at [408, 72] on div "[PERSON_NAME]" at bounding box center [449, 70] width 103 height 8
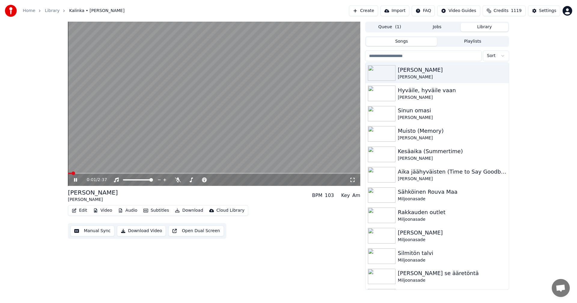
click at [99, 174] on div "0:01 / 2:37" at bounding box center [214, 179] width 292 height 13
click at [104, 174] on span at bounding box center [214, 173] width 292 height 1
click at [130, 174] on span at bounding box center [214, 173] width 292 height 1
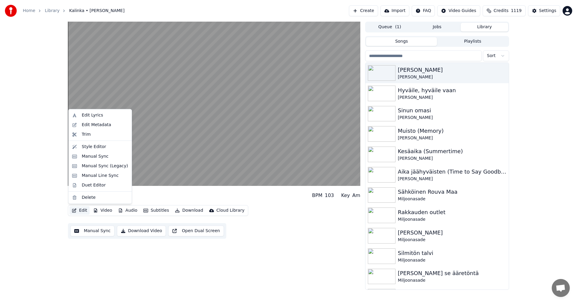
click at [80, 209] on button "Edit" at bounding box center [79, 211] width 20 height 8
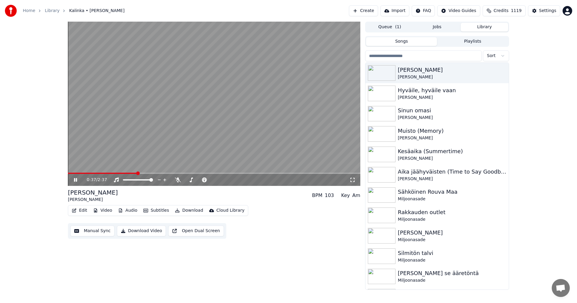
drag, startPoint x: 31, startPoint y: 210, endPoint x: 66, endPoint y: 187, distance: 41.0
click at [32, 209] on div "0:37 / 2:37 Kalinka [PERSON_NAME] BPM 103 Key Am Edit Video Audio Subtitles Dow…" at bounding box center [288, 156] width 577 height 268
click at [74, 182] on icon at bounding box center [80, 180] width 14 height 5
click at [556, 8] on button "Settings" at bounding box center [544, 10] width 32 height 11
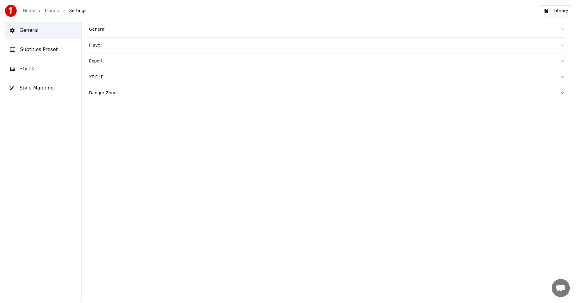
click at [51, 53] on button "Subtitles Preset" at bounding box center [43, 49] width 76 height 17
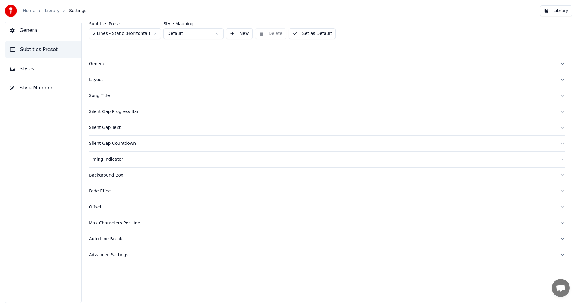
click at [33, 72] on button "Styles" at bounding box center [43, 68] width 76 height 17
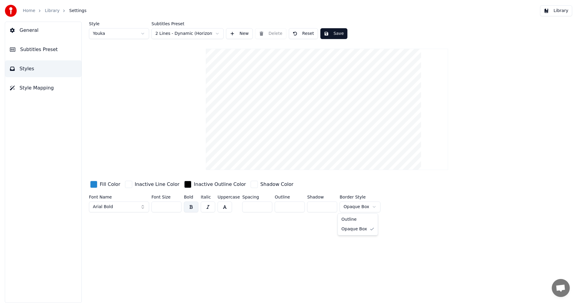
click at [366, 204] on html "Home Library Settings Library General Subtitles Preset Styles Style Mapping Sty…" at bounding box center [288, 151] width 577 height 303
click at [296, 207] on input "*" at bounding box center [290, 207] width 30 height 11
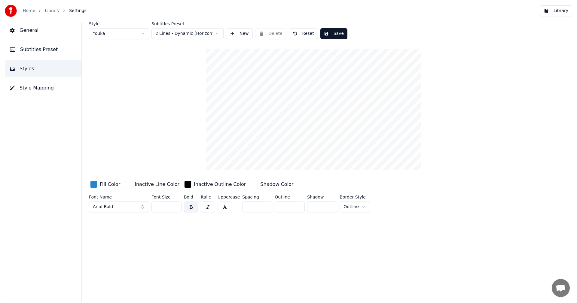
click at [296, 207] on input "*" at bounding box center [290, 207] width 30 height 11
type input "*"
click at [296, 207] on input "*" at bounding box center [290, 207] width 30 height 11
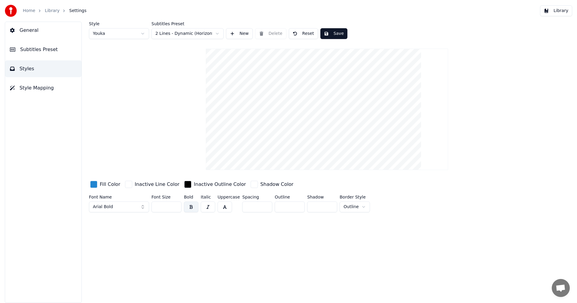
click at [327, 36] on button "Save" at bounding box center [333, 33] width 27 height 11
click at [563, 10] on button "Library" at bounding box center [556, 10] width 32 height 11
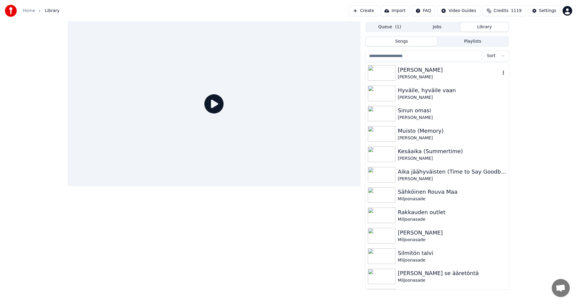
drag, startPoint x: 412, startPoint y: 71, endPoint x: 382, endPoint y: 92, distance: 36.8
click at [412, 72] on div "[PERSON_NAME]" at bounding box center [449, 70] width 103 height 8
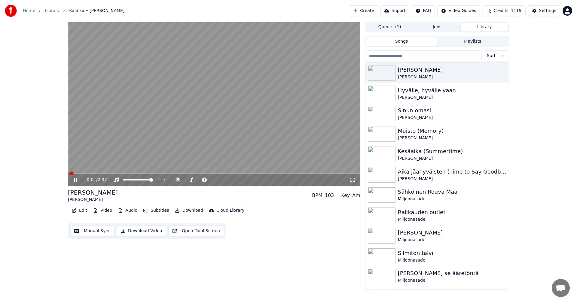
click at [126, 173] on span at bounding box center [214, 173] width 292 height 1
click at [75, 177] on div "0:50 / 2:37" at bounding box center [214, 180] width 288 height 6
click at [78, 181] on icon at bounding box center [80, 180] width 14 height 5
click at [553, 13] on div "Settings" at bounding box center [547, 11] width 17 height 6
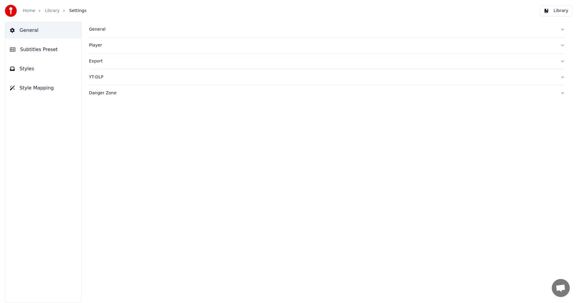
click at [47, 89] on span "Style Mapping" at bounding box center [37, 87] width 34 height 7
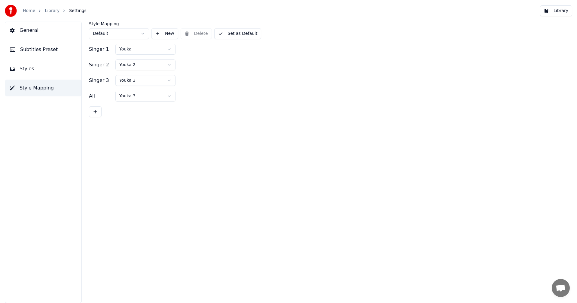
click at [31, 69] on span "Styles" at bounding box center [27, 68] width 15 height 7
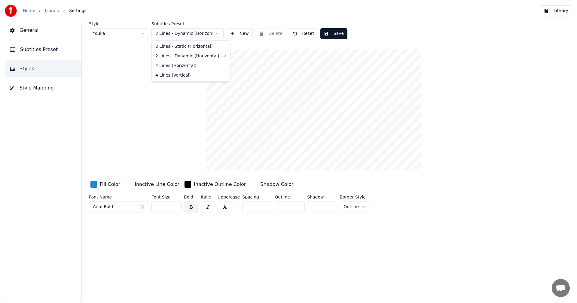
click at [209, 32] on html "Home Library Settings Library General Subtitles Preset Styles Style Mapping Sty…" at bounding box center [288, 151] width 577 height 303
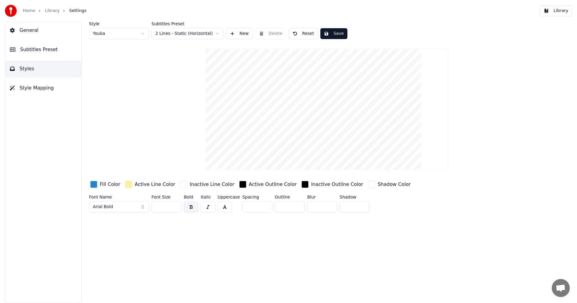
click at [301, 185] on div "button" at bounding box center [304, 184] width 7 height 7
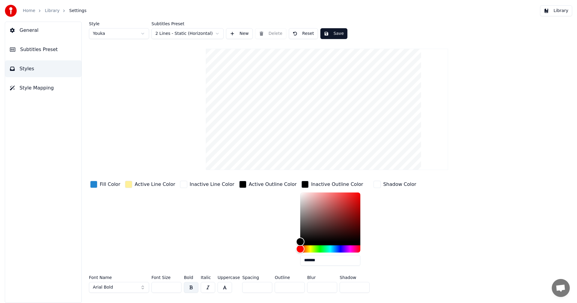
click at [301, 185] on div "button" at bounding box center [304, 184] width 7 height 7
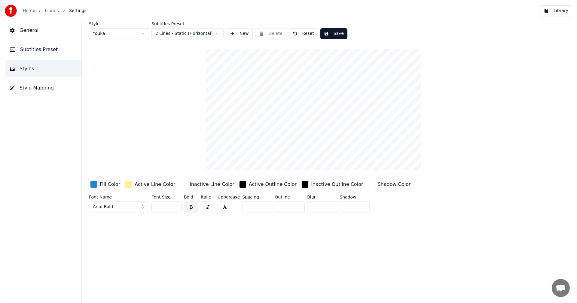
click at [41, 52] on span "Subtitles Preset" at bounding box center [39, 49] width 38 height 7
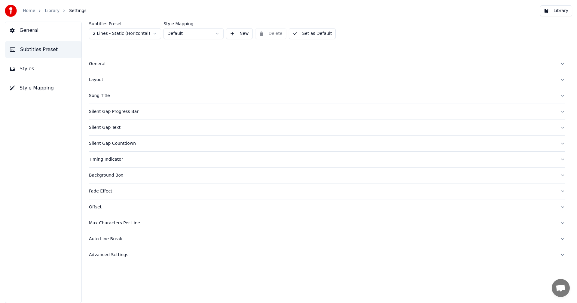
click at [112, 177] on div "Background Box" at bounding box center [322, 176] width 467 height 6
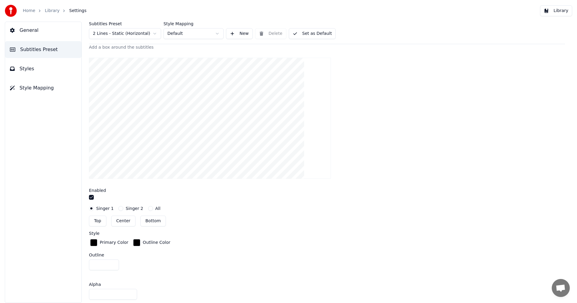
scroll to position [150, 0]
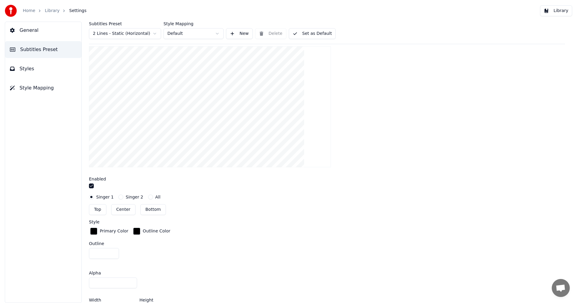
click at [92, 185] on button "button" at bounding box center [91, 186] width 5 height 5
click at [550, 14] on button "Library" at bounding box center [556, 10] width 32 height 11
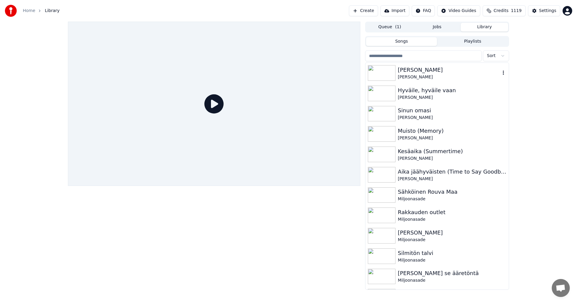
click at [384, 77] on img at bounding box center [382, 73] width 28 height 16
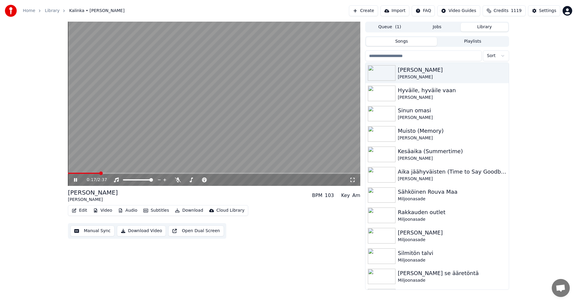
click at [99, 173] on span at bounding box center [214, 173] width 292 height 1
click at [160, 209] on button "Subtitles" at bounding box center [156, 211] width 30 height 8
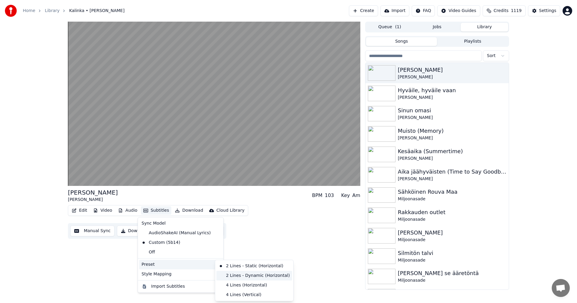
click at [243, 274] on div "2 Lines - Dynamic (Horizontal)" at bounding box center [254, 276] width 76 height 10
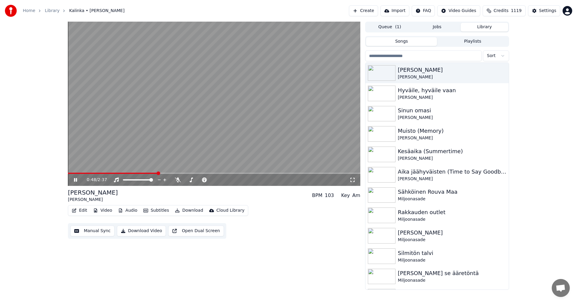
click at [81, 173] on span at bounding box center [113, 173] width 90 height 1
click at [76, 182] on icon at bounding box center [80, 180] width 14 height 5
click at [552, 12] on div "Settings" at bounding box center [547, 11] width 17 height 6
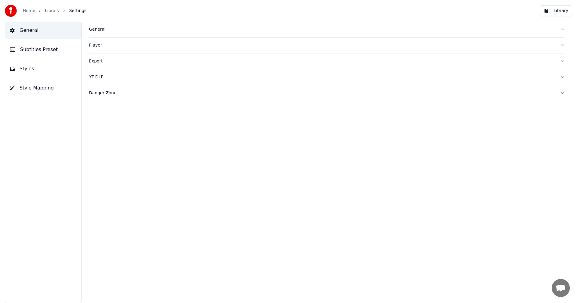
click at [40, 47] on span "Subtitles Preset" at bounding box center [39, 49] width 38 height 7
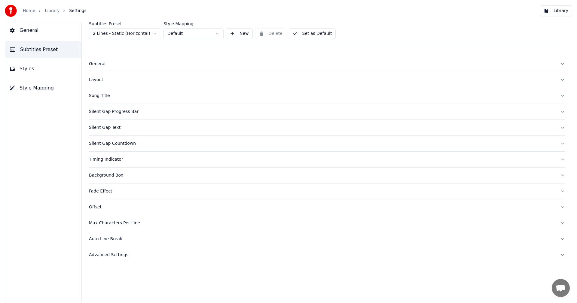
click at [148, 31] on html "Home Library Settings Library General Subtitles Preset Styles Style Mapping Sub…" at bounding box center [288, 151] width 577 height 303
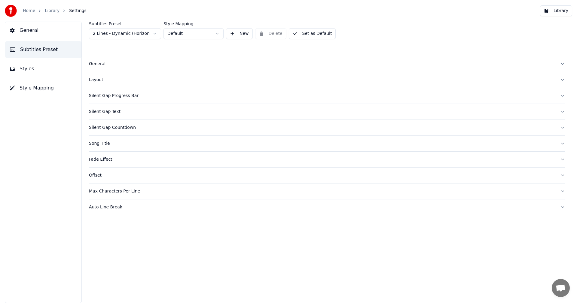
click at [29, 69] on span "Styles" at bounding box center [27, 68] width 15 height 7
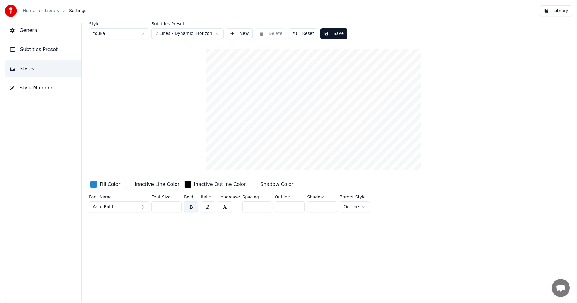
click at [305, 31] on button "Reset" at bounding box center [303, 33] width 29 height 11
type input "**"
type input "*"
click at [562, 12] on button "Library" at bounding box center [556, 10] width 32 height 11
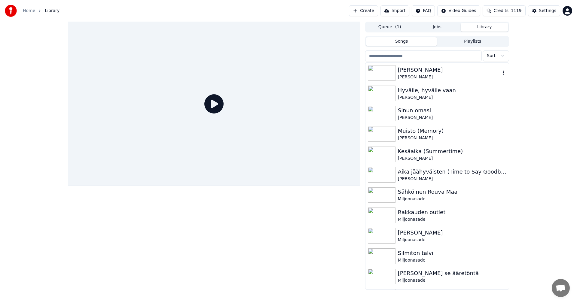
click at [397, 81] on div "Kalinka [PERSON_NAME]" at bounding box center [437, 73] width 143 height 20
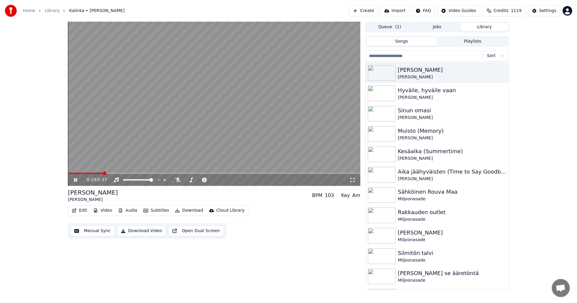
click at [103, 174] on span at bounding box center [214, 173] width 292 height 1
click at [83, 173] on span at bounding box center [75, 173] width 15 height 1
click at [87, 208] on button "Edit" at bounding box center [79, 211] width 20 height 8
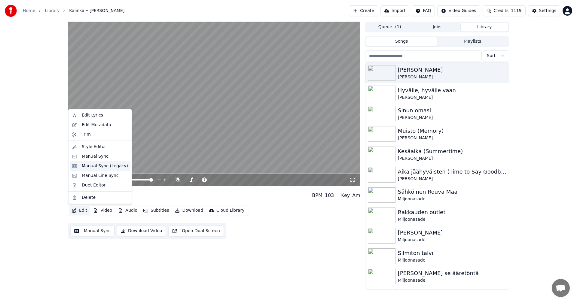
click at [104, 165] on div "Manual Sync (Legacy)" at bounding box center [105, 166] width 46 height 6
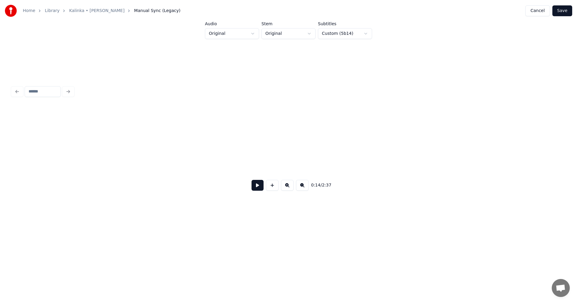
scroll to position [0, 2002]
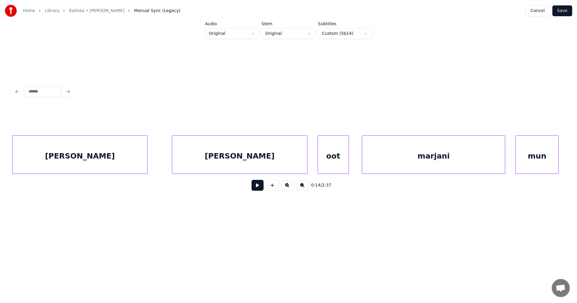
click at [196, 153] on div "[PERSON_NAME]" at bounding box center [239, 156] width 135 height 41
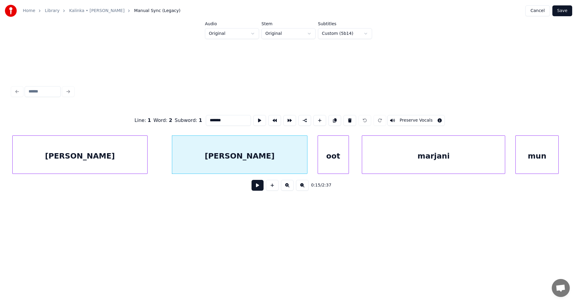
click at [258, 185] on button at bounding box center [258, 185] width 12 height 11
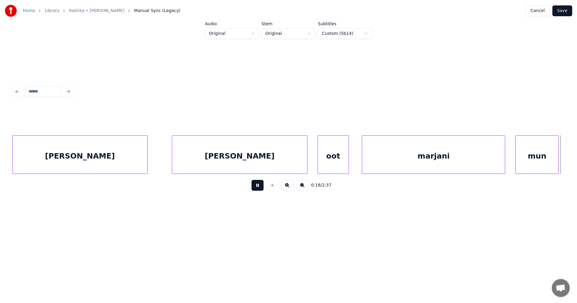
scroll to position [0, 2557]
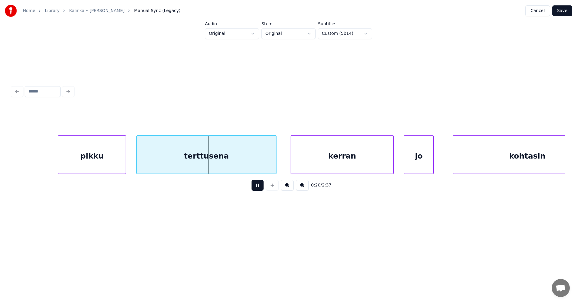
drag, startPoint x: 258, startPoint y: 185, endPoint x: 165, endPoint y: 191, distance: 93.3
click at [257, 185] on button at bounding box center [258, 185] width 12 height 11
click at [120, 163] on div "pikku" at bounding box center [91, 156] width 67 height 41
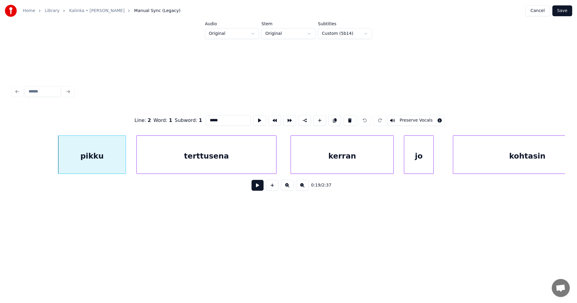
click at [254, 188] on button at bounding box center [258, 185] width 12 height 11
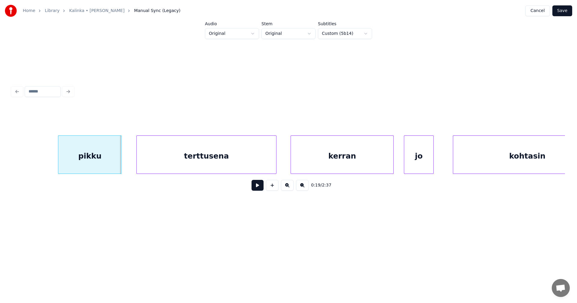
click at [121, 162] on div at bounding box center [121, 155] width 2 height 38
click at [271, 162] on div at bounding box center [272, 155] width 2 height 38
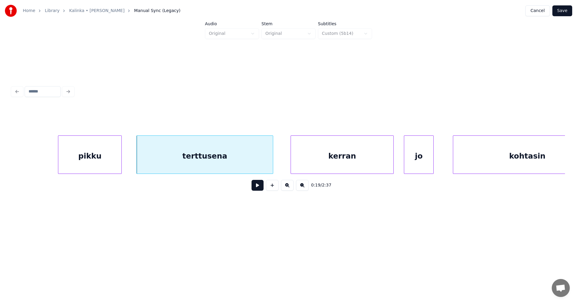
click at [258, 163] on div "terttusena" at bounding box center [205, 156] width 136 height 41
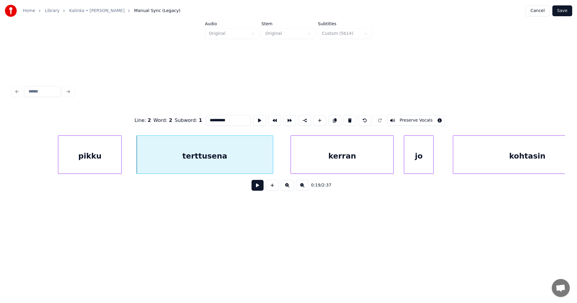
click at [259, 188] on button at bounding box center [258, 185] width 12 height 11
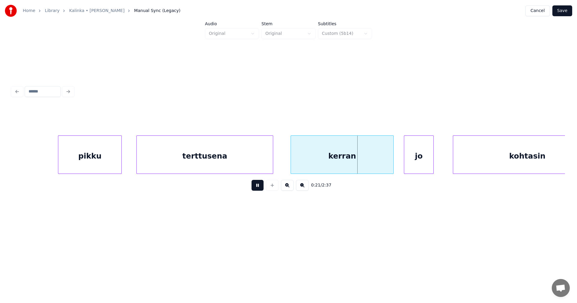
click at [259, 188] on button at bounding box center [258, 185] width 12 height 11
click at [389, 162] on div at bounding box center [390, 155] width 2 height 38
click at [406, 162] on div "jo" at bounding box center [416, 156] width 29 height 41
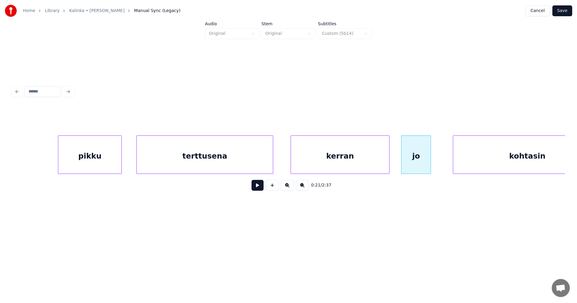
click at [259, 186] on button at bounding box center [258, 185] width 12 height 11
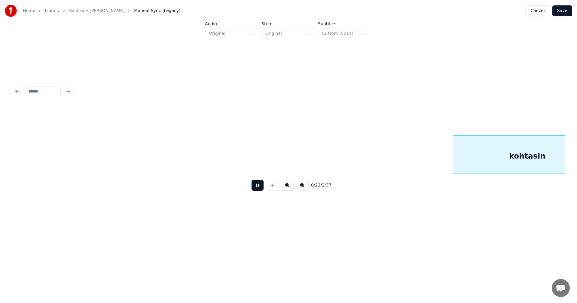
scroll to position [0, 3110]
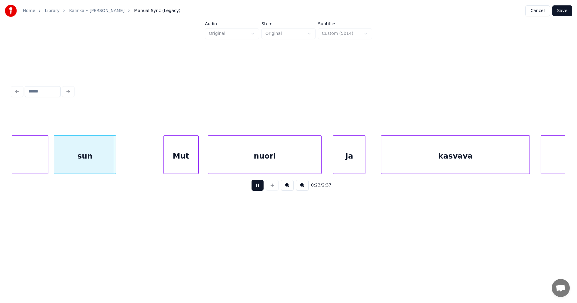
drag, startPoint x: 256, startPoint y: 185, endPoint x: 122, endPoint y: 191, distance: 134.5
click at [250, 185] on div "0:23 / 2:37" at bounding box center [288, 185] width 543 height 13
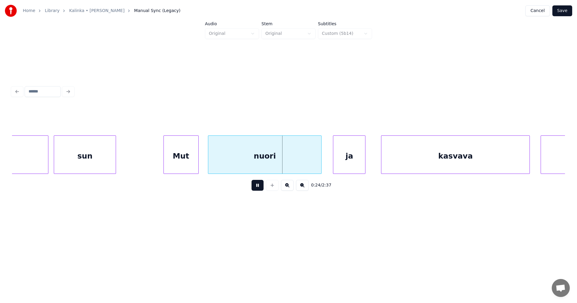
drag, startPoint x: 255, startPoint y: 191, endPoint x: 75, endPoint y: 199, distance: 179.6
click at [253, 190] on button at bounding box center [258, 185] width 12 height 11
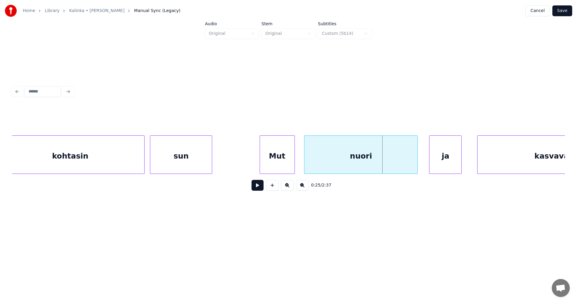
click at [72, 158] on div "kohtasin" at bounding box center [70, 156] width 148 height 41
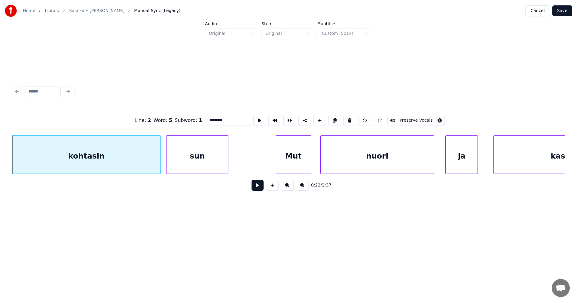
click at [259, 189] on button at bounding box center [258, 185] width 12 height 11
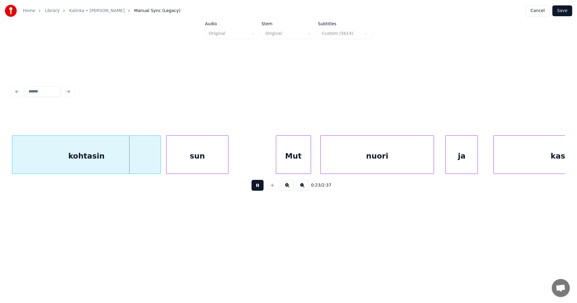
click at [258, 186] on button at bounding box center [258, 185] width 12 height 11
click at [158, 162] on div at bounding box center [158, 155] width 2 height 38
click at [173, 163] on div at bounding box center [172, 155] width 2 height 38
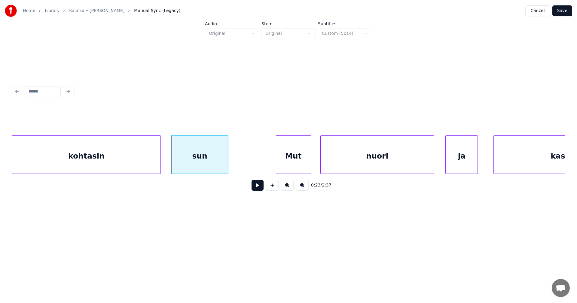
click at [160, 163] on div at bounding box center [160, 155] width 2 height 38
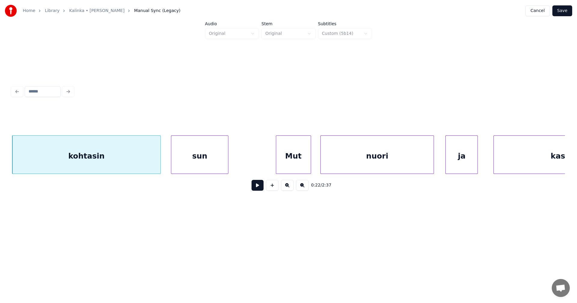
click at [257, 188] on button at bounding box center [258, 185] width 12 height 11
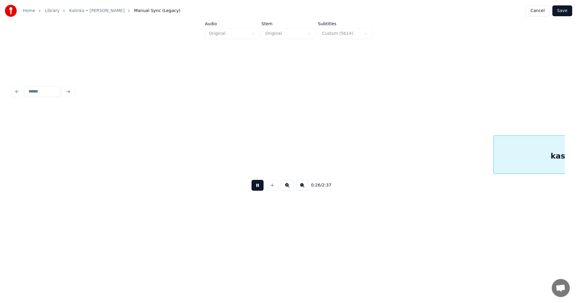
scroll to position [0, 3552]
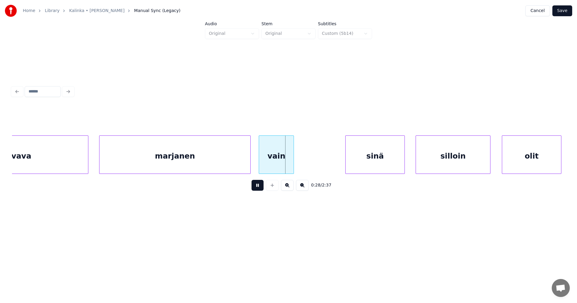
click at [257, 188] on button at bounding box center [258, 185] width 12 height 11
drag, startPoint x: 567, startPoint y: 8, endPoint x: 569, endPoint y: 5, distance: 3.8
click at [568, 6] on button "Save" at bounding box center [562, 10] width 20 height 11
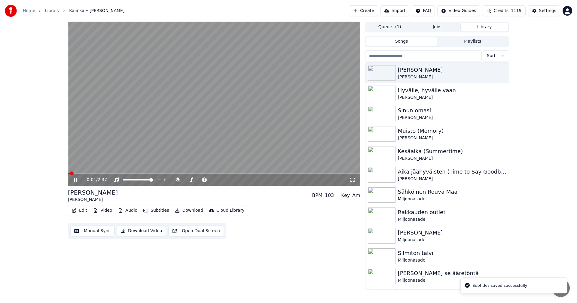
click at [95, 174] on div "0:01 / 2:37" at bounding box center [214, 180] width 292 height 12
click at [98, 173] on span at bounding box center [214, 173] width 292 height 1
click at [75, 181] on icon at bounding box center [75, 180] width 3 height 4
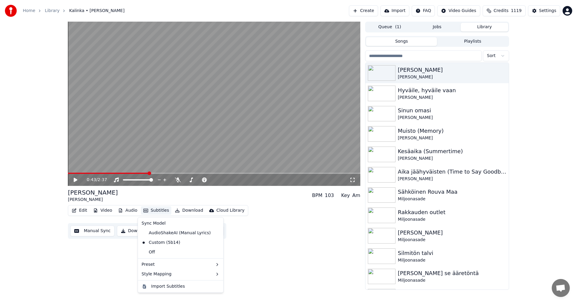
click at [165, 211] on button "Subtitles" at bounding box center [156, 211] width 30 height 8
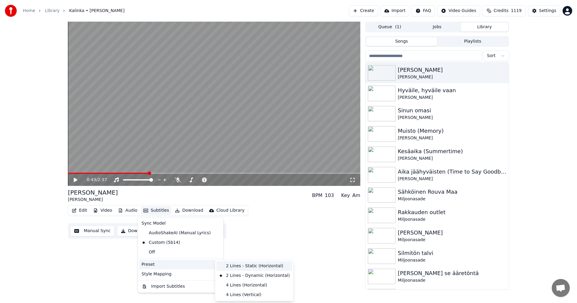
click at [236, 268] on div "2 Lines - Static (Horizontal)" at bounding box center [254, 267] width 76 height 10
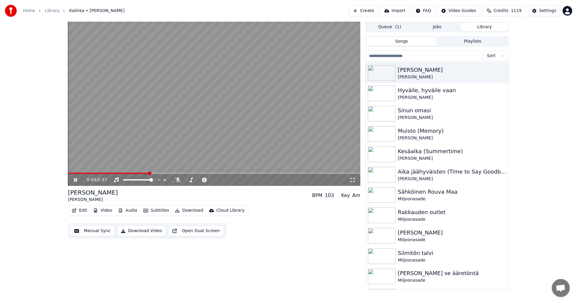
click at [90, 173] on span at bounding box center [108, 173] width 81 height 1
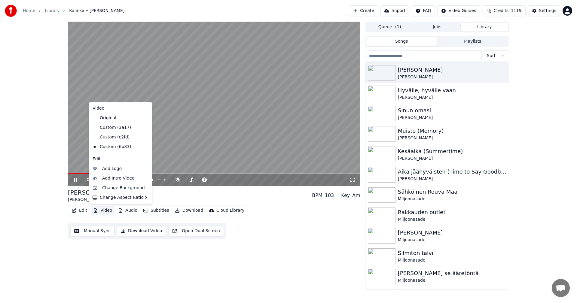
click at [104, 207] on button "Video" at bounding box center [103, 211] width 24 height 8
click at [115, 139] on div "Custom (c2fd)" at bounding box center [116, 138] width 52 height 10
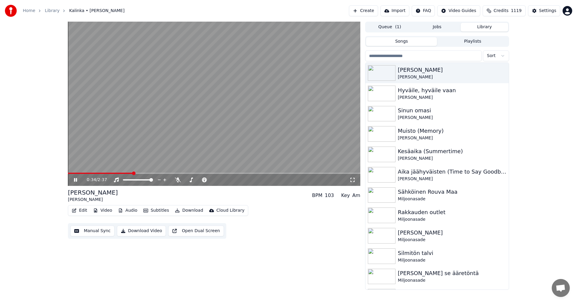
click at [90, 174] on span at bounding box center [100, 173] width 65 height 1
click at [75, 182] on icon at bounding box center [75, 180] width 3 height 4
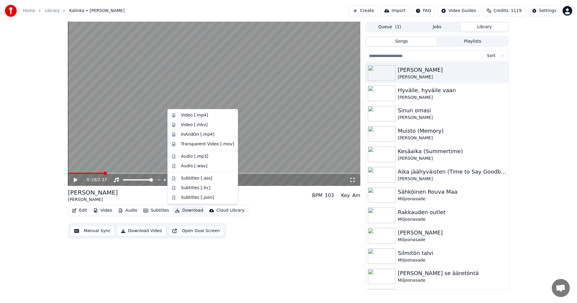
click at [195, 208] on button "Download" at bounding box center [189, 211] width 33 height 8
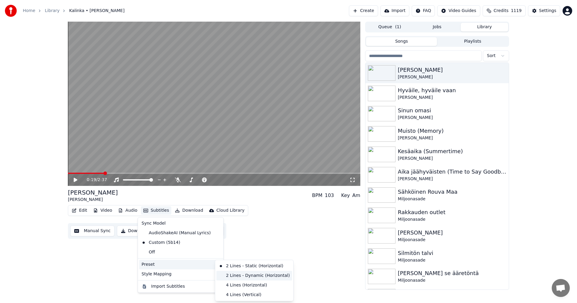
drag, startPoint x: 231, startPoint y: 275, endPoint x: 175, endPoint y: 240, distance: 66.4
click at [230, 275] on div "2 Lines - Dynamic (Horizontal)" at bounding box center [254, 276] width 76 height 10
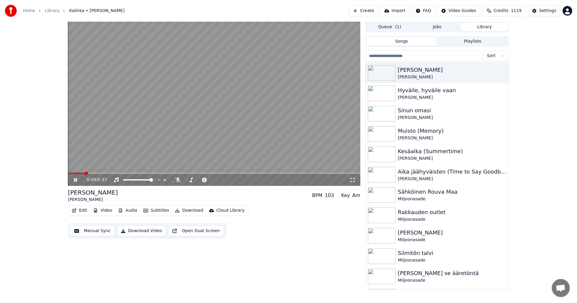
click at [84, 173] on span at bounding box center [76, 173] width 17 height 1
click at [78, 178] on icon at bounding box center [80, 180] width 14 height 5
click at [111, 209] on button "Video" at bounding box center [103, 211] width 24 height 8
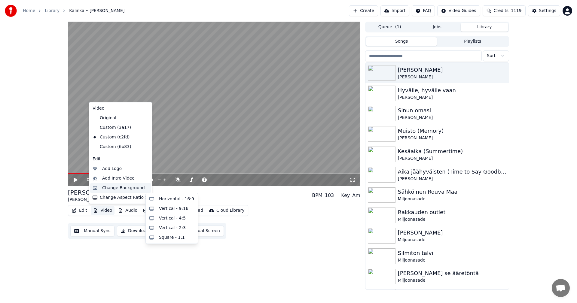
click at [120, 189] on div "Change Background" at bounding box center [123, 188] width 43 height 6
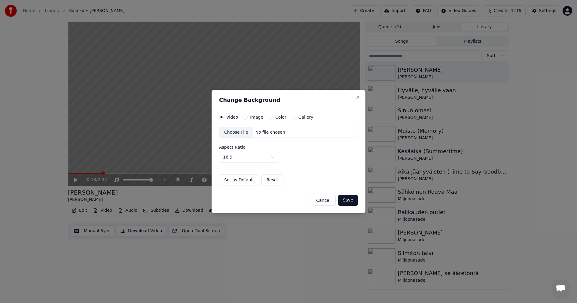
click at [246, 116] on button "Image" at bounding box center [245, 117] width 5 height 5
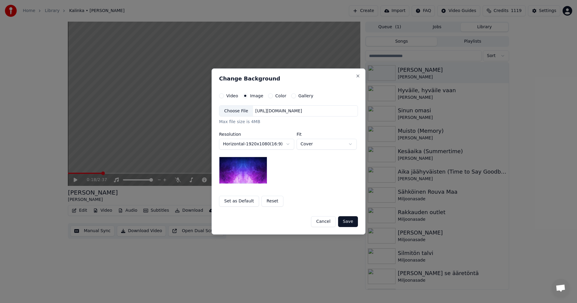
click at [241, 112] on div "Choose File" at bounding box center [236, 111] width 34 height 11
click at [349, 222] on button "Save" at bounding box center [348, 221] width 20 height 11
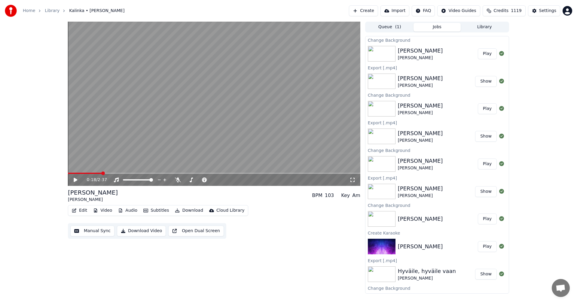
click at [485, 56] on button "Play" at bounding box center [487, 53] width 19 height 11
drag, startPoint x: 81, startPoint y: 174, endPoint x: 69, endPoint y: 177, distance: 11.7
click at [81, 174] on div "0:00 / 2:37" at bounding box center [214, 179] width 292 height 13
click at [75, 180] on icon at bounding box center [80, 180] width 14 height 5
click at [192, 208] on button "Download" at bounding box center [189, 211] width 33 height 8
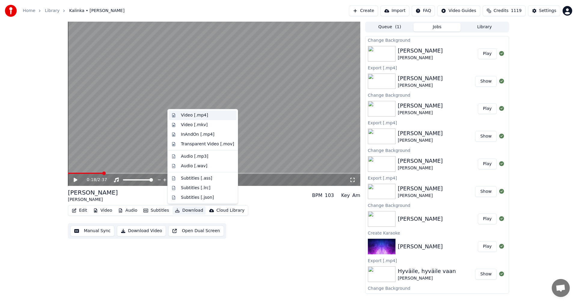
click at [202, 115] on div "Video [.mp4]" at bounding box center [194, 115] width 27 height 6
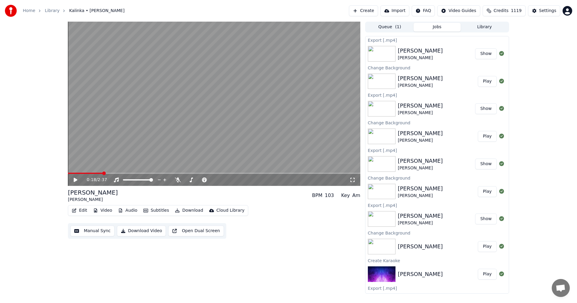
click at [69, 173] on span at bounding box center [85, 173] width 35 height 1
click at [76, 180] on icon at bounding box center [76, 180] width 4 height 4
click at [75, 180] on icon at bounding box center [75, 180] width 3 height 4
